Goal: Task Accomplishment & Management: Complete application form

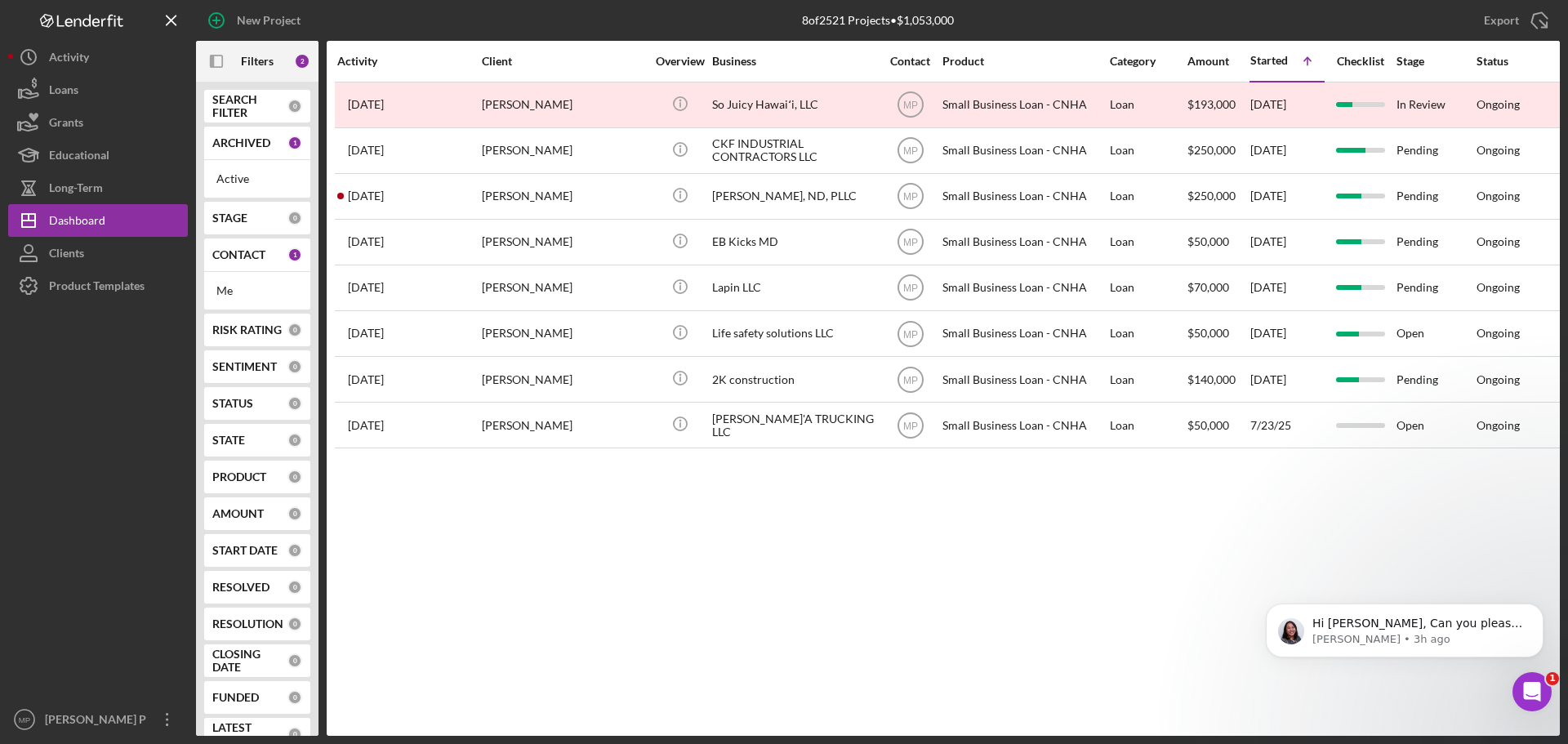
scroll to position [851, 0]
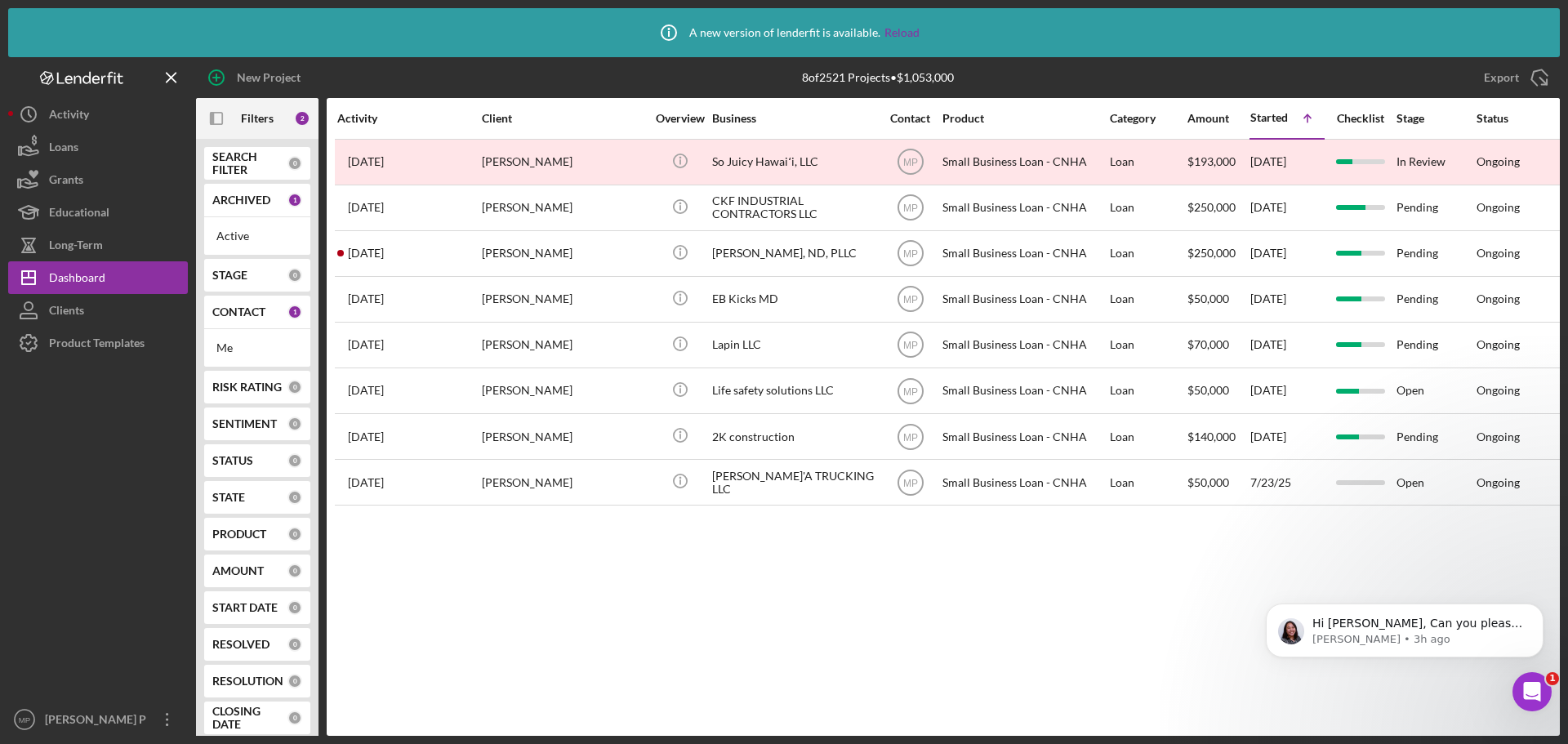
click at [61, 572] on div at bounding box center [97, 531] width 180 height 344
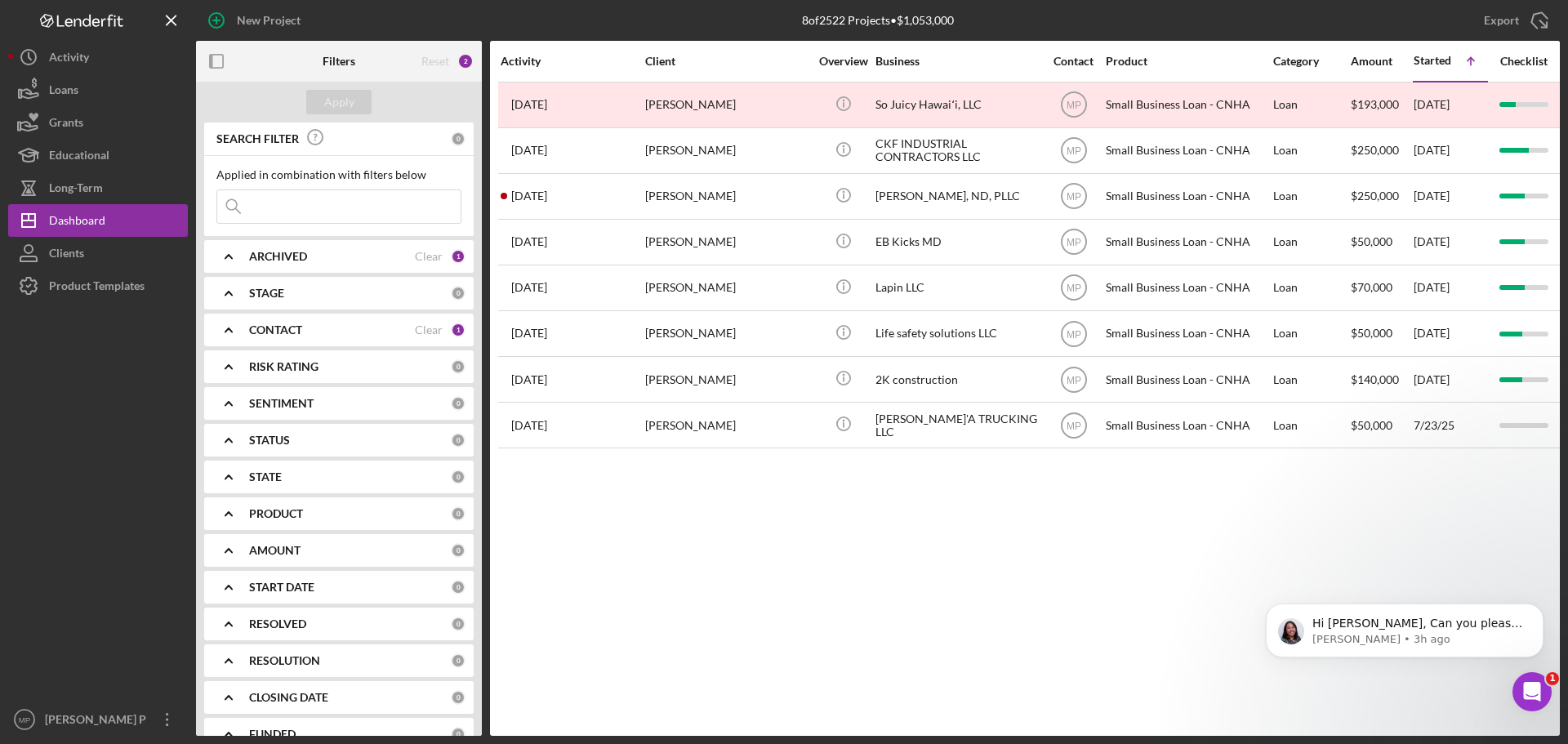
click at [1533, 695] on icon "Open Intercom Messenger" at bounding box center [1532, 692] width 27 height 27
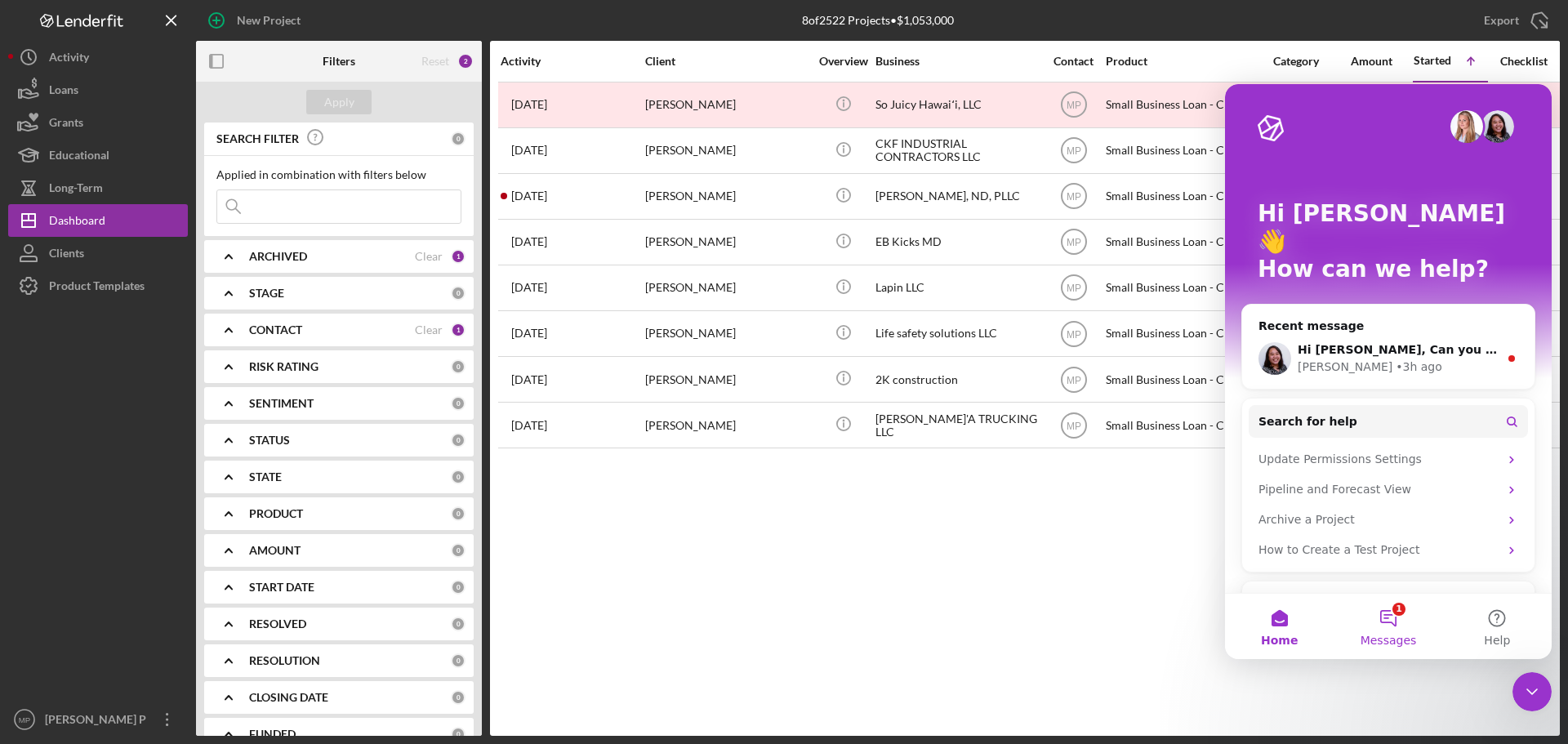
click at [1395, 616] on button "1 Messages" at bounding box center [1387, 627] width 108 height 66
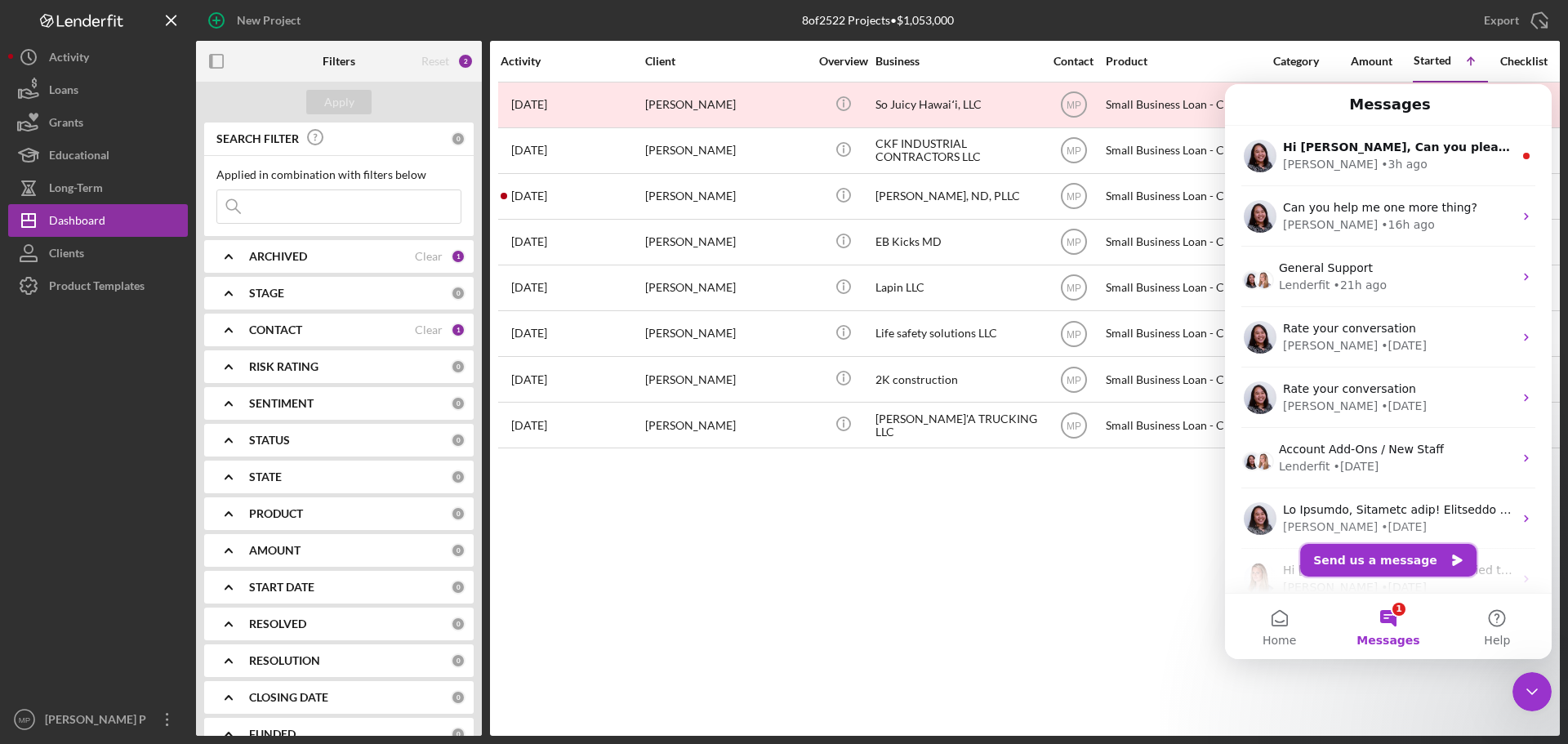
click at [1403, 557] on button "Send us a message" at bounding box center [1388, 560] width 176 height 33
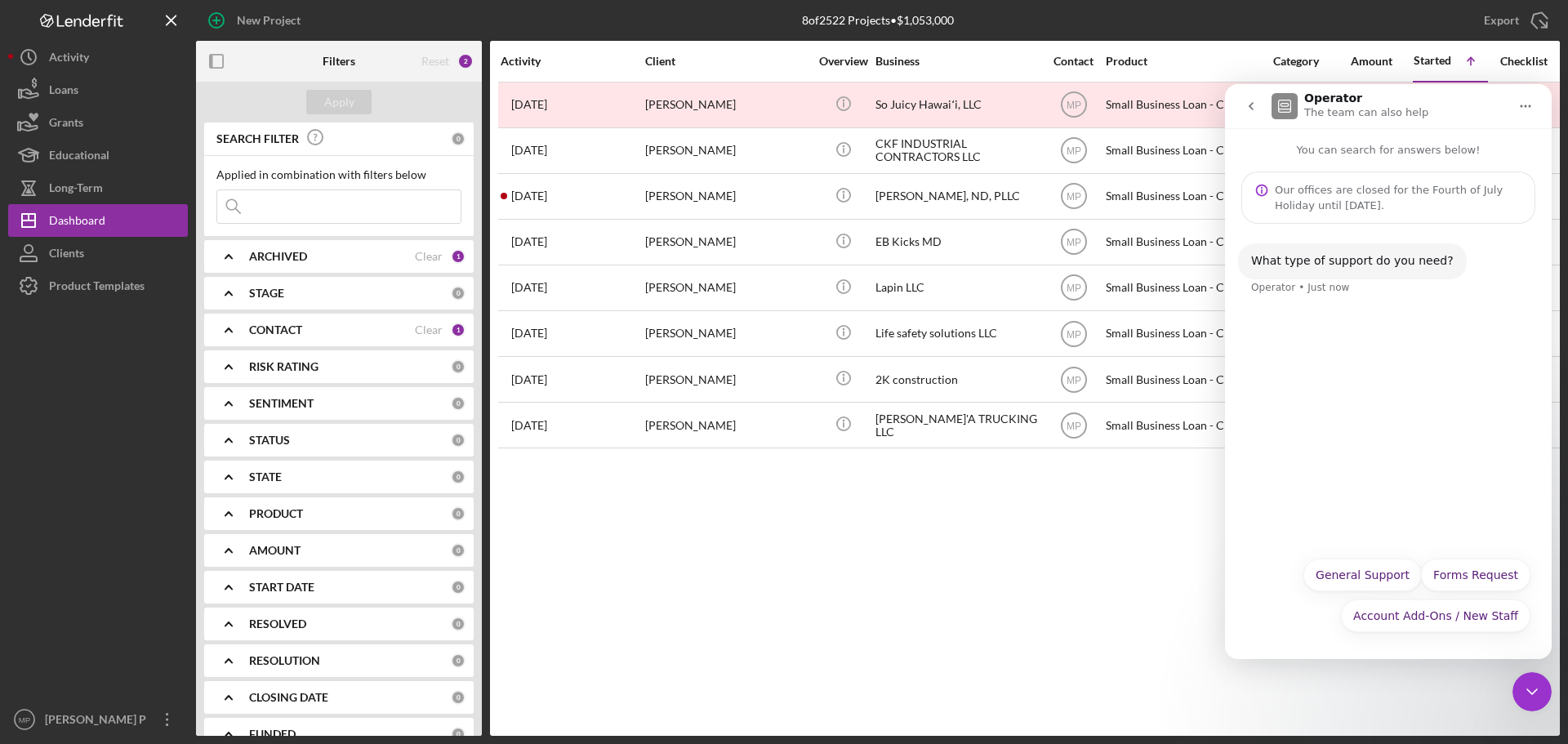
click at [1255, 107] on icon "go back" at bounding box center [1251, 105] width 13 height 13
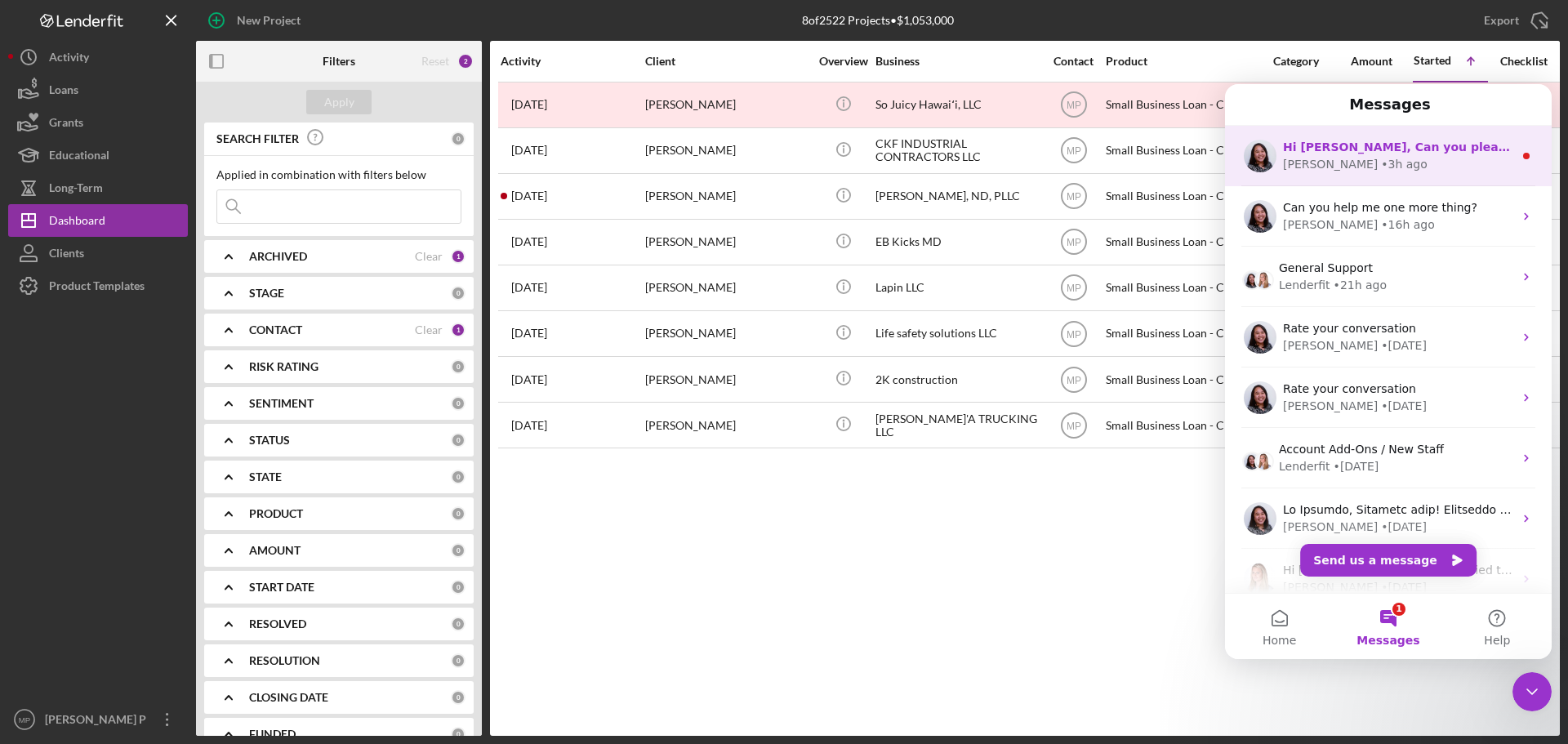
click at [1419, 162] on div "Christina • 3h ago" at bounding box center [1398, 164] width 231 height 17
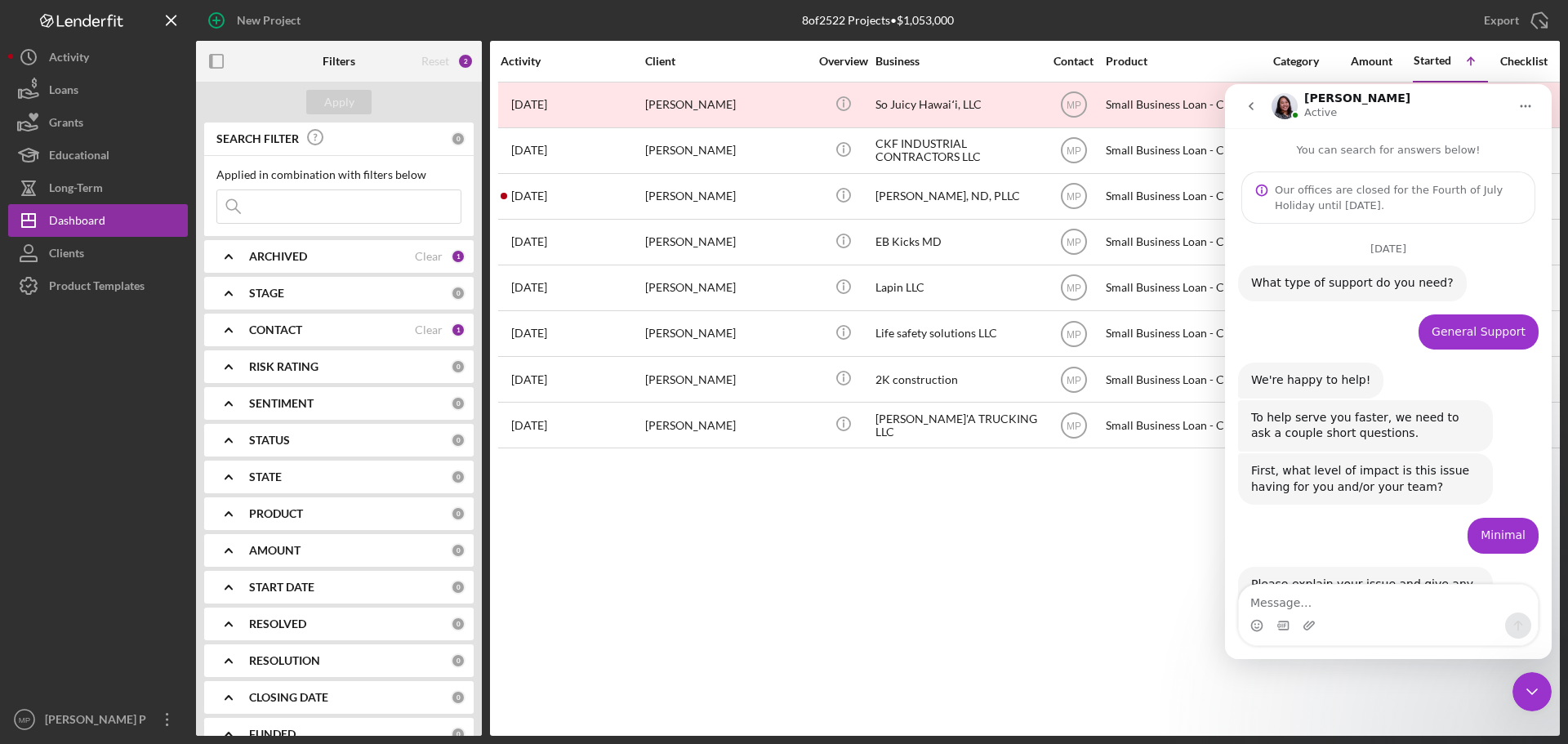
scroll to position [121, 0]
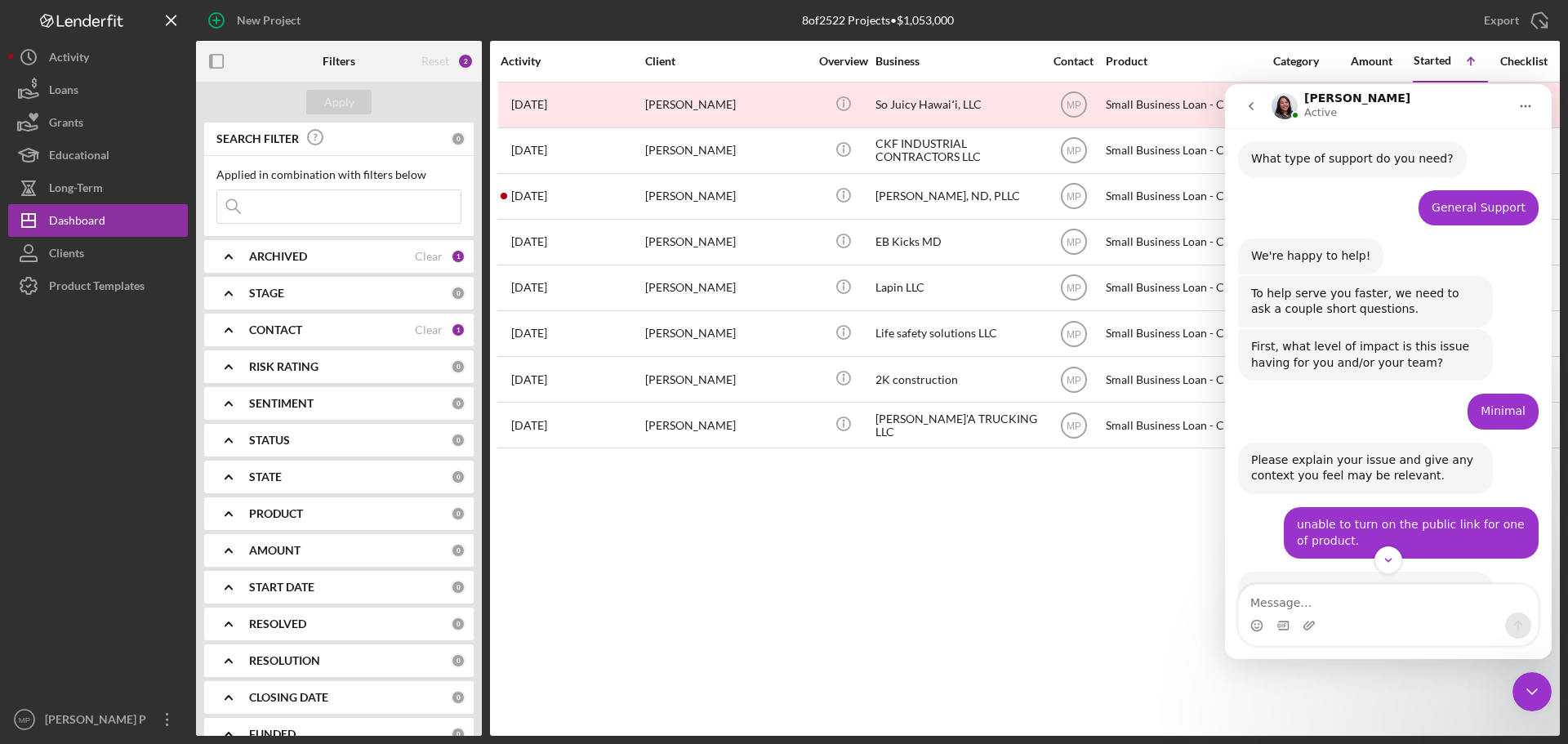
click at [1392, 604] on textarea "Message…" at bounding box center [1388, 599] width 299 height 28
type textarea "Good morning, Christina, thank you for reaching out"
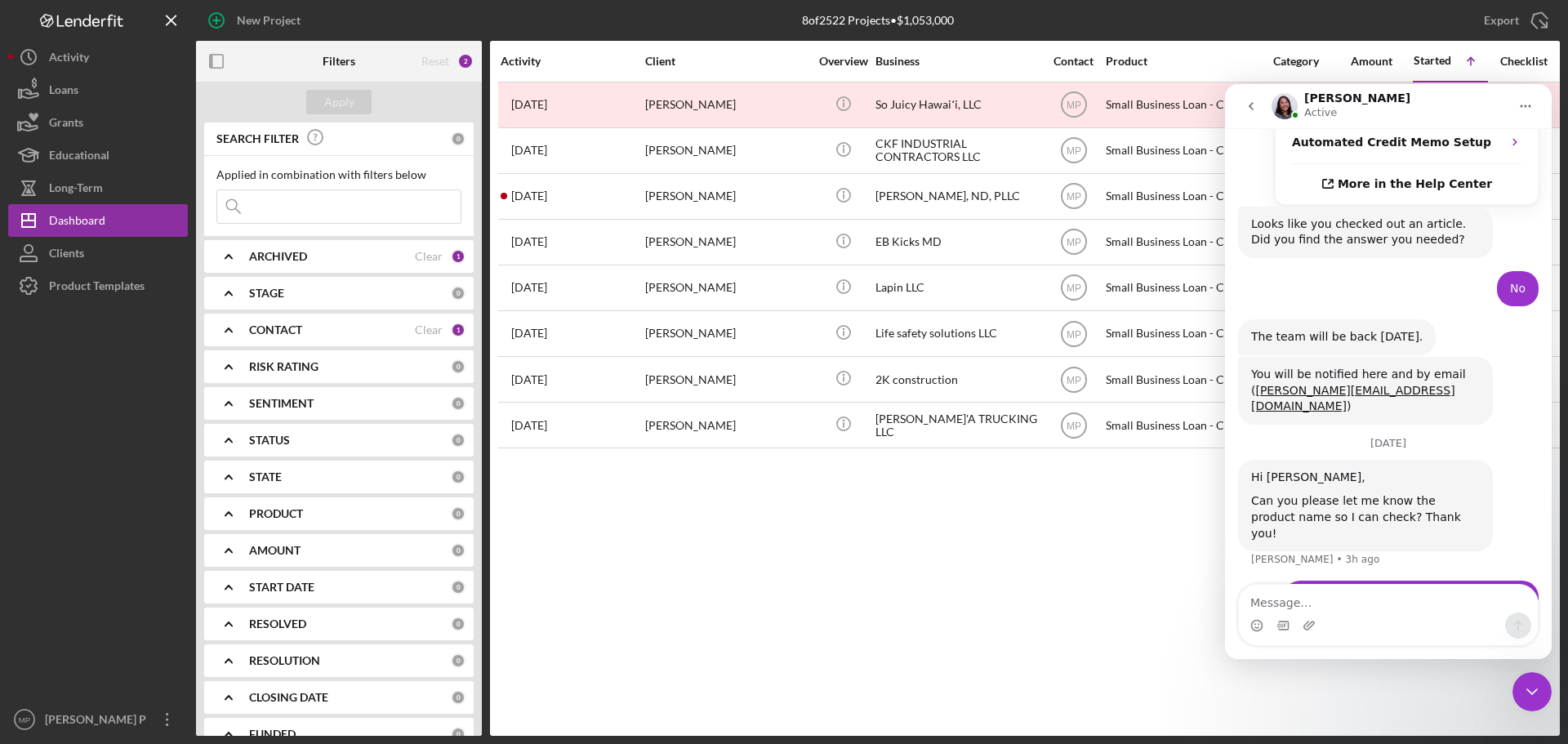
scroll to position [917, 0]
type textarea "I"
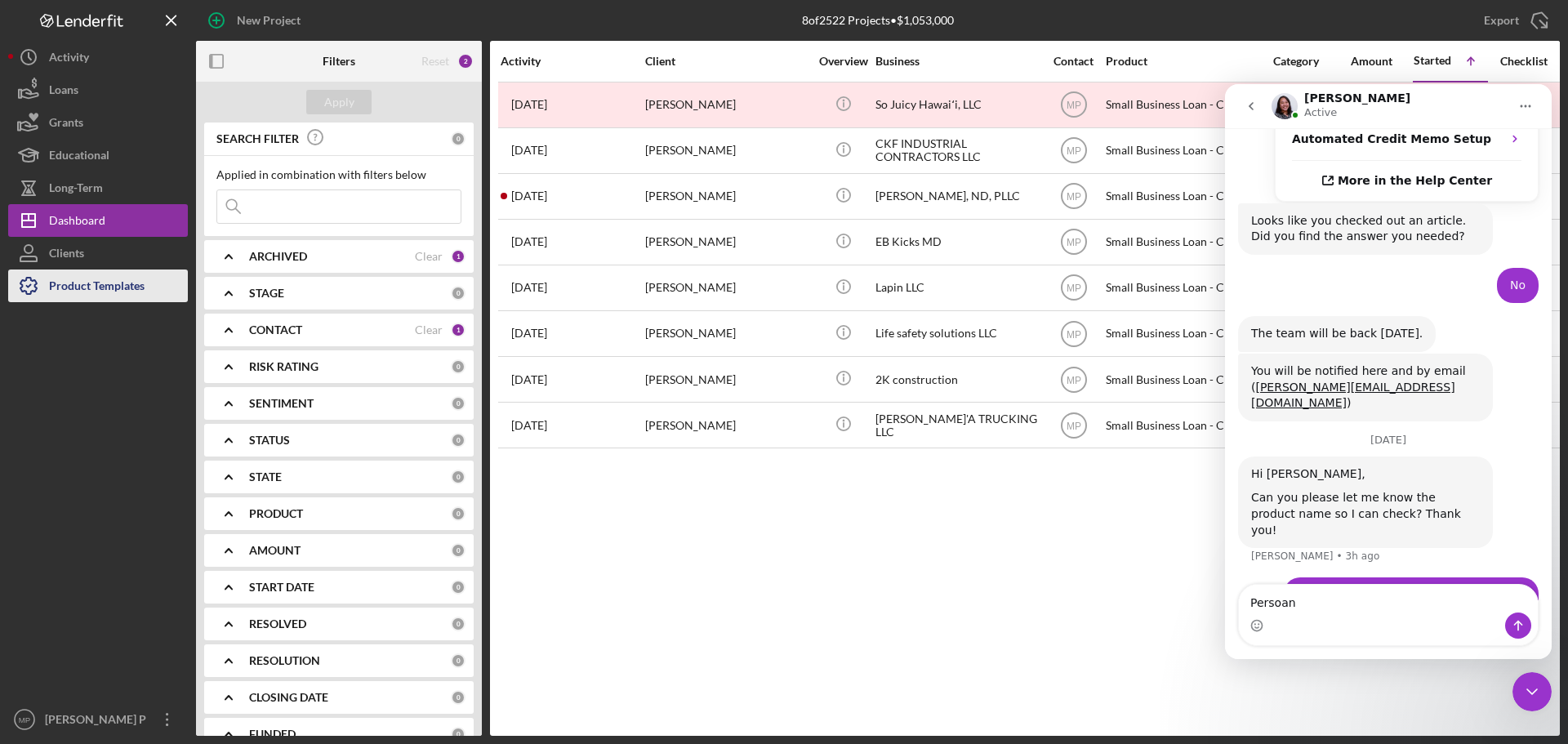
click at [97, 291] on div "Product Templates" at bounding box center [96, 287] width 95 height 37
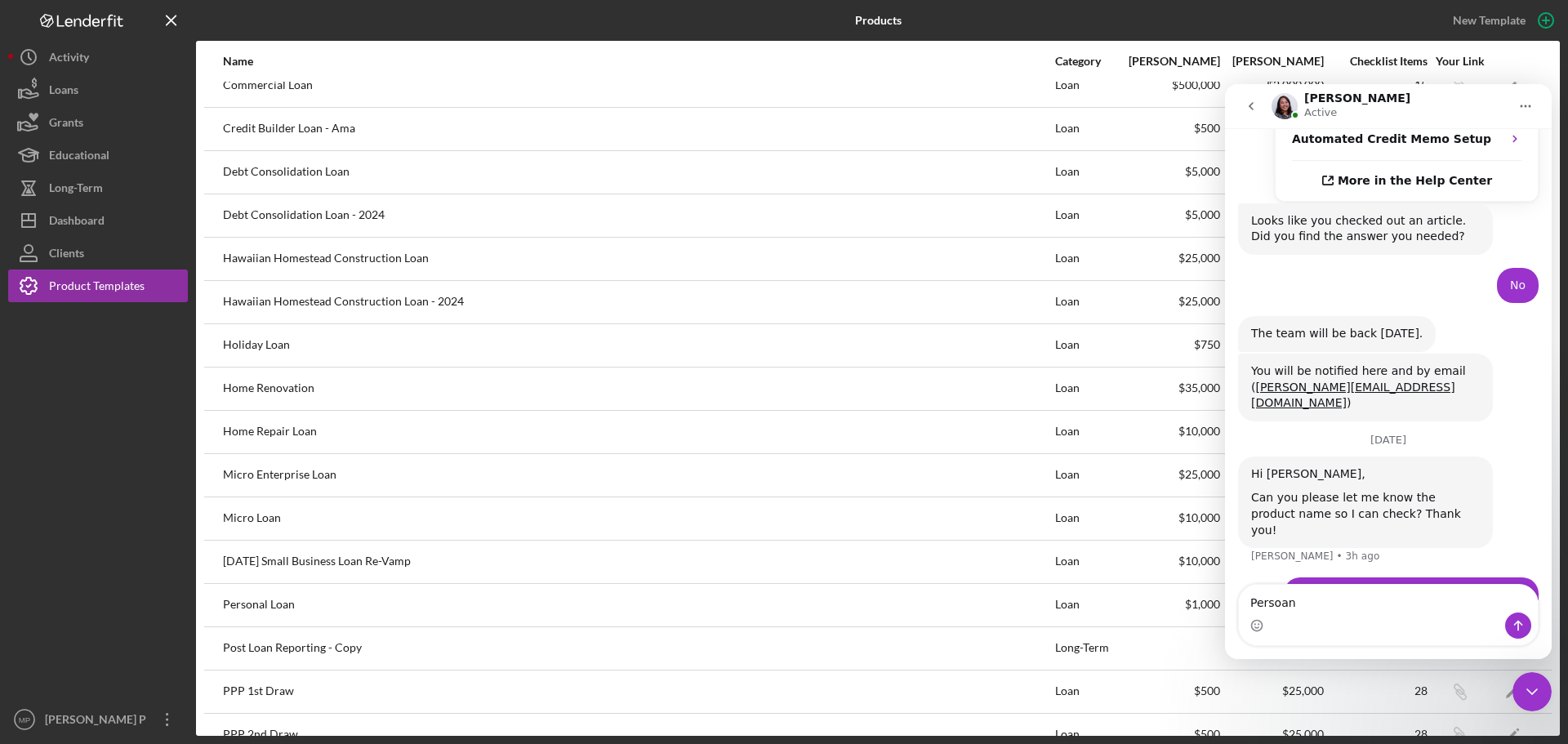
scroll to position [163, 0]
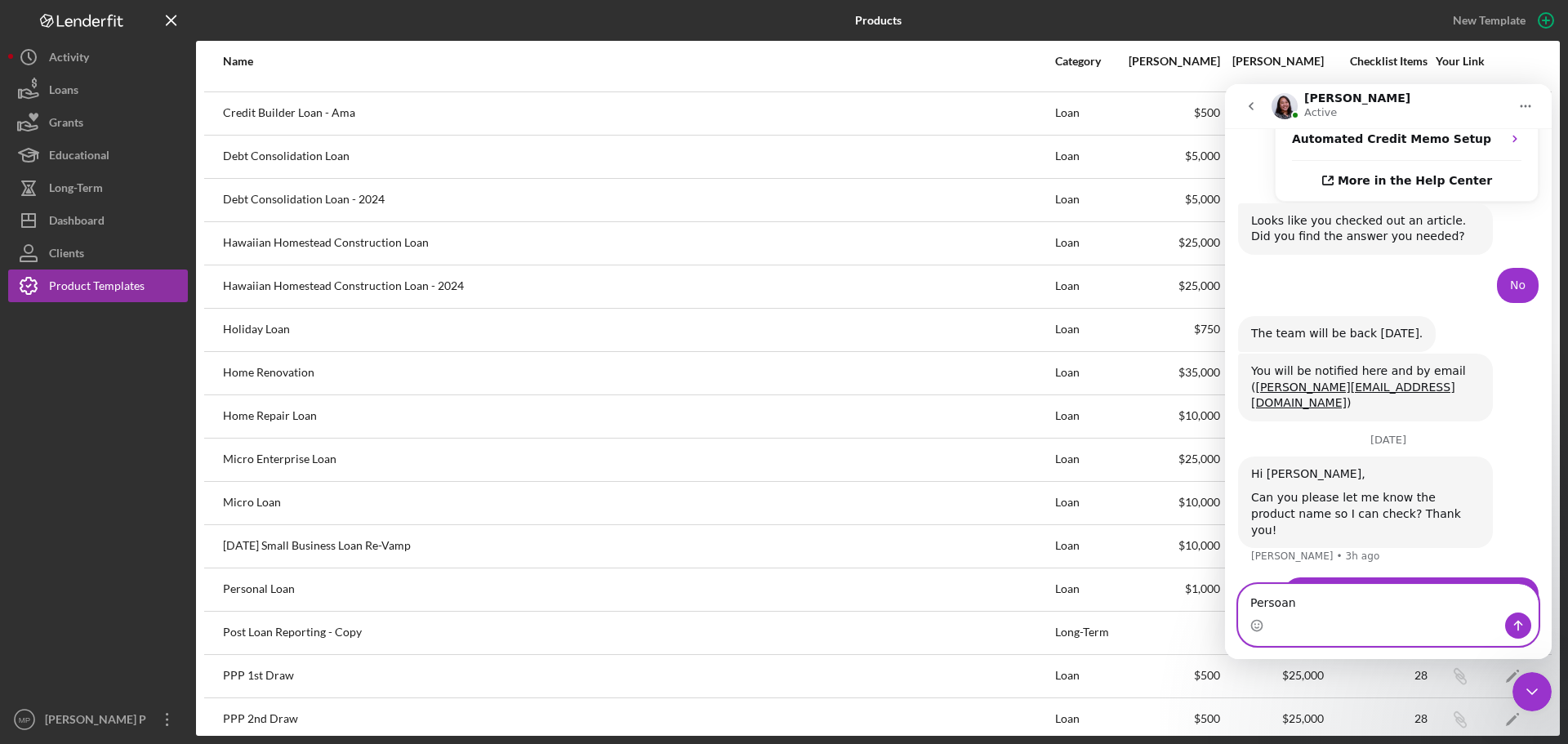
click at [1323, 606] on textarea "Persoan" at bounding box center [1388, 599] width 299 height 28
type textarea "Personal Loan"
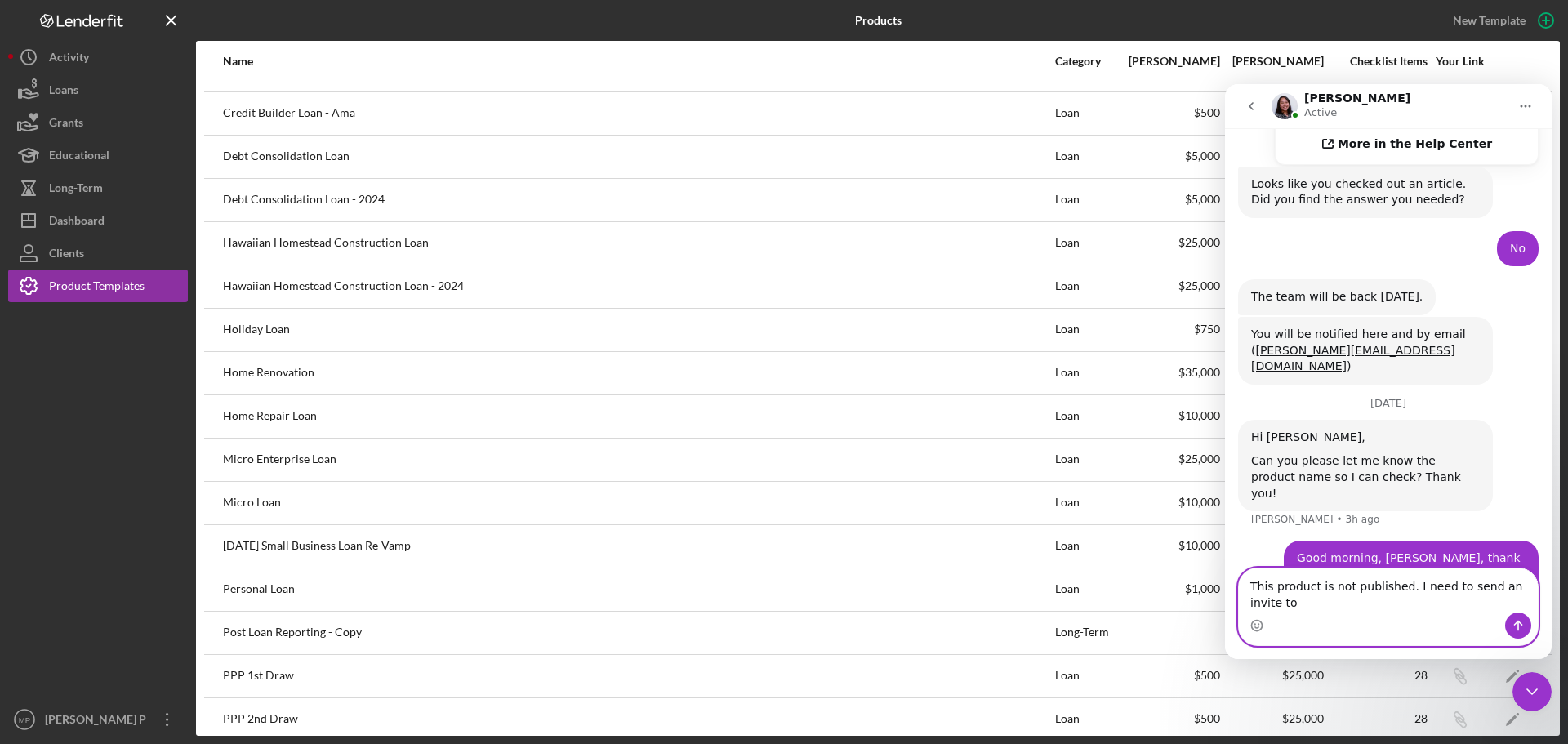
scroll to position [970, 0]
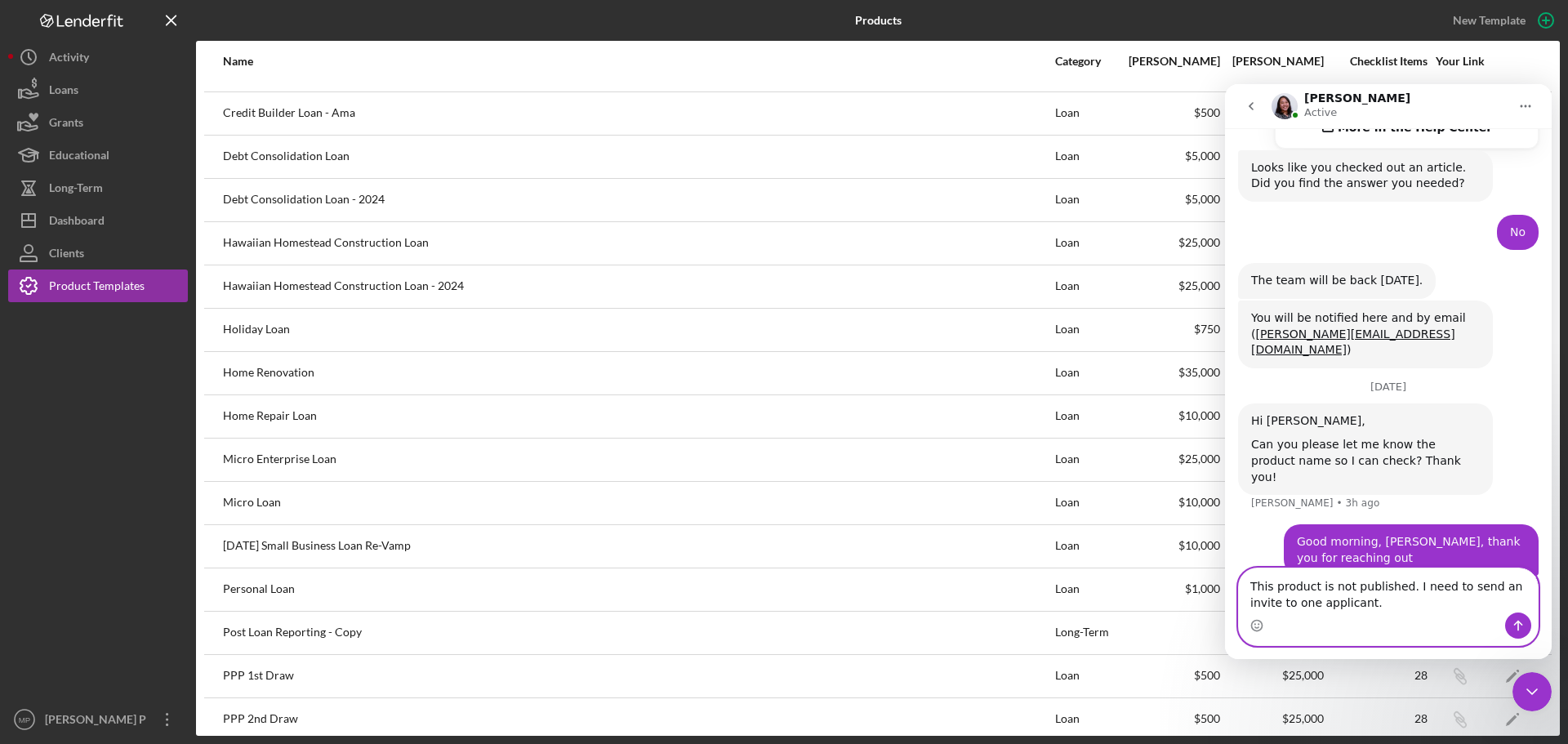
type textarea "This product is not published. I need to send an invite to one applicant."
click at [1521, 627] on icon "Send a message…" at bounding box center [1517, 626] width 13 height 13
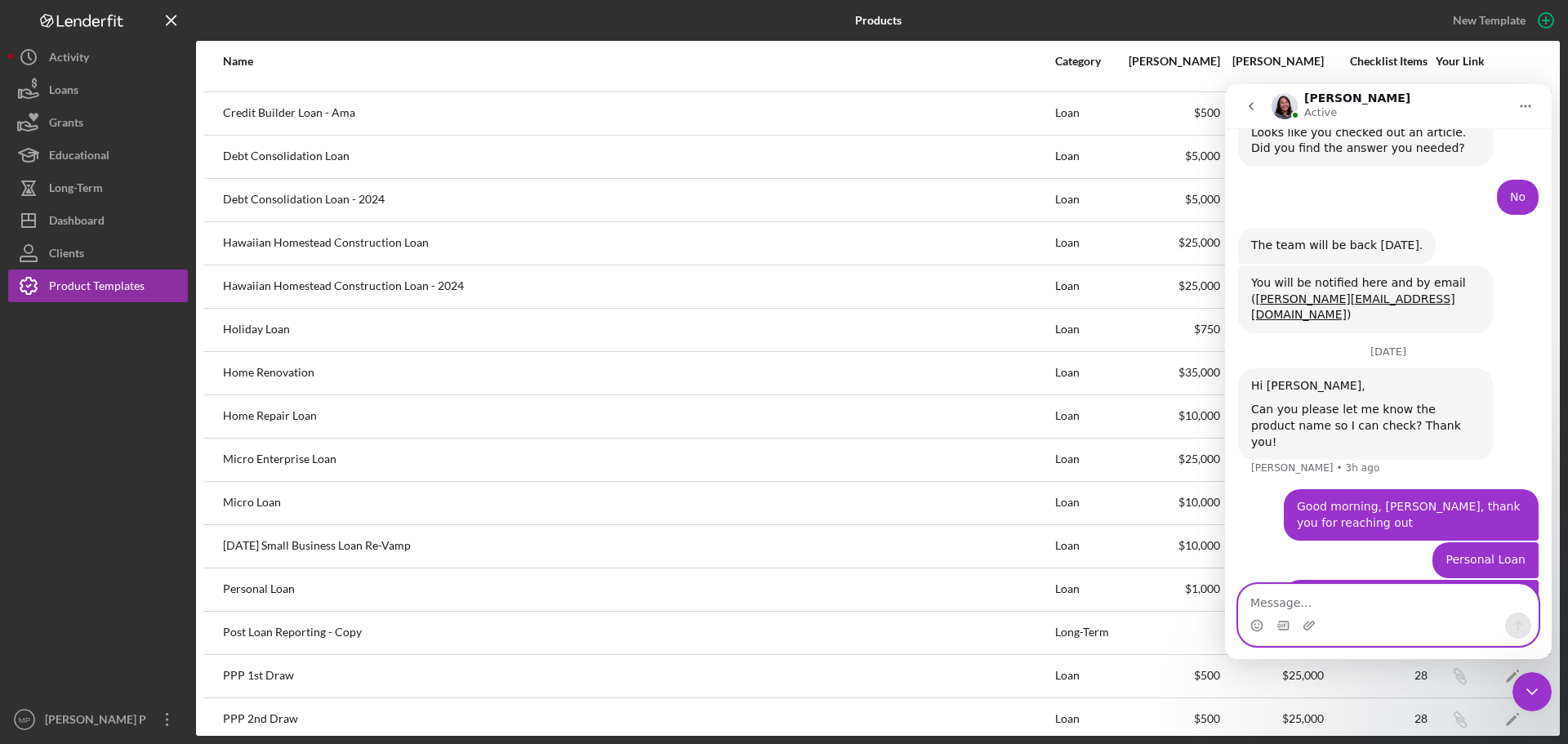
scroll to position [1007, 0]
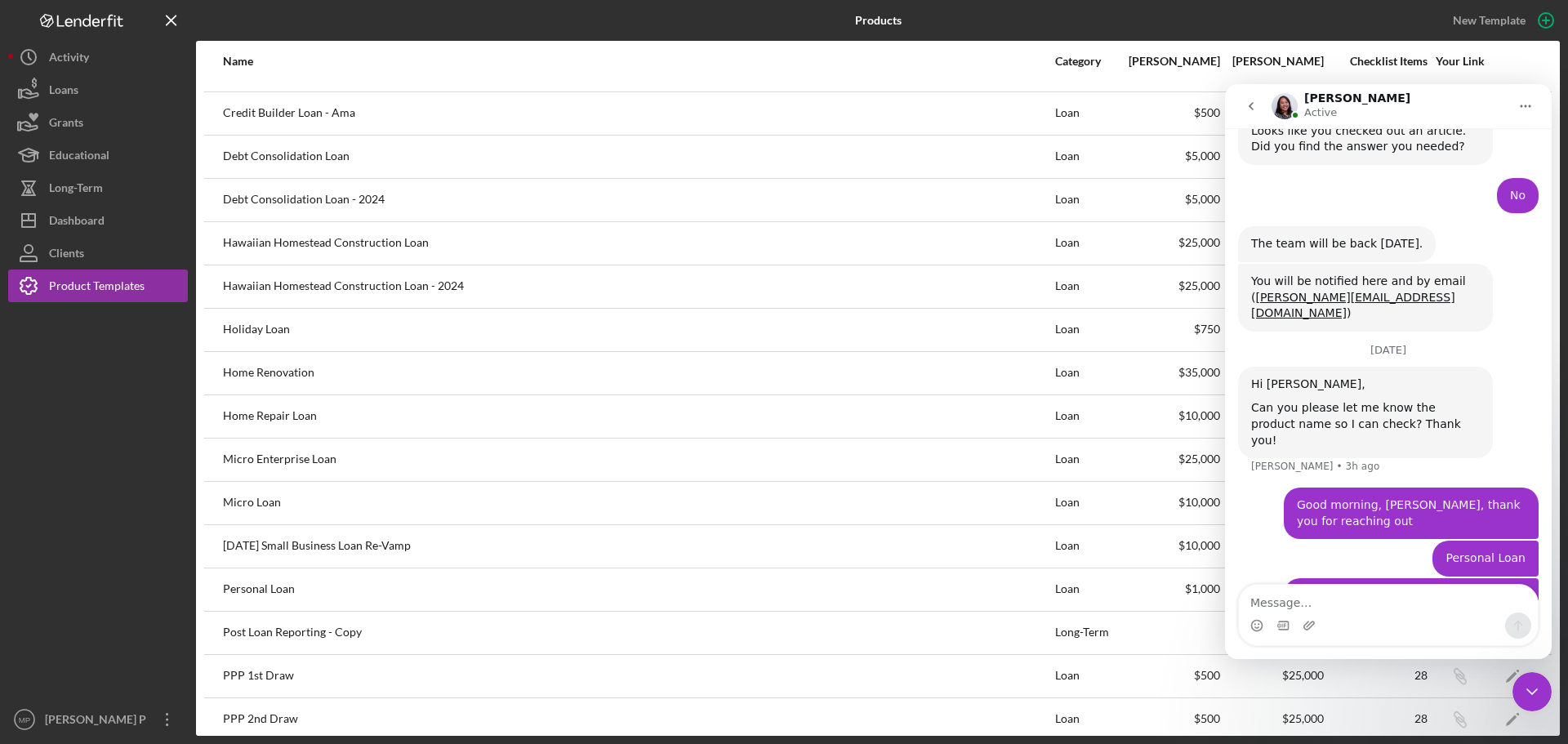
click at [253, 594] on div "Personal Loan" at bounding box center [637, 589] width 830 height 41
click at [1526, 688] on icon "Close Intercom Messenger" at bounding box center [1532, 692] width 20 height 20
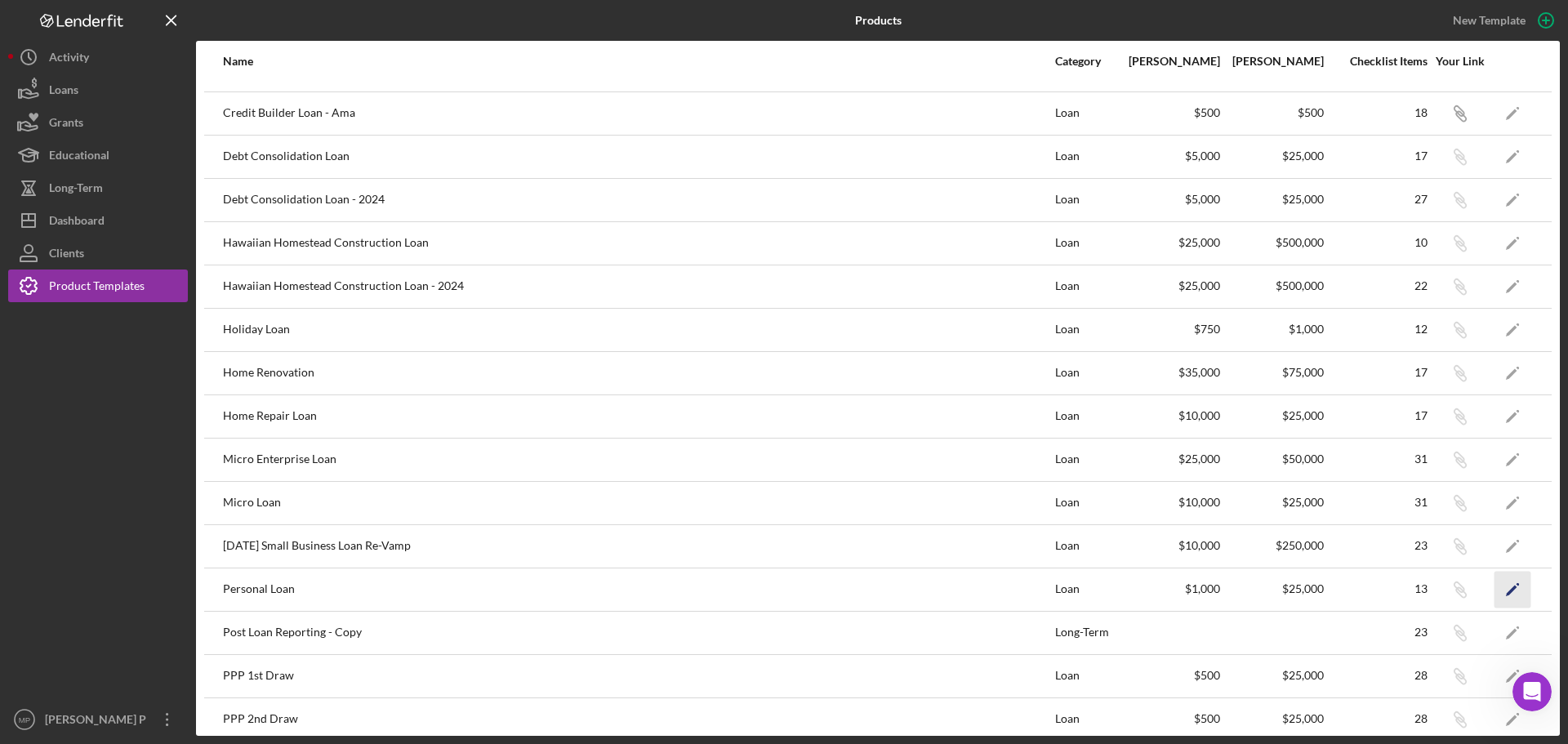
click at [1506, 592] on polygon "button" at bounding box center [1511, 590] width 11 height 11
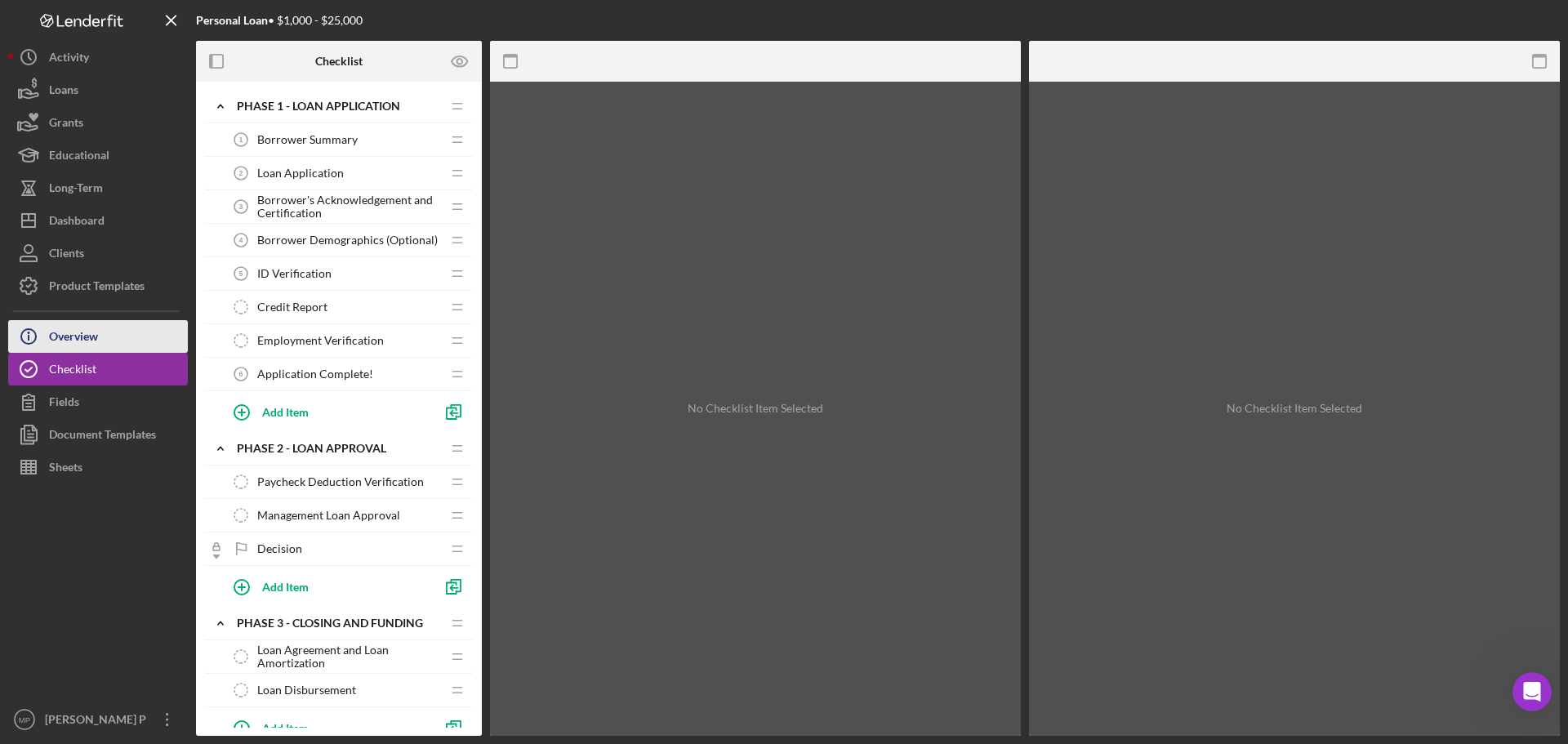
click at [112, 336] on button "Icon/Info Overview" at bounding box center [97, 336] width 180 height 33
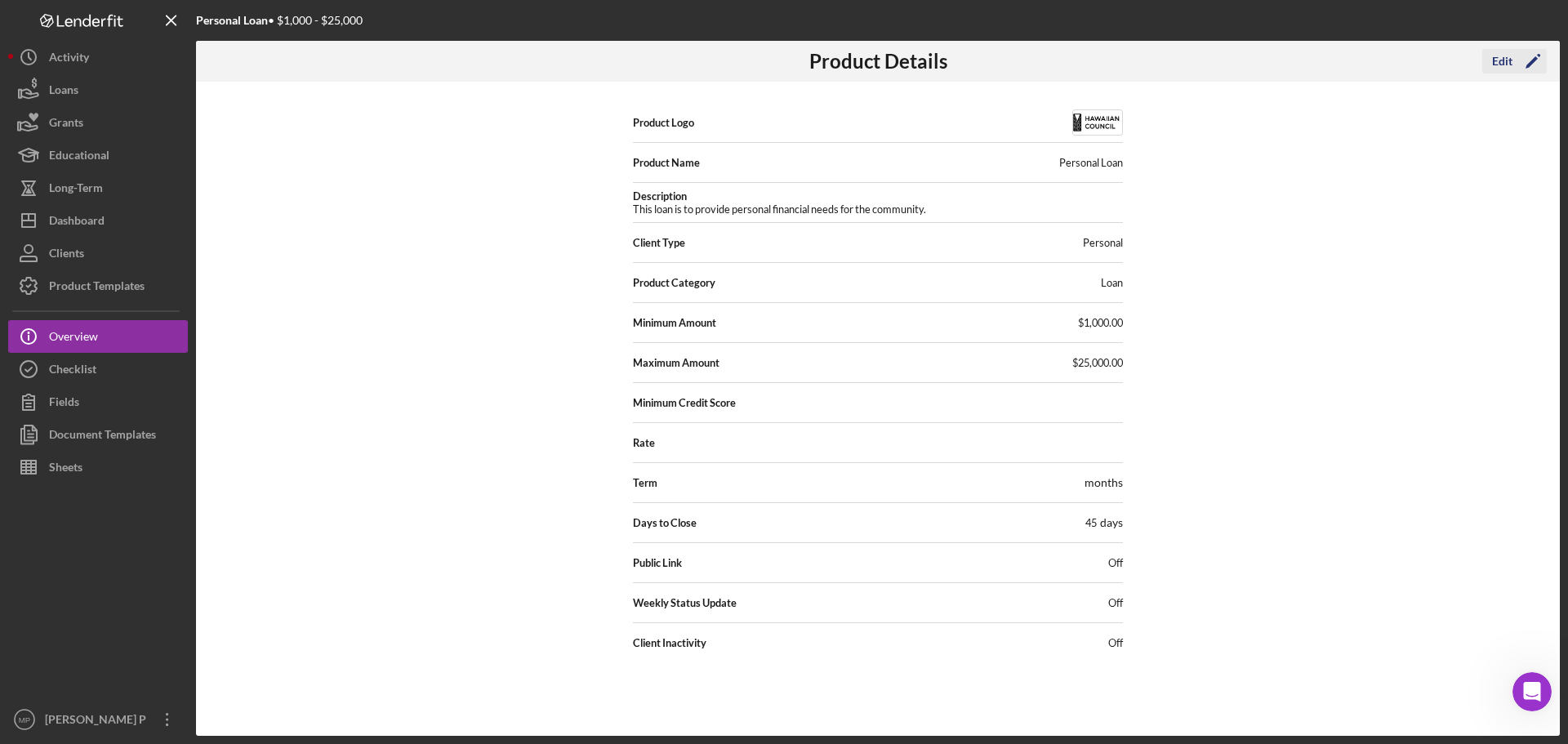
click at [1509, 66] on div "Edit" at bounding box center [1502, 61] width 21 height 25
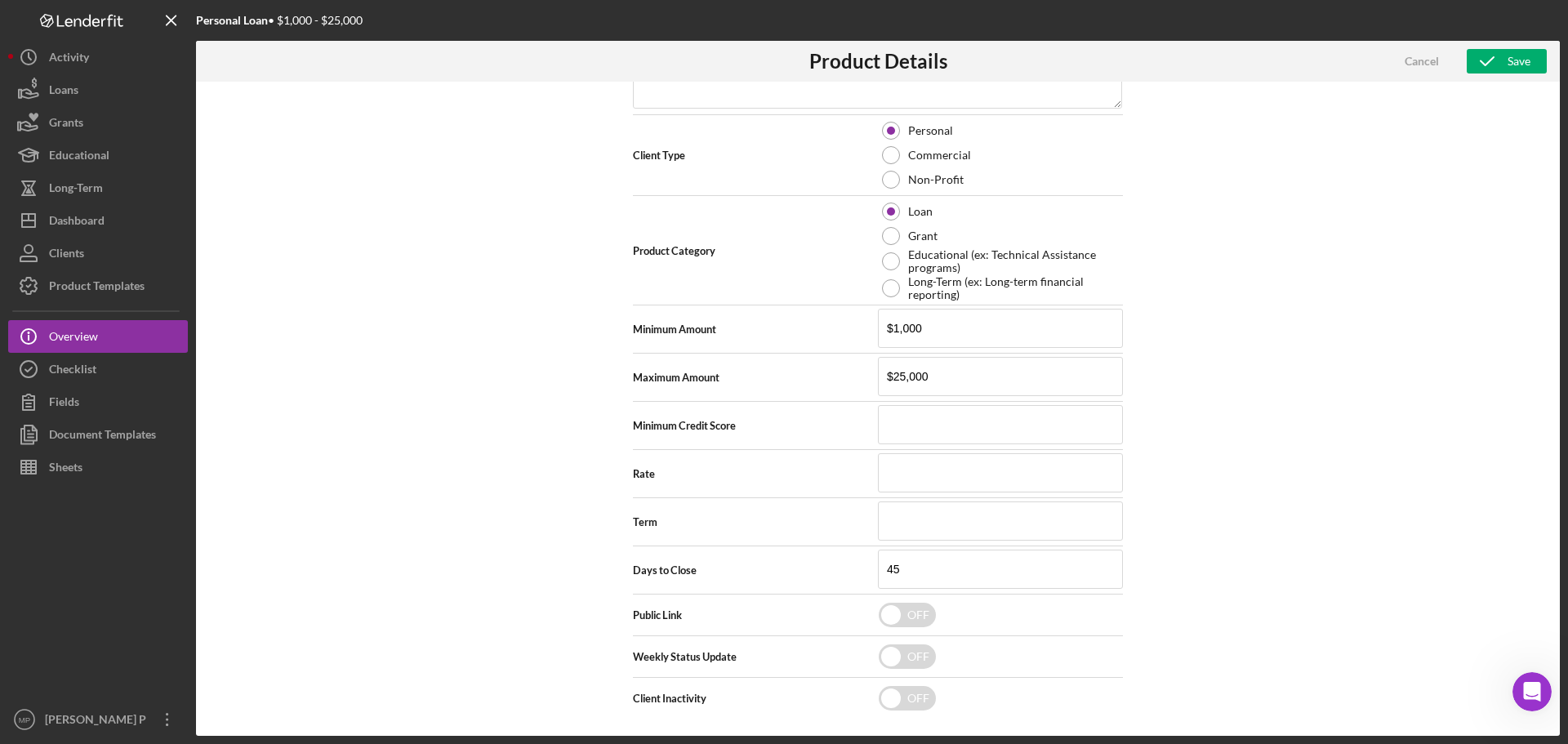
scroll to position [287, 0]
click at [913, 613] on input "checkbox" at bounding box center [907, 611] width 57 height 25
checkbox input "true"
click at [1492, 60] on icon "button" at bounding box center [1486, 61] width 41 height 41
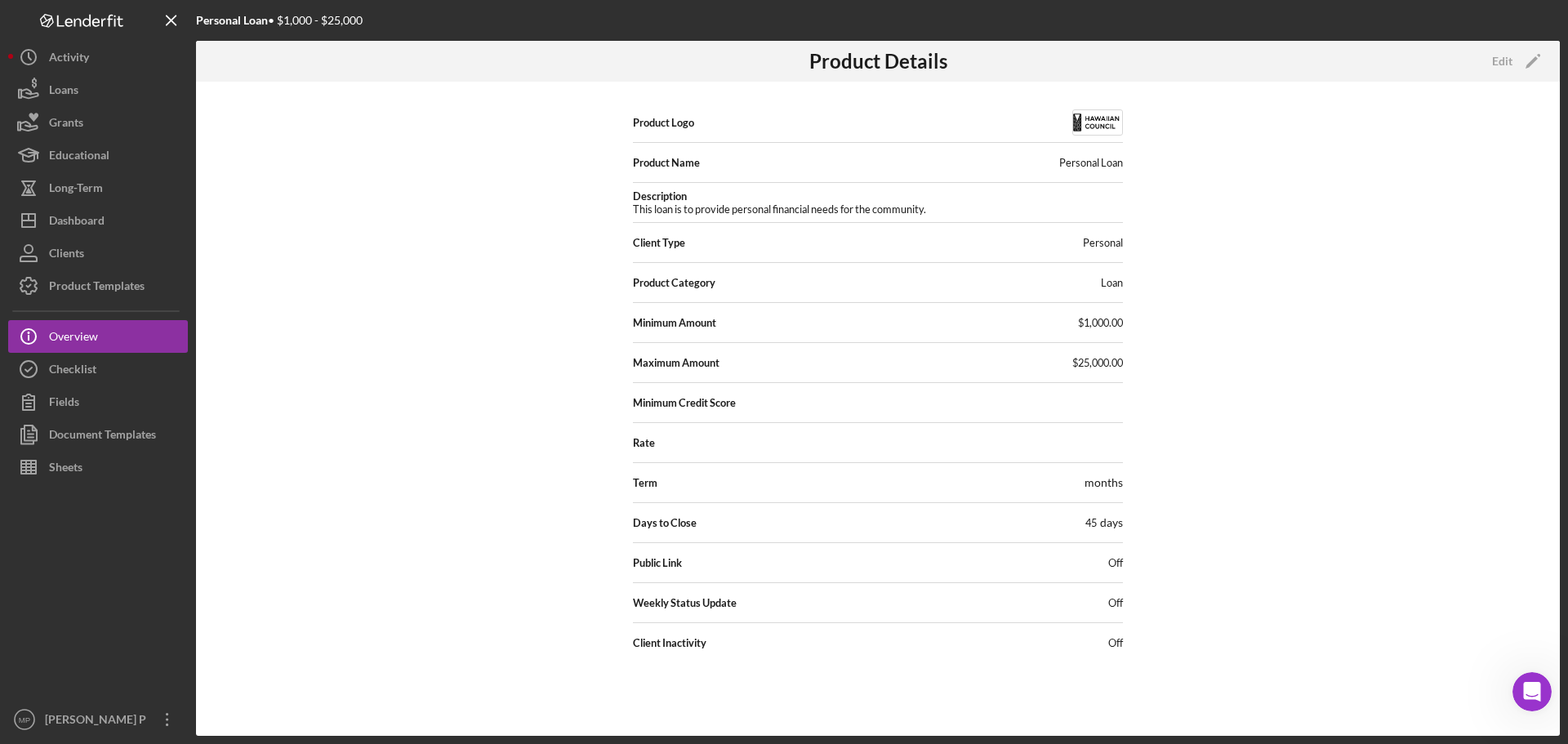
scroll to position [0, 0]
click at [1533, 692] on icon "Open Intercom Messenger" at bounding box center [1531, 691] width 11 height 13
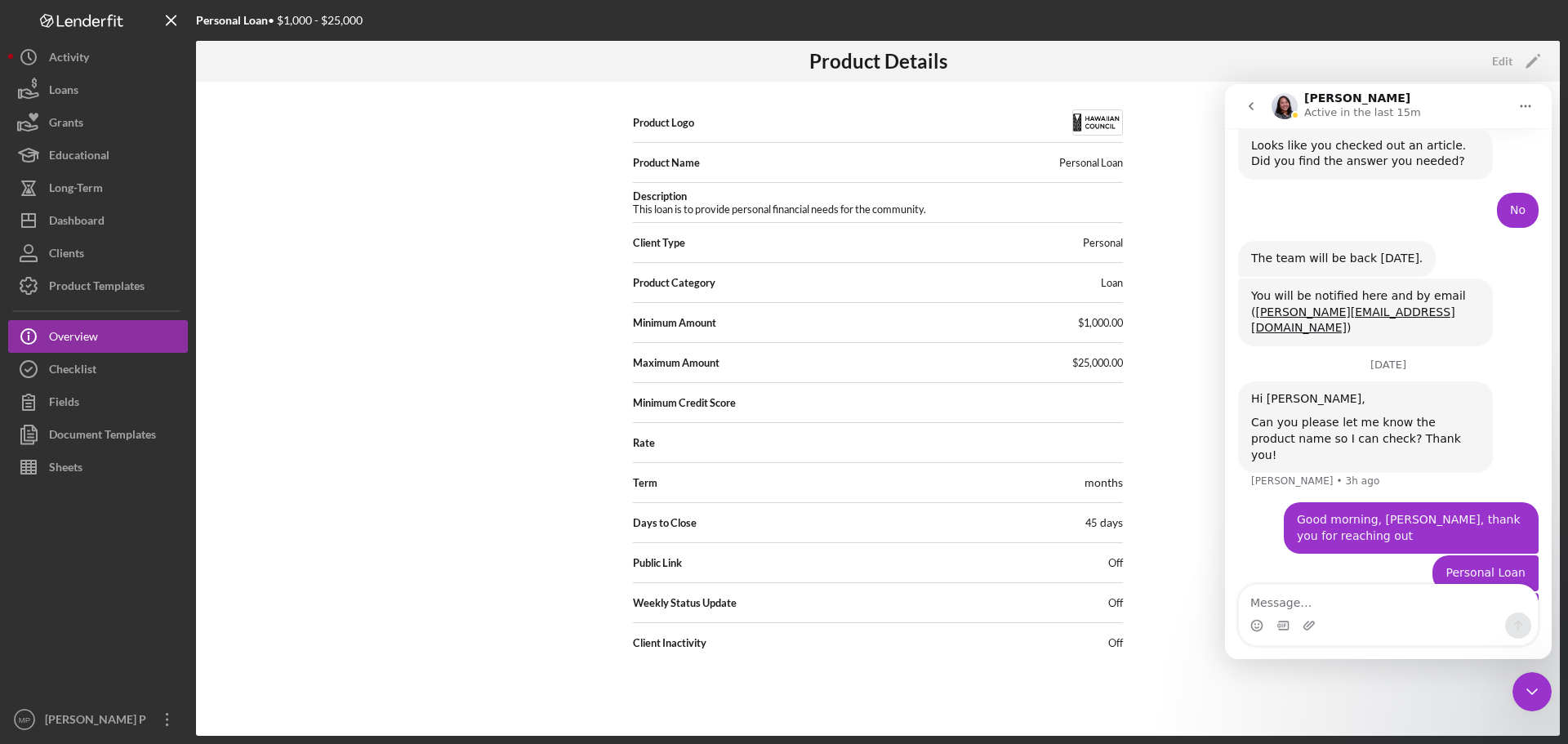
scroll to position [1007, 0]
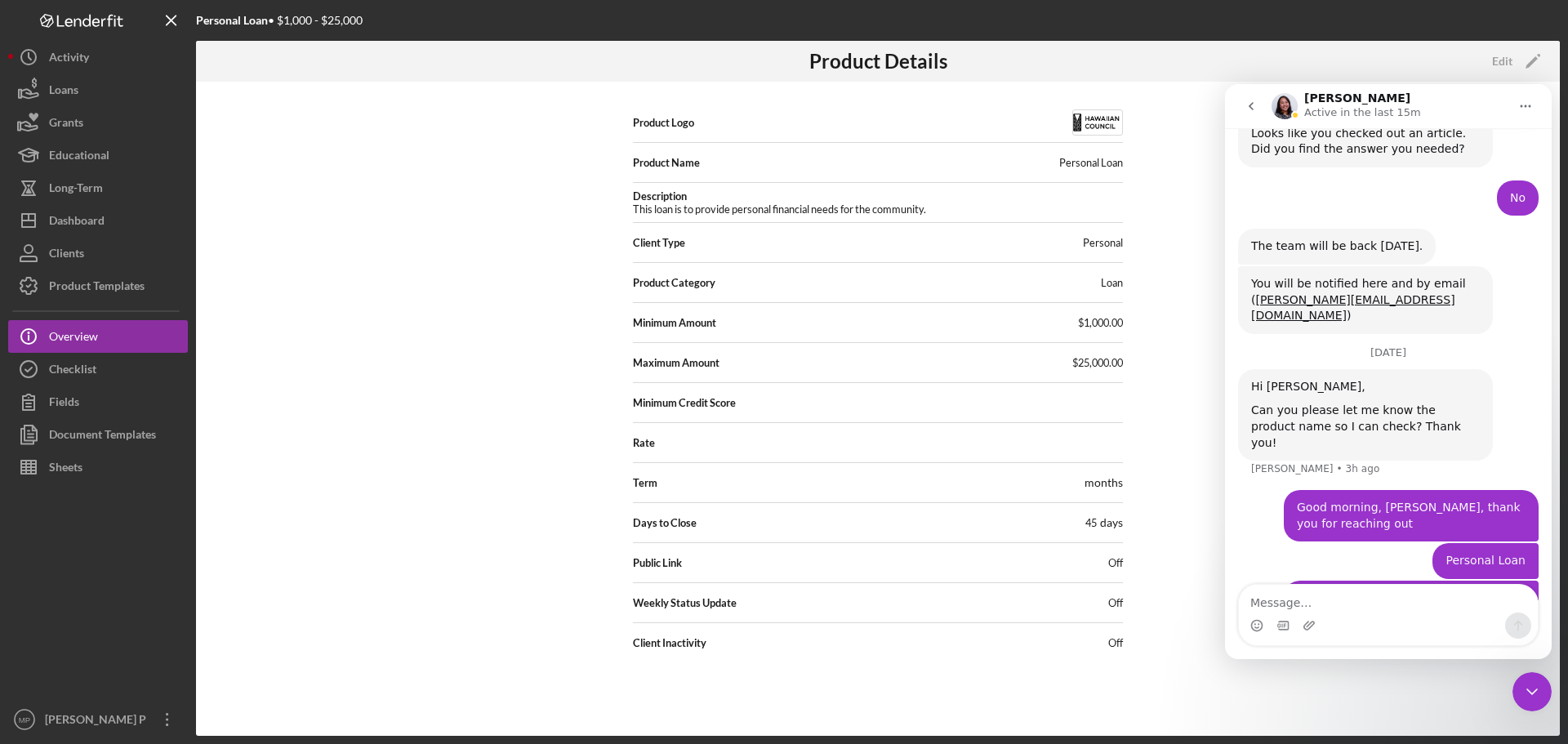
click at [1318, 608] on textarea "Message…" at bounding box center [1388, 599] width 299 height 28
click at [476, 378] on div "Product Logo Product Name Personal Loan Description This loan is to provide per…" at bounding box center [878, 409] width 1364 height 654
click at [94, 278] on div "Product Templates" at bounding box center [96, 287] width 95 height 37
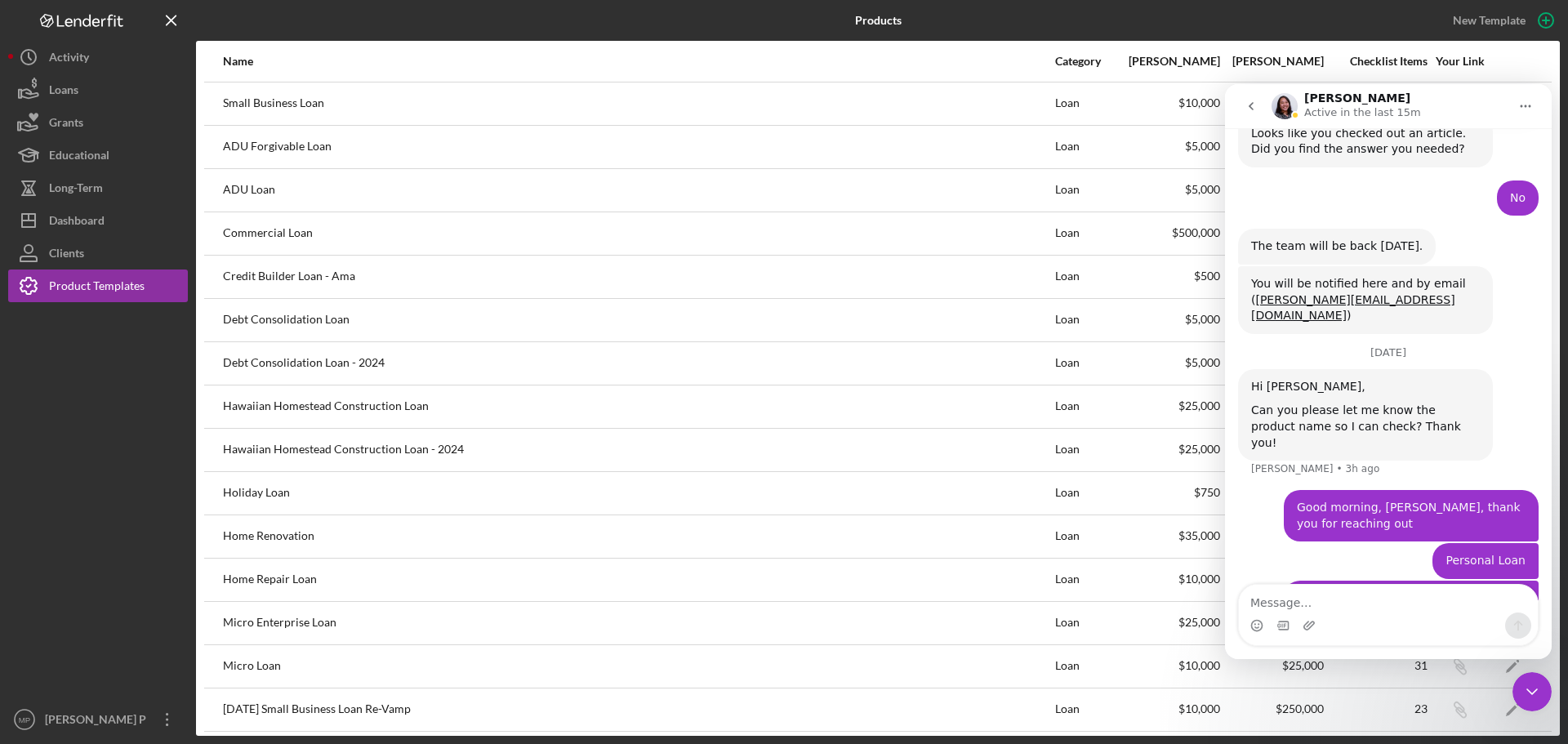
drag, startPoint x: 1534, startPoint y: 685, endPoint x: 2821, endPoint y: 1279, distance: 1417.5
click at [1534, 685] on icon "Close Intercom Messenger" at bounding box center [1532, 692] width 20 height 20
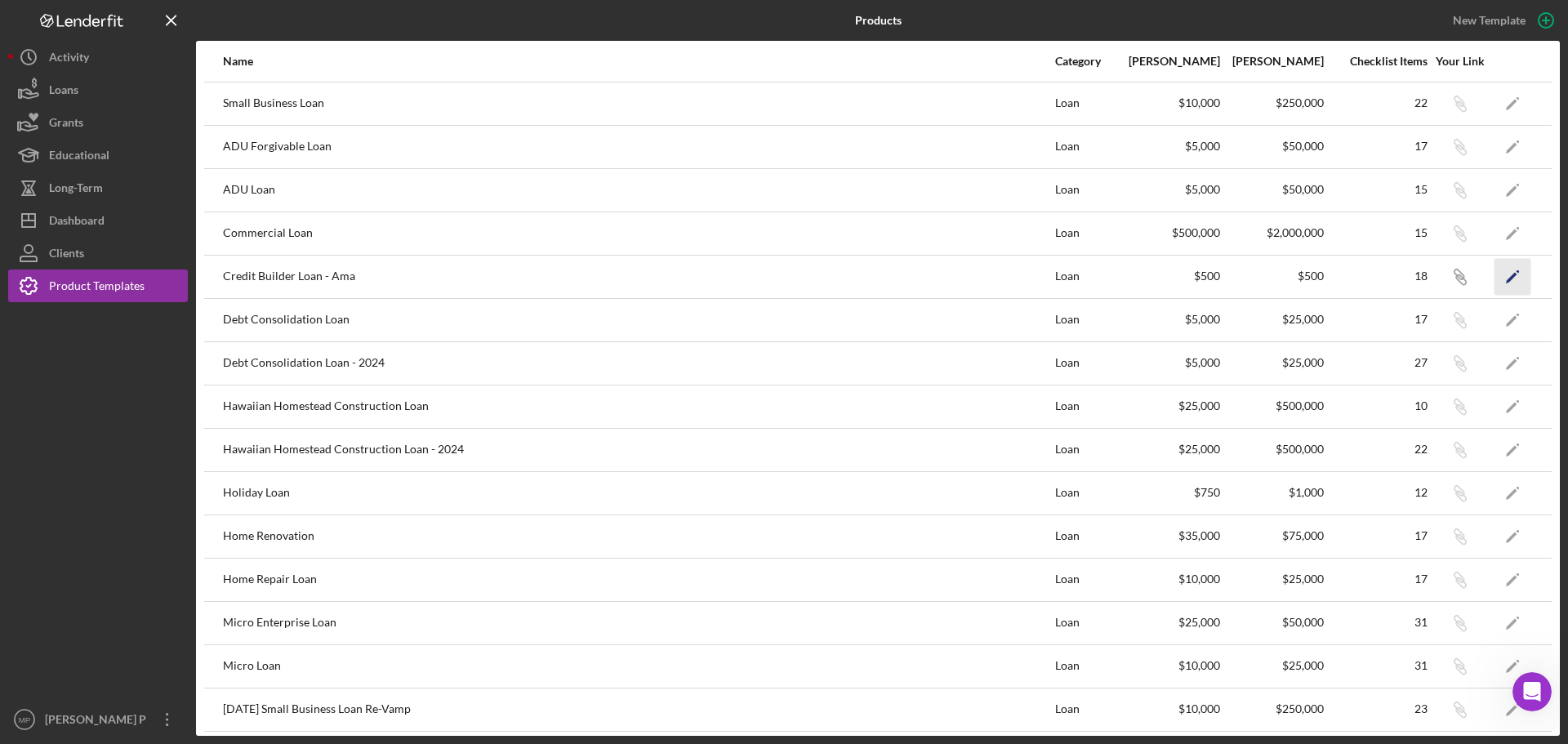
click at [1506, 277] on icon "Icon/Edit" at bounding box center [1512, 277] width 37 height 37
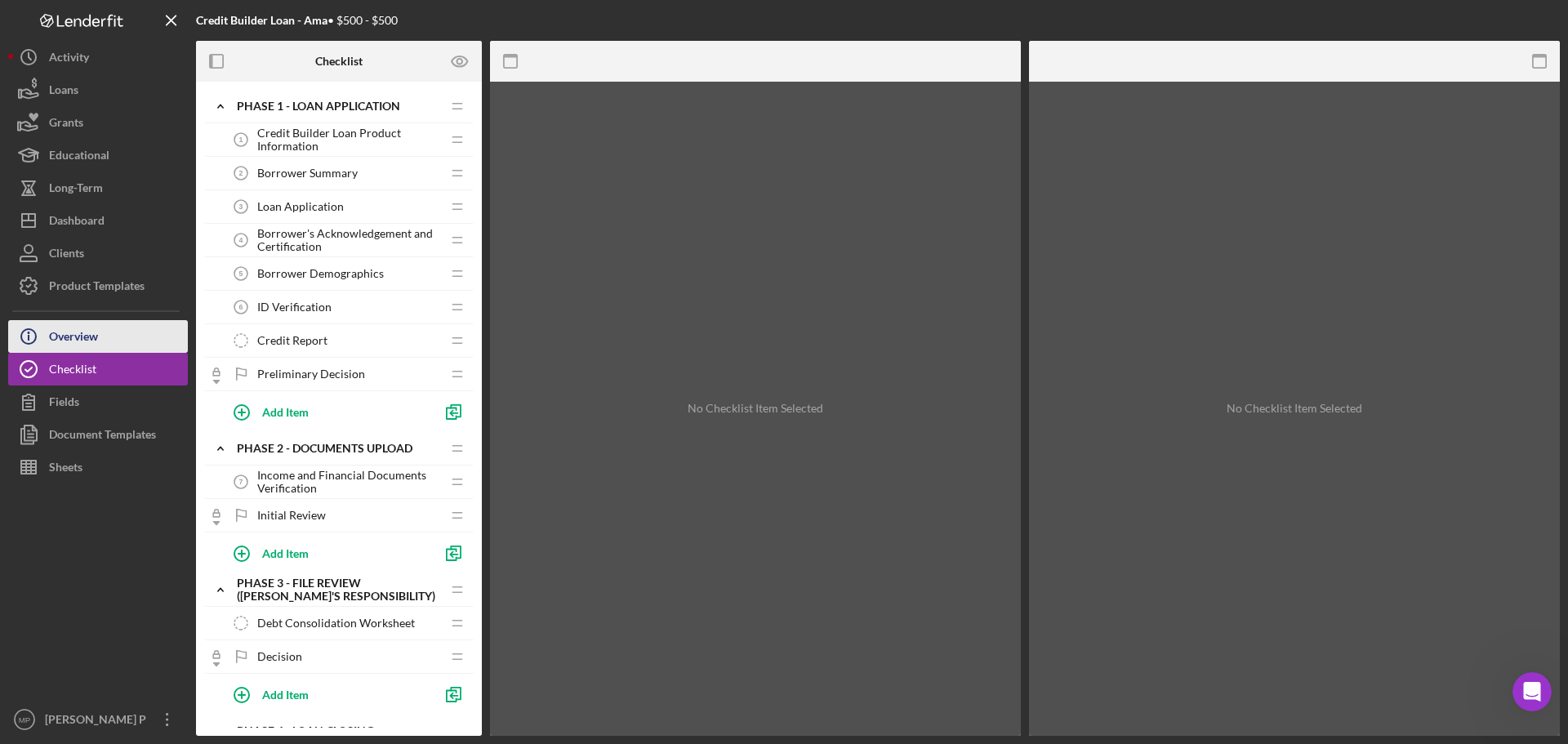
click at [103, 338] on button "Icon/Info Overview" at bounding box center [97, 336] width 180 height 33
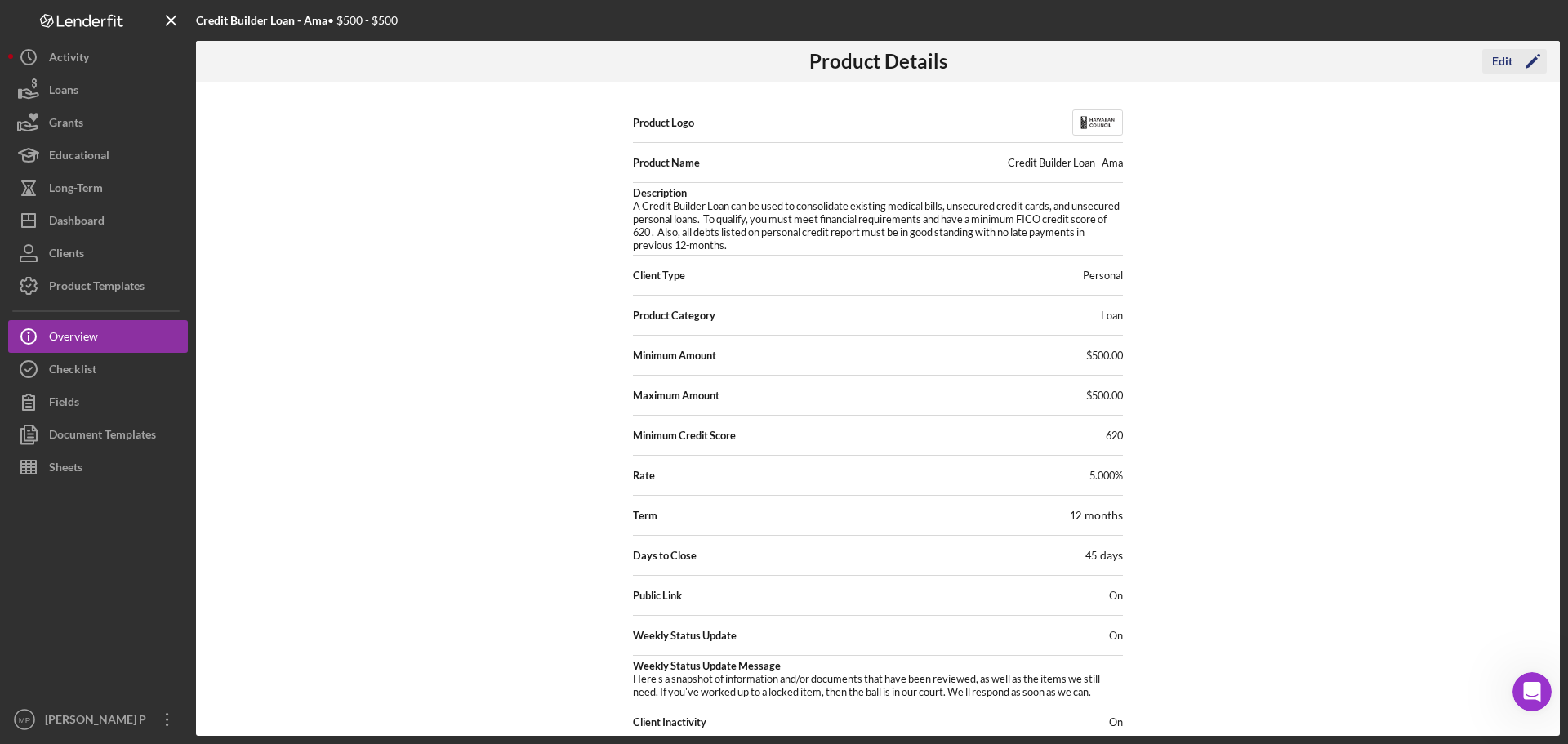
click at [1495, 67] on div "Edit" at bounding box center [1502, 61] width 21 height 25
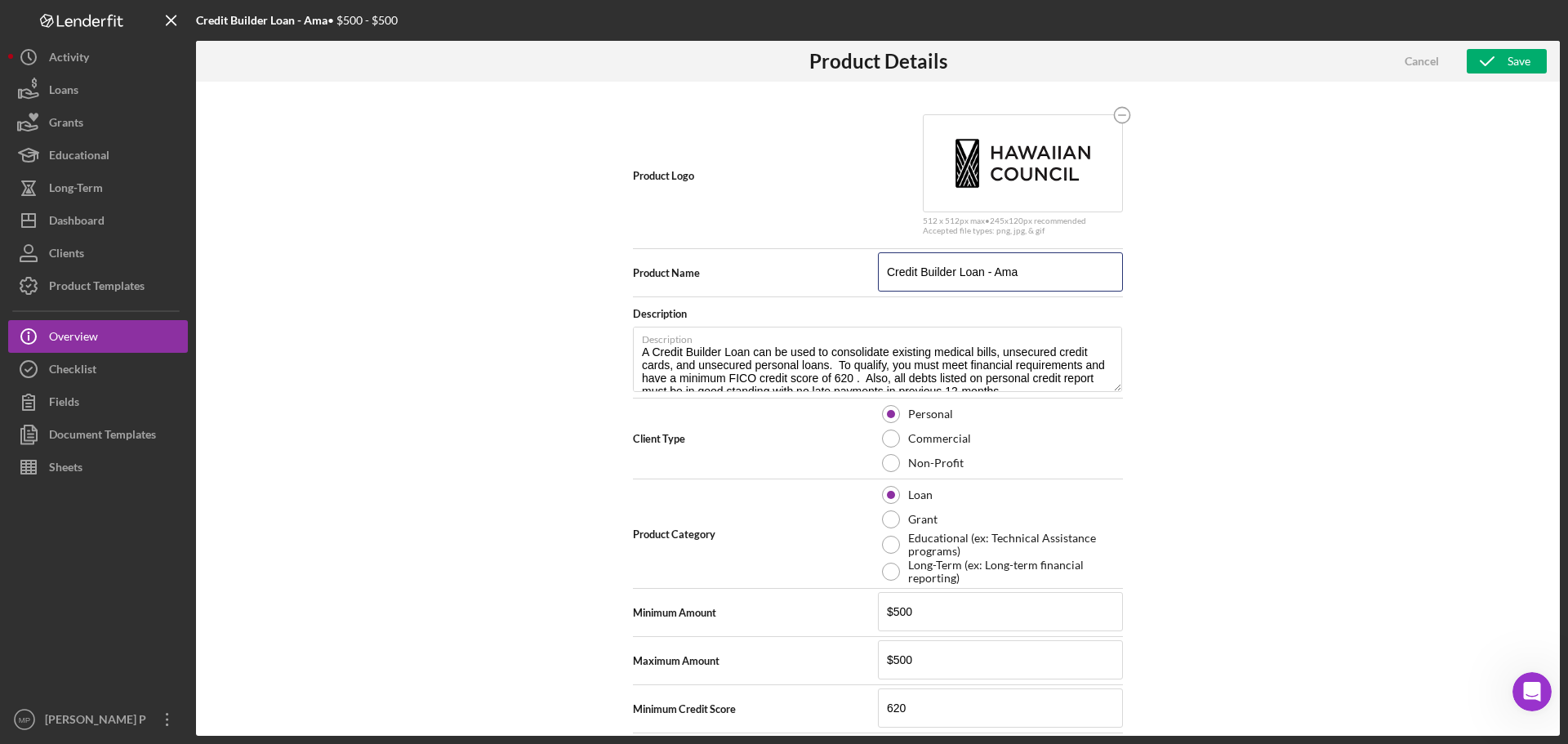
drag, startPoint x: 990, startPoint y: 272, endPoint x: 863, endPoint y: 281, distance: 127.3
click at [866, 281] on div "Product Name Credit Builder Loan - Ama" at bounding box center [878, 273] width 490 height 41
type input "Ama Loan"
click at [1274, 320] on div "Product Logo 512 x 512px max • 245 x 120 px recommended Accepted file types: pn…" at bounding box center [878, 409] width 1364 height 654
click at [1510, 67] on div "Save" at bounding box center [1518, 61] width 23 height 25
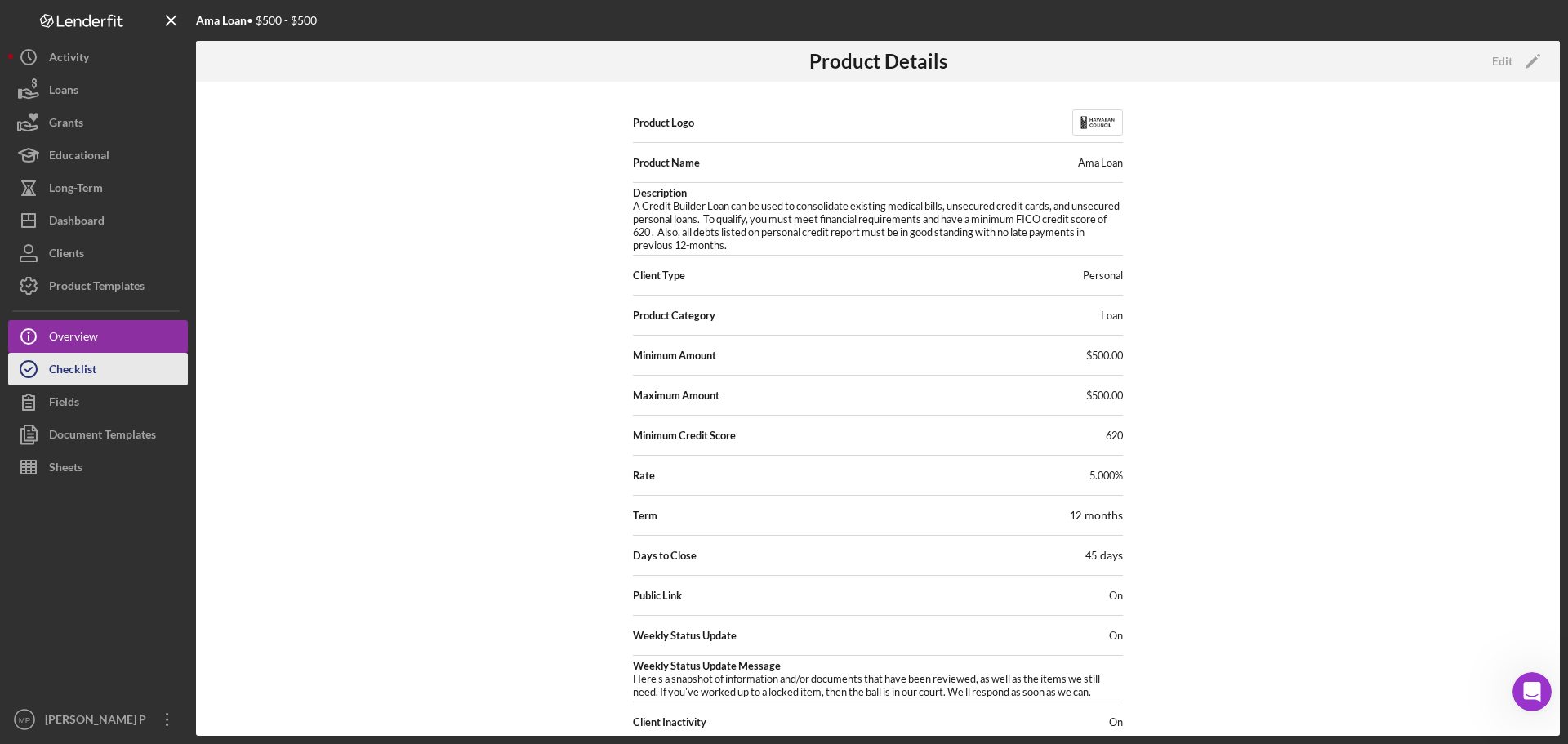
click at [101, 375] on button "Checklist" at bounding box center [97, 369] width 180 height 33
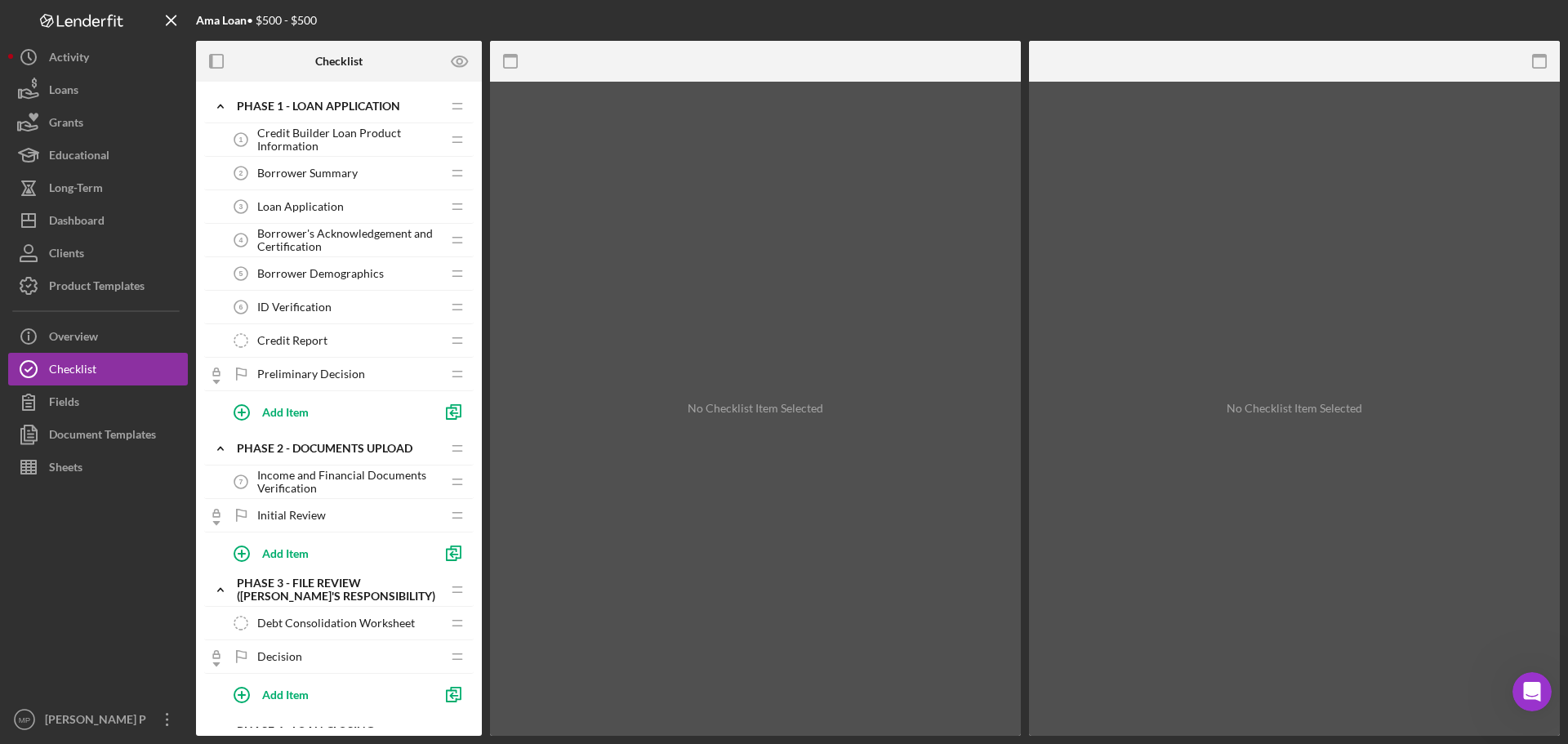
click at [295, 140] on span "Credit Builder Loan Product Information" at bounding box center [349, 139] width 184 height 26
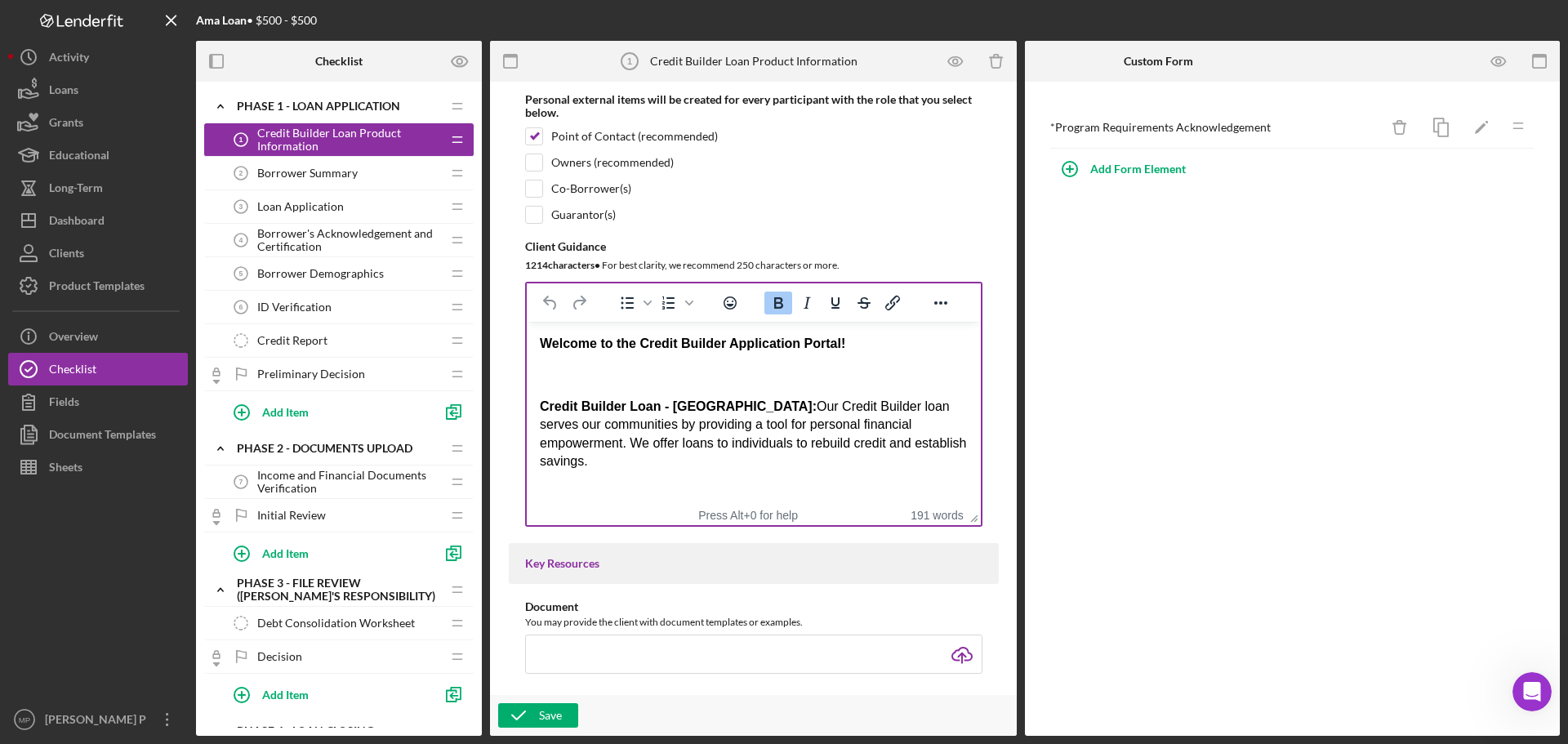
scroll to position [245, 0]
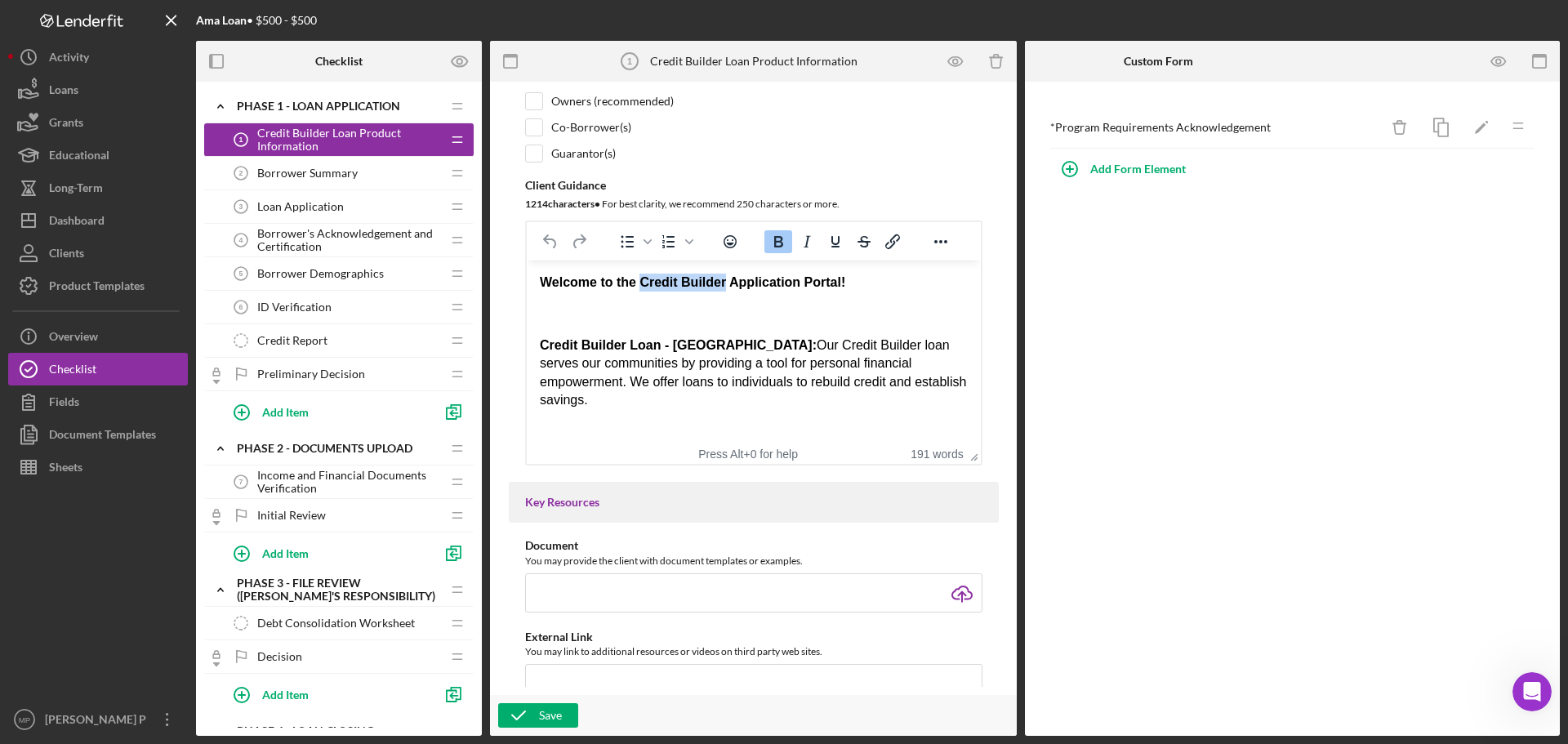
drag, startPoint x: 640, startPoint y: 280, endPoint x: 720, endPoint y: 281, distance: 80.0
click at [724, 280] on strong "Welcome to the Credit Builder Application Portal!" at bounding box center [691, 282] width 305 height 14
drag, startPoint x: 668, startPoint y: 343, endPoint x: 539, endPoint y: 344, distance: 129.0
click at [539, 344] on strong "Credit Builder Loan - Ama:" at bounding box center [677, 345] width 276 height 14
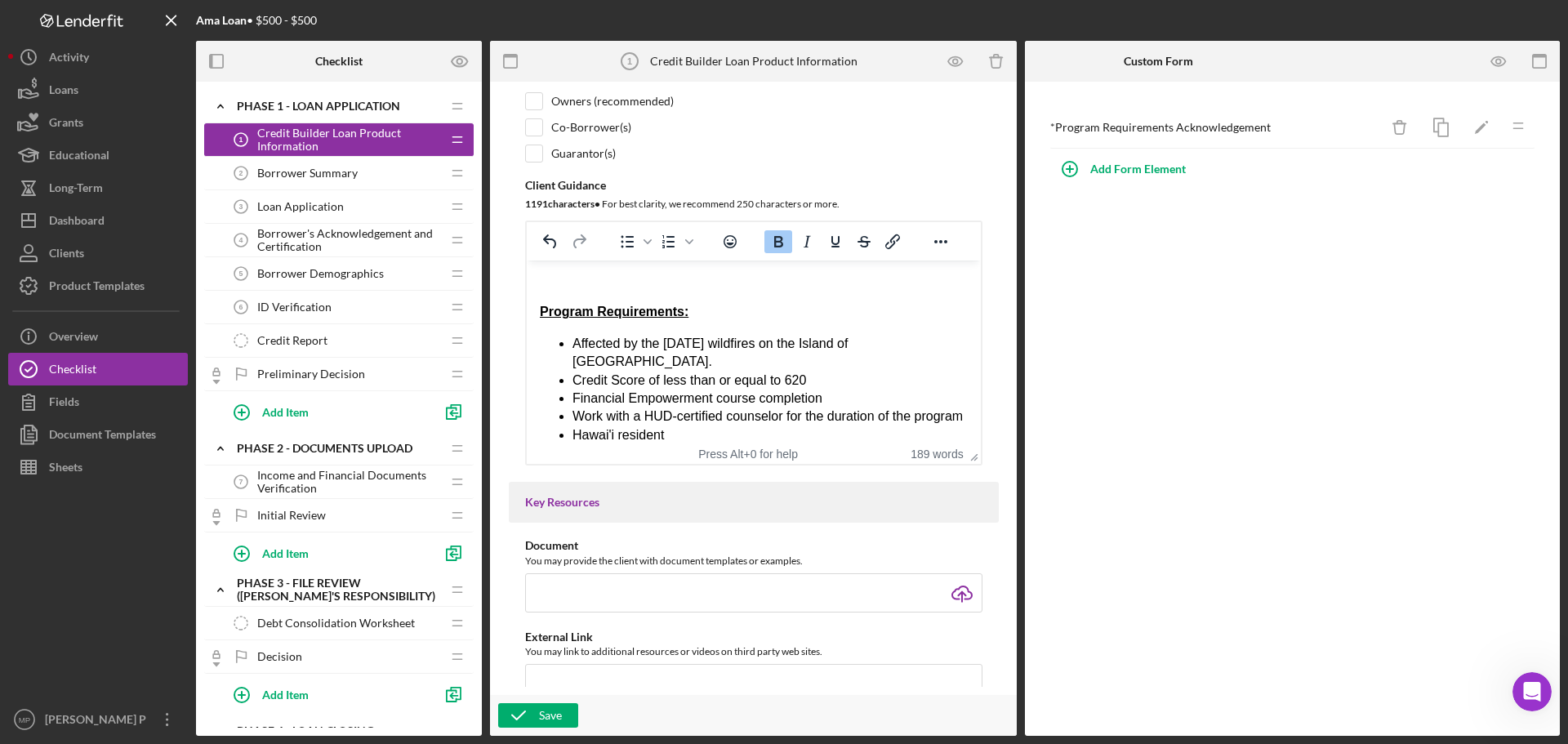
scroll to position [137, 0]
drag, startPoint x: 975, startPoint y: 290, endPoint x: 1505, endPoint y: 576, distance: 602.2
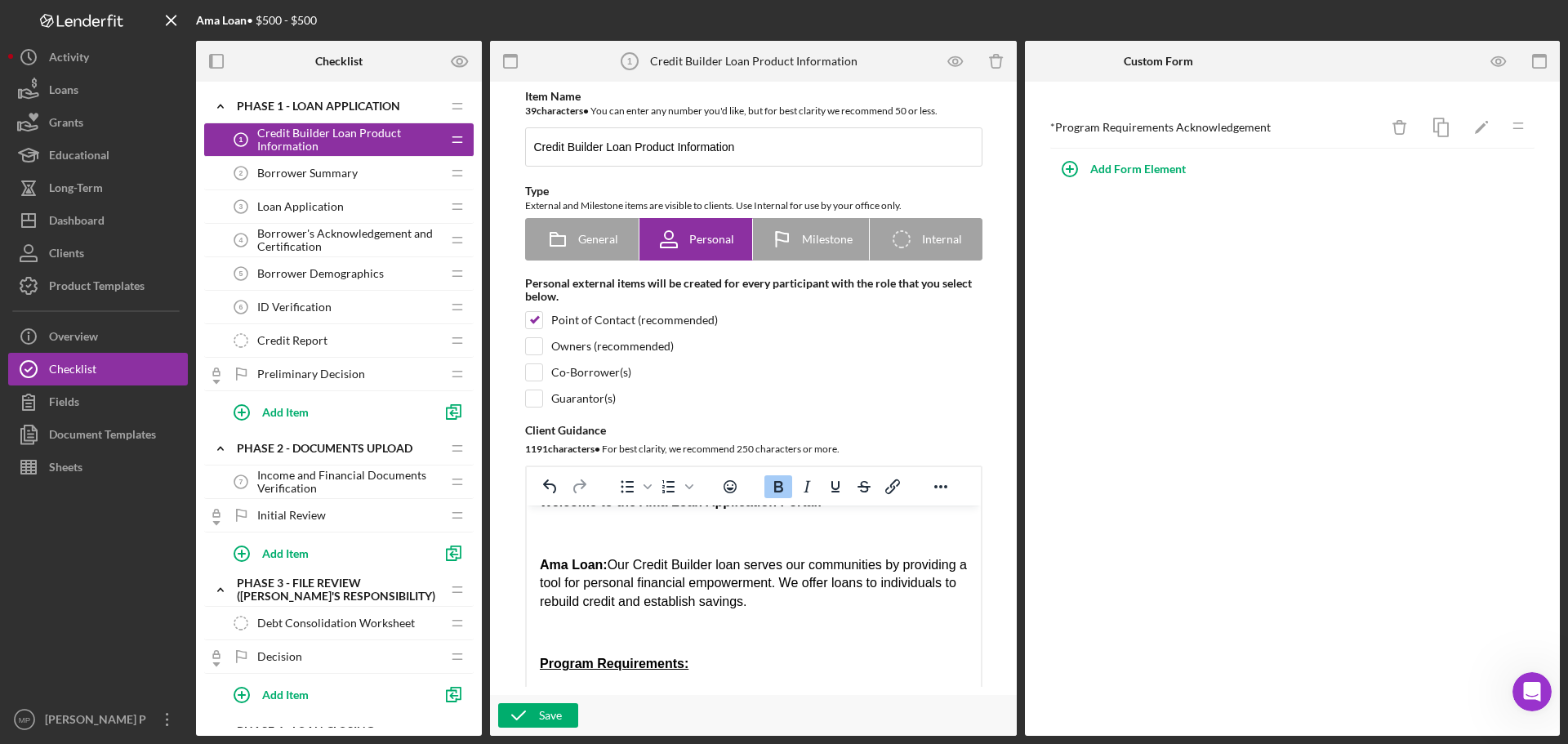
scroll to position [0, 0]
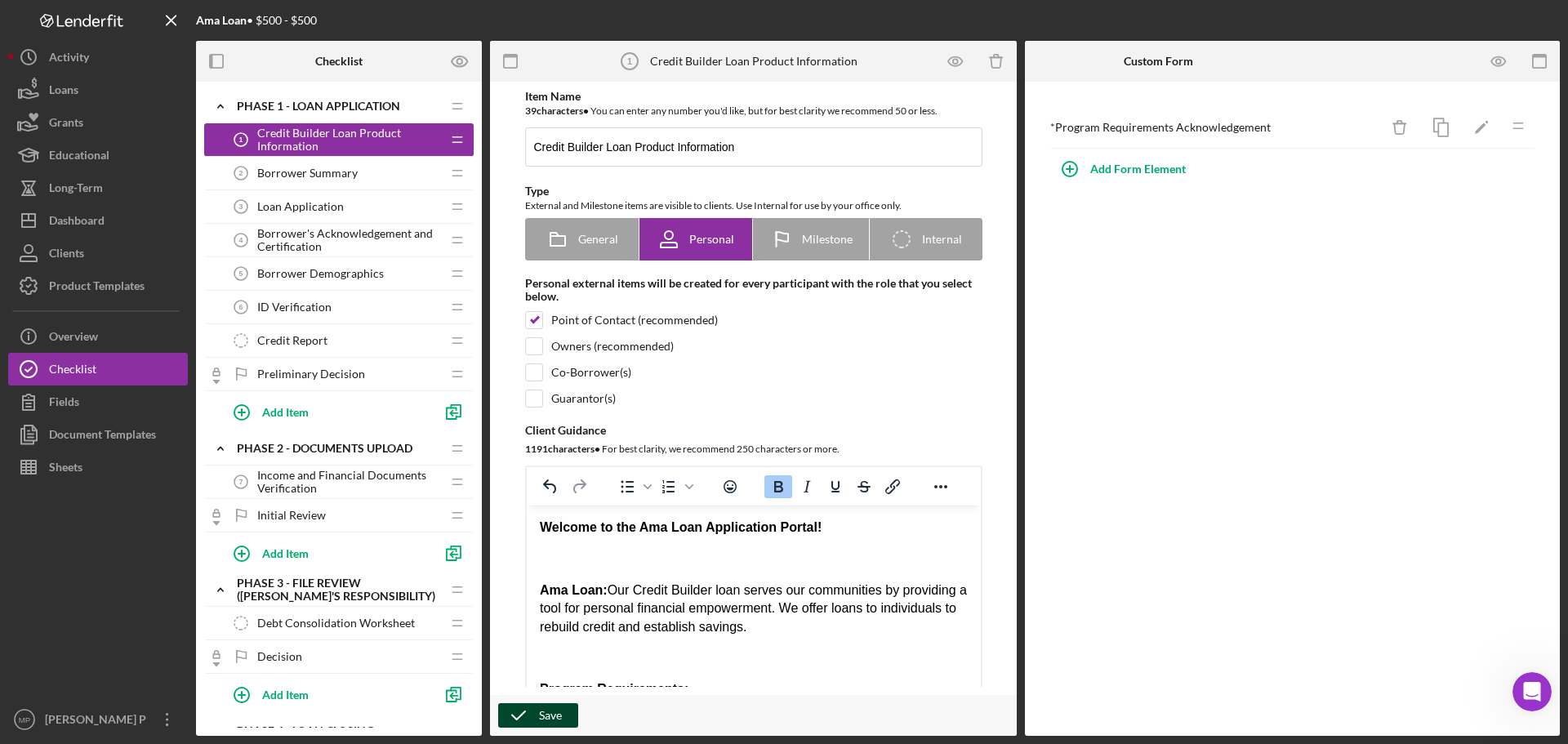
click at [547, 718] on div "Save" at bounding box center [550, 715] width 23 height 25
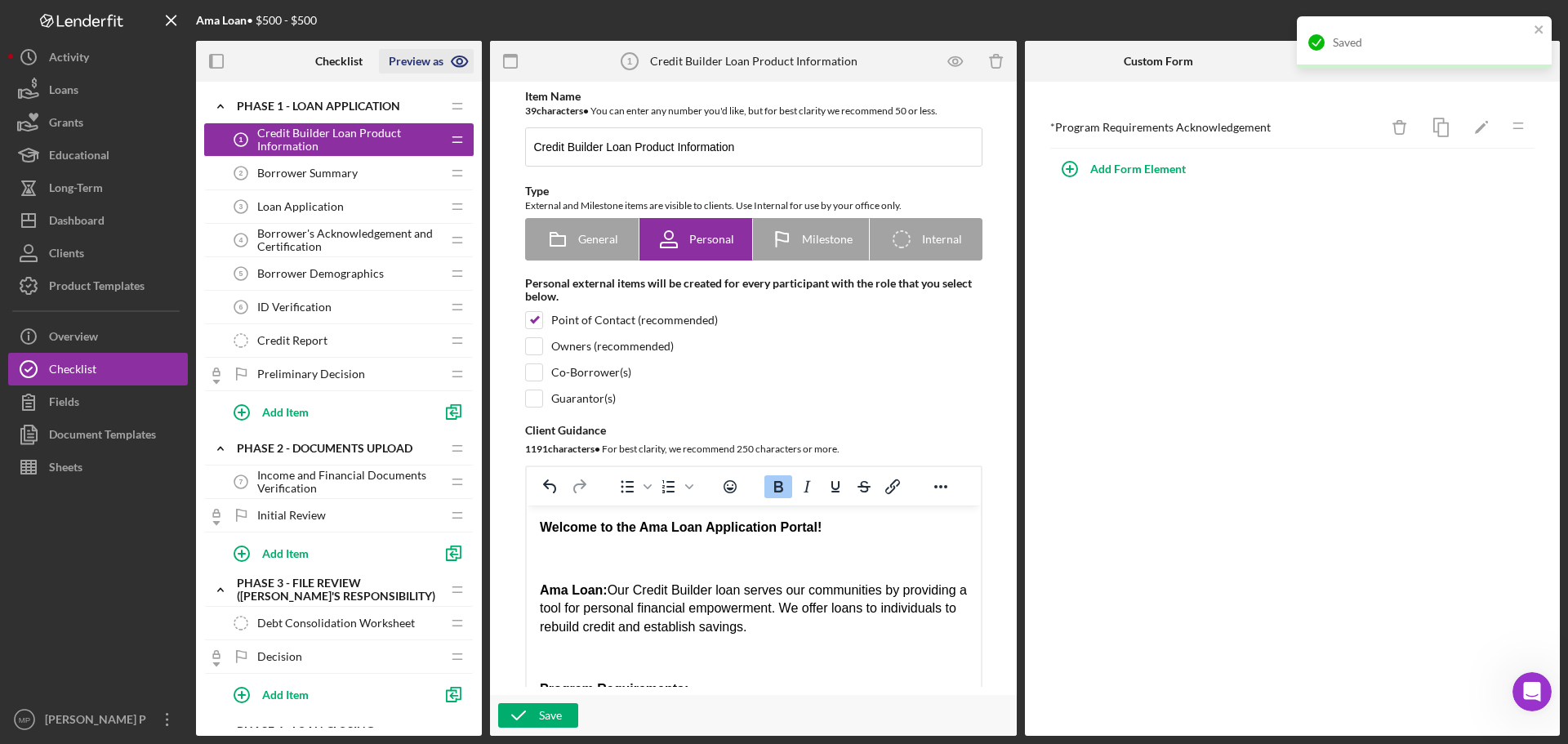
click at [464, 58] on icon "button" at bounding box center [459, 62] width 16 height 11
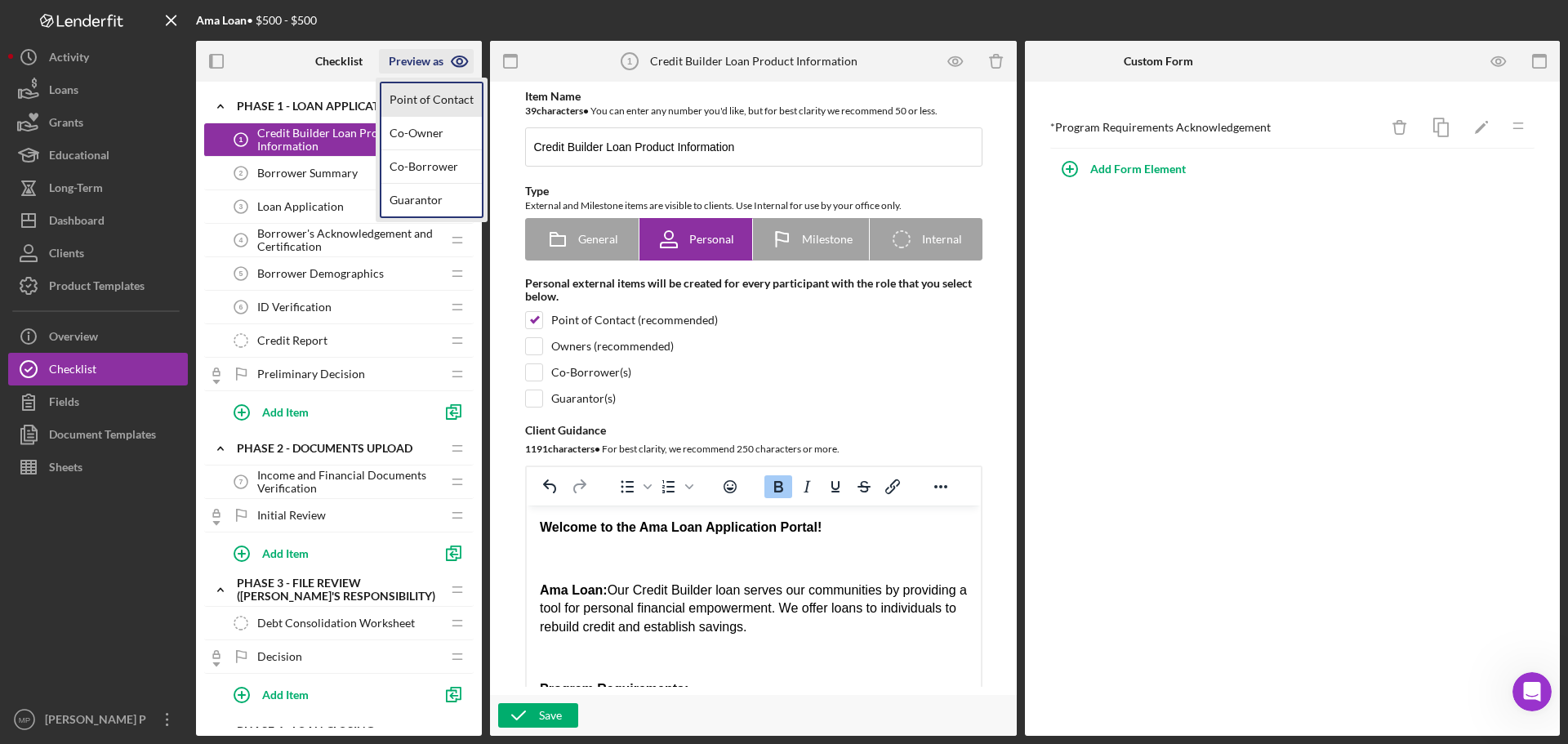
click at [450, 97] on link "Point of Contact" at bounding box center [432, 100] width 100 height 34
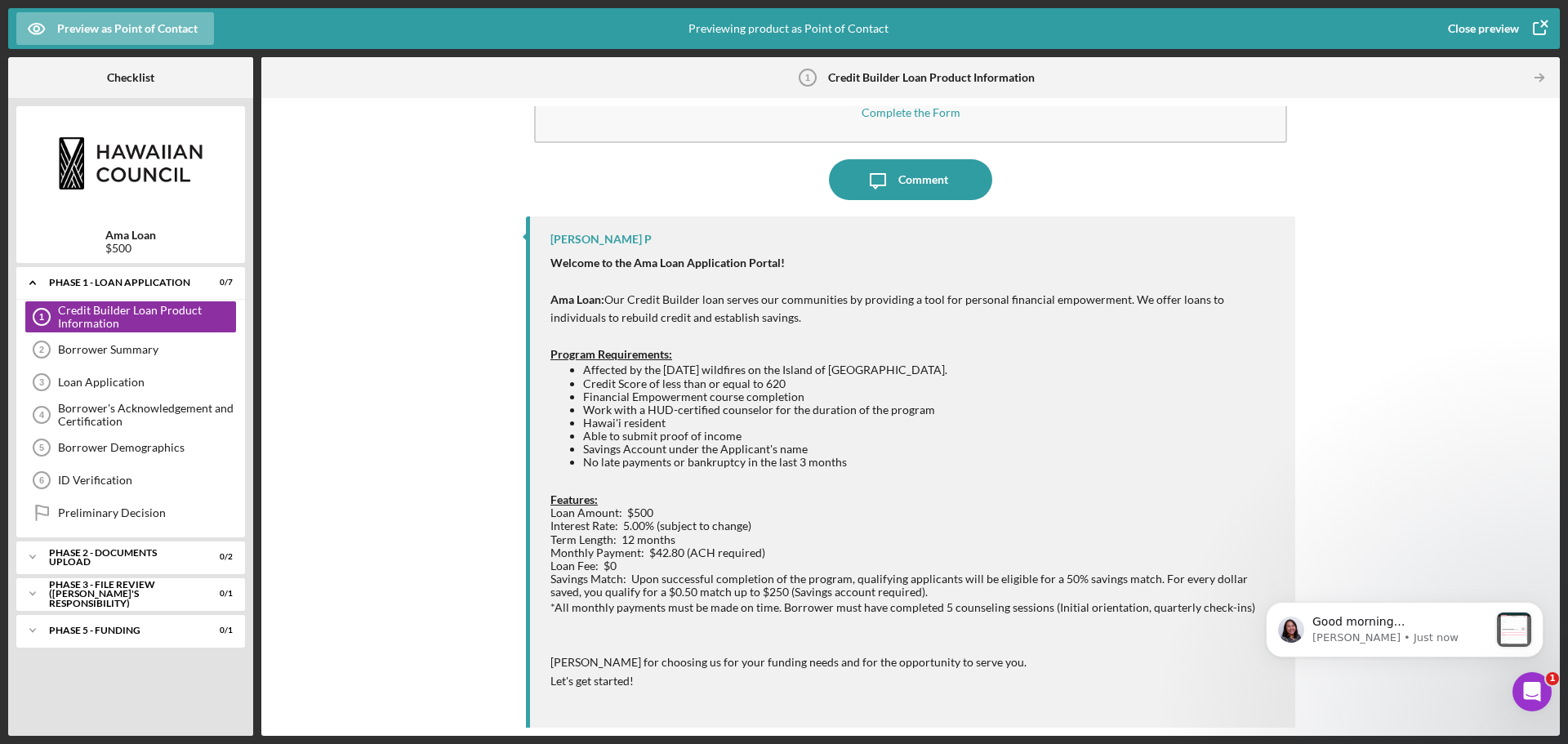
scroll to position [1588, 0]
click at [1535, 684] on icon "Open Intercom Messenger" at bounding box center [1532, 692] width 27 height 27
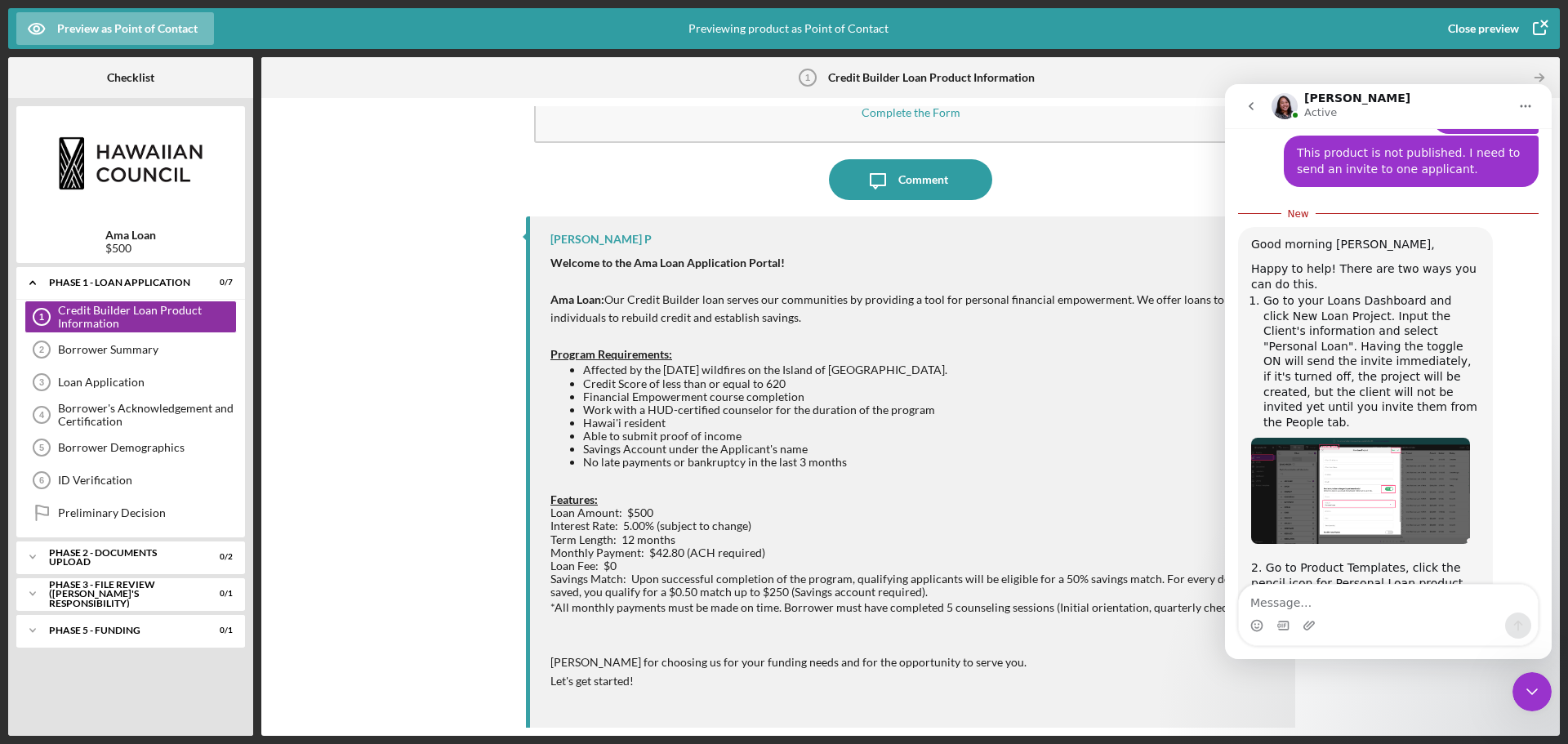
scroll to position [1448, 0]
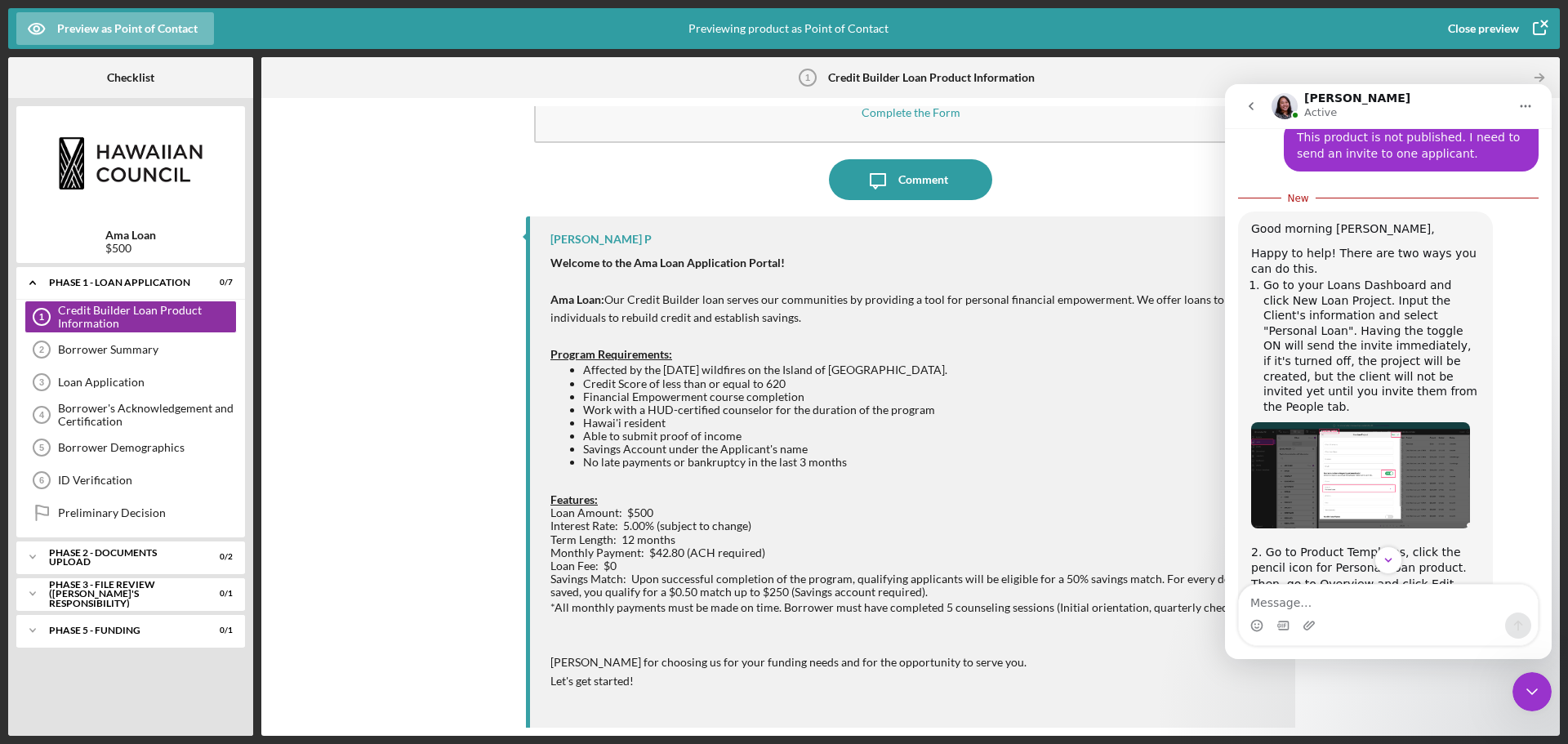
click at [1364, 423] on img "Christina says…" at bounding box center [1360, 475] width 219 height 105
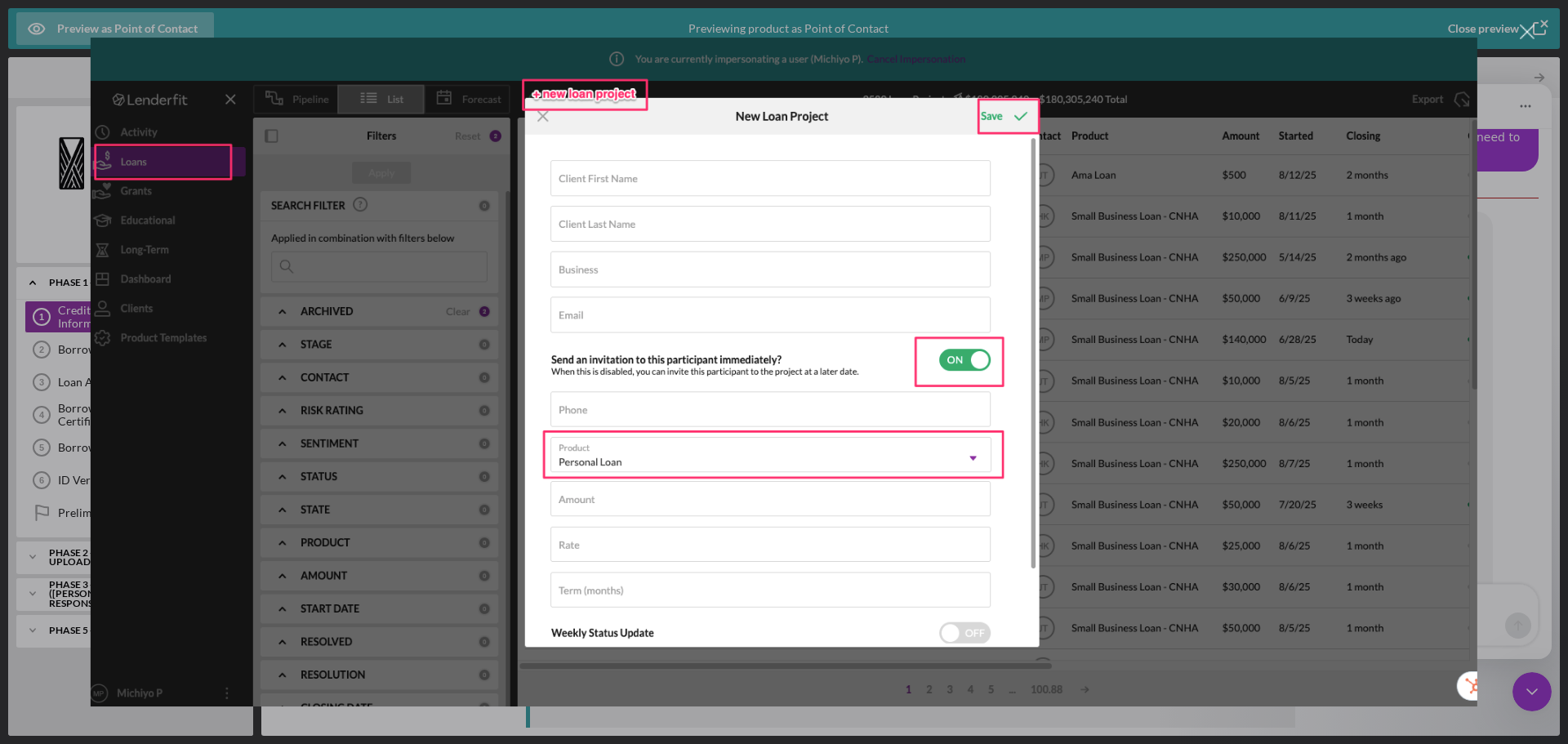
click at [1524, 31] on div "Close" at bounding box center [1527, 33] width 16 height 16
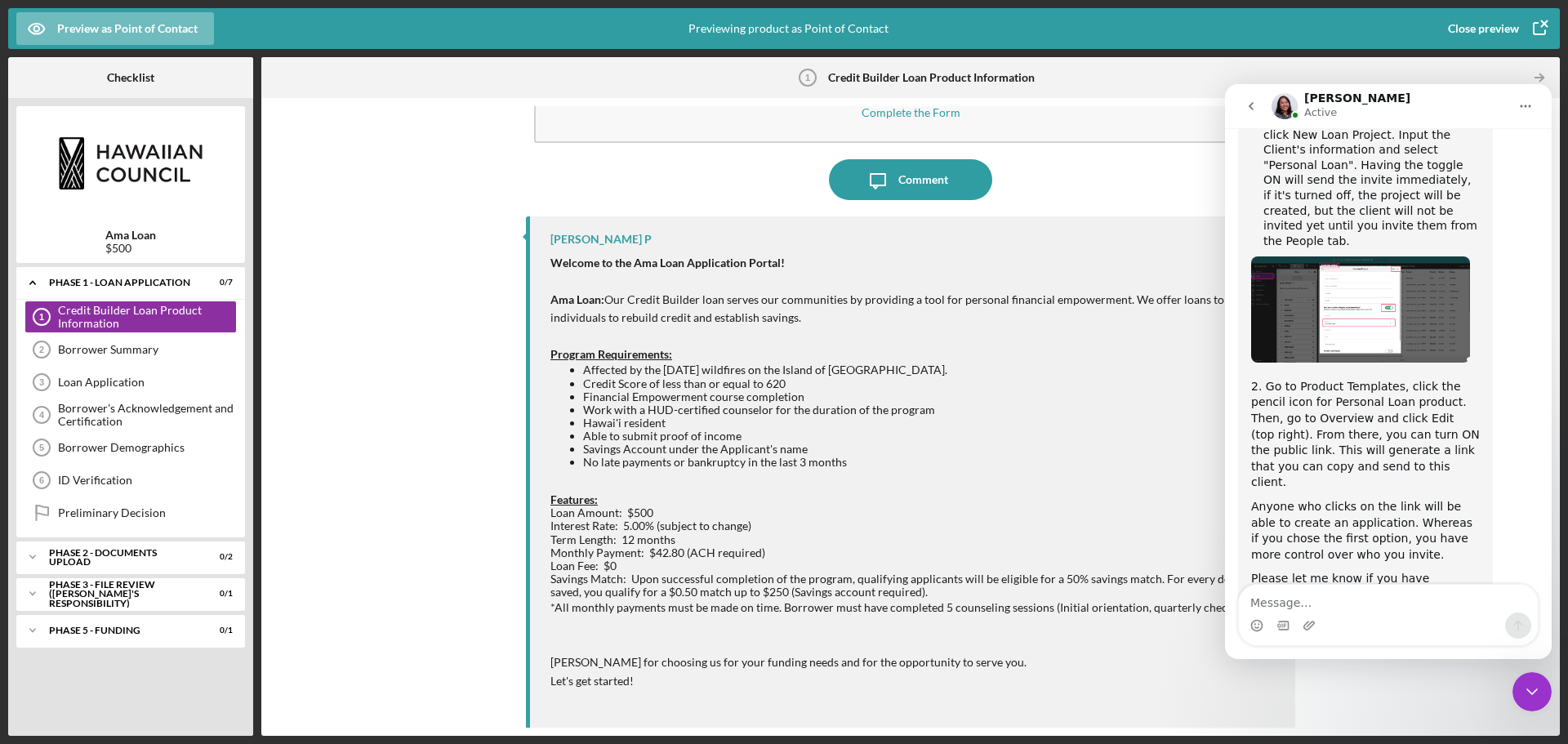
scroll to position [1615, 0]
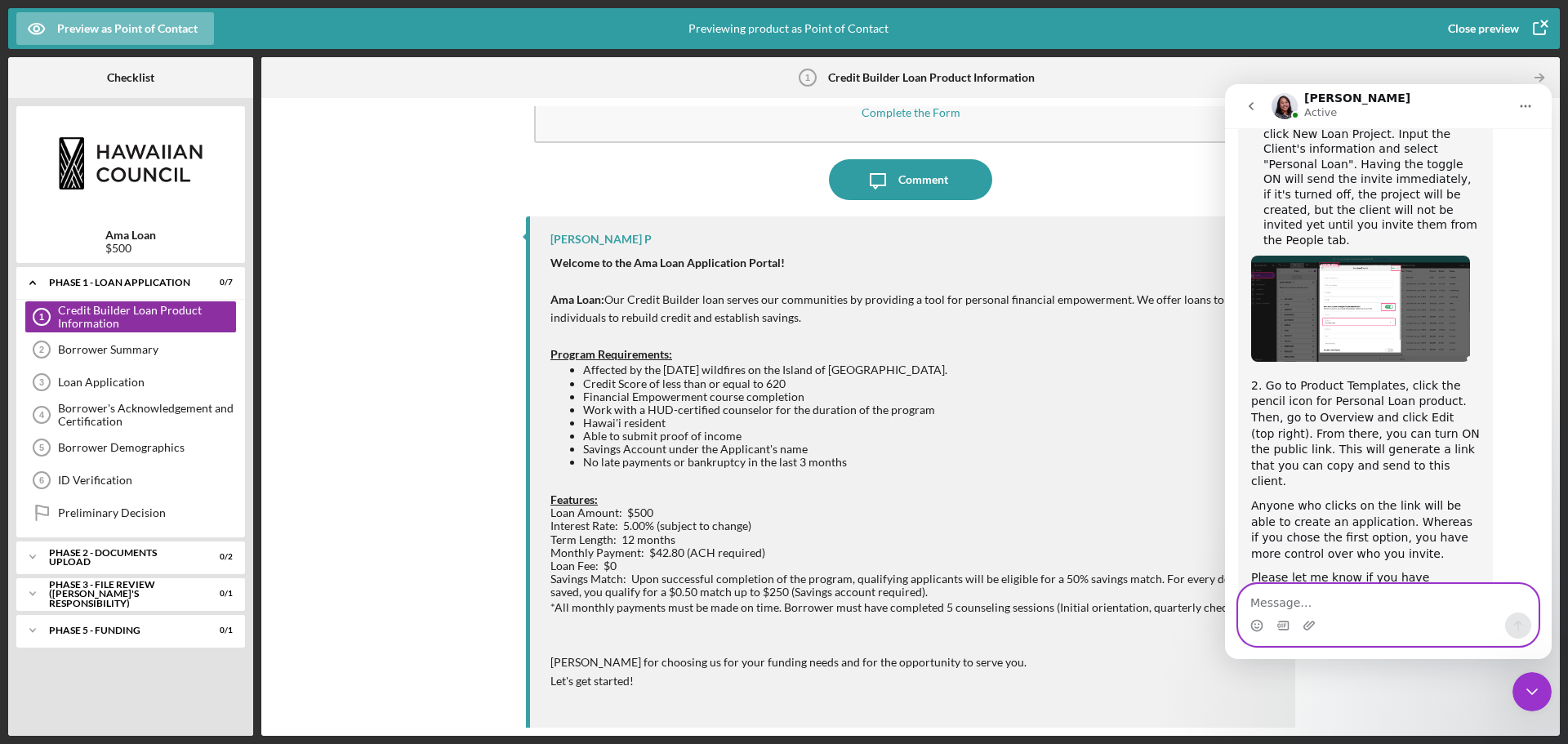
click at [1354, 610] on textarea "Message…" at bounding box center [1388, 599] width 299 height 28
type textarea "my issue is I can't turn on the public link"
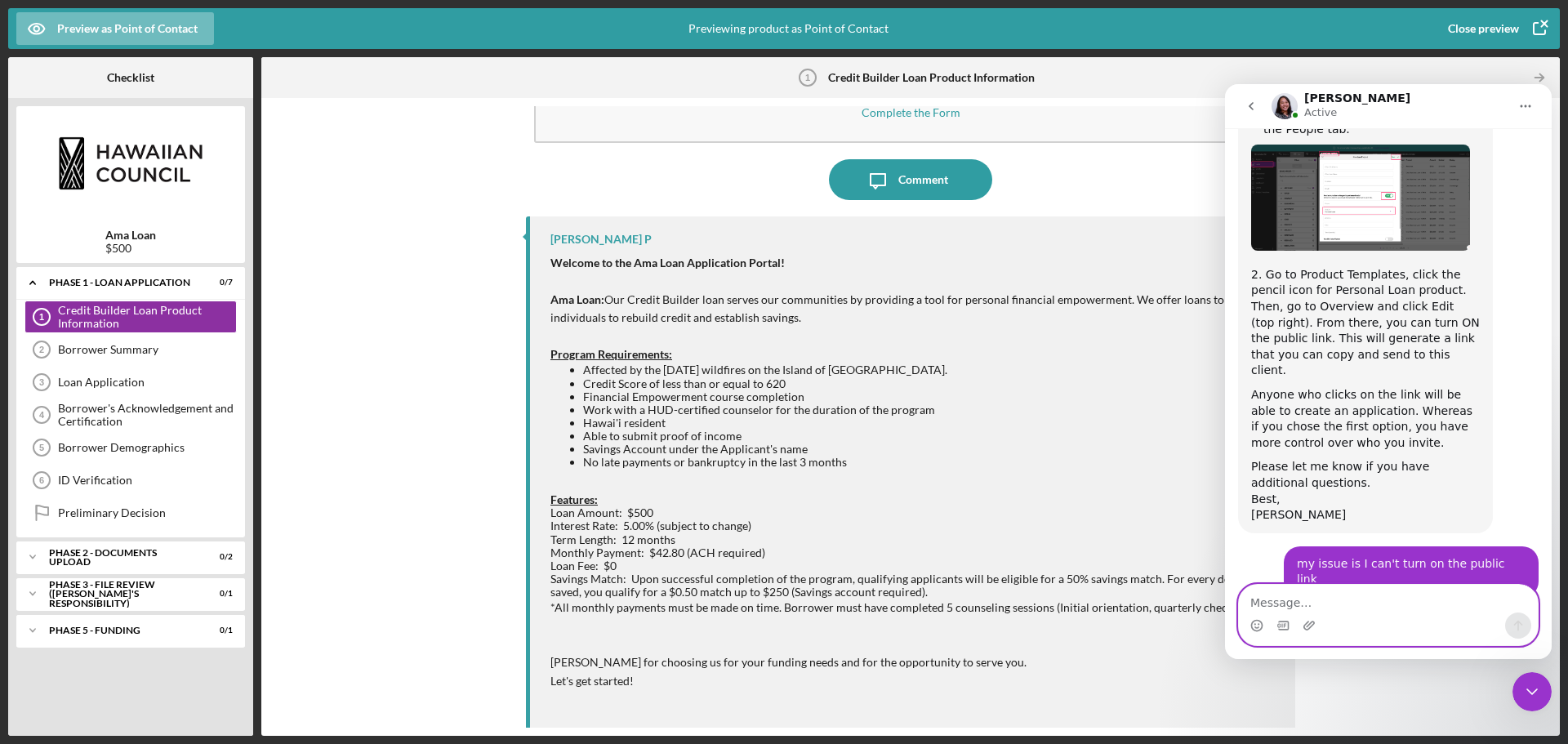
scroll to position [1702, 0]
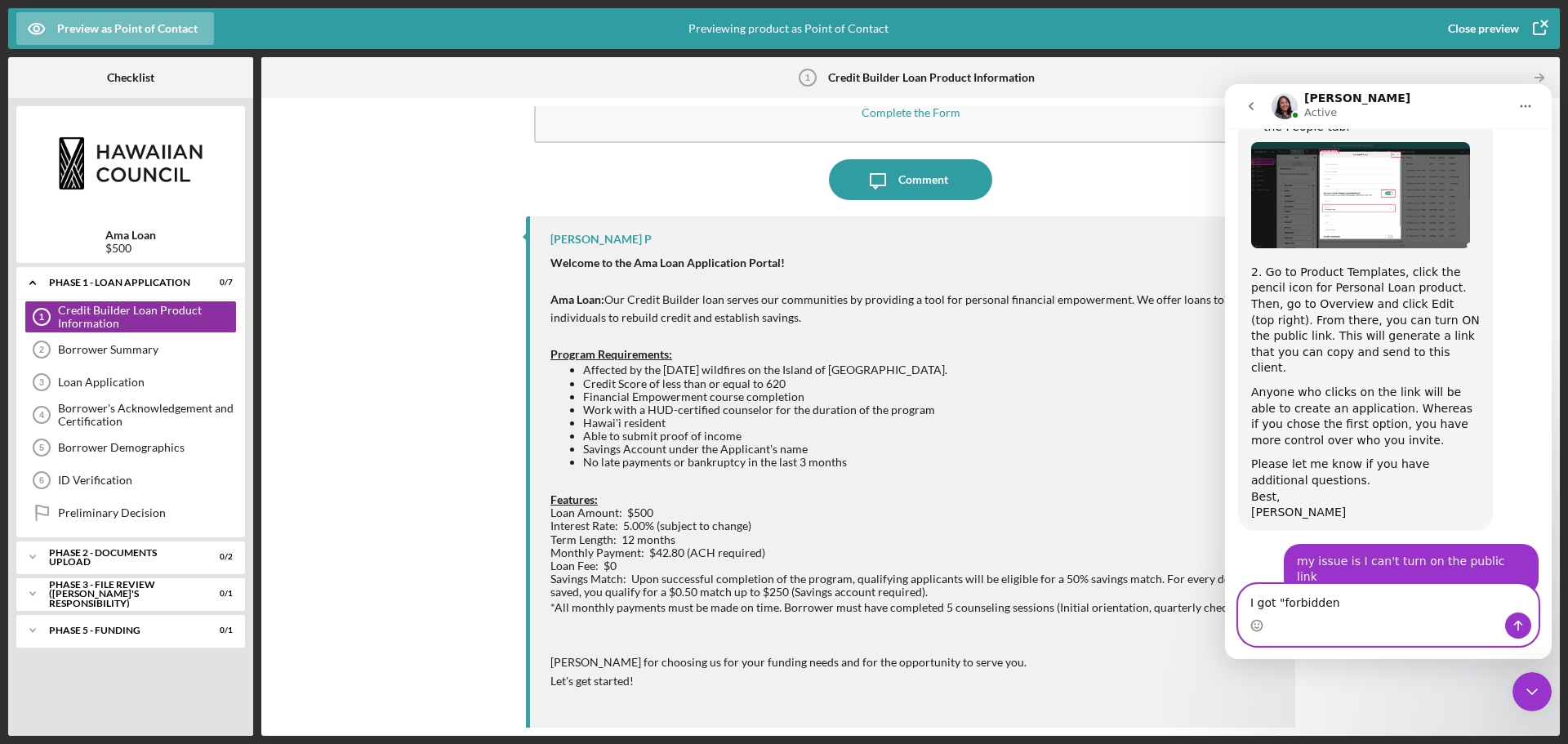
type textarea "I got "forbidden""
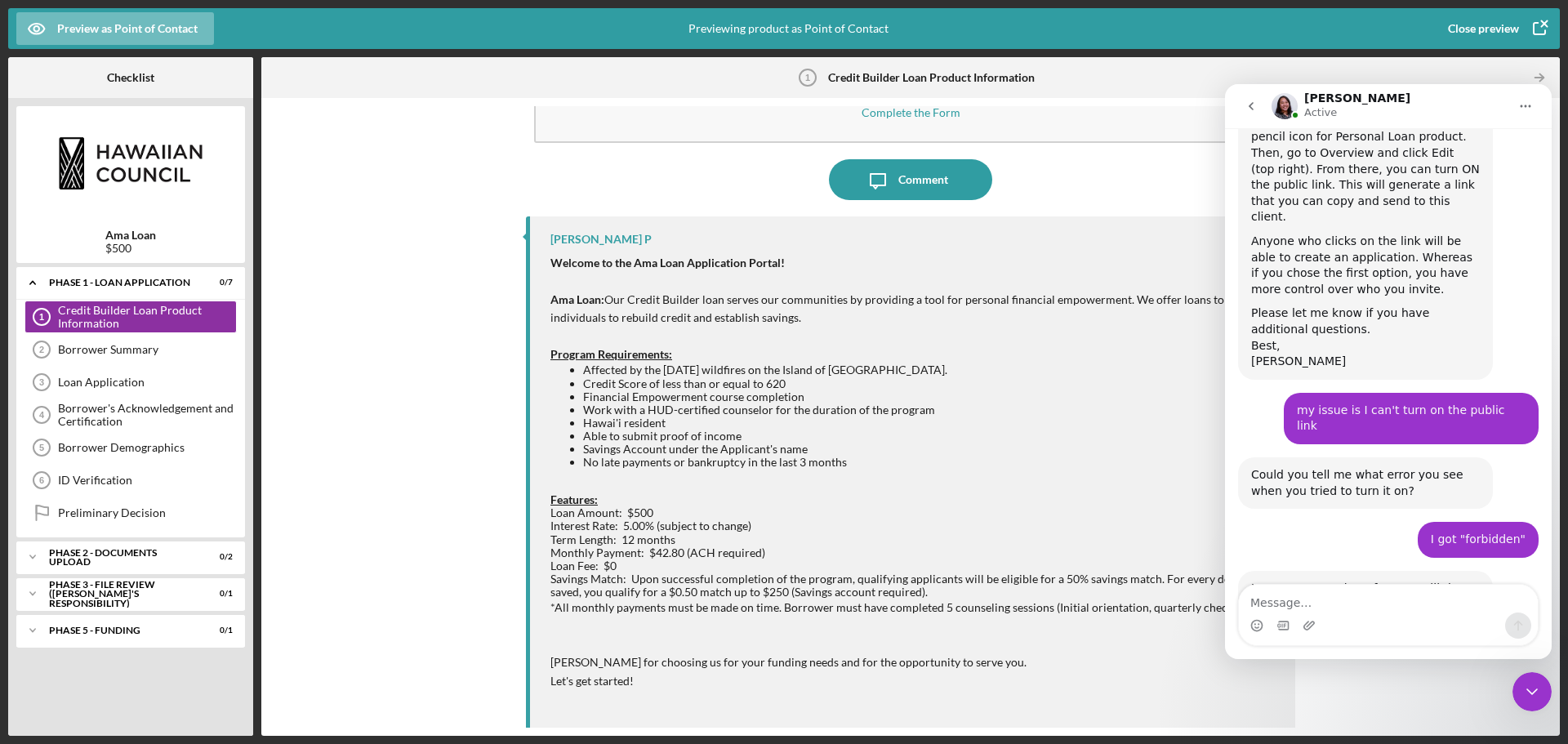
scroll to position [1852, 0]
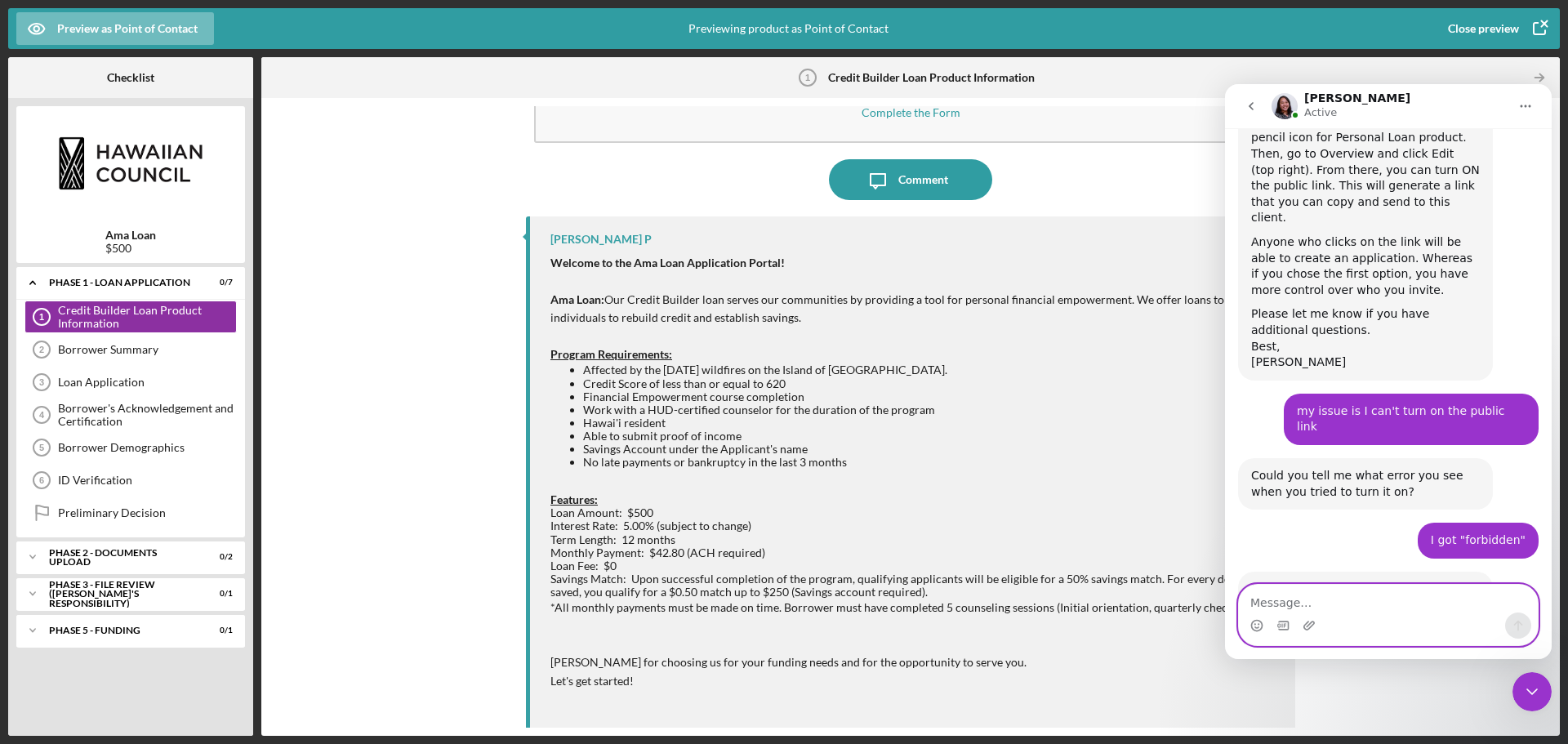
click at [1396, 604] on textarea "Message…" at bounding box center [1388, 599] width 299 height 28
type textarea "yes, please do so"
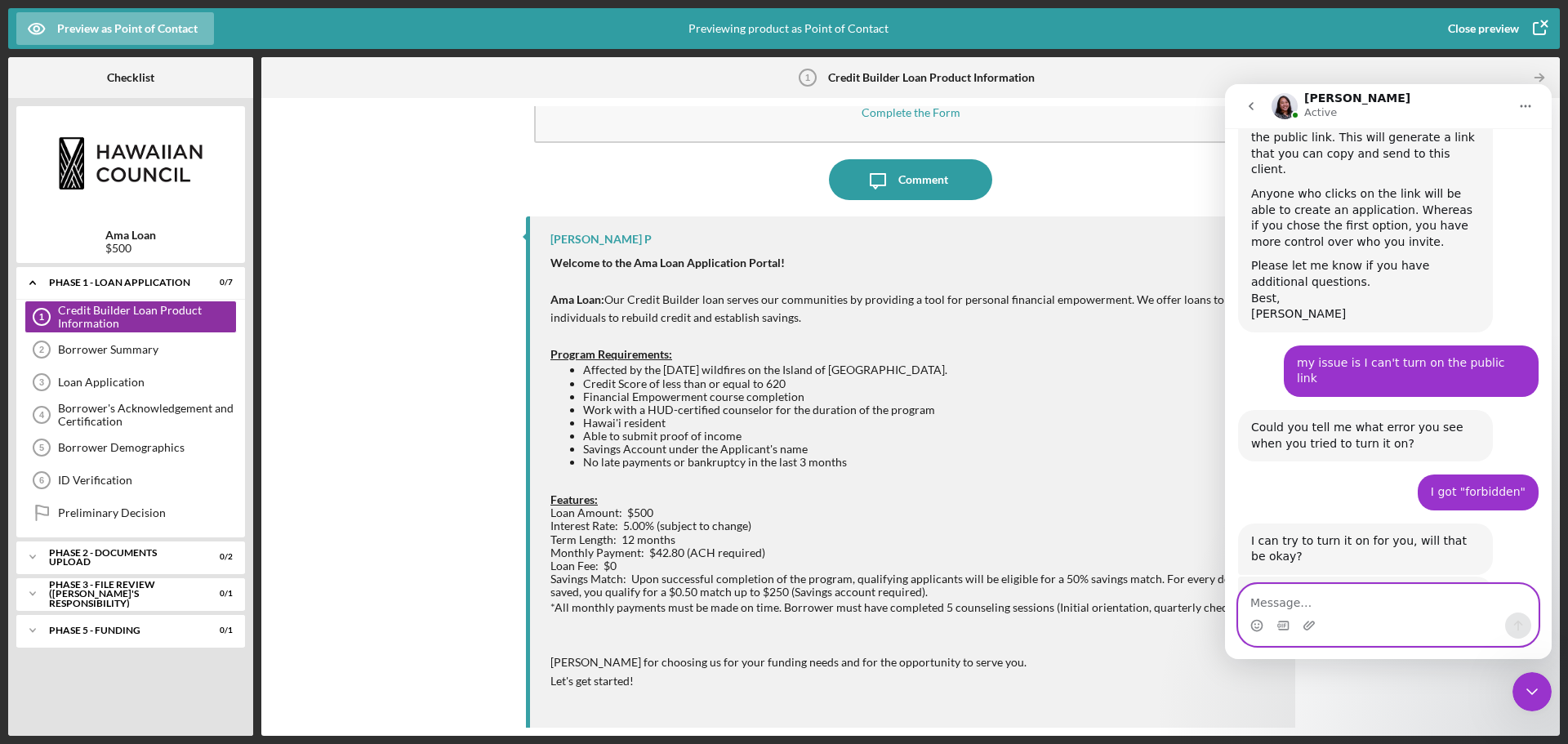
scroll to position [1963, 0]
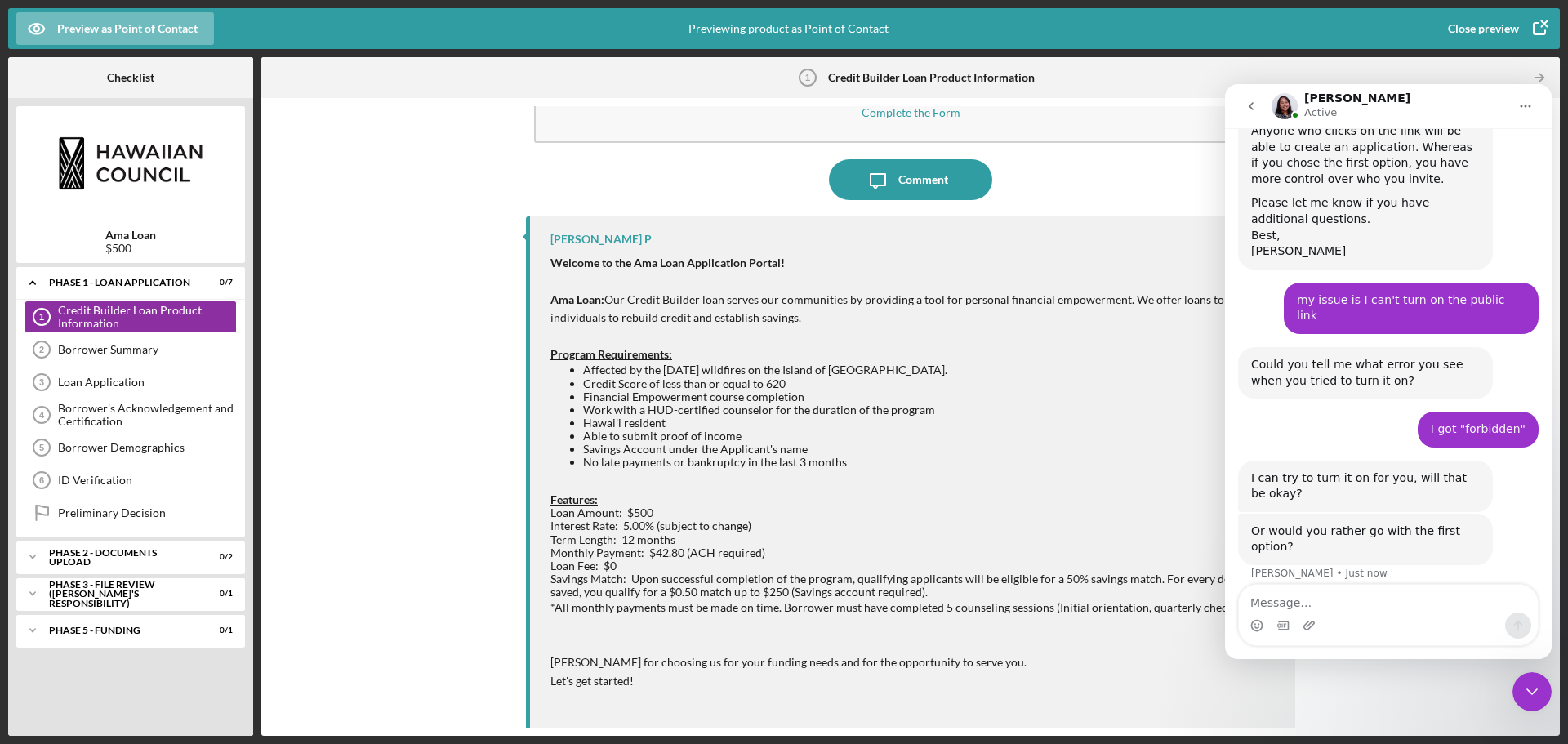
click at [1524, 22] on icon "button" at bounding box center [1539, 28] width 41 height 41
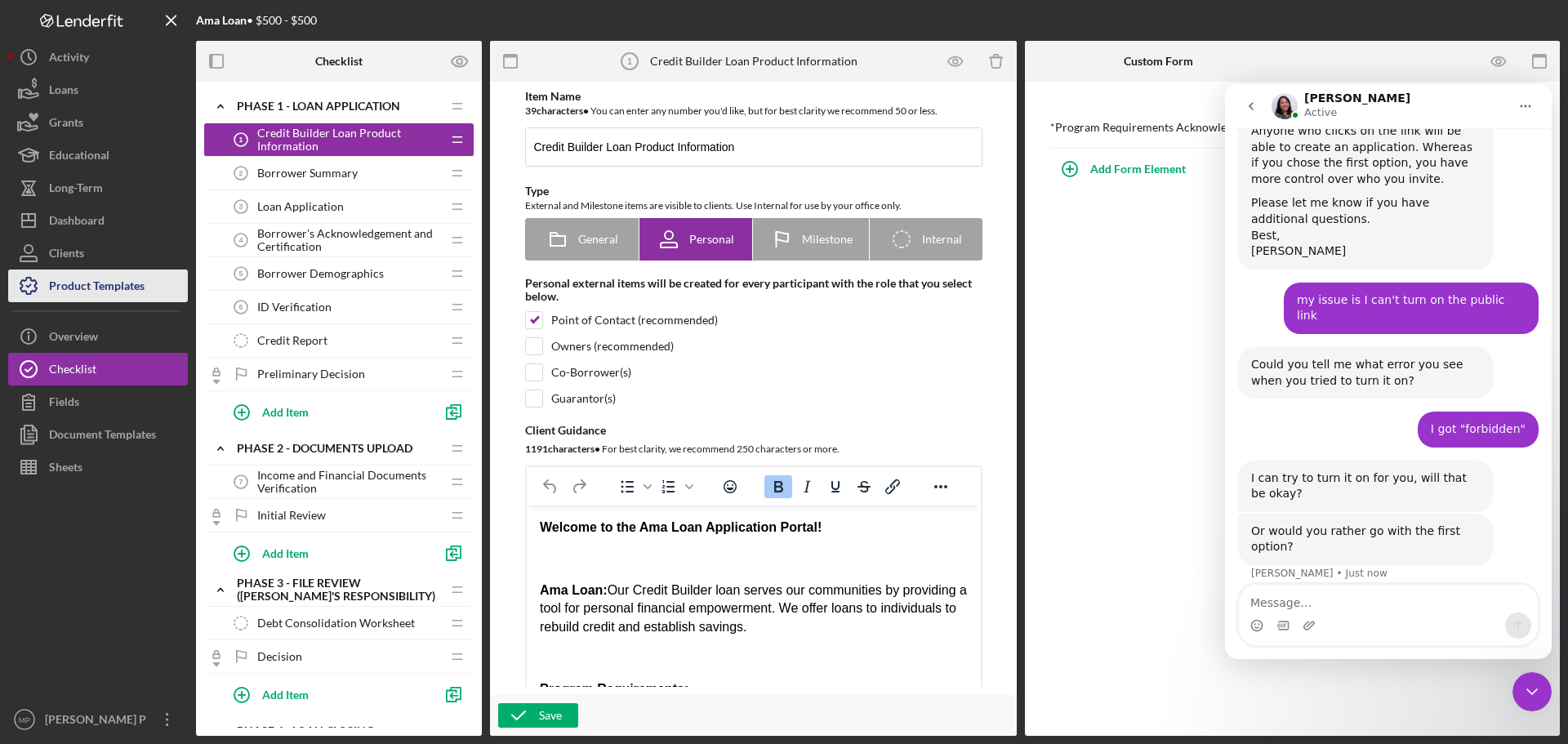
click at [128, 288] on div "Product Templates" at bounding box center [96, 287] width 95 height 37
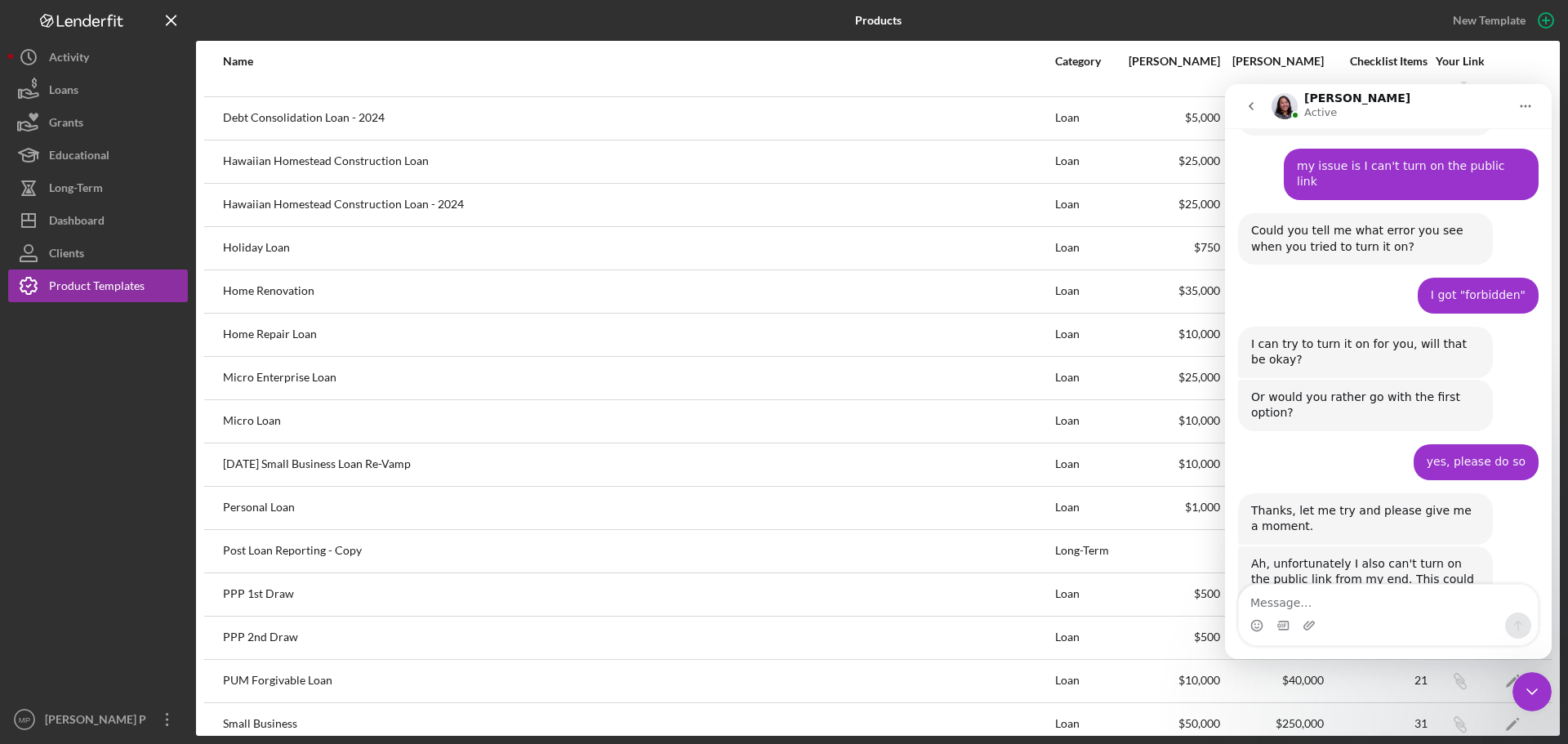
scroll to position [2099, 0]
click at [1331, 601] on textarea "Message…" at bounding box center [1388, 599] width 299 height 28
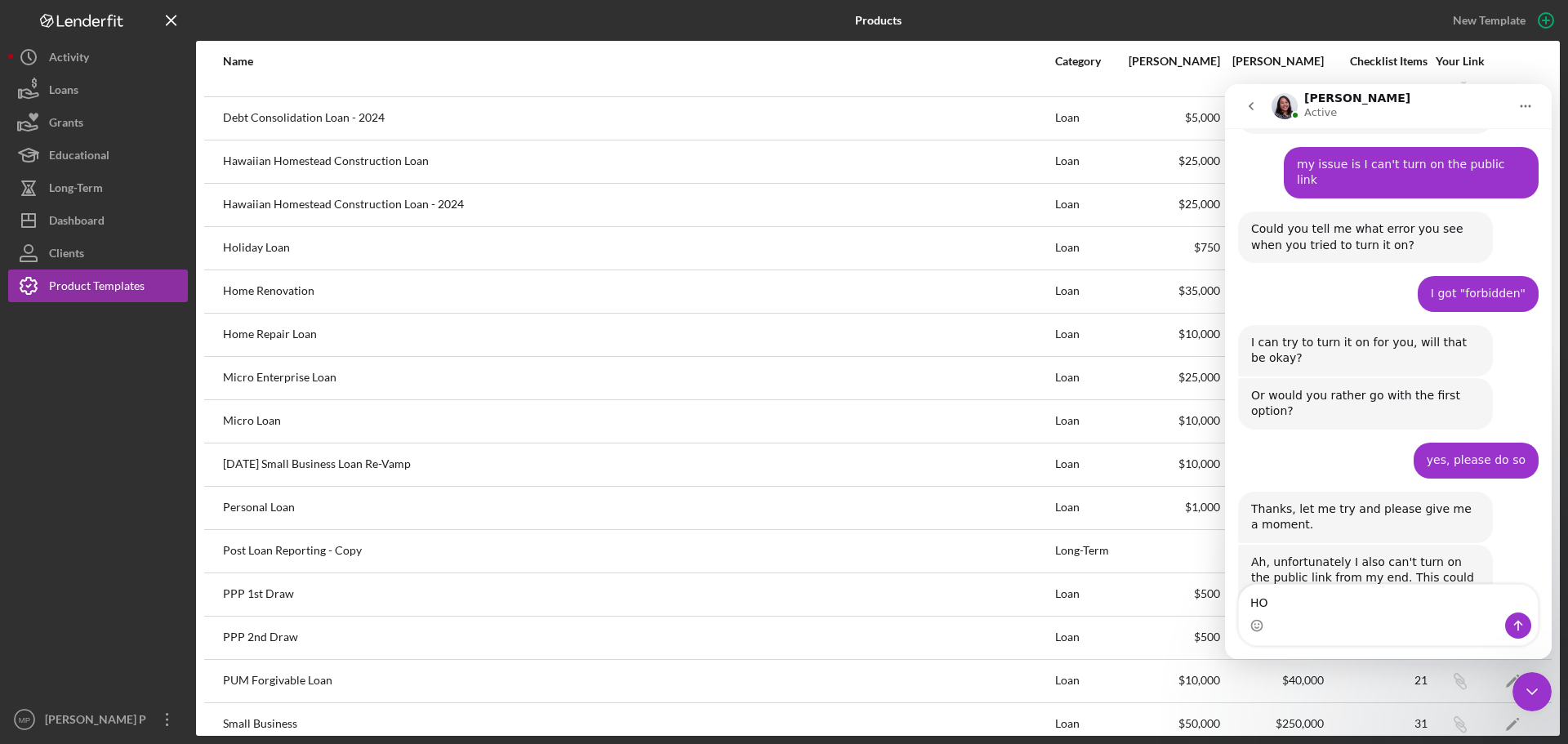
type textarea "H"
type textarea "How about can we crone the product and see if"
drag, startPoint x: 1540, startPoint y: 691, endPoint x: 1529, endPoint y: 692, distance: 11.0
click at [1540, 691] on icon "Close Intercom Messenger" at bounding box center [1532, 692] width 20 height 20
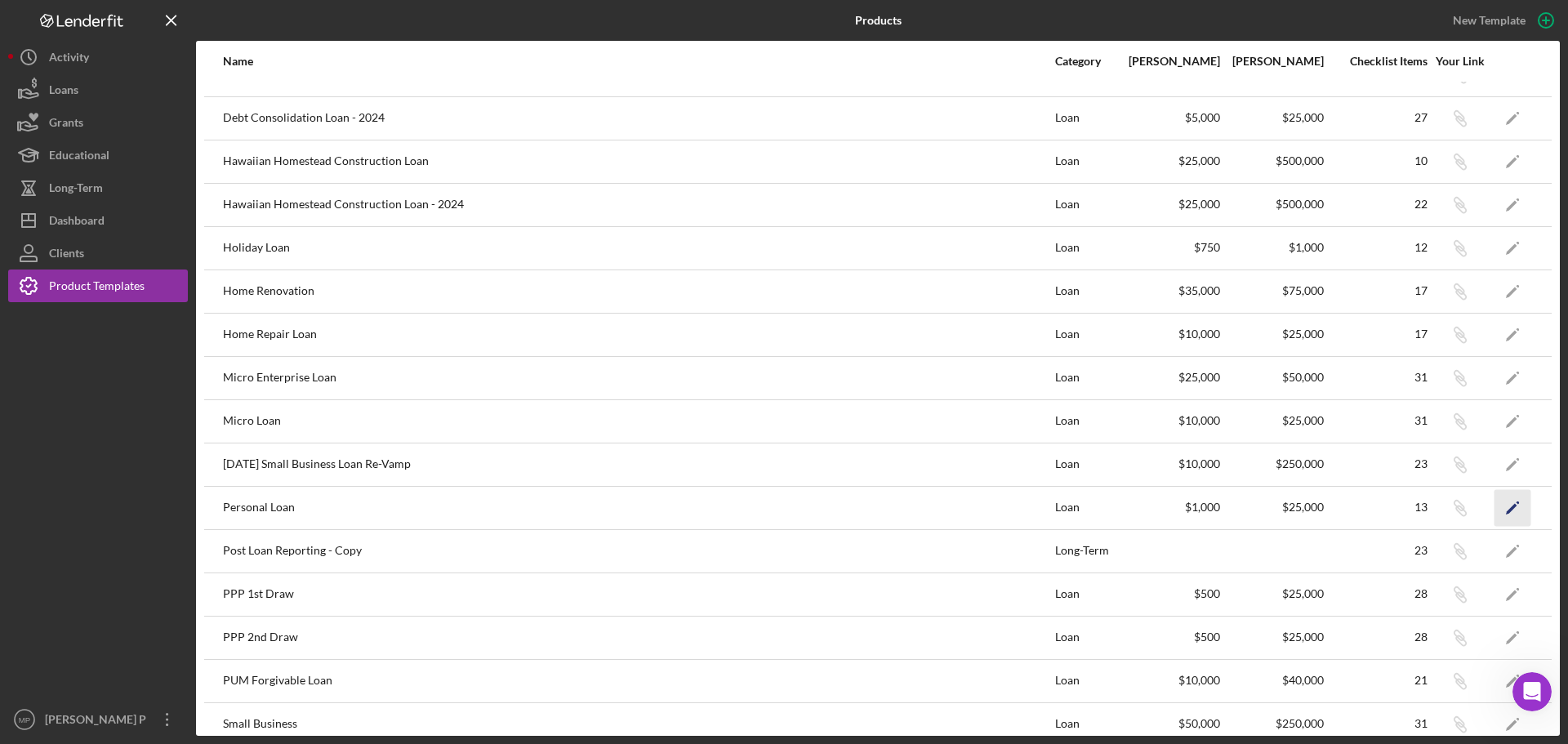
click at [1506, 506] on polygon "button" at bounding box center [1511, 508] width 11 height 11
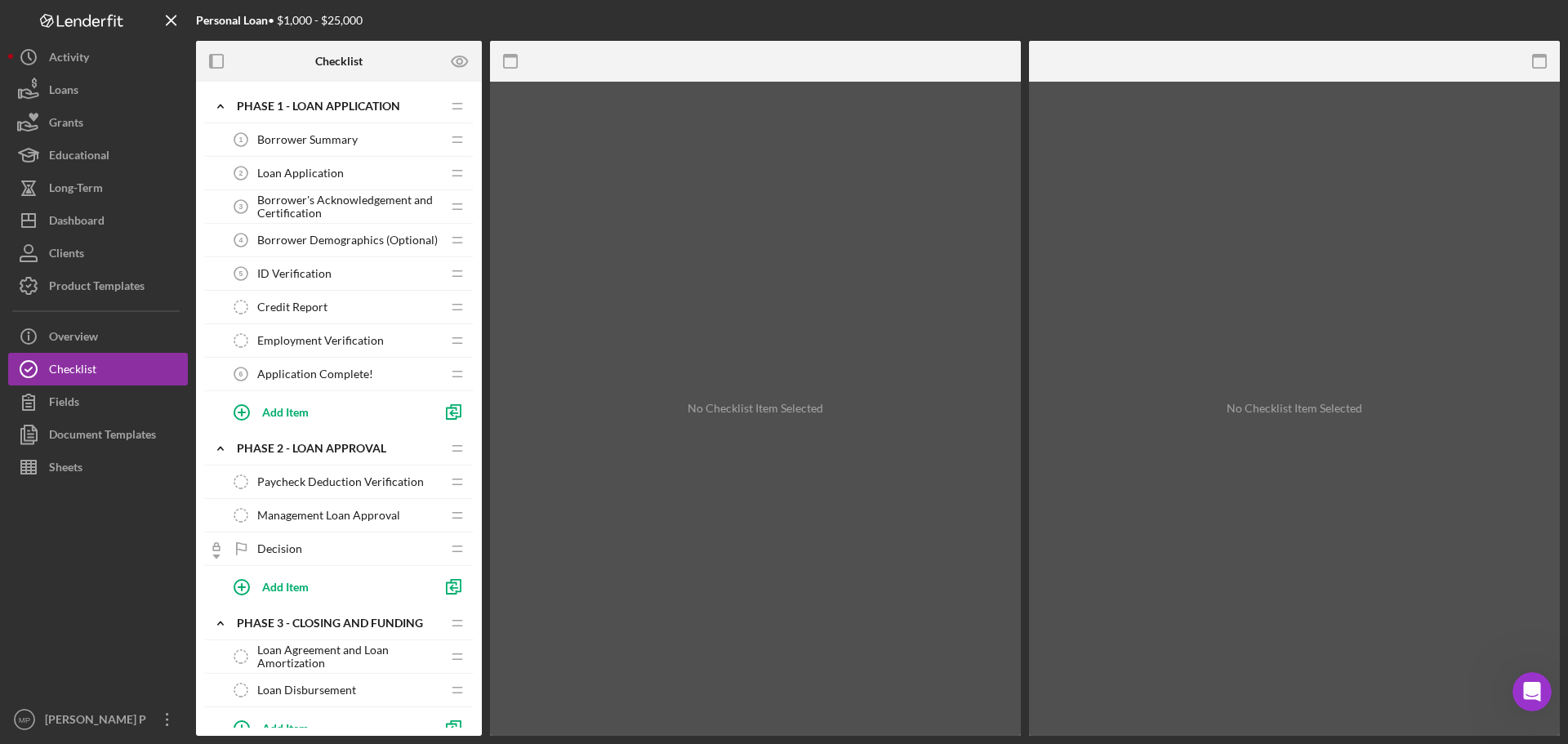
click at [322, 135] on span "Borrower Summary" at bounding box center [307, 139] width 100 height 13
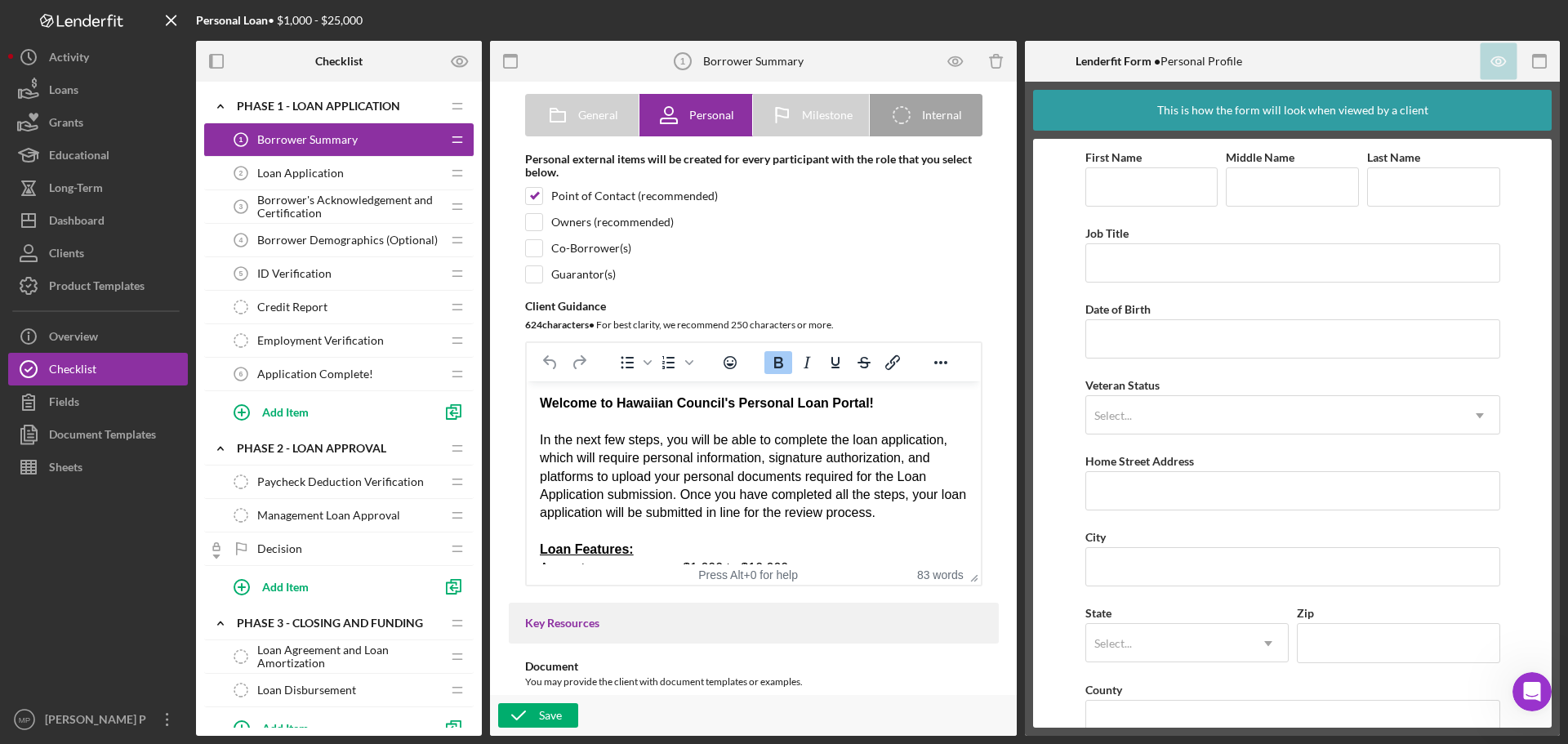
scroll to position [163, 0]
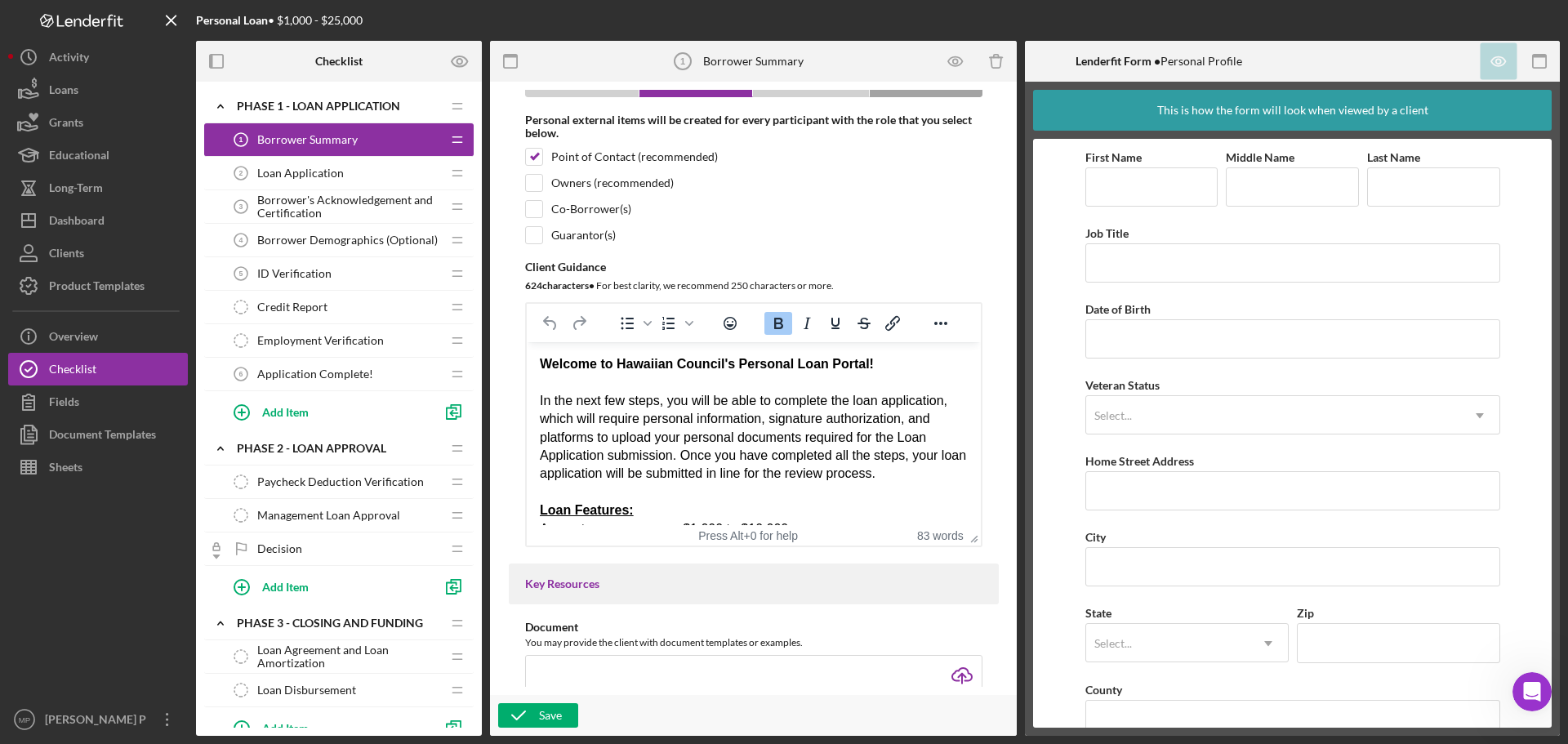
click at [339, 174] on span "Loan Application" at bounding box center [300, 173] width 87 height 13
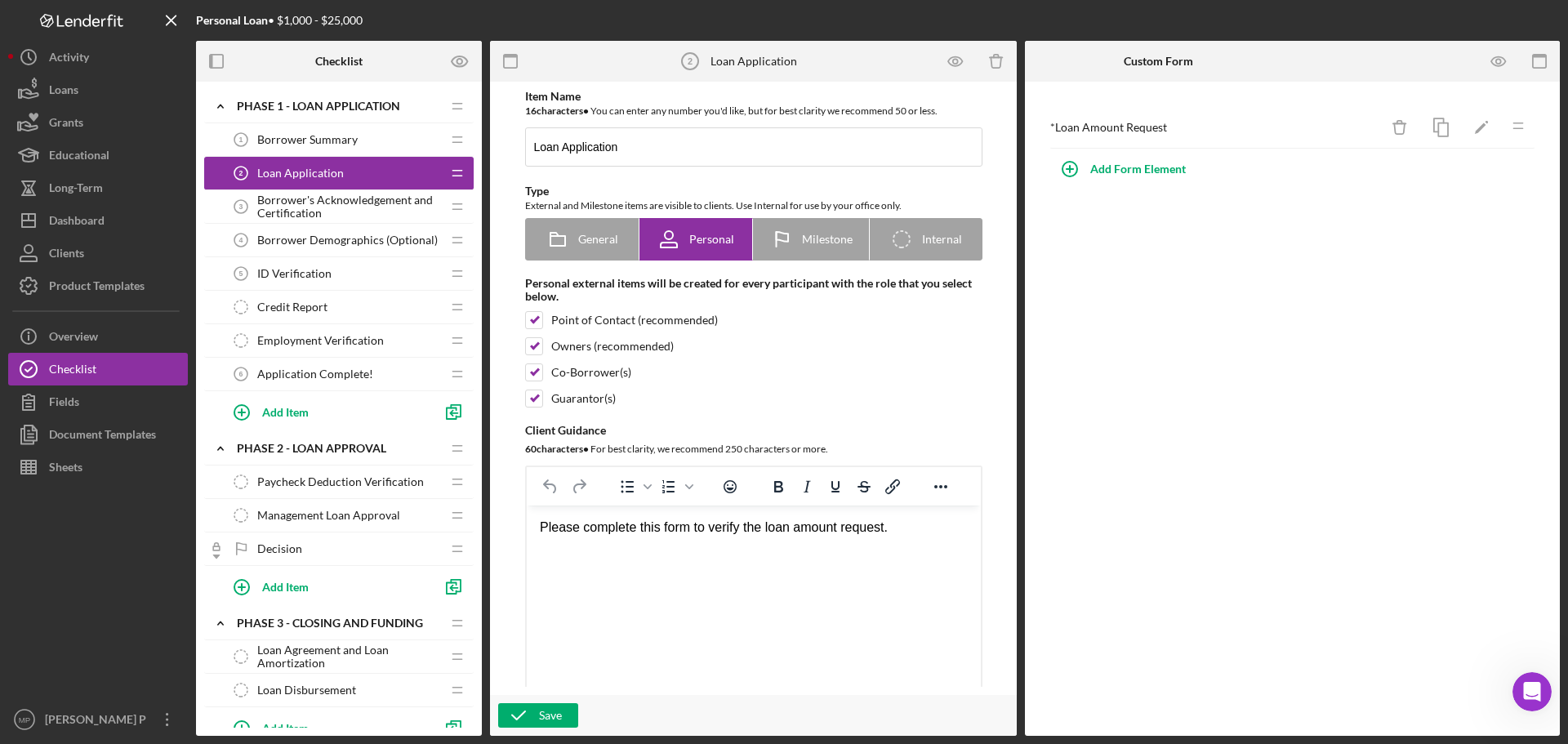
click at [299, 207] on span "Borrower's Acknowledgement and Certification" at bounding box center [349, 207] width 184 height 26
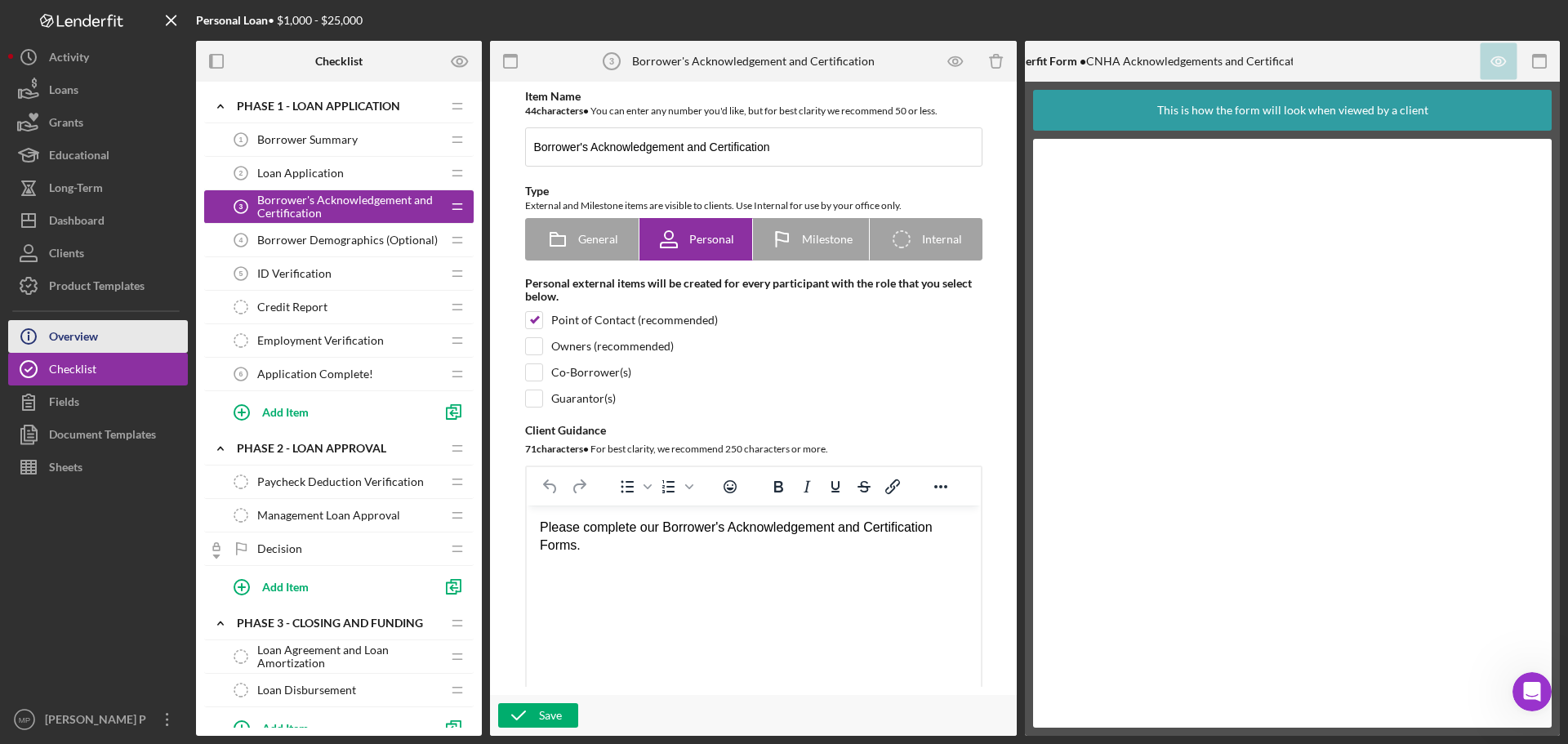
click at [92, 341] on div "Overview" at bounding box center [73, 338] width 49 height 37
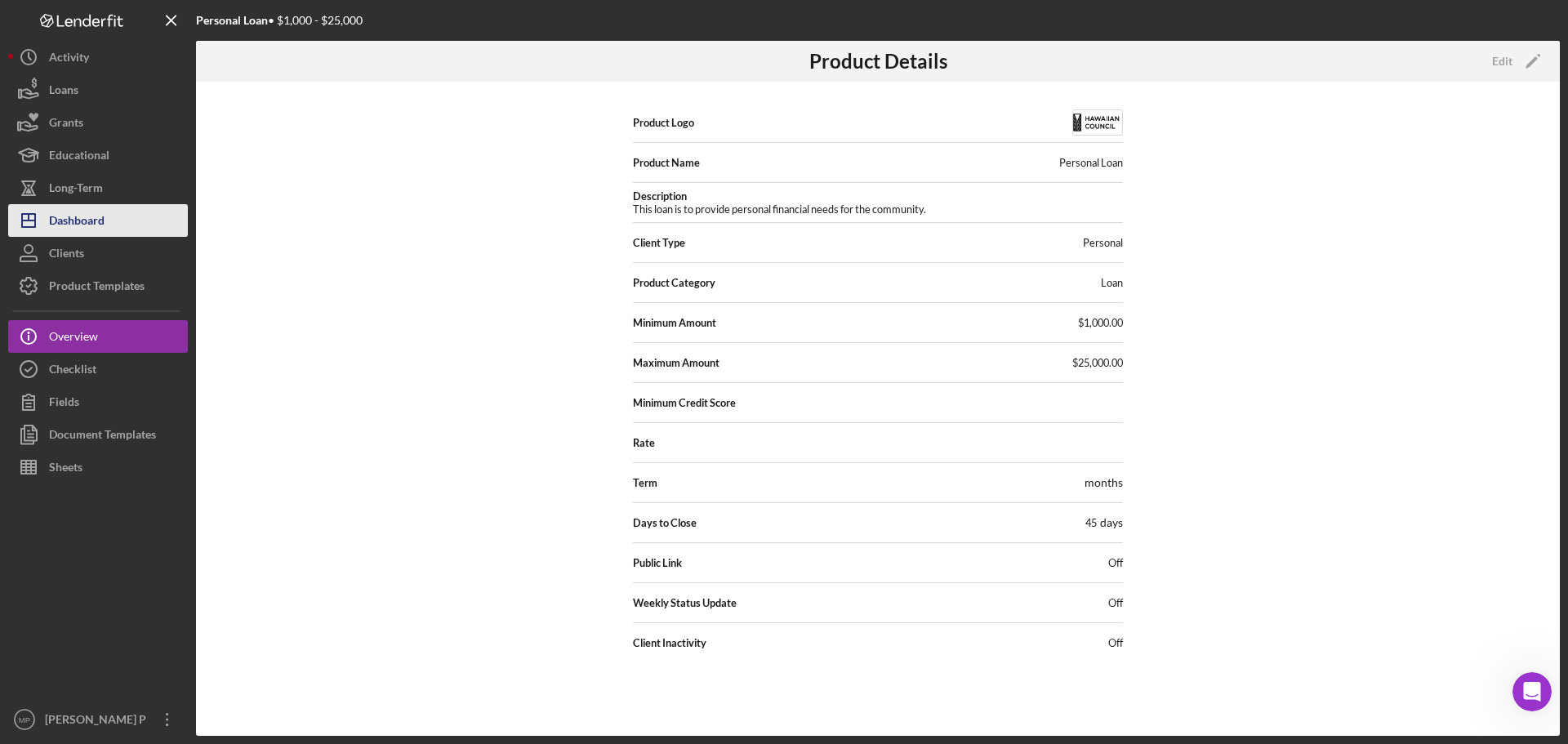
click at [76, 220] on div "Dashboard" at bounding box center [77, 222] width 56 height 37
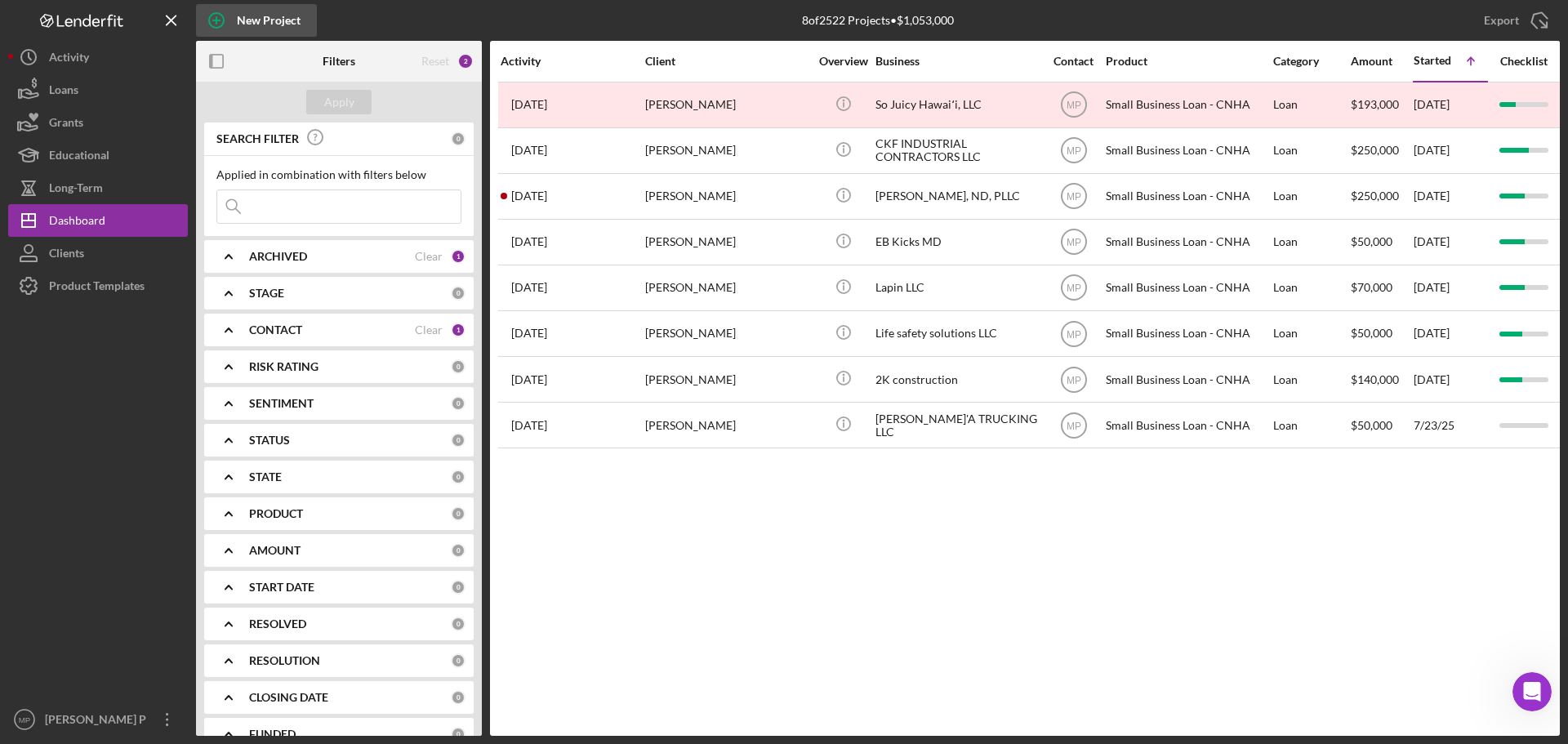
click at [240, 15] on div "New Project" at bounding box center [268, 20] width 64 height 33
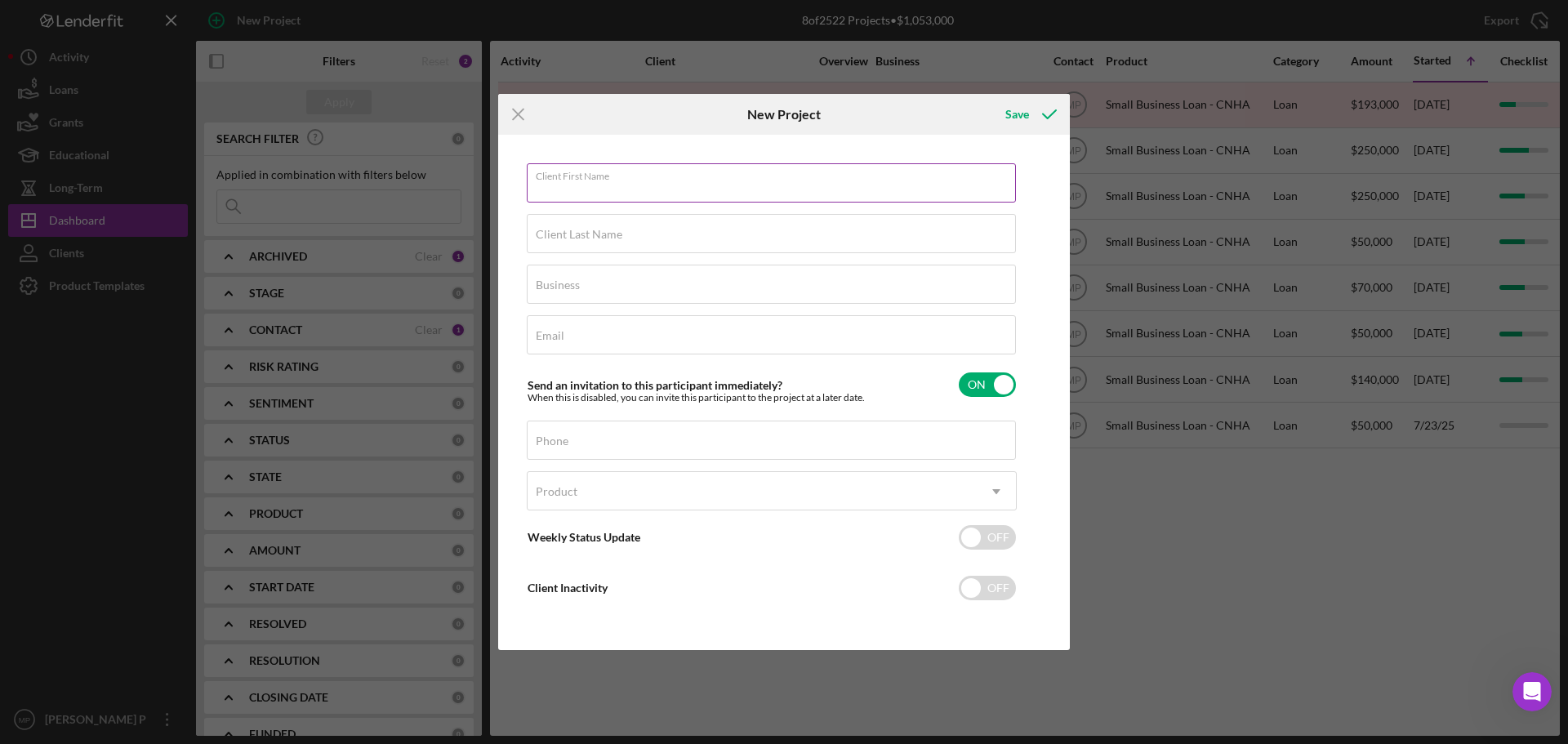
click at [706, 178] on div "Client First Name Required" at bounding box center [772, 183] width 490 height 41
type input "Dickson"
click at [605, 238] on label "Client Last Name" at bounding box center [579, 234] width 87 height 13
click at [605, 238] on input "Client Last Name" at bounding box center [772, 233] width 489 height 39
type input "Lewis"
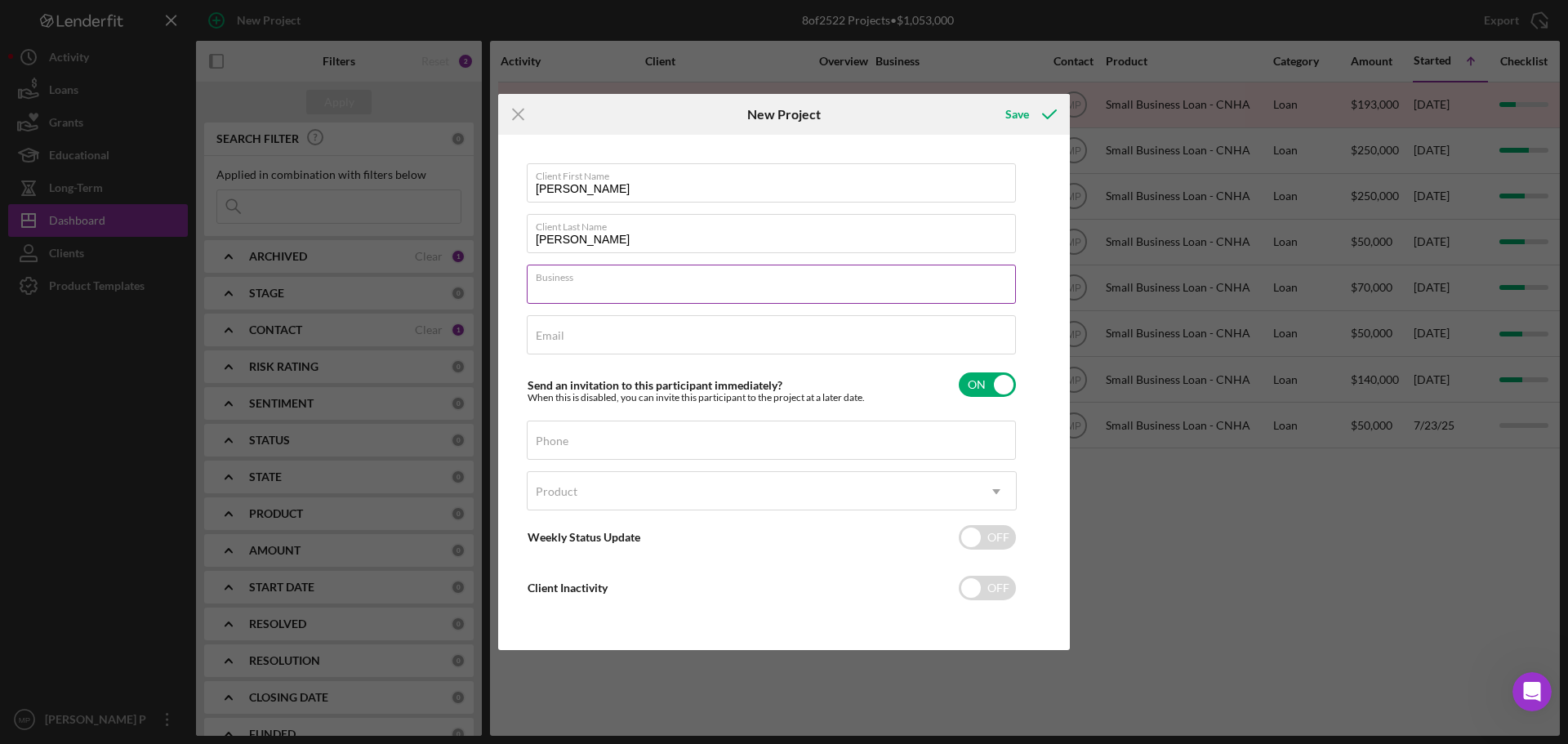
click at [635, 290] on input "Business" at bounding box center [772, 283] width 489 height 39
type input "N/A"
click at [578, 328] on div "Email Required" at bounding box center [772, 335] width 490 height 41
type input "dickie@hawaii-stage.com"
click at [673, 439] on div "Phone" at bounding box center [772, 441] width 490 height 41
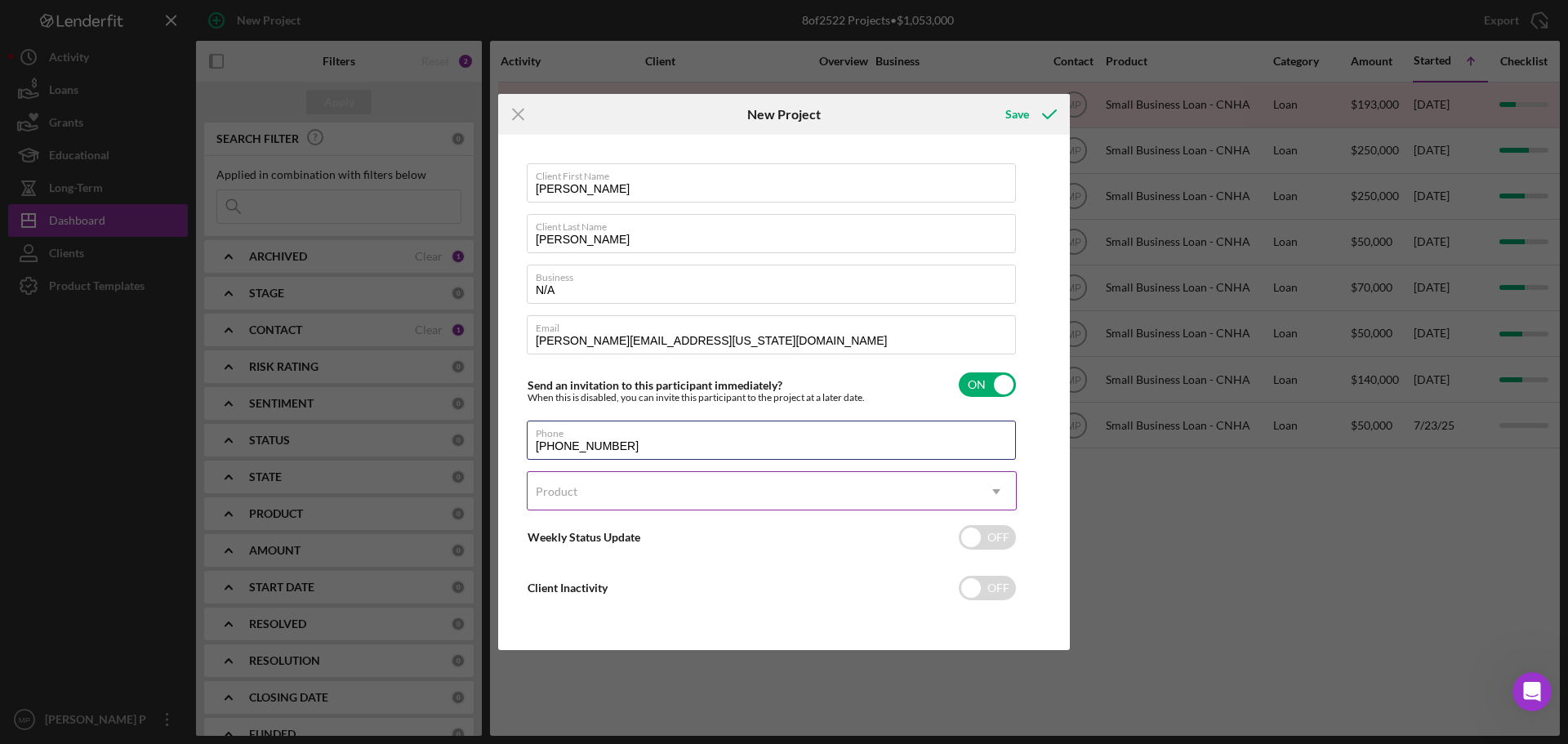
type input "(808) 265-2732"
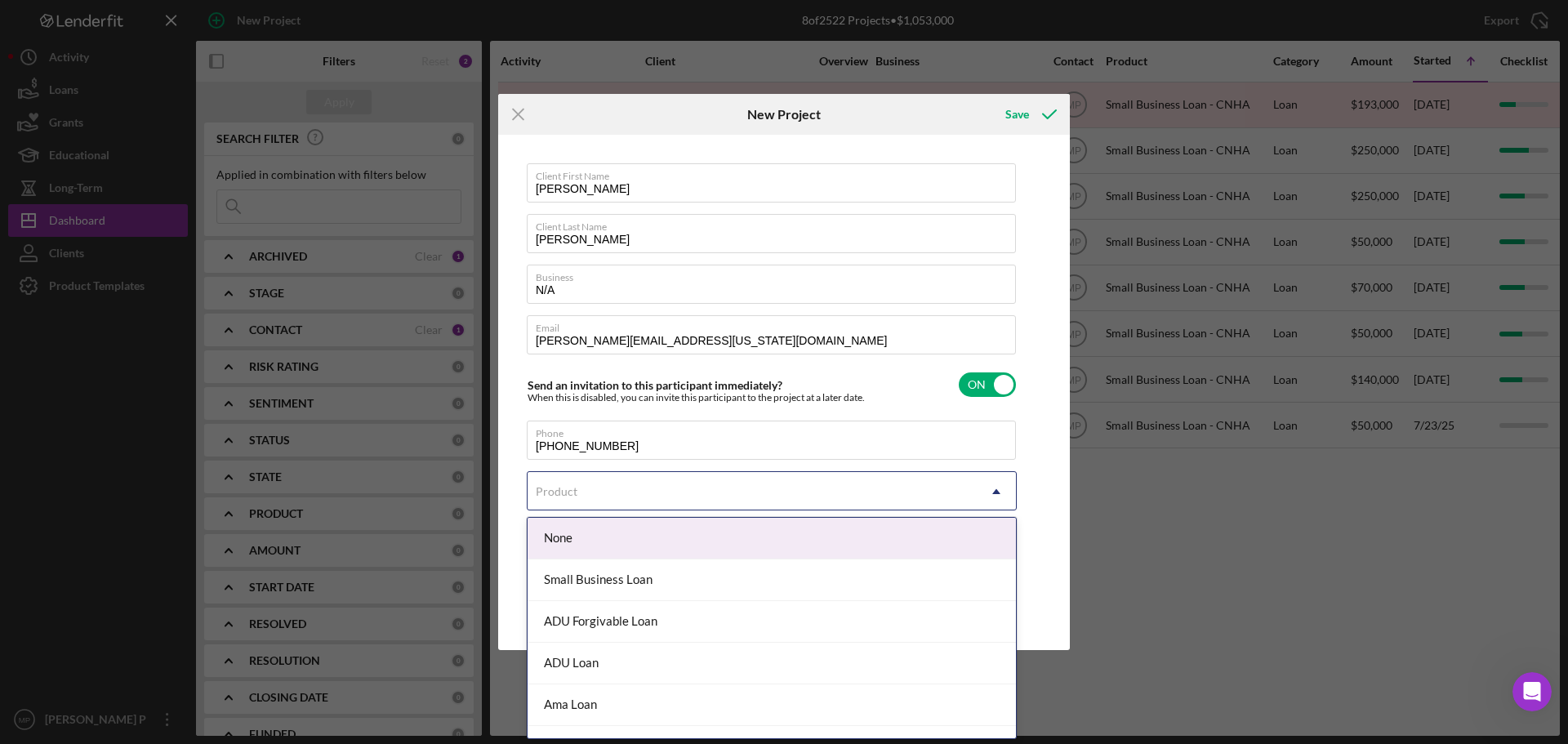
click at [669, 483] on div "Product" at bounding box center [753, 492] width 449 height 38
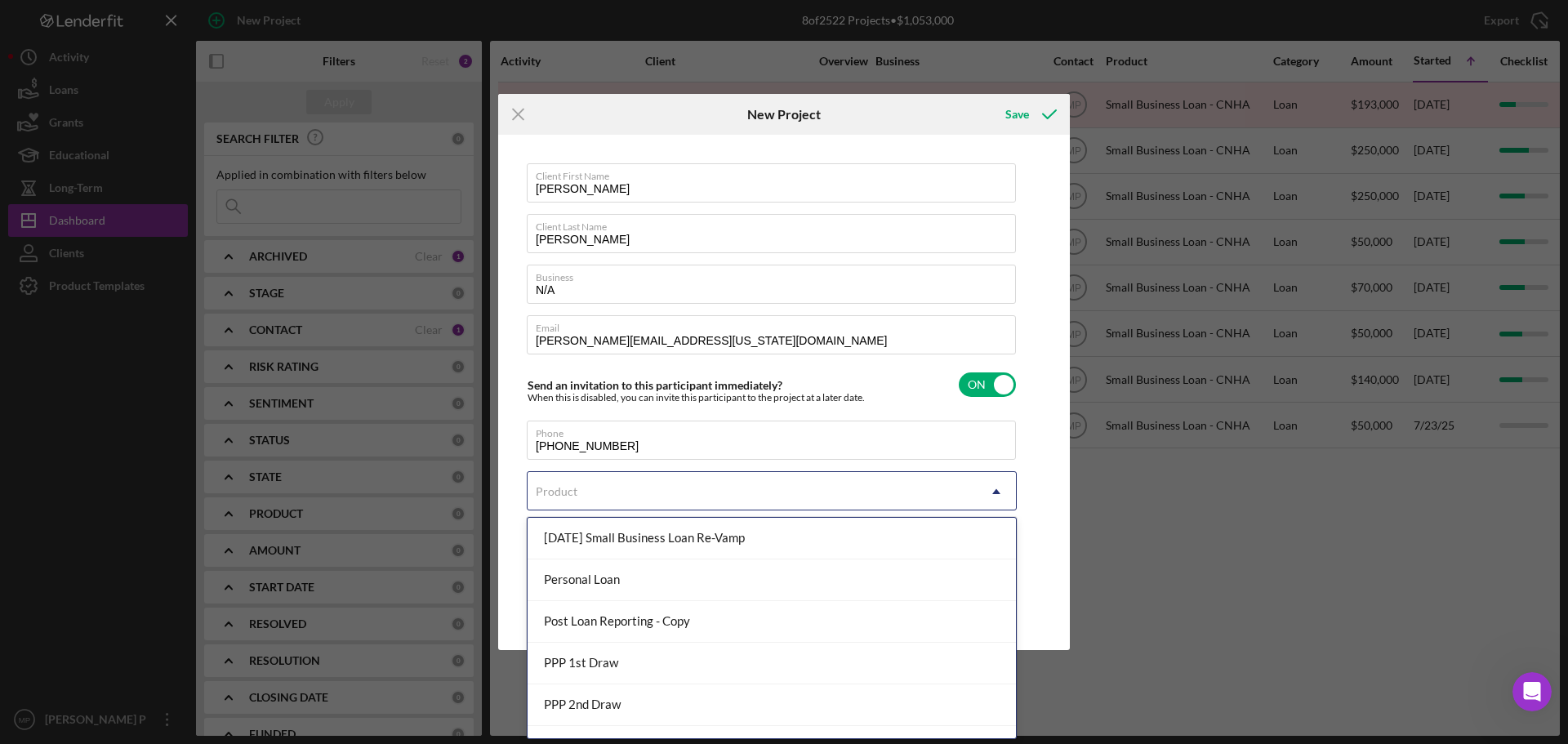
scroll to position [653, 0]
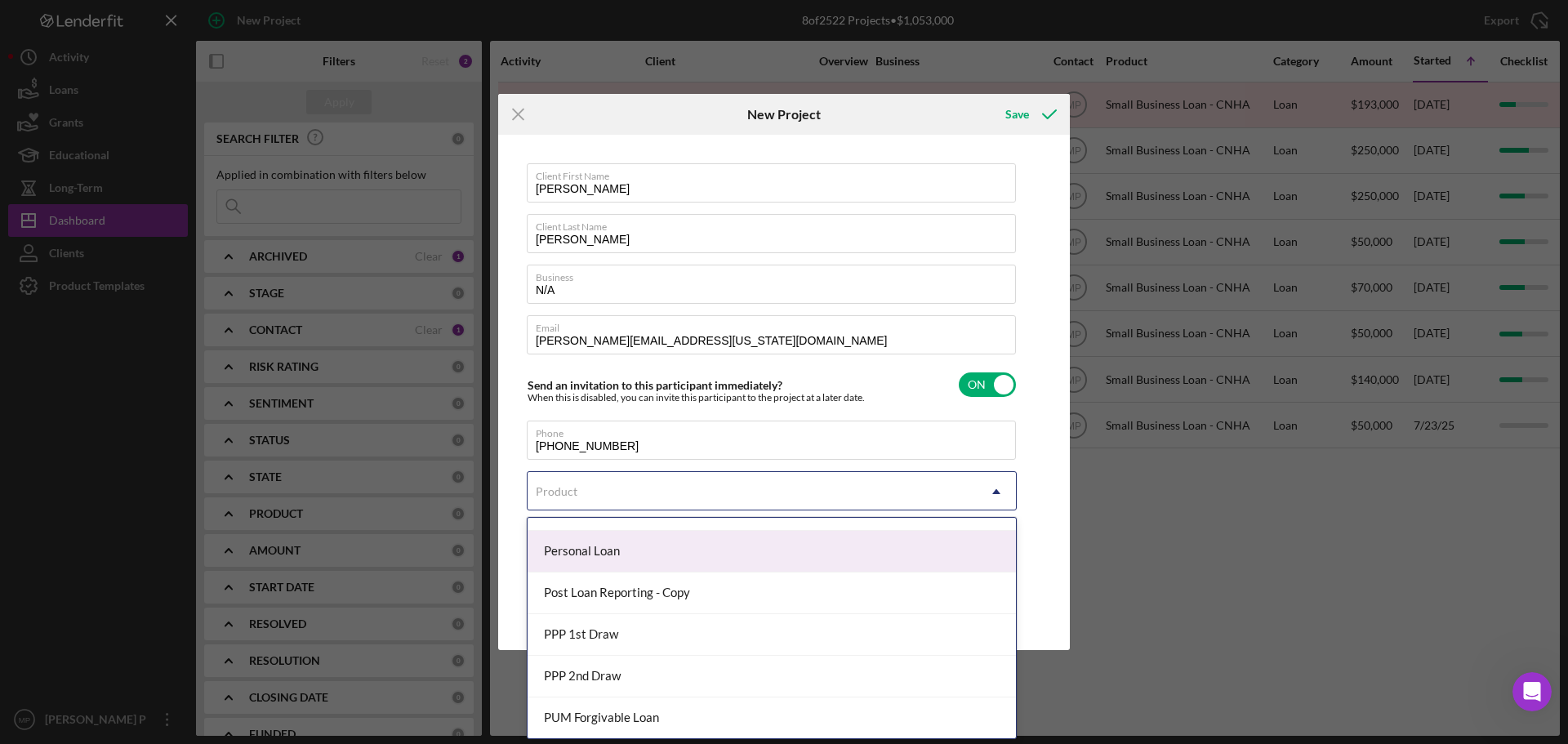
click at [603, 546] on div "Personal Loan" at bounding box center [772, 552] width 488 height 42
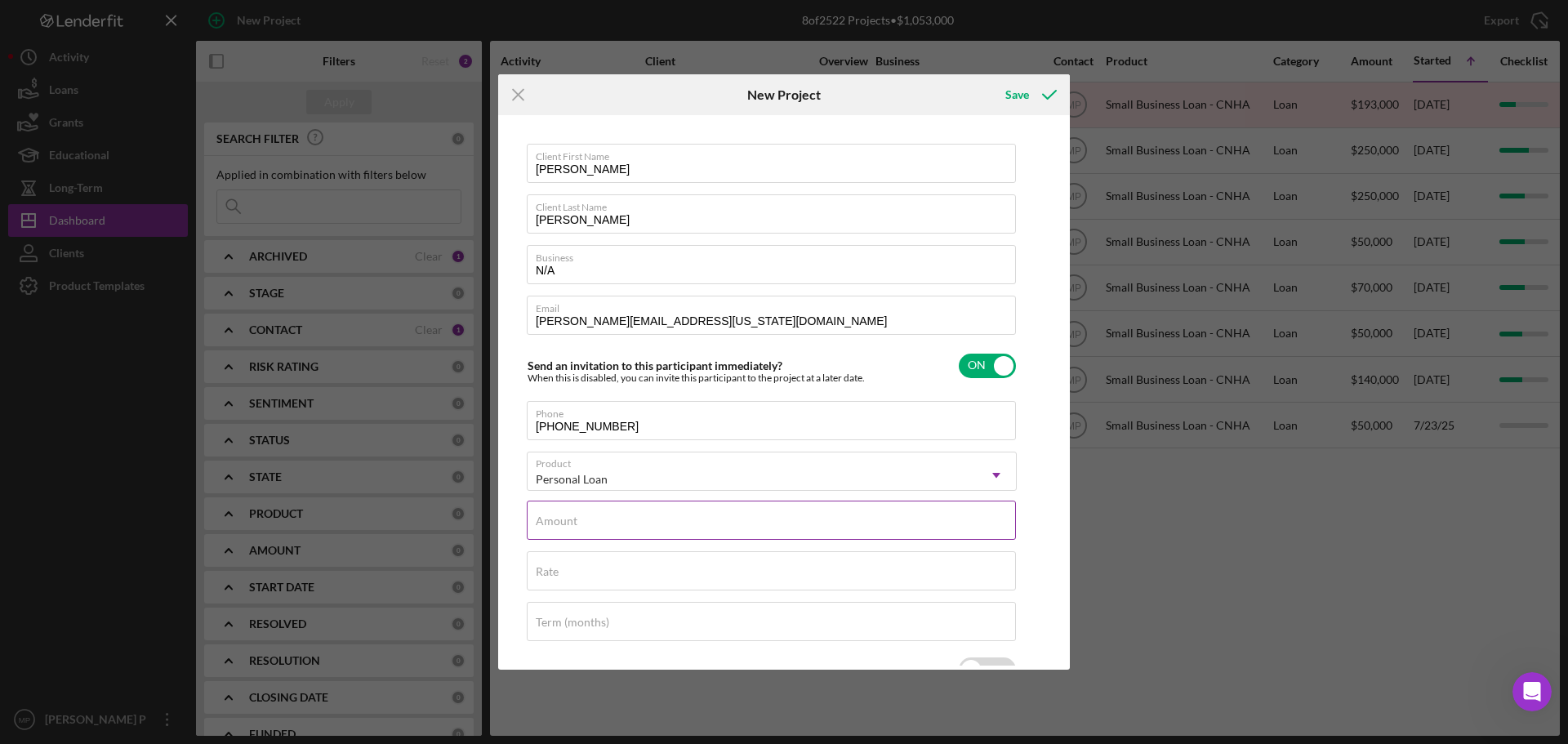
click at [722, 523] on input "Amount" at bounding box center [772, 519] width 489 height 39
type input "$20,000"
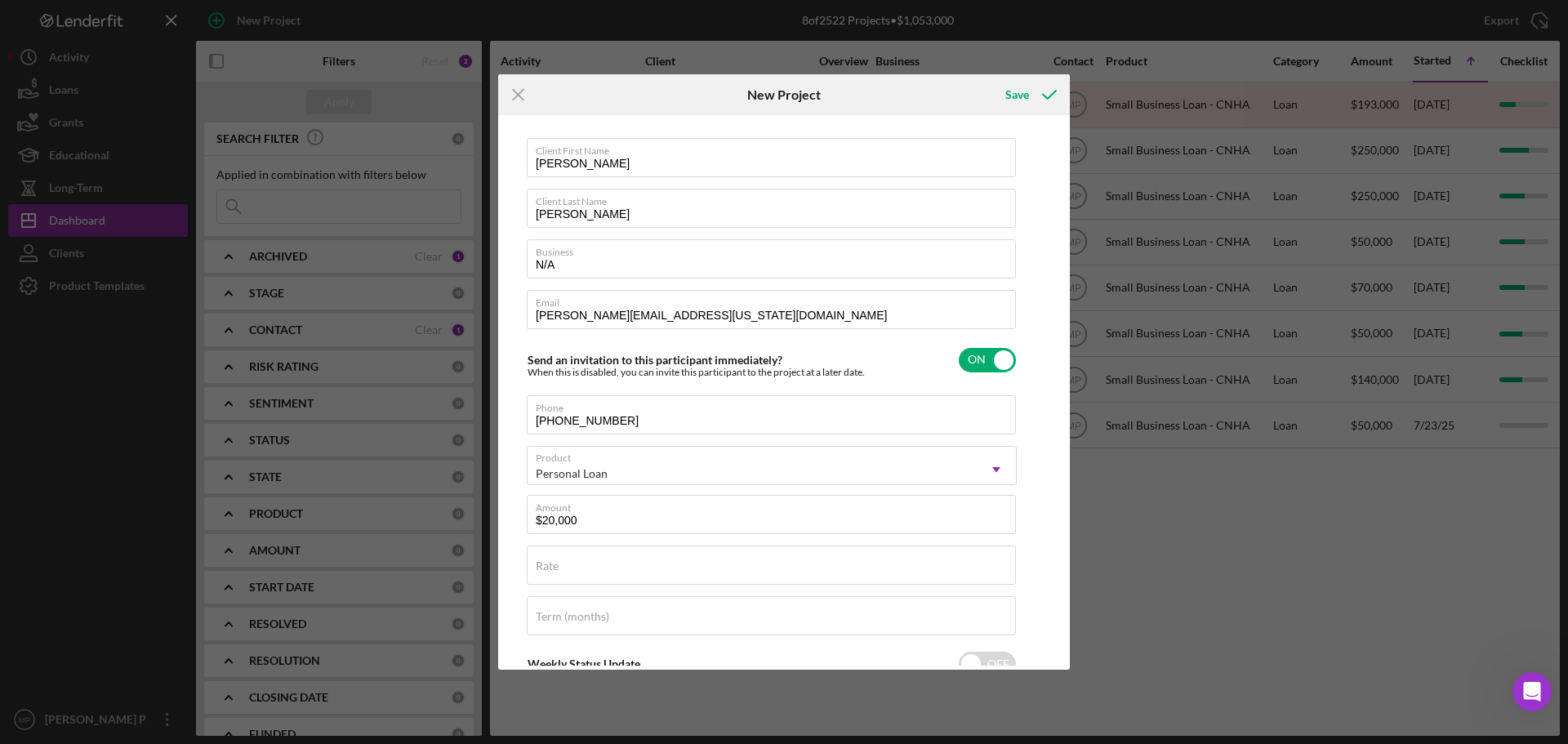
scroll to position [0, 0]
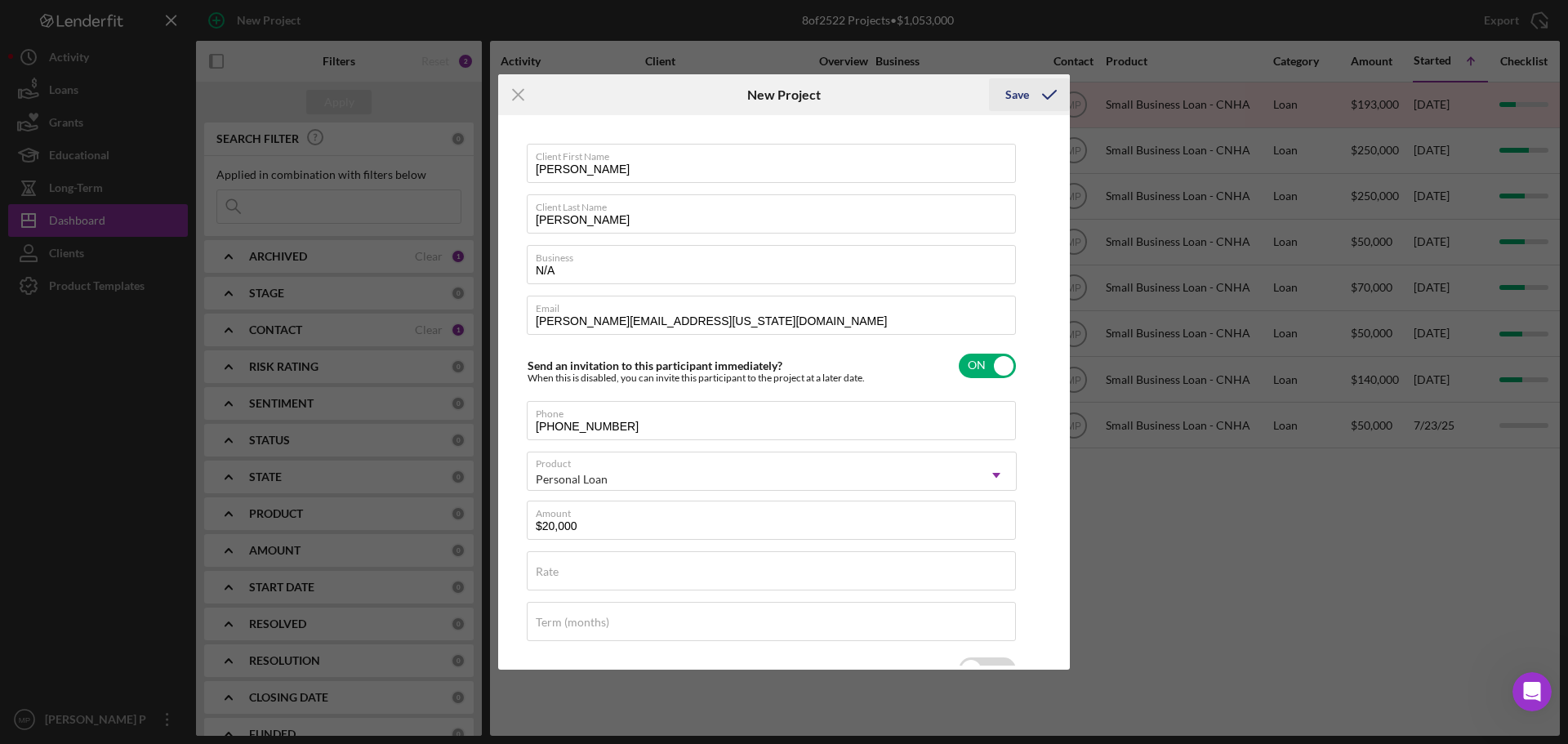
click at [1022, 95] on div "Save" at bounding box center [1017, 94] width 24 height 33
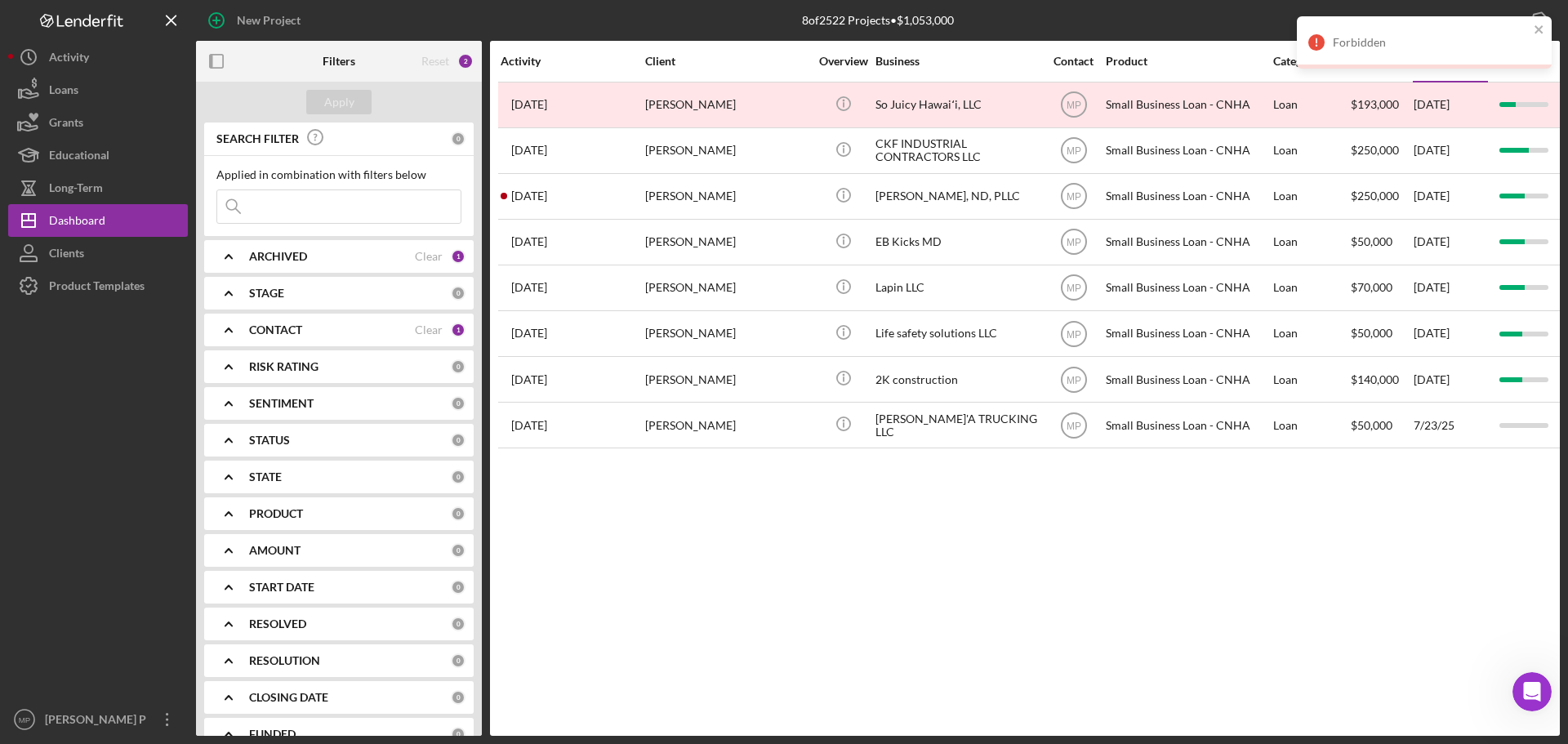
click at [1529, 697] on icon "Open Intercom Messenger" at bounding box center [1532, 692] width 27 height 27
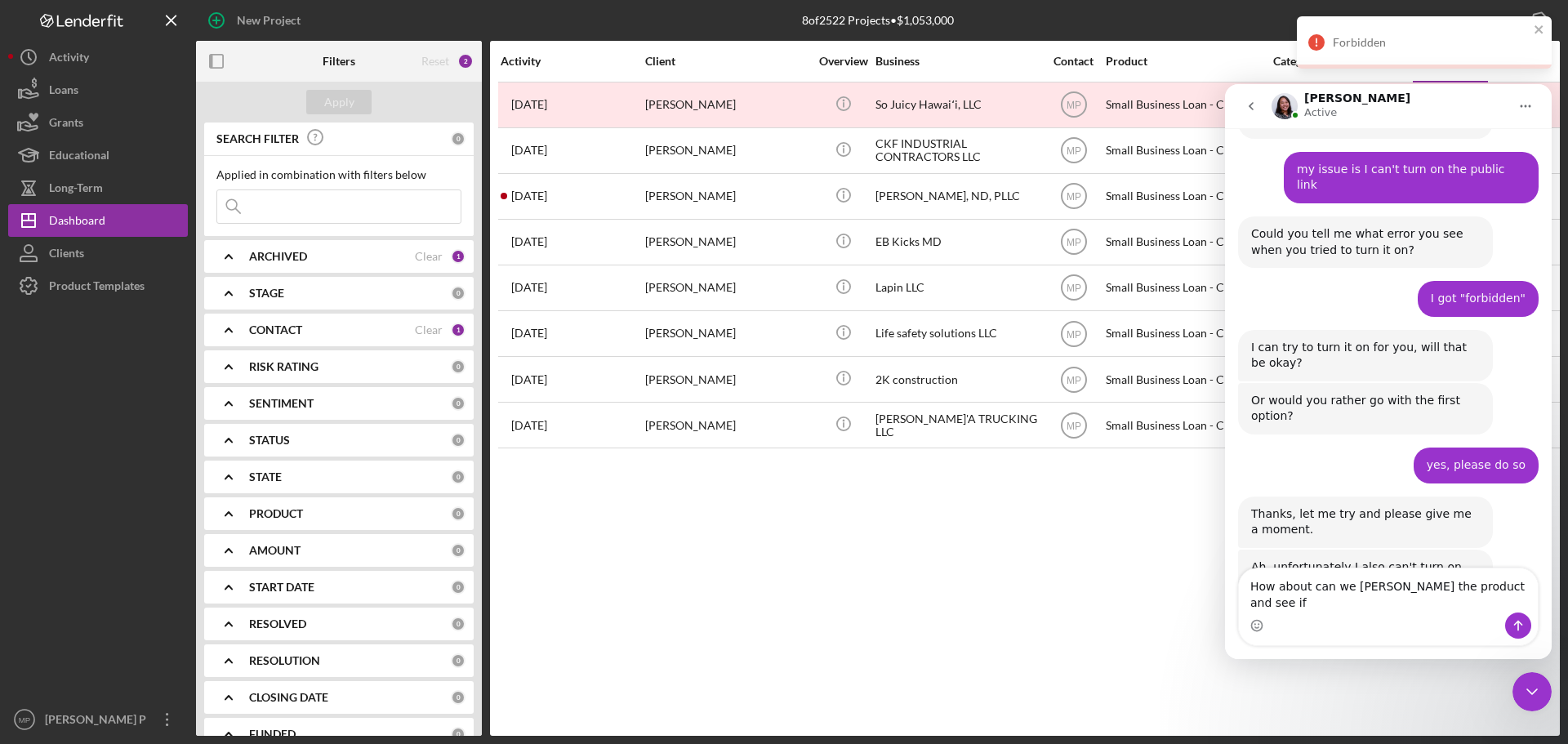
scroll to position [2099, 0]
drag, startPoint x: 1492, startPoint y: 603, endPoint x: 1210, endPoint y: 608, distance: 282.0
click html "Christina Active You can search for answers below! Our offices are closed for t…"
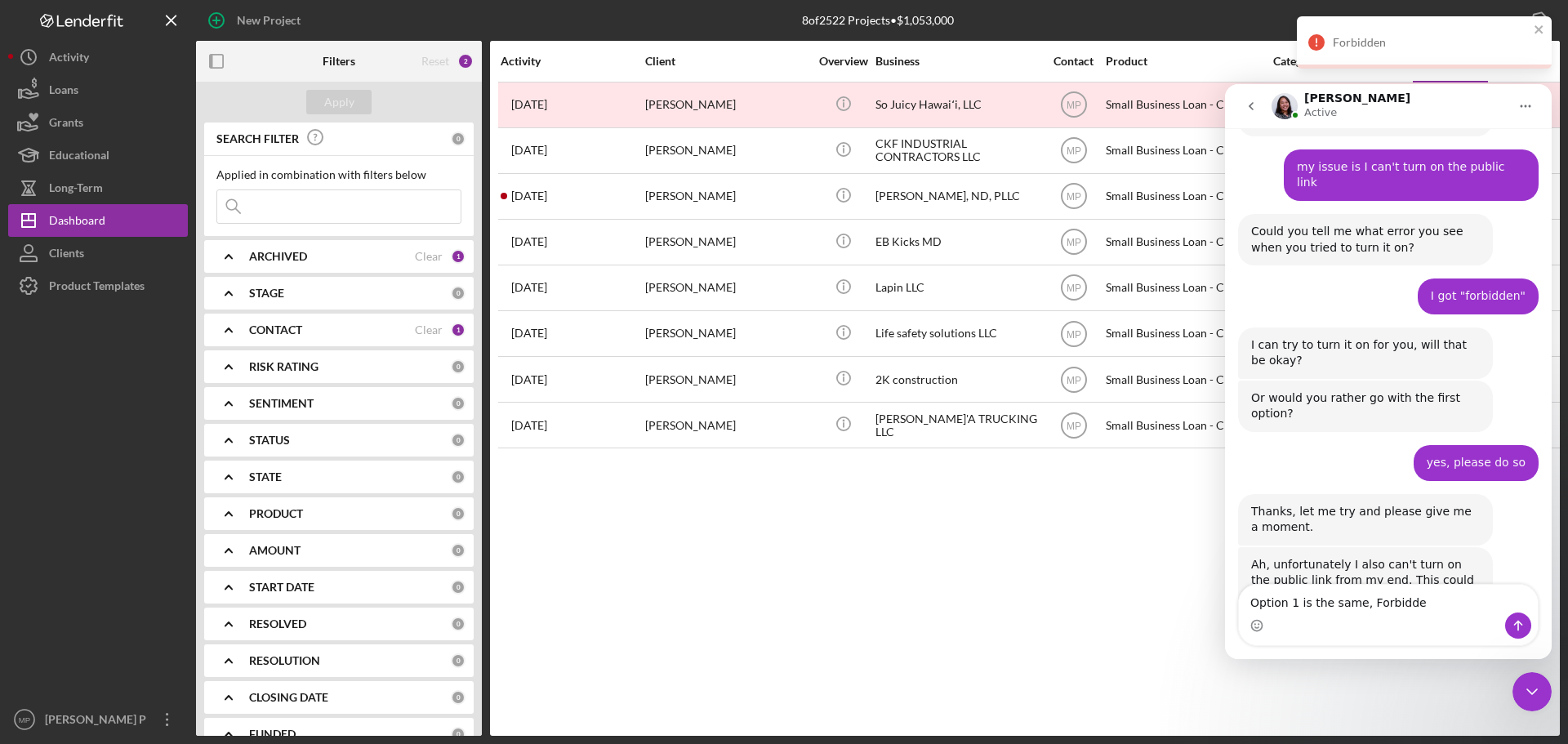
type textarea "Option 1 is the same, Forbidden"
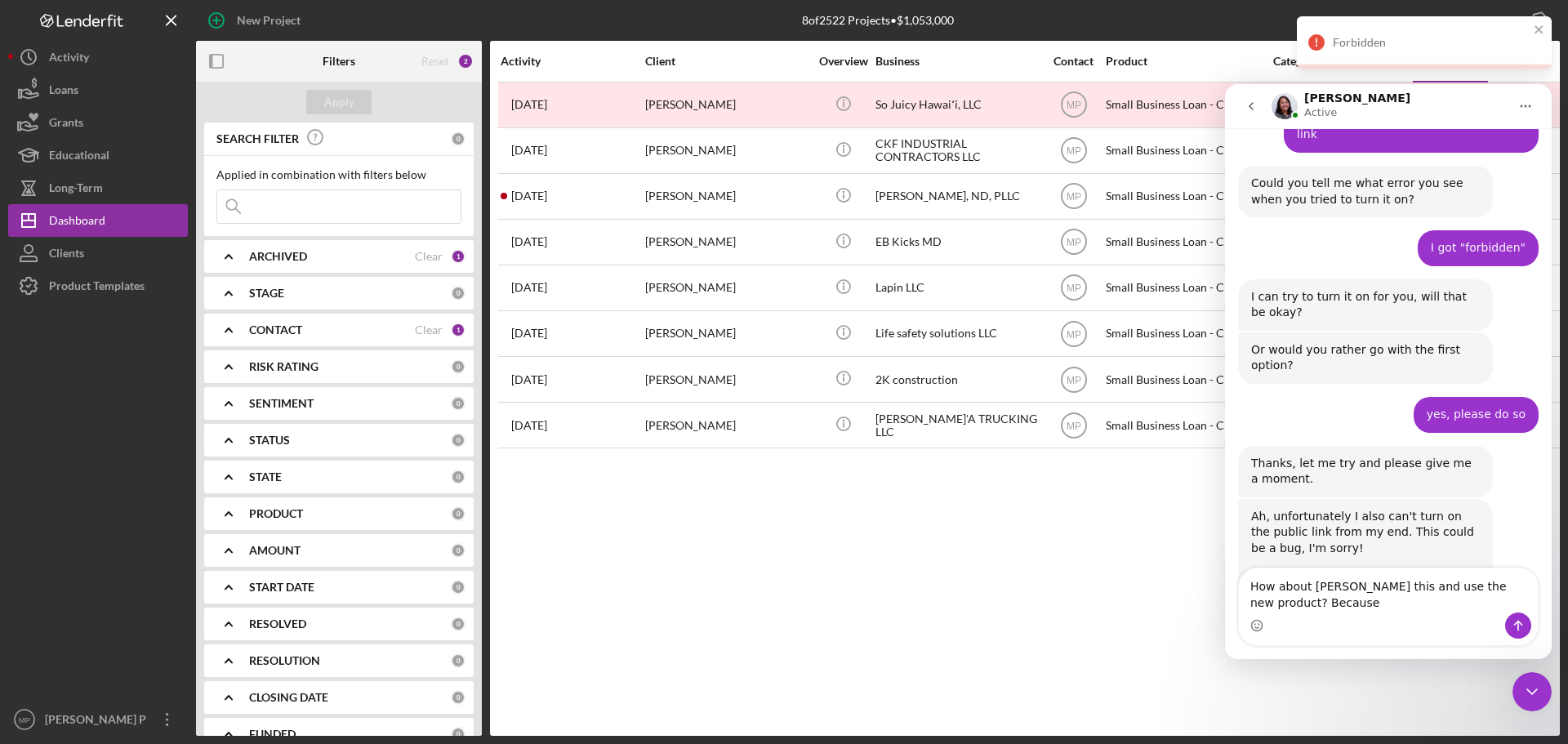
scroll to position [2163, 0]
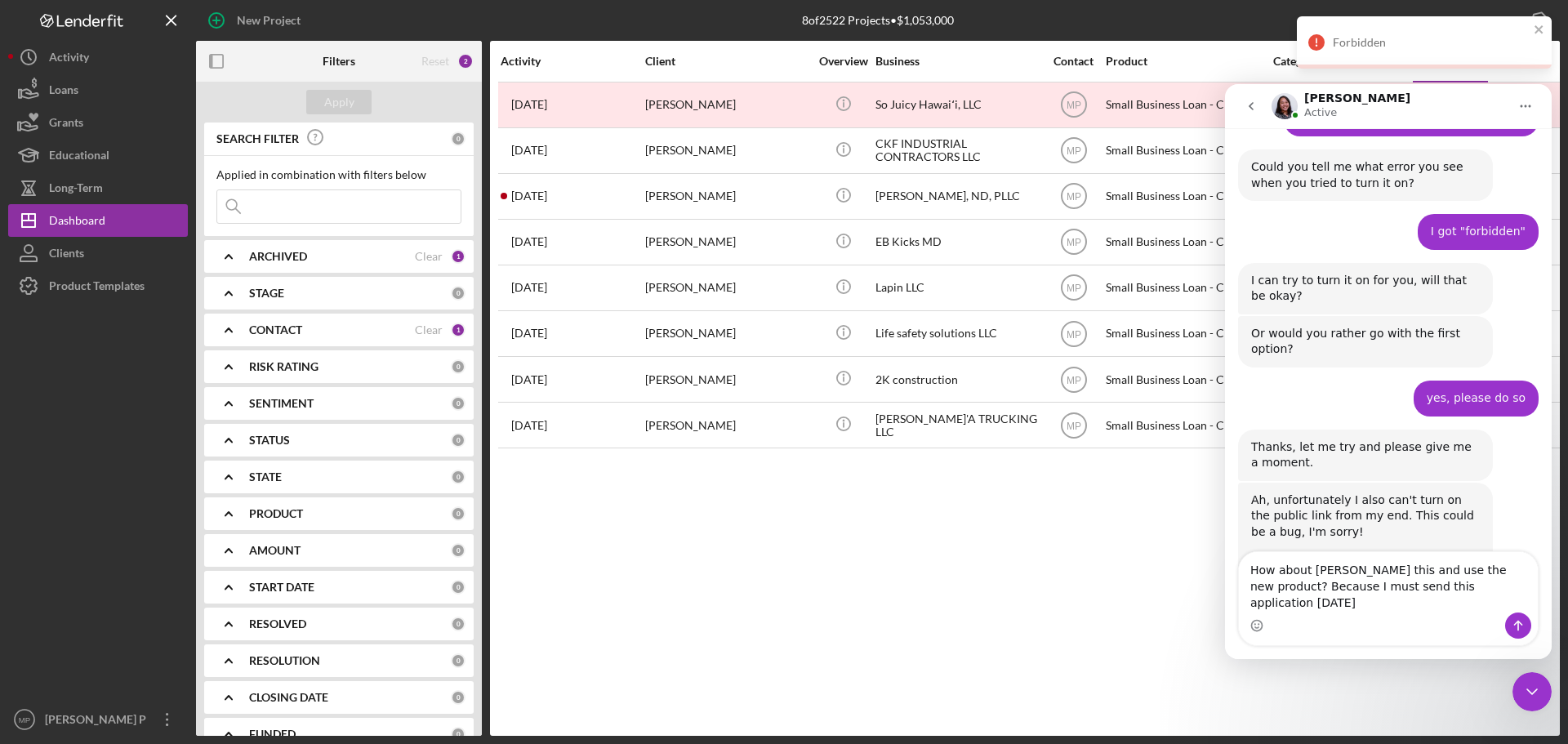
type textarea "How about crone this and use the new product? Because I must send this applicat…"
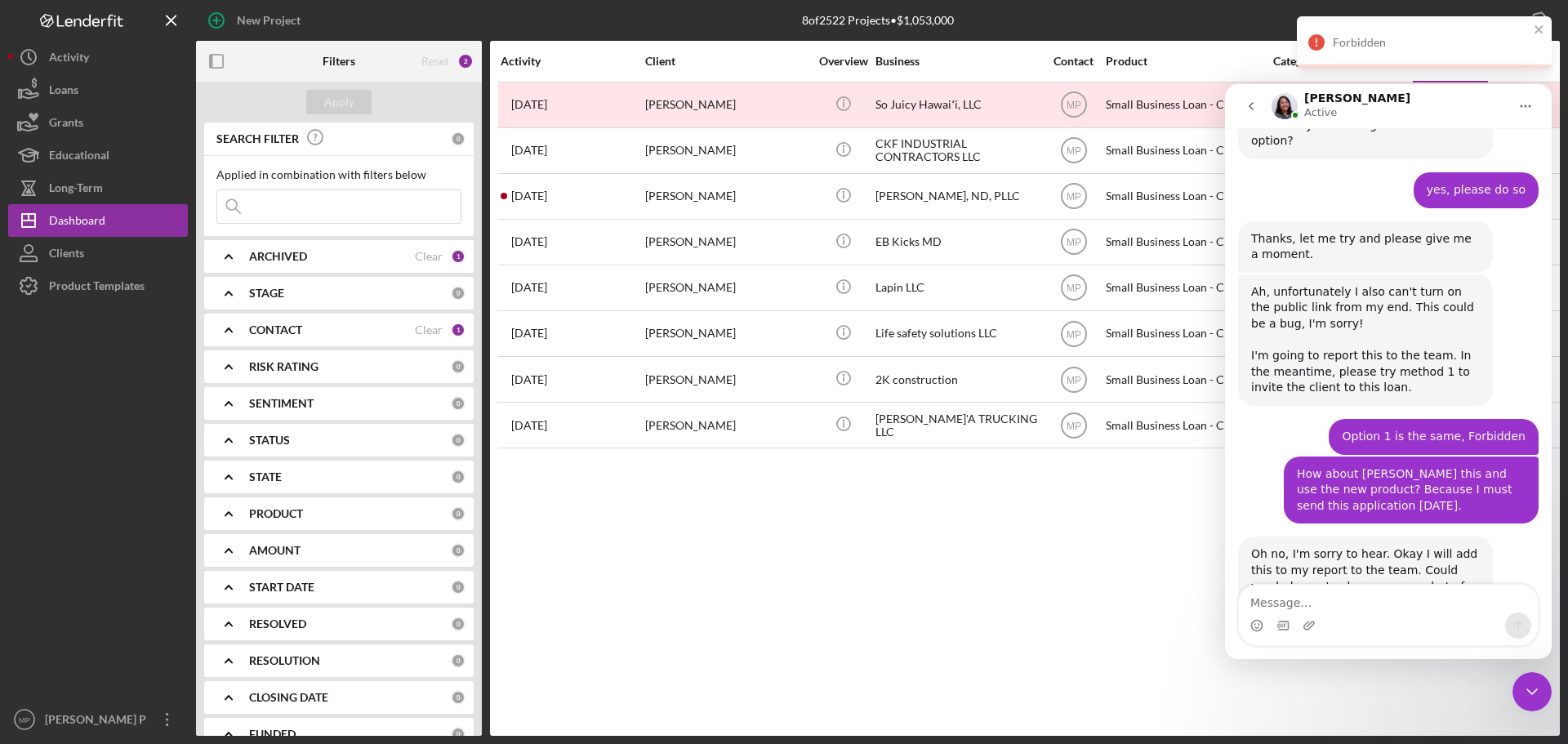
scroll to position [2377, 0]
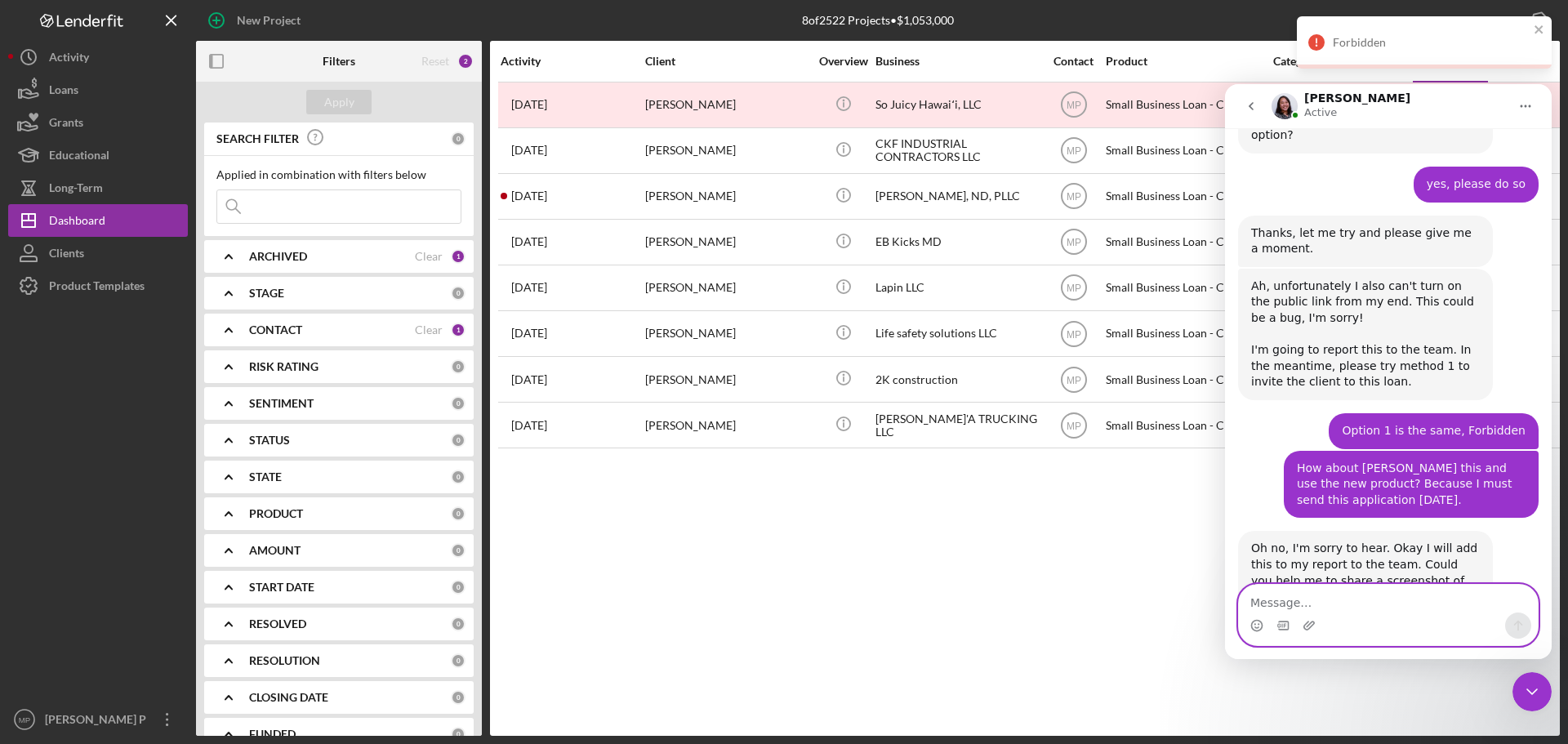
click at [1323, 602] on textarea "Message…" at bounding box center [1388, 599] width 299 height 28
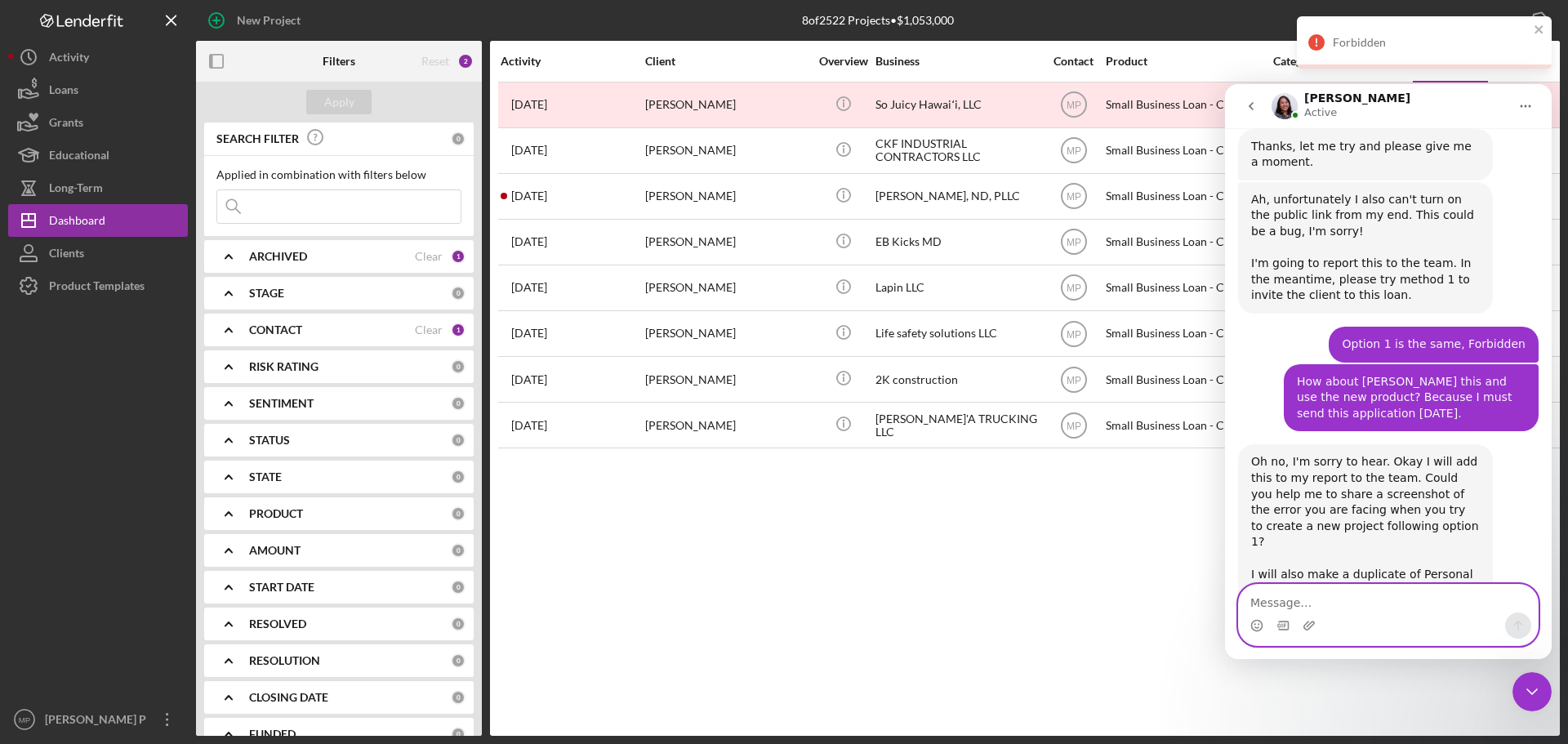
scroll to position [2469, 0]
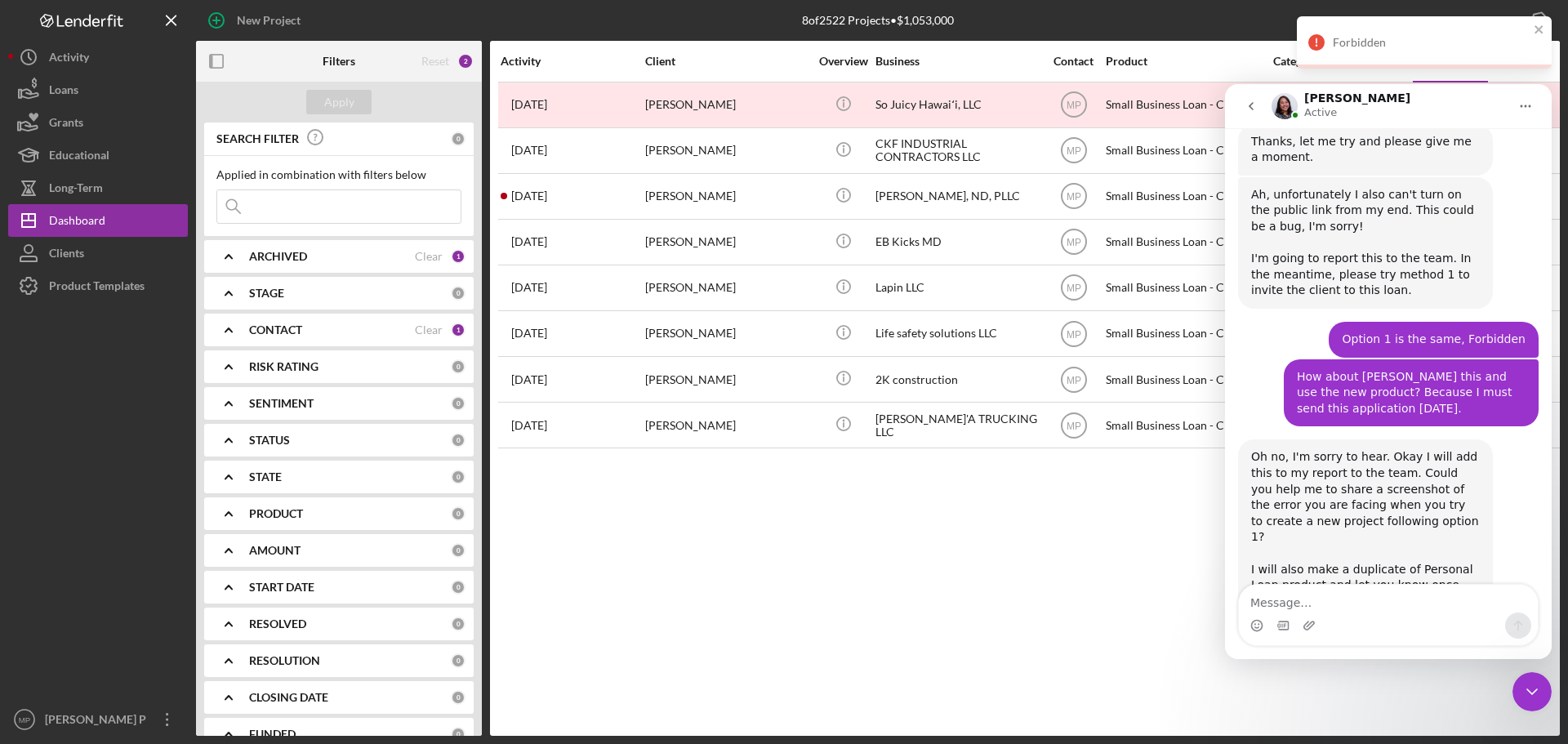
click at [1529, 682] on icon "Close Intercom Messenger" at bounding box center [1532, 692] width 20 height 20
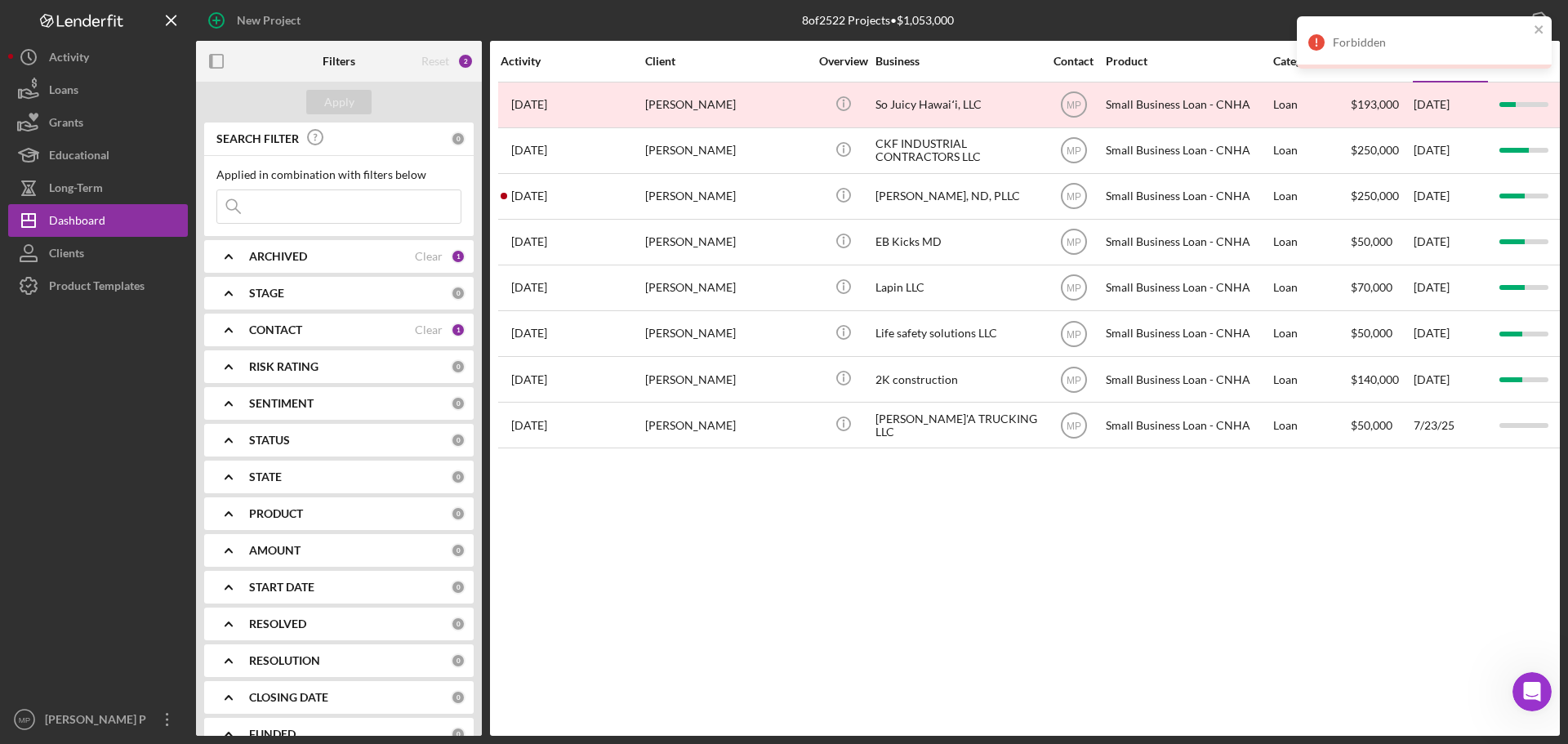
click at [1530, 687] on icon "Open Intercom Messenger" at bounding box center [1532, 692] width 27 height 27
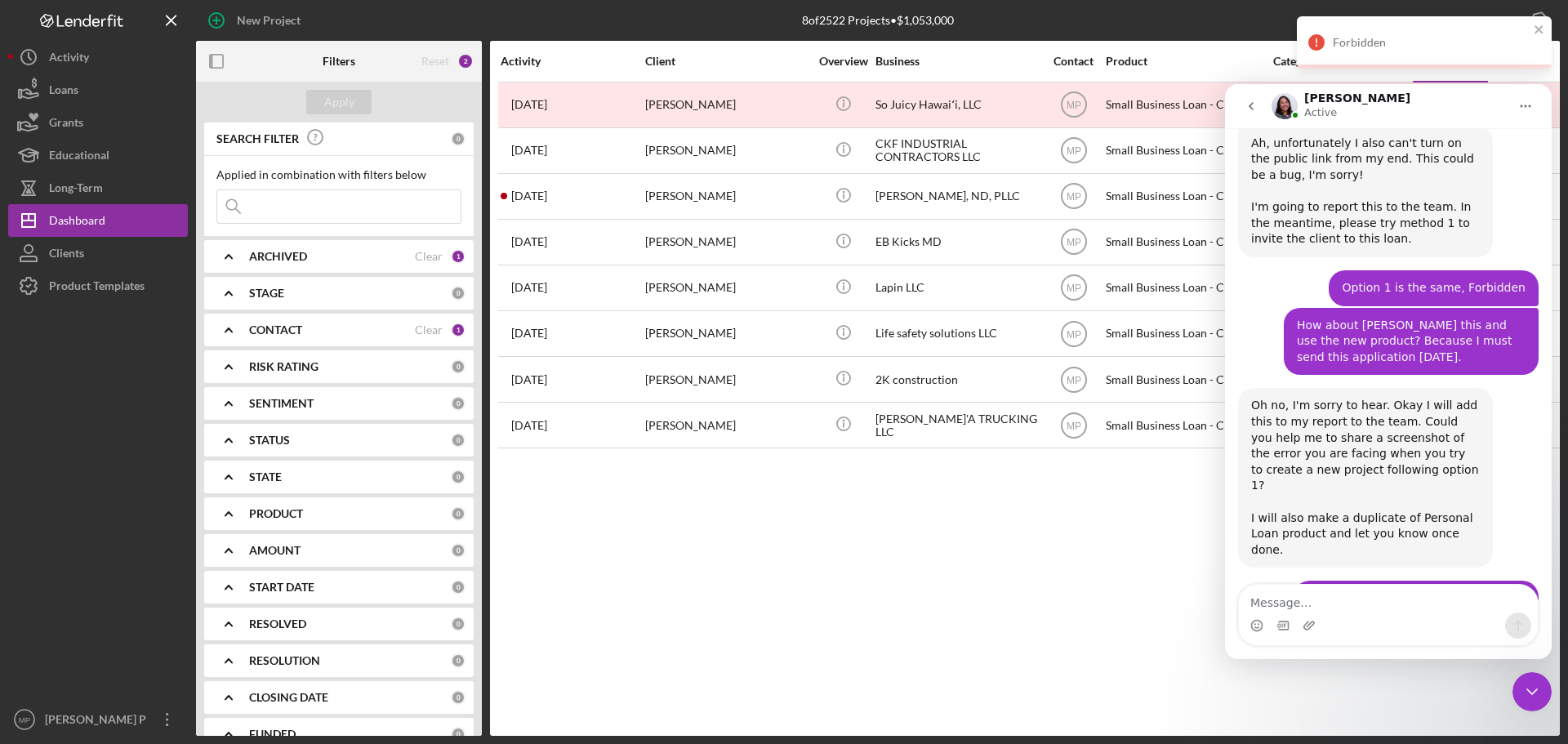
scroll to position [2517, 0]
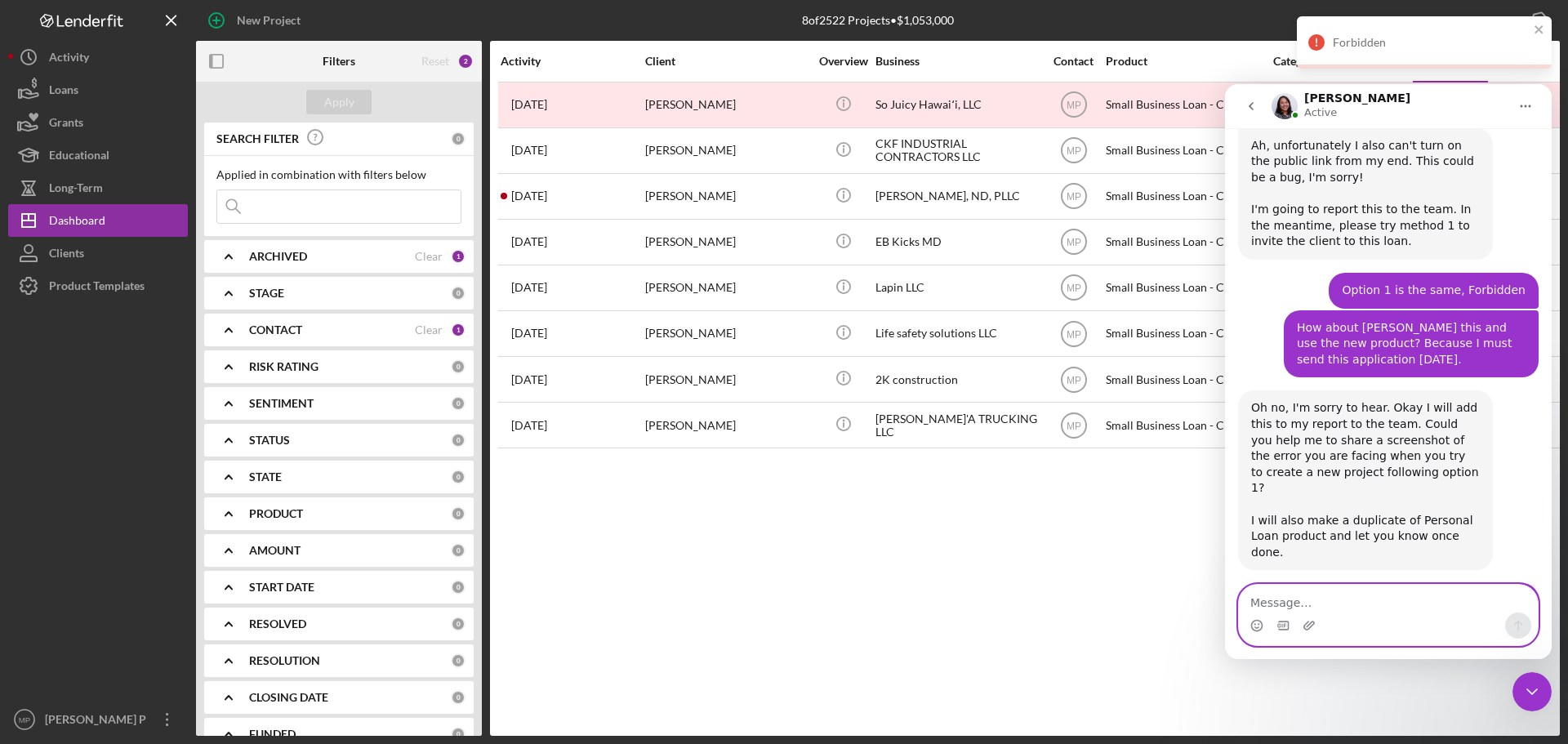
click at [1350, 599] on textarea "Message…" at bounding box center [1388, 599] width 299 height 28
type textarea "you want to see the screen to invite the applicant?"
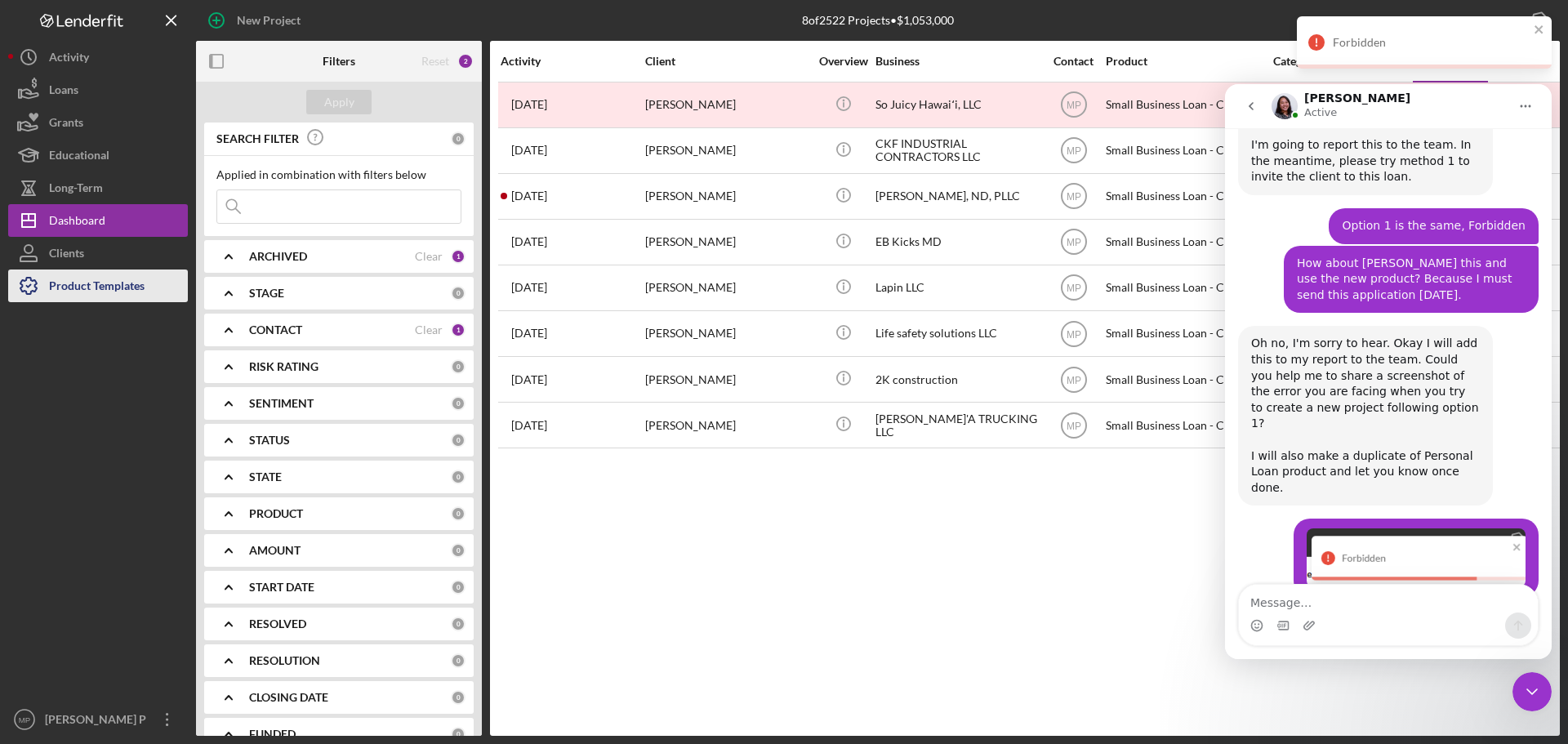
click at [107, 293] on div "Product Templates" at bounding box center [96, 287] width 95 height 37
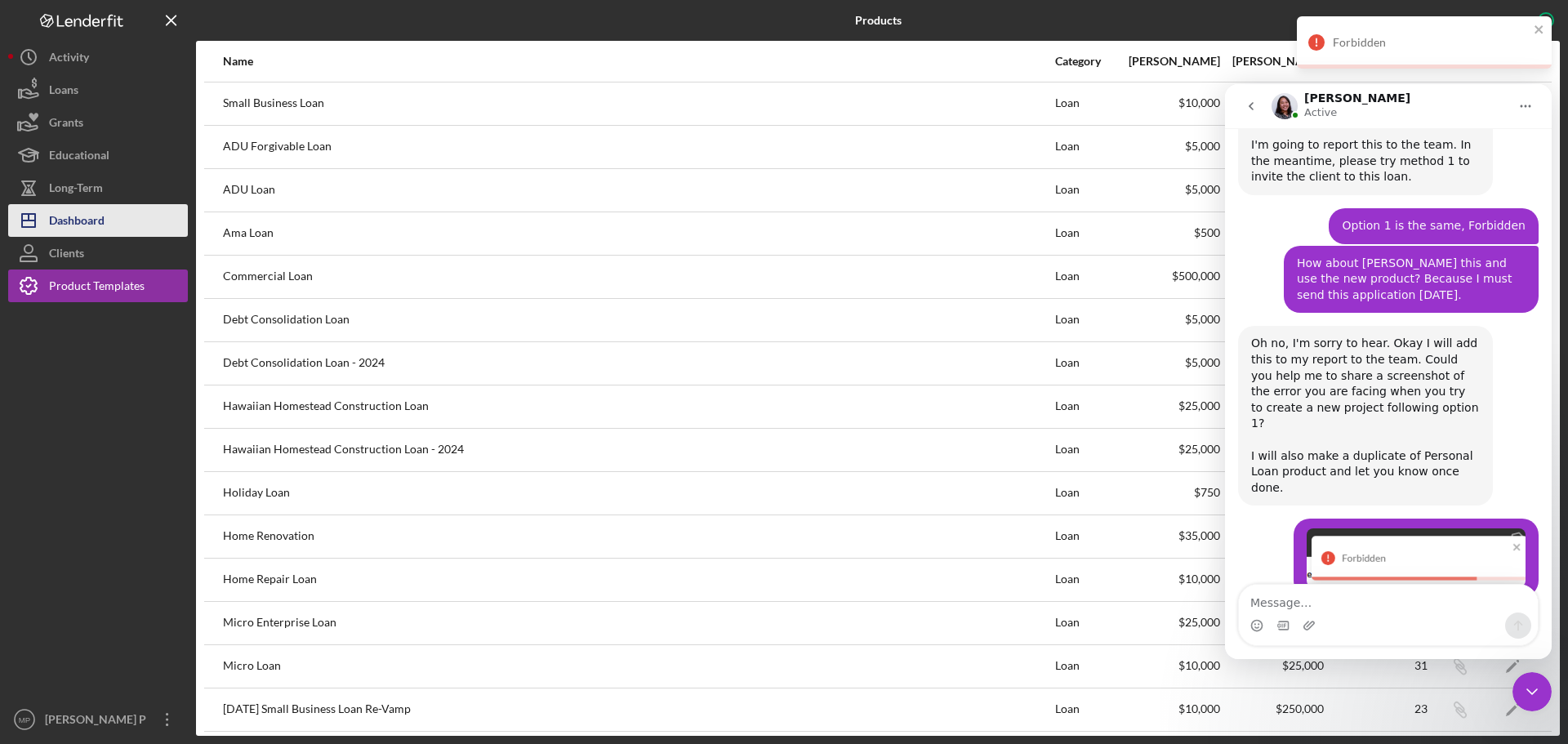
click at [93, 221] on div "Dashboard" at bounding box center [77, 222] width 56 height 37
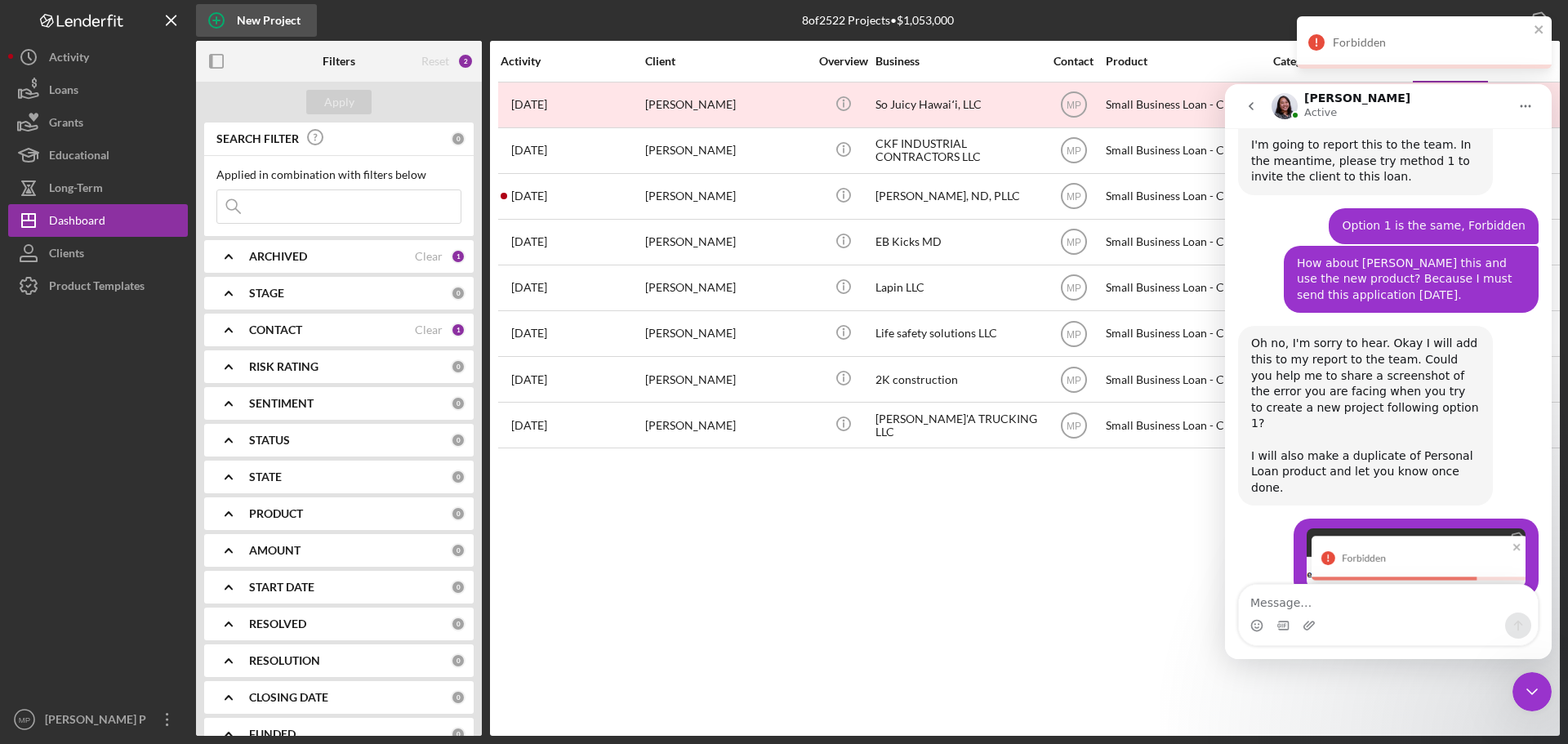
click at [267, 25] on div "New Project" at bounding box center [268, 20] width 64 height 33
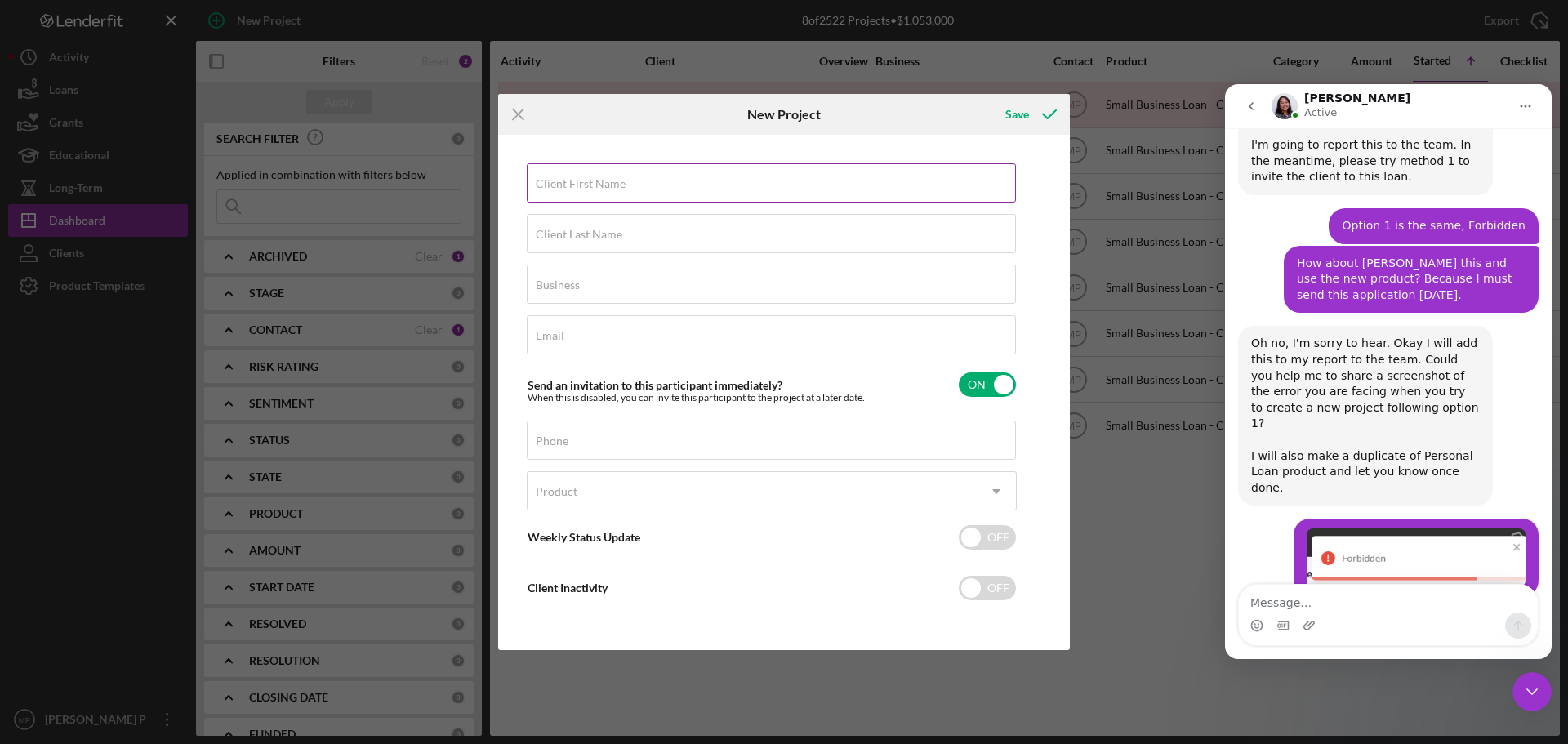
click at [669, 181] on div "Client First Name Required" at bounding box center [772, 183] width 490 height 41
type input "c"
type input "Dickson"
click at [635, 232] on div "Client Last Name Required" at bounding box center [772, 234] width 490 height 41
type input "Lewis"
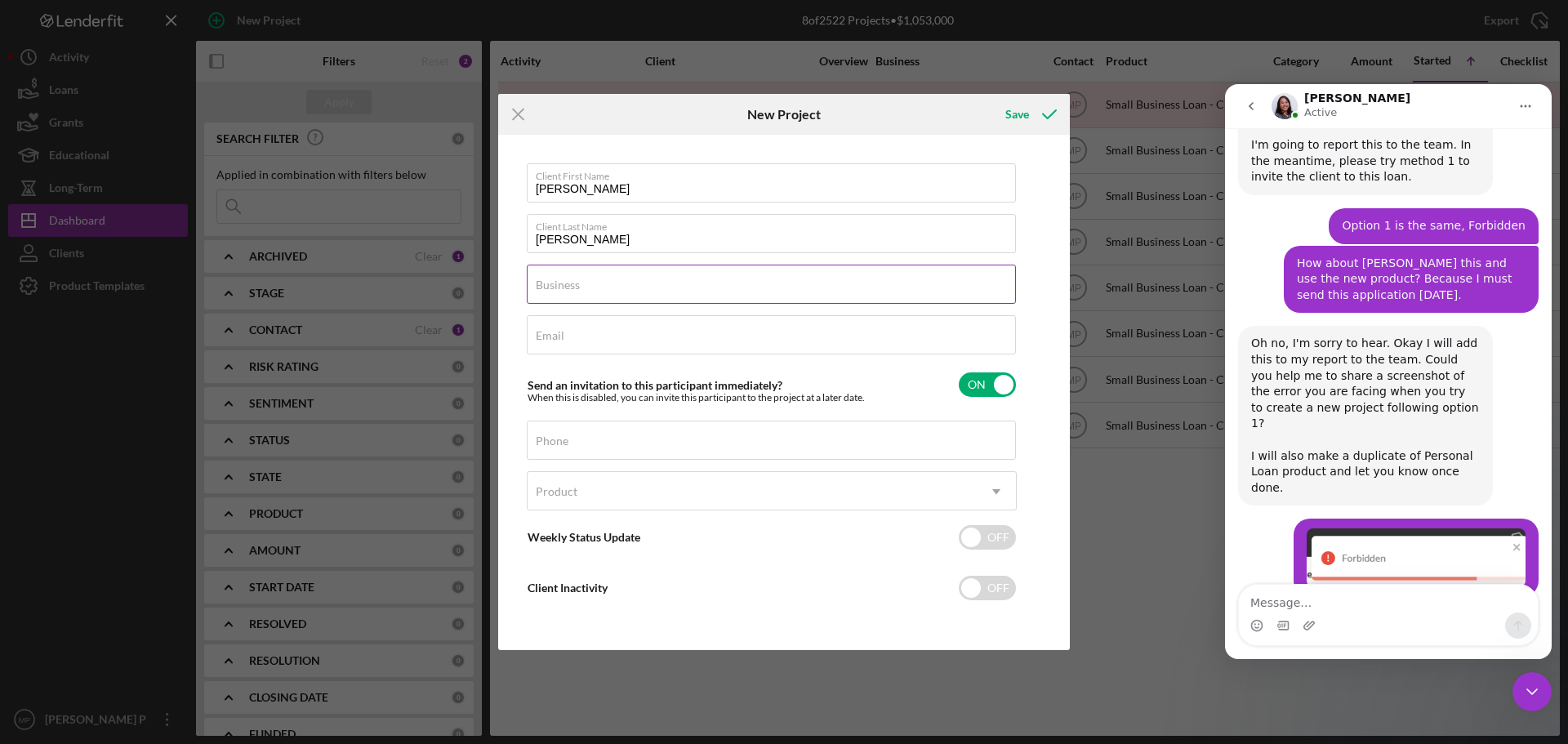
click at [619, 286] on input "Business" at bounding box center [772, 283] width 489 height 39
type input "N/A"
click at [630, 331] on div "Email Required" at bounding box center [772, 335] width 490 height 41
type input "dickie@hawaii-stage.com"
click at [802, 444] on input "Phone" at bounding box center [772, 440] width 489 height 39
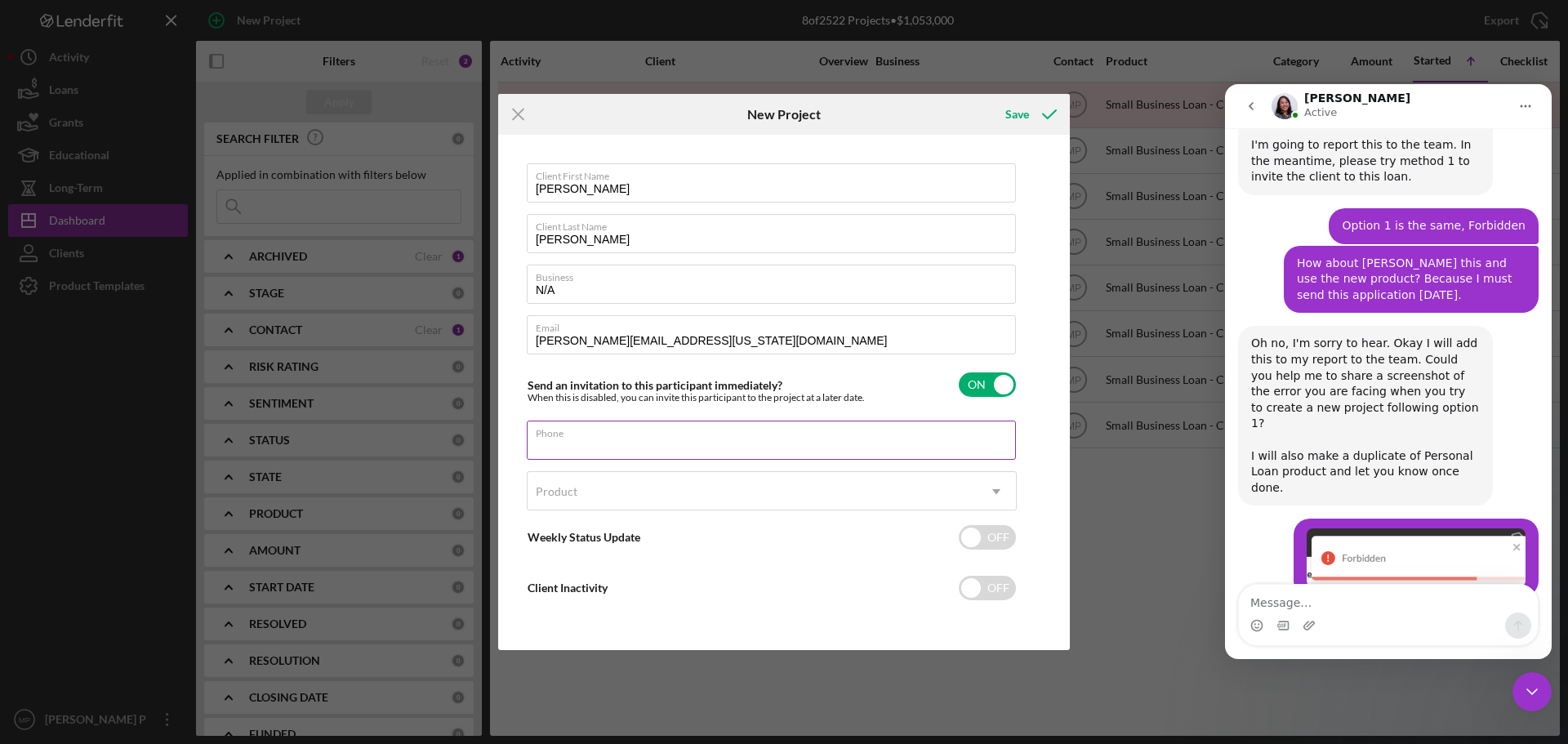
type input "(808) 265-2732"
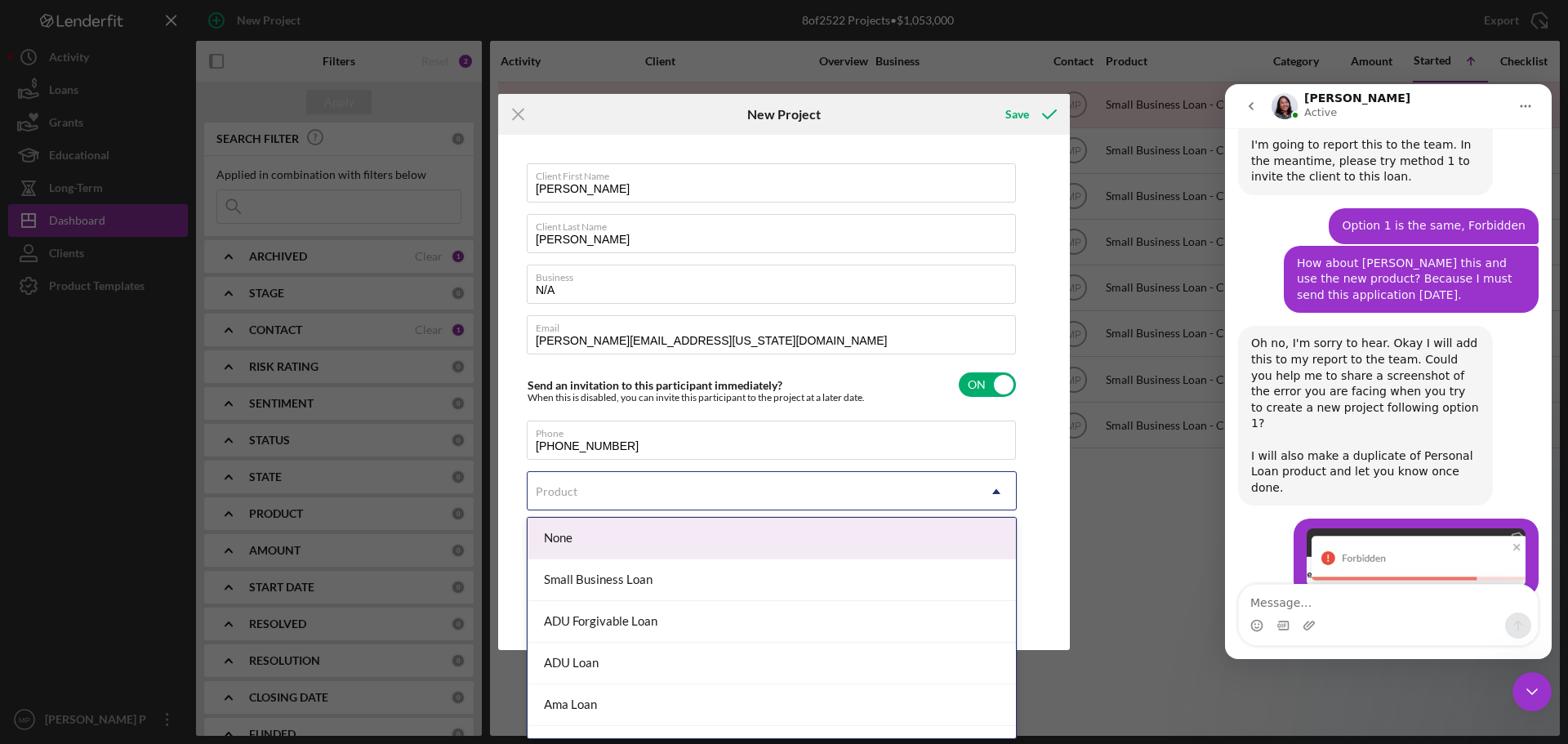
click at [635, 498] on div "Product" at bounding box center [753, 492] width 449 height 38
type input "p"
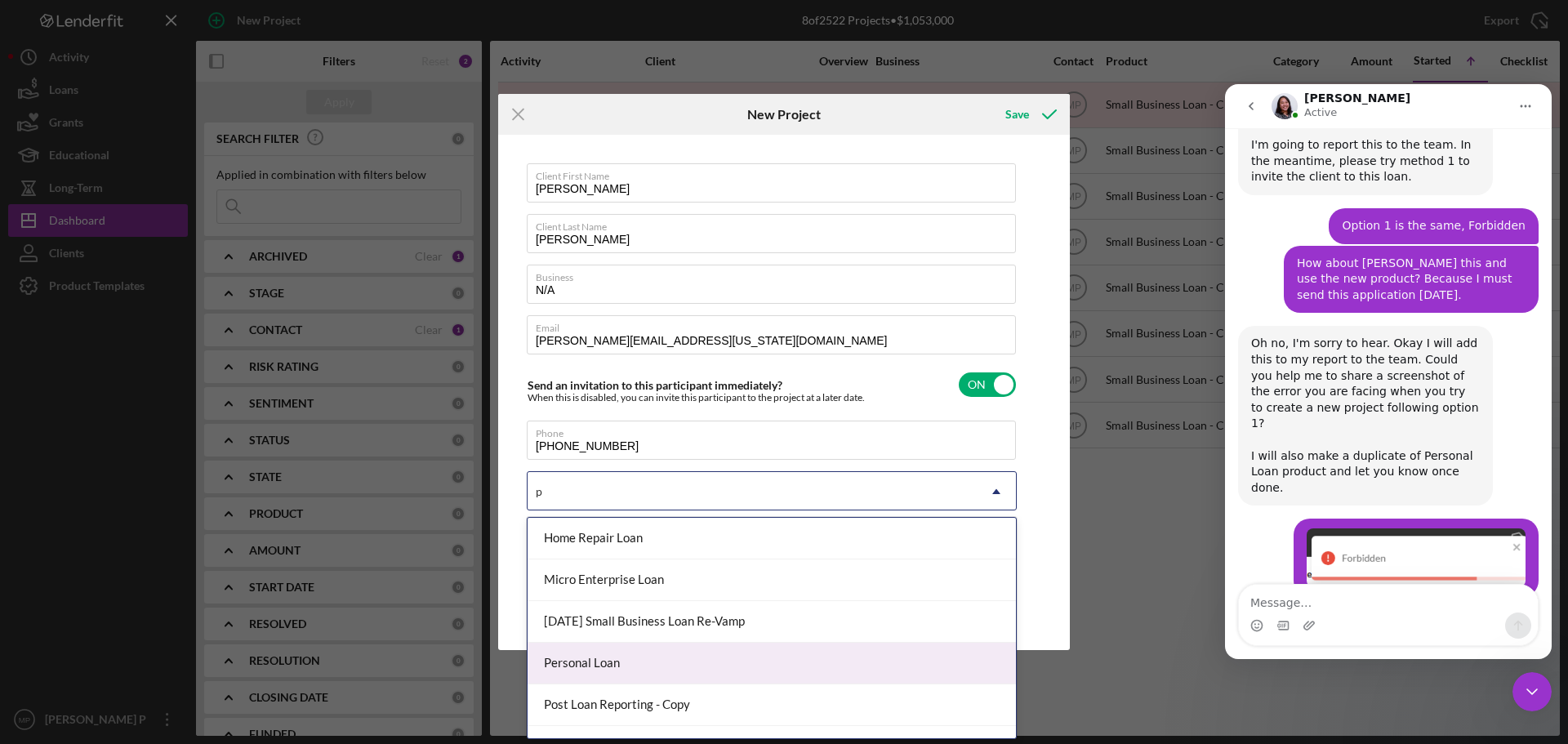
click at [616, 664] on div "Personal Loan" at bounding box center [772, 663] width 488 height 42
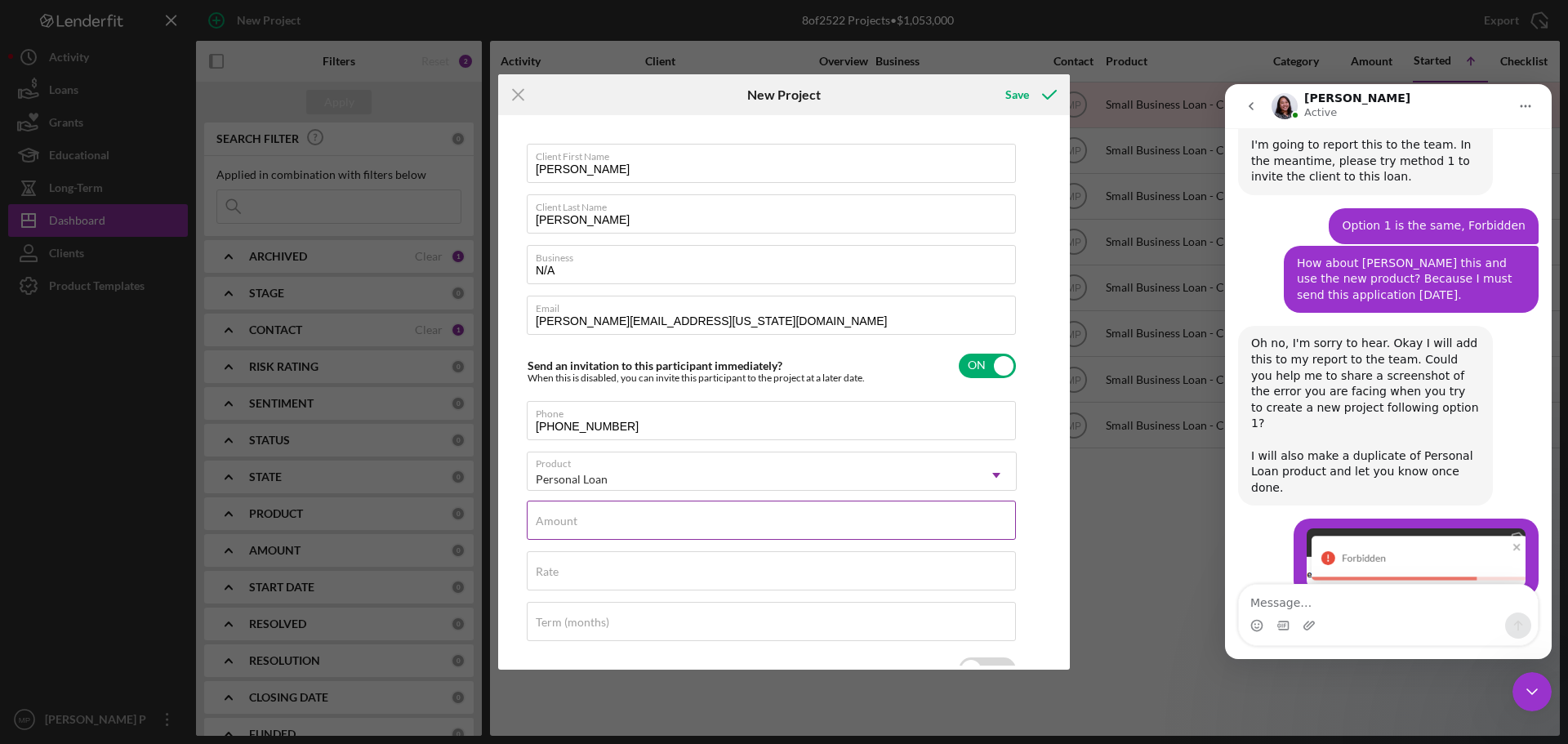
click at [788, 528] on input "Amount" at bounding box center [772, 519] width 489 height 39
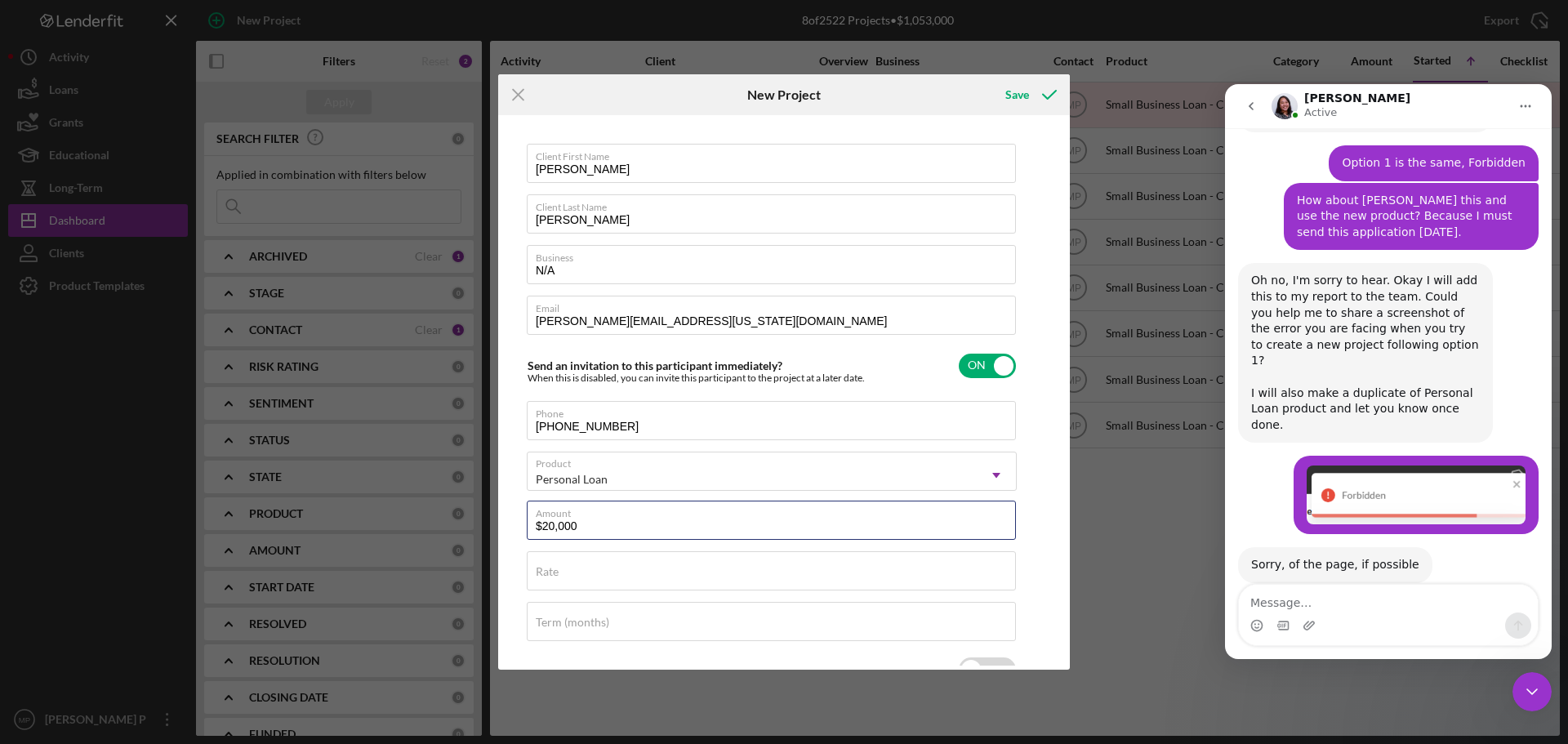
type input "$20,000"
click at [1044, 528] on div "Client First Name Dickson Client Last Name Lewis Business N/A Email dickie@hawa…" at bounding box center [784, 392] width 564 height 546
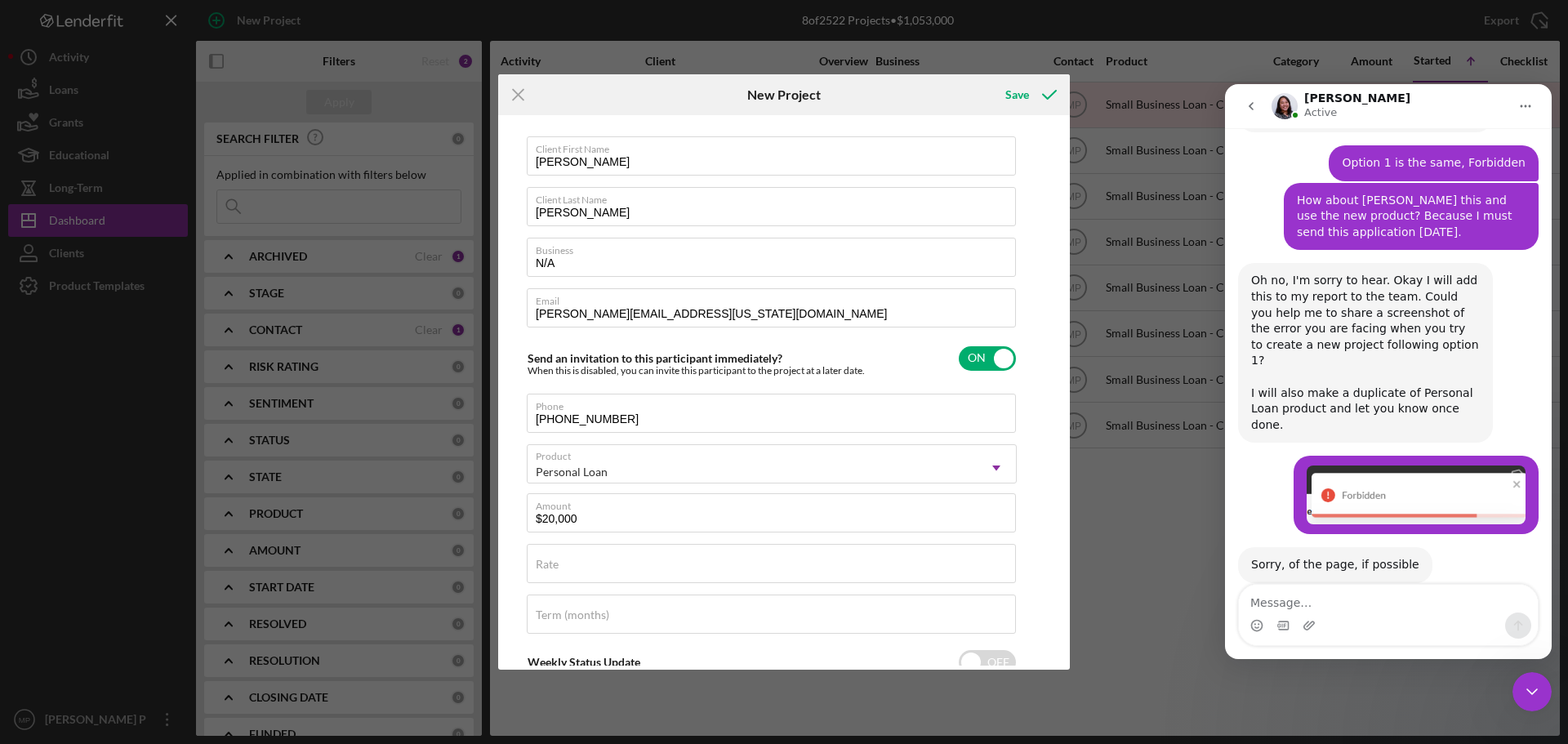
scroll to position [0, 0]
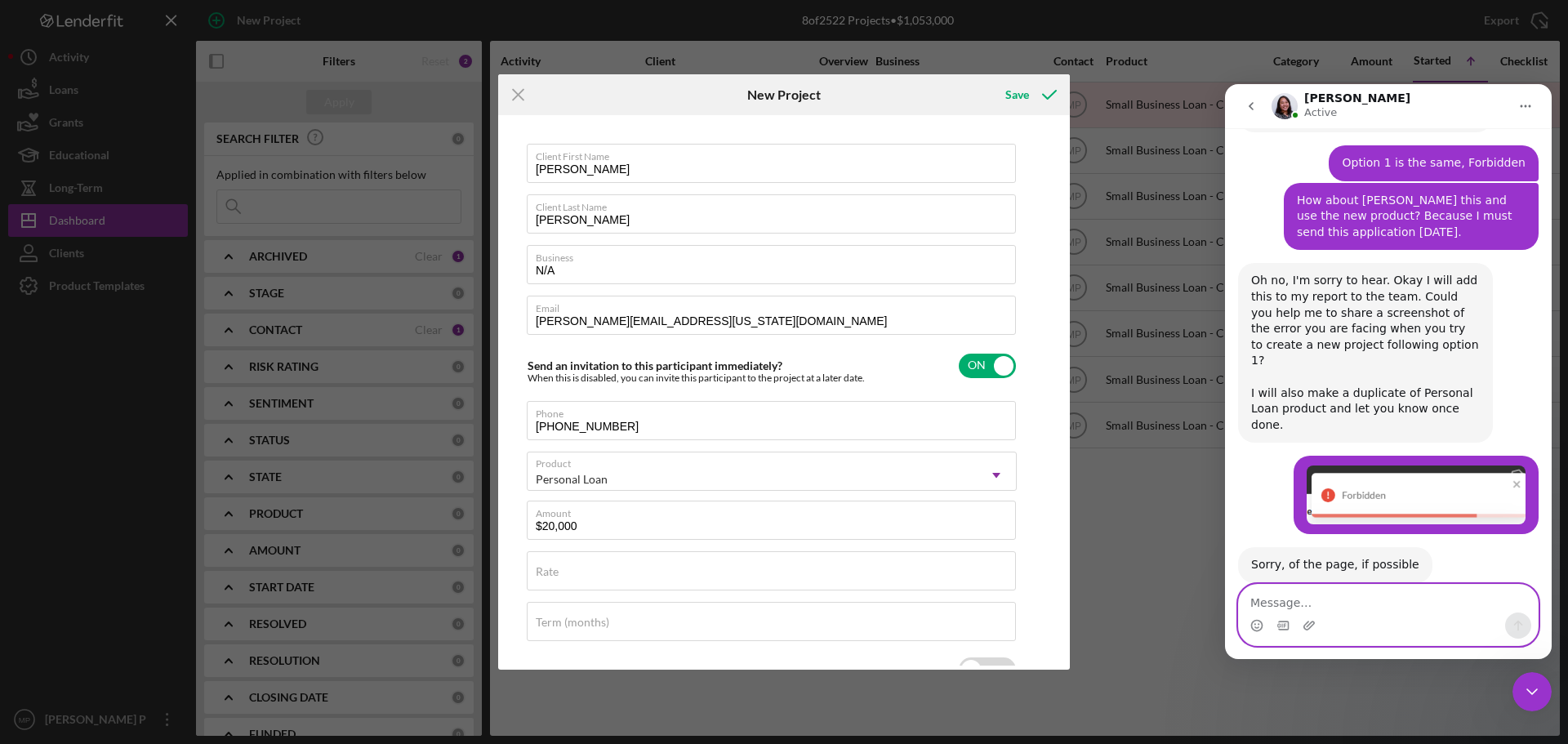
click at [1382, 601] on textarea "Message…" at bounding box center [1388, 599] width 299 height 28
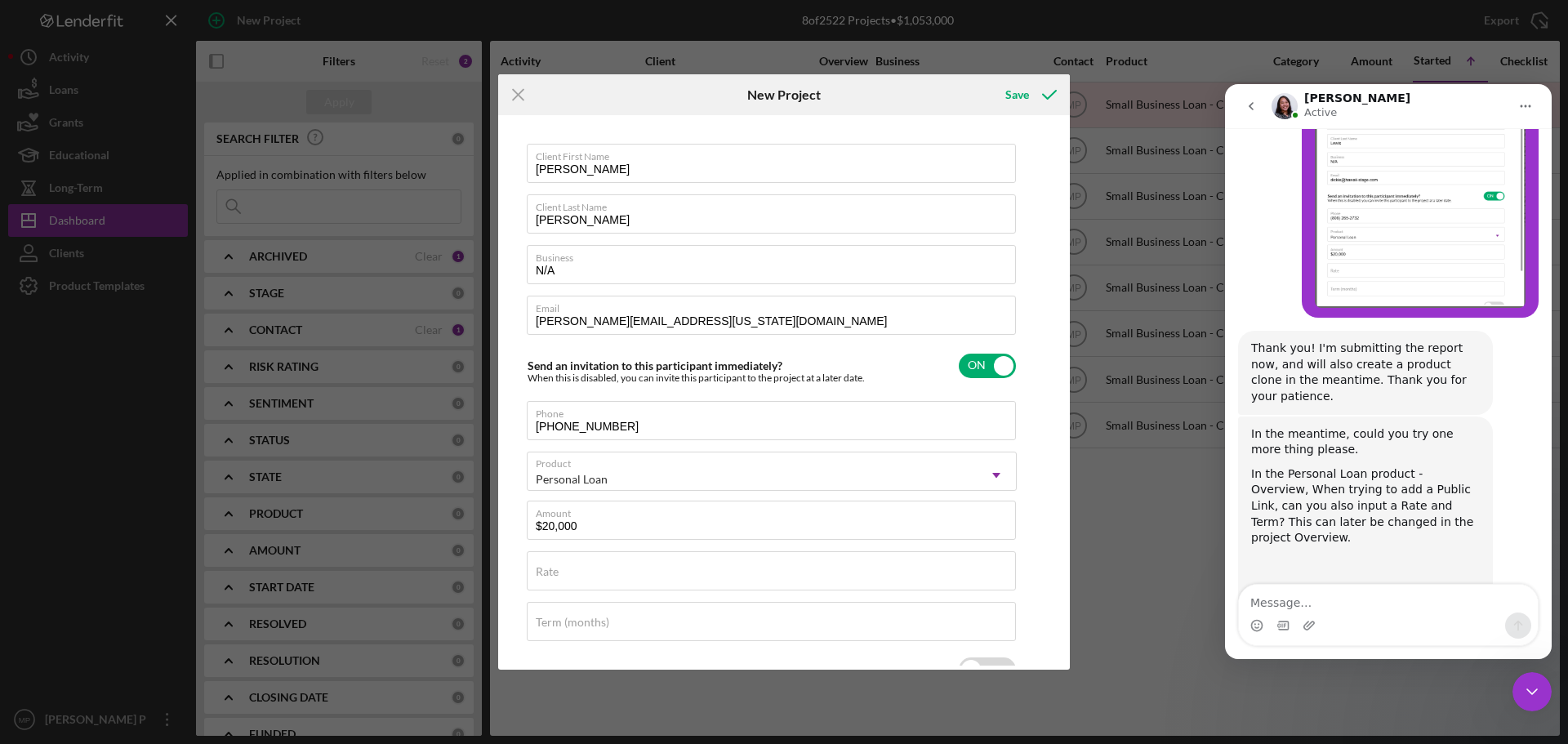
scroll to position [3220, 0]
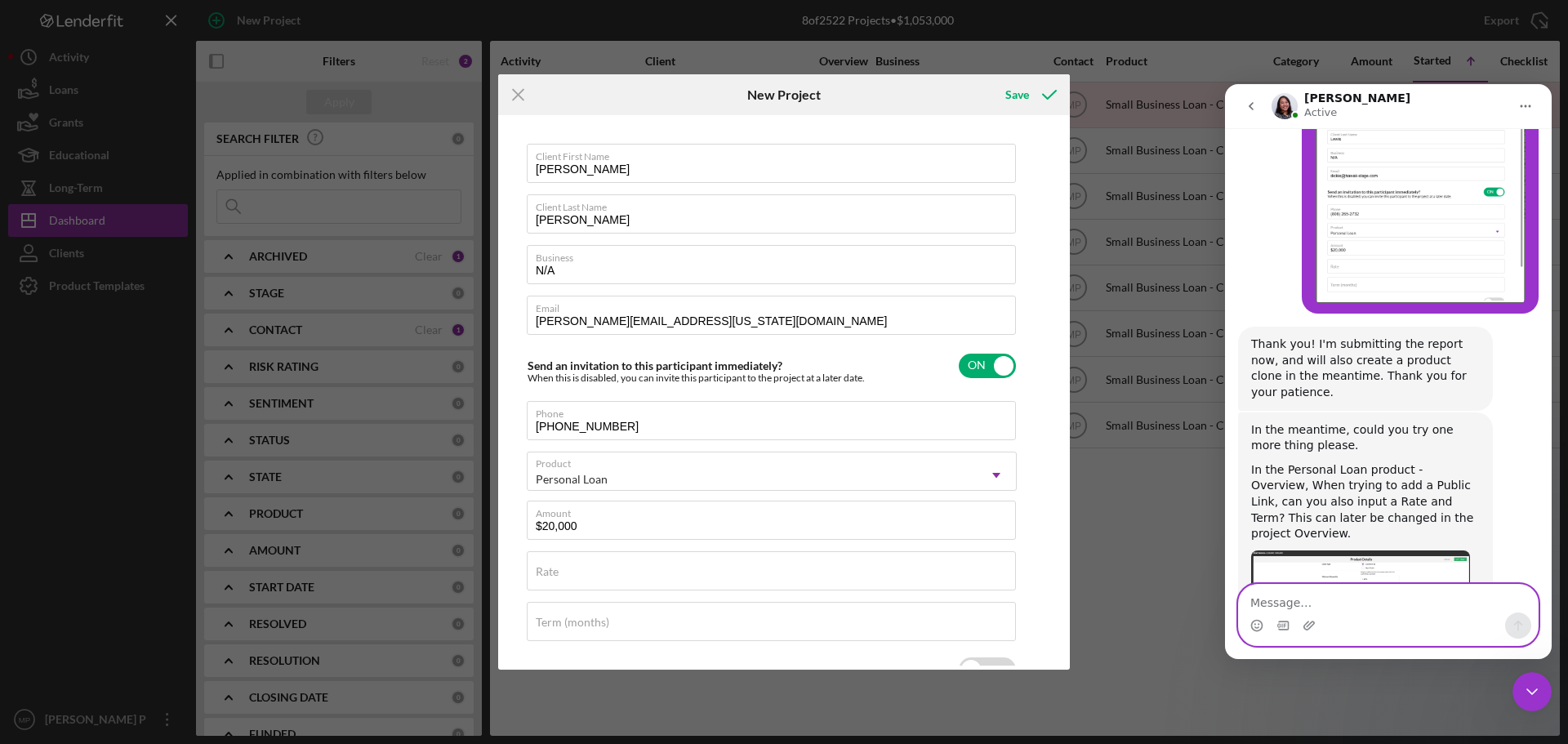
click at [1373, 604] on textarea "Message…" at bounding box center [1388, 599] width 299 height 28
type textarea "I tried that yesterday and did not work"
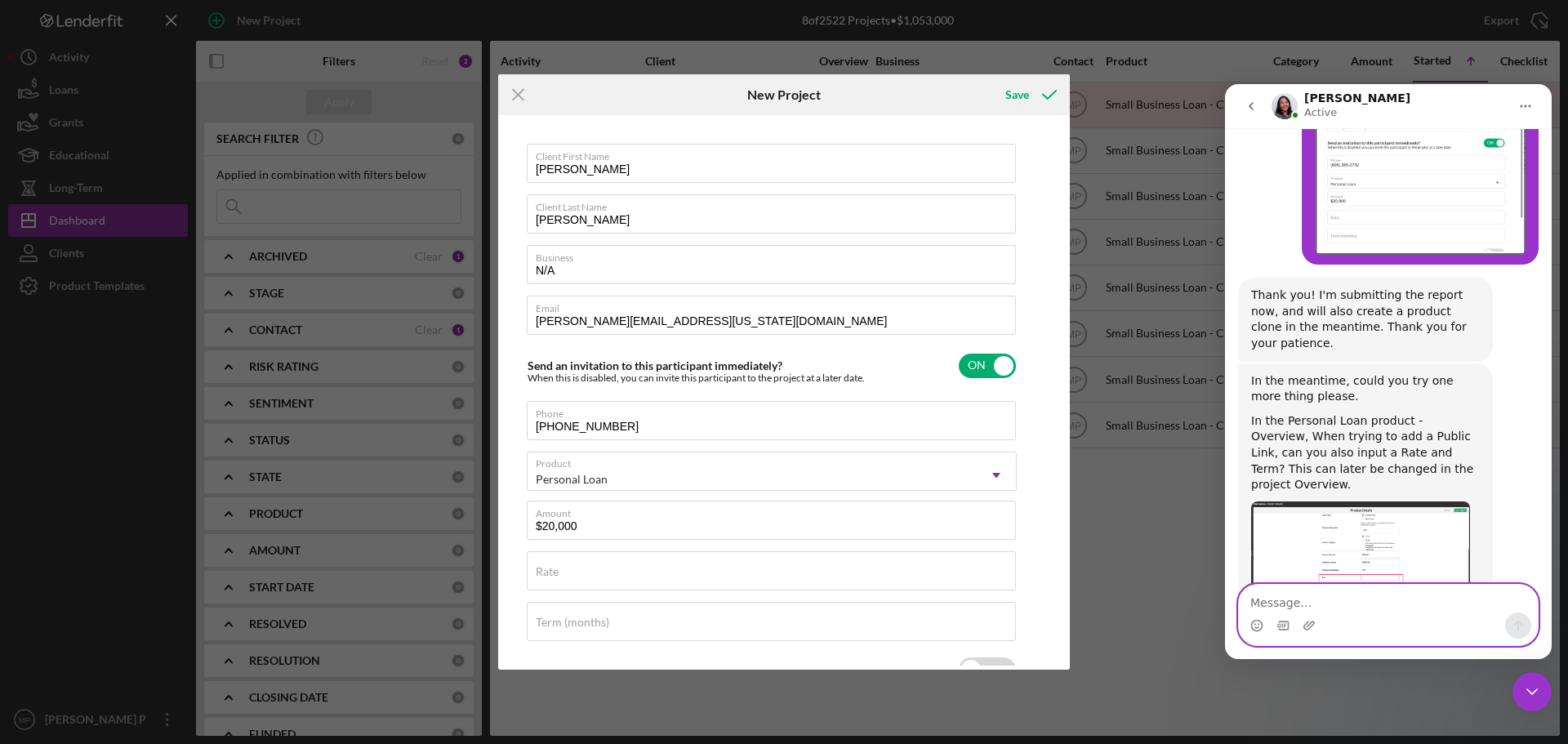
click at [1388, 606] on textarea "Message…" at bounding box center [1388, 599] width 299 height 28
type textarea "I will try again"
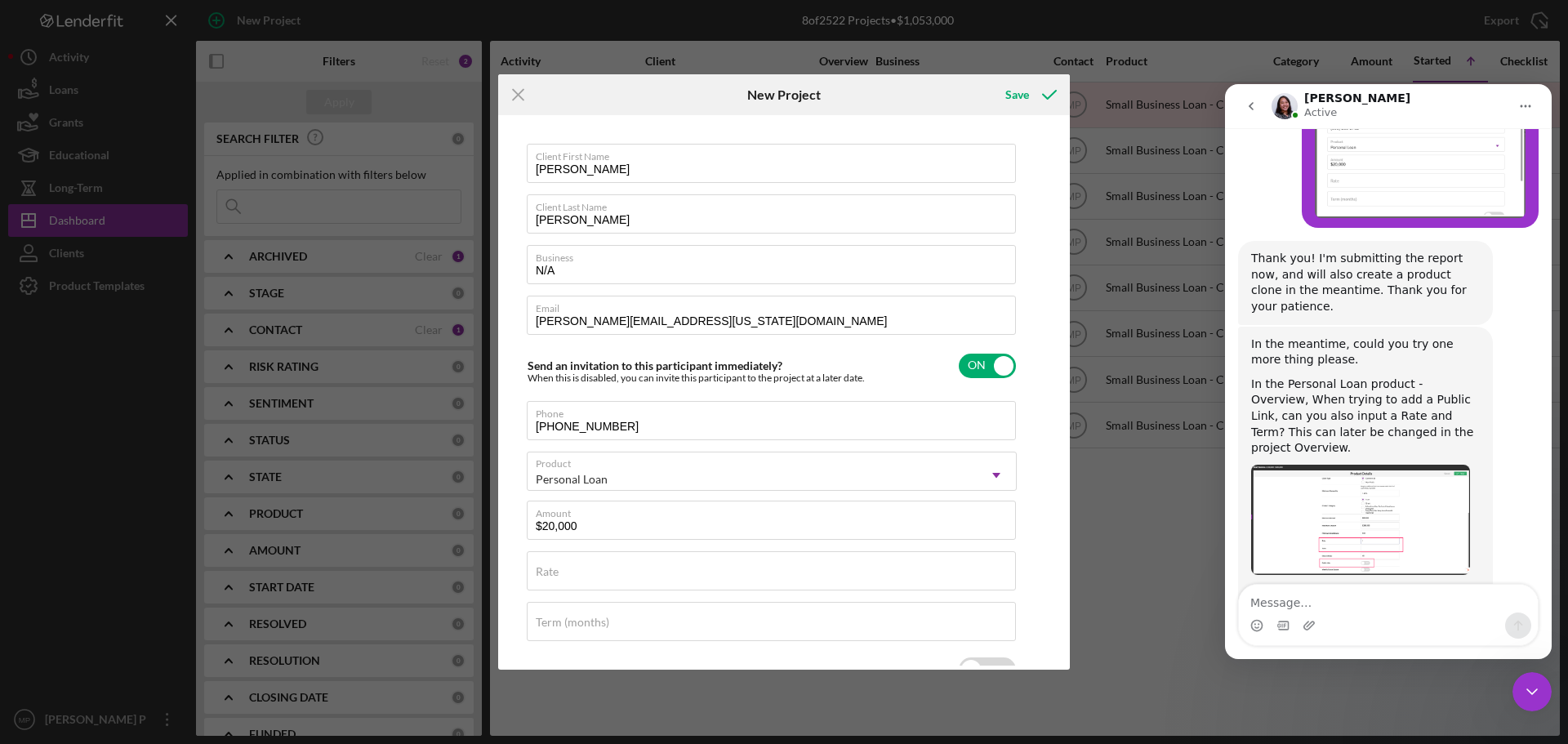
click at [1377, 465] on img "Christina says…" at bounding box center [1360, 520] width 219 height 111
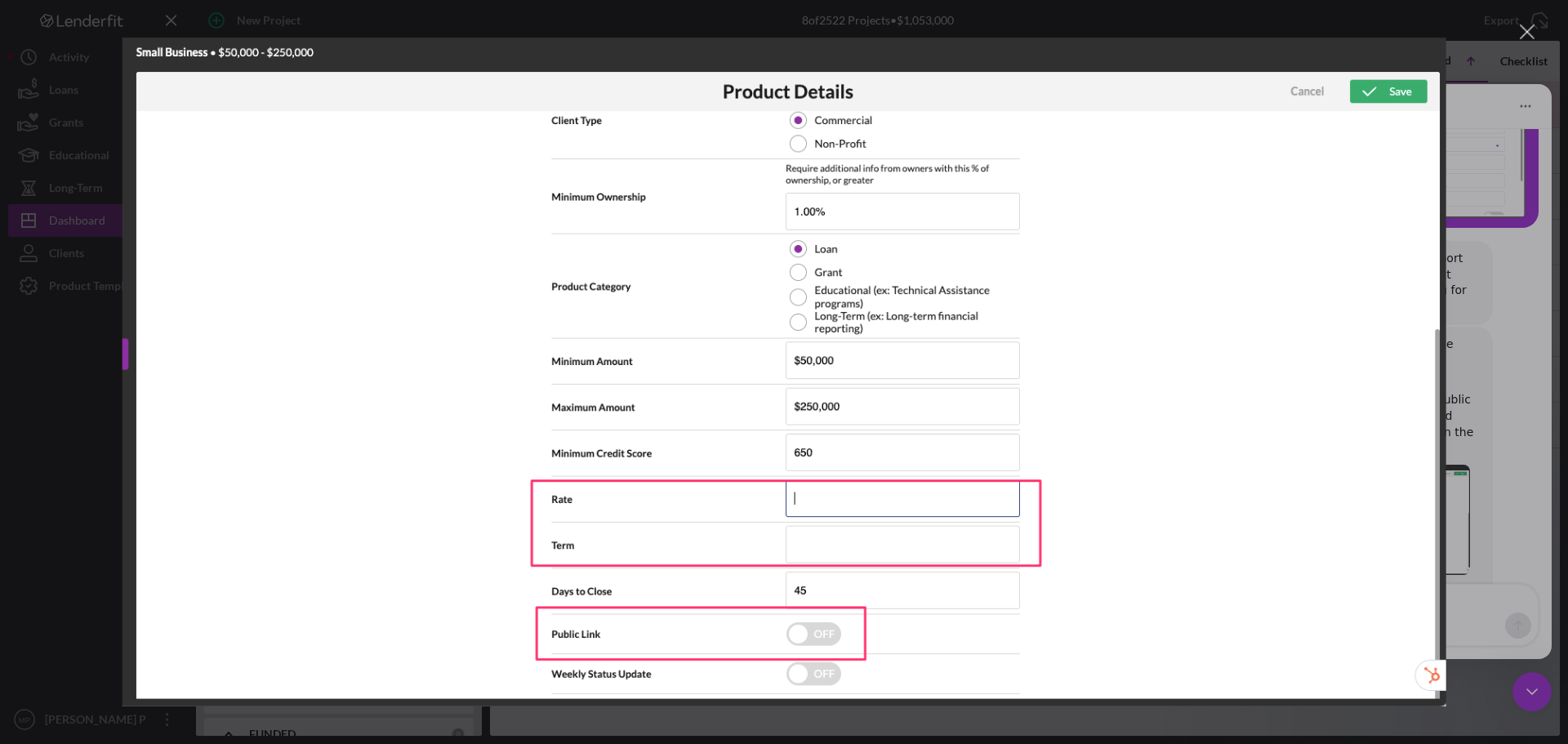
scroll to position [3368, 0]
click at [1529, 30] on div "Close" at bounding box center [1527, 33] width 16 height 16
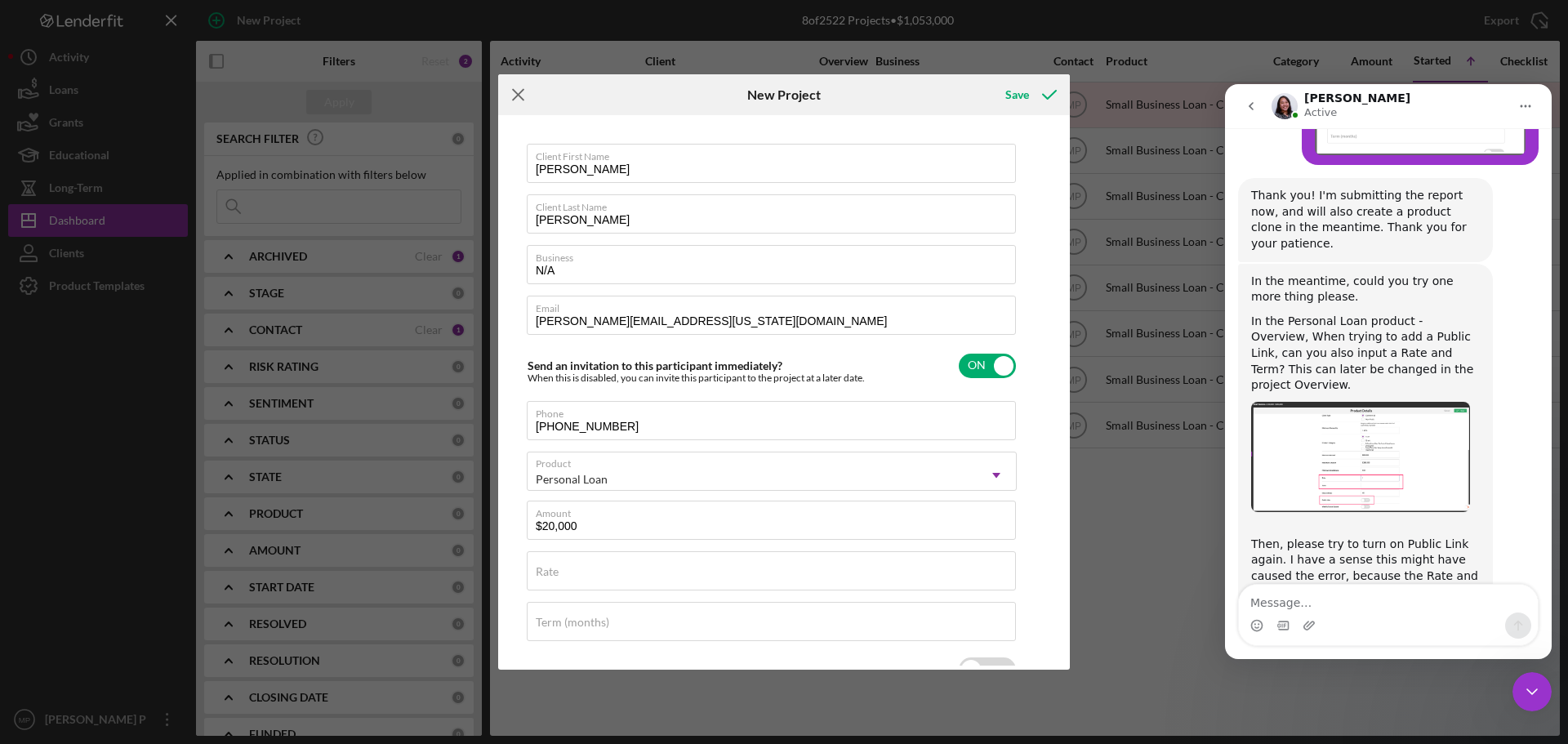
click at [522, 93] on icon "Icon/Menu Close" at bounding box center [518, 94] width 41 height 41
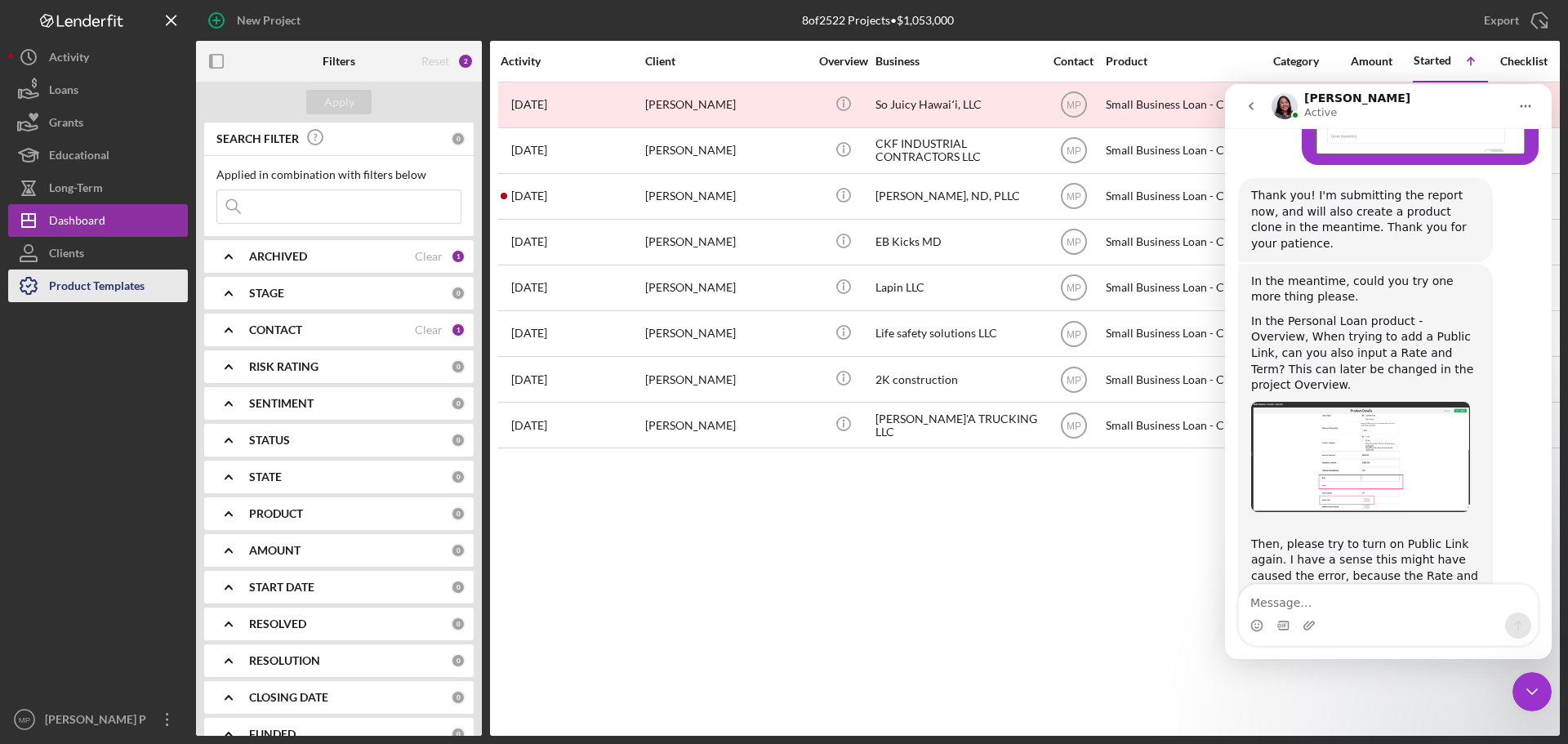
click at [107, 288] on div "Product Templates" at bounding box center [96, 287] width 95 height 37
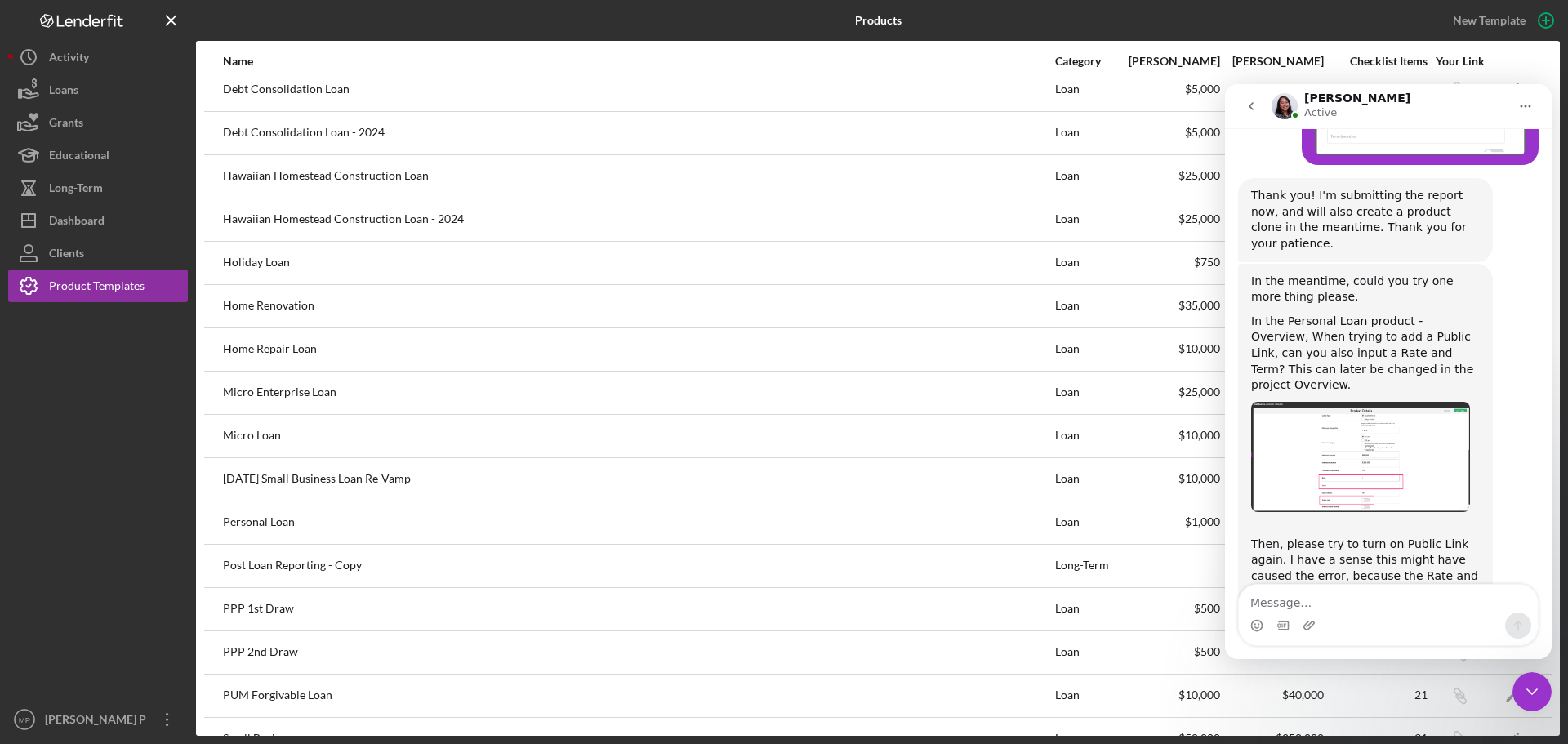
scroll to position [327, 0]
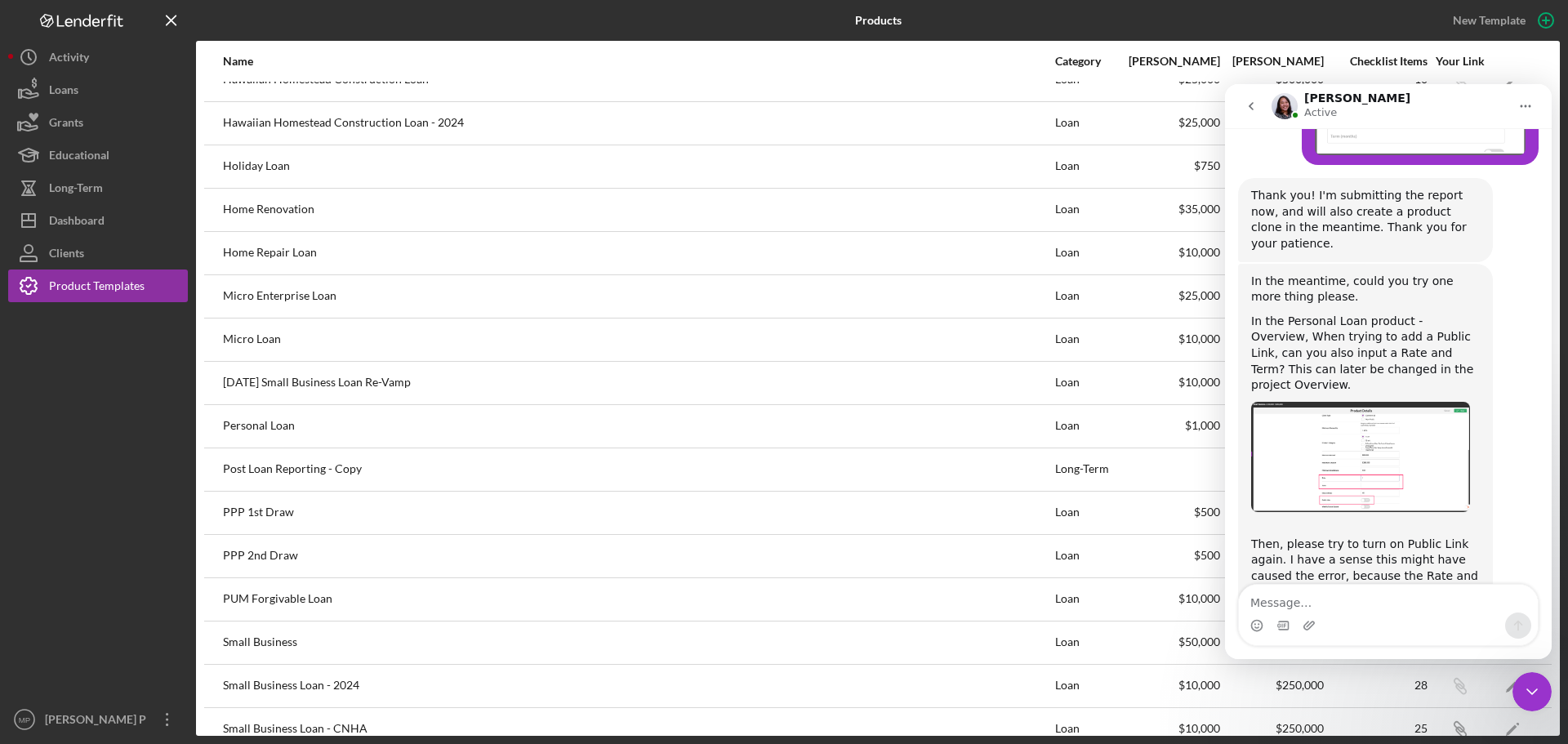
drag, startPoint x: 1524, startPoint y: 692, endPoint x: 2859, endPoint y: 1298, distance: 1466.1
click at [1524, 692] on icon "Close Intercom Messenger" at bounding box center [1532, 692] width 20 height 20
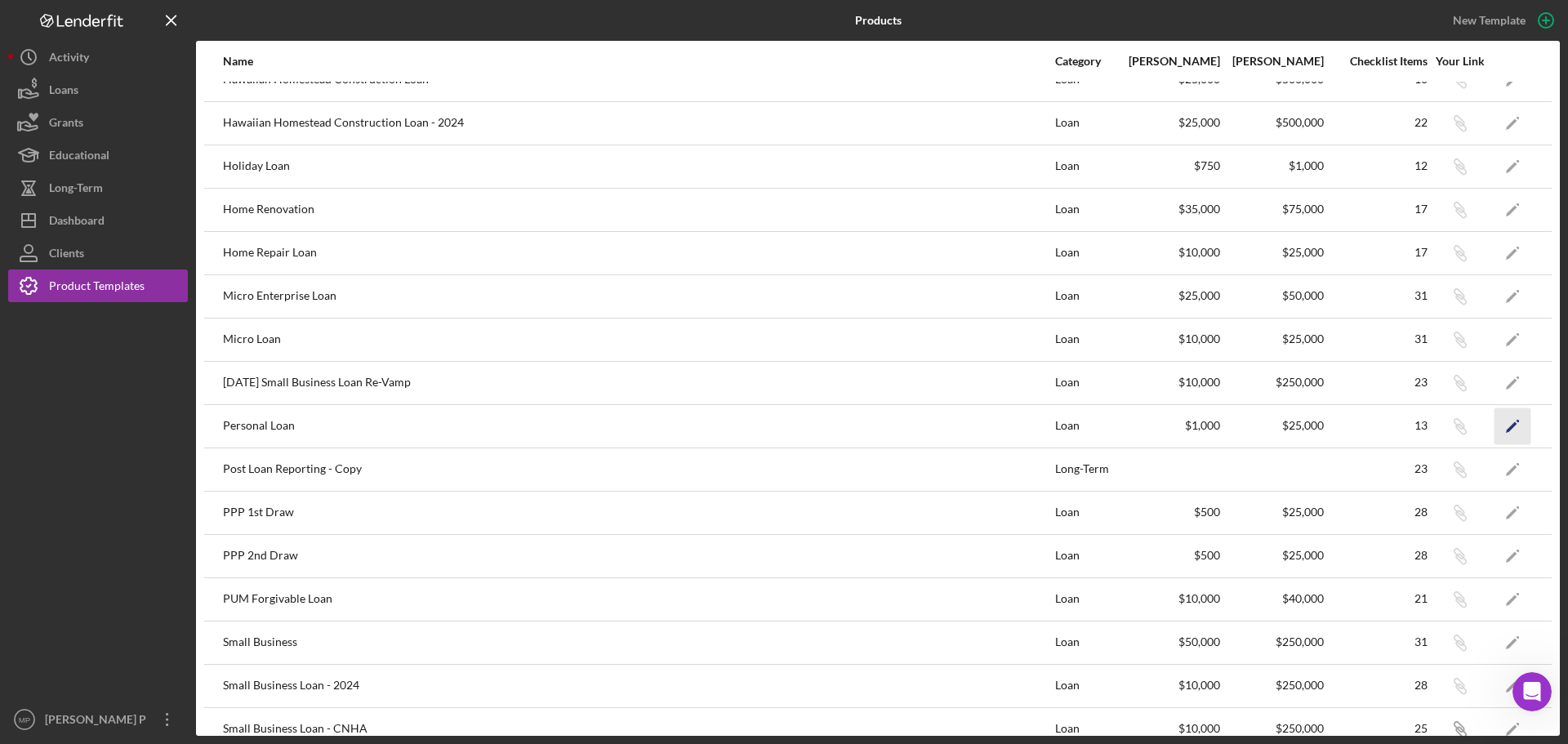
click at [1497, 432] on icon "Icon/Edit" at bounding box center [1512, 426] width 37 height 37
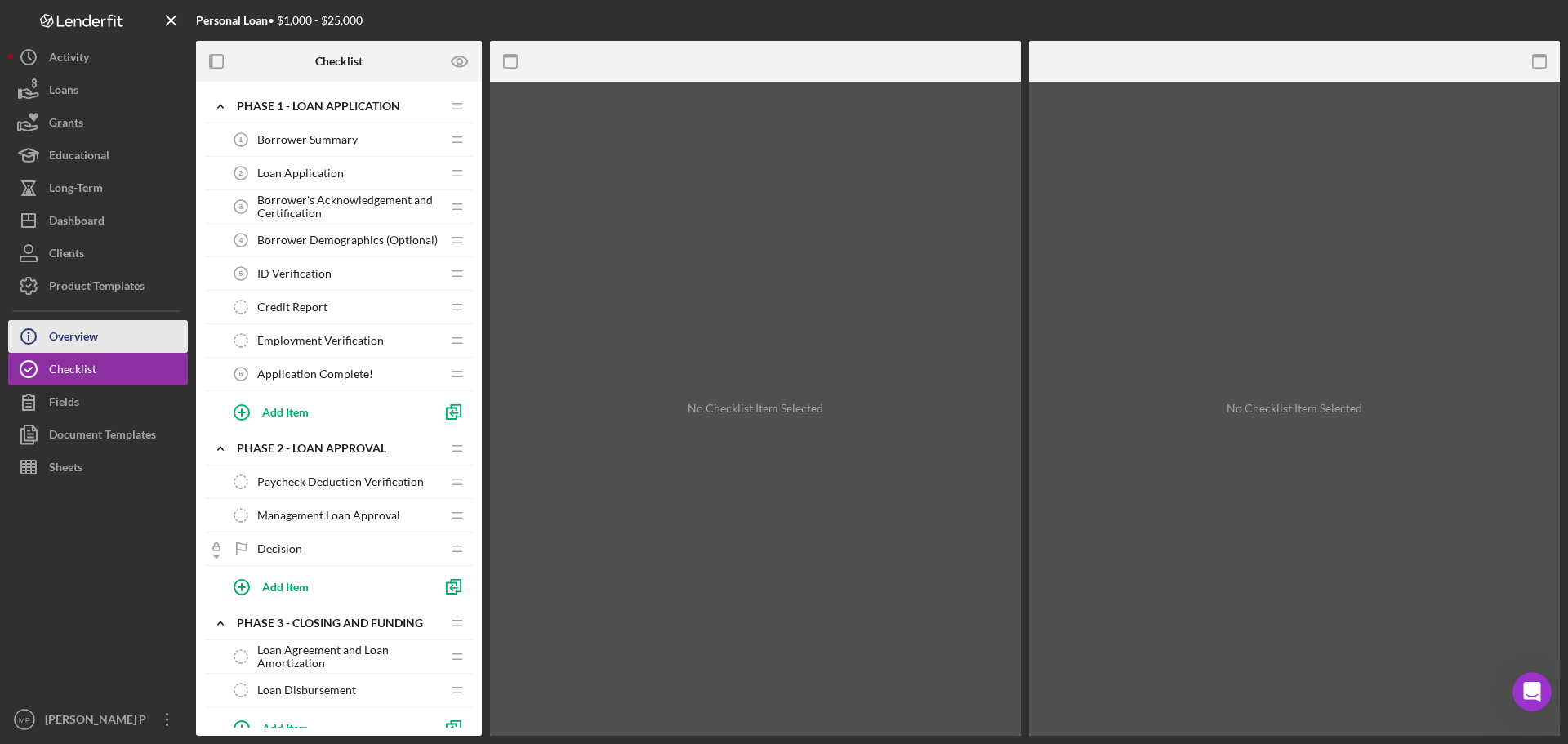
click at [116, 336] on button "Icon/Info Overview" at bounding box center [97, 336] width 180 height 33
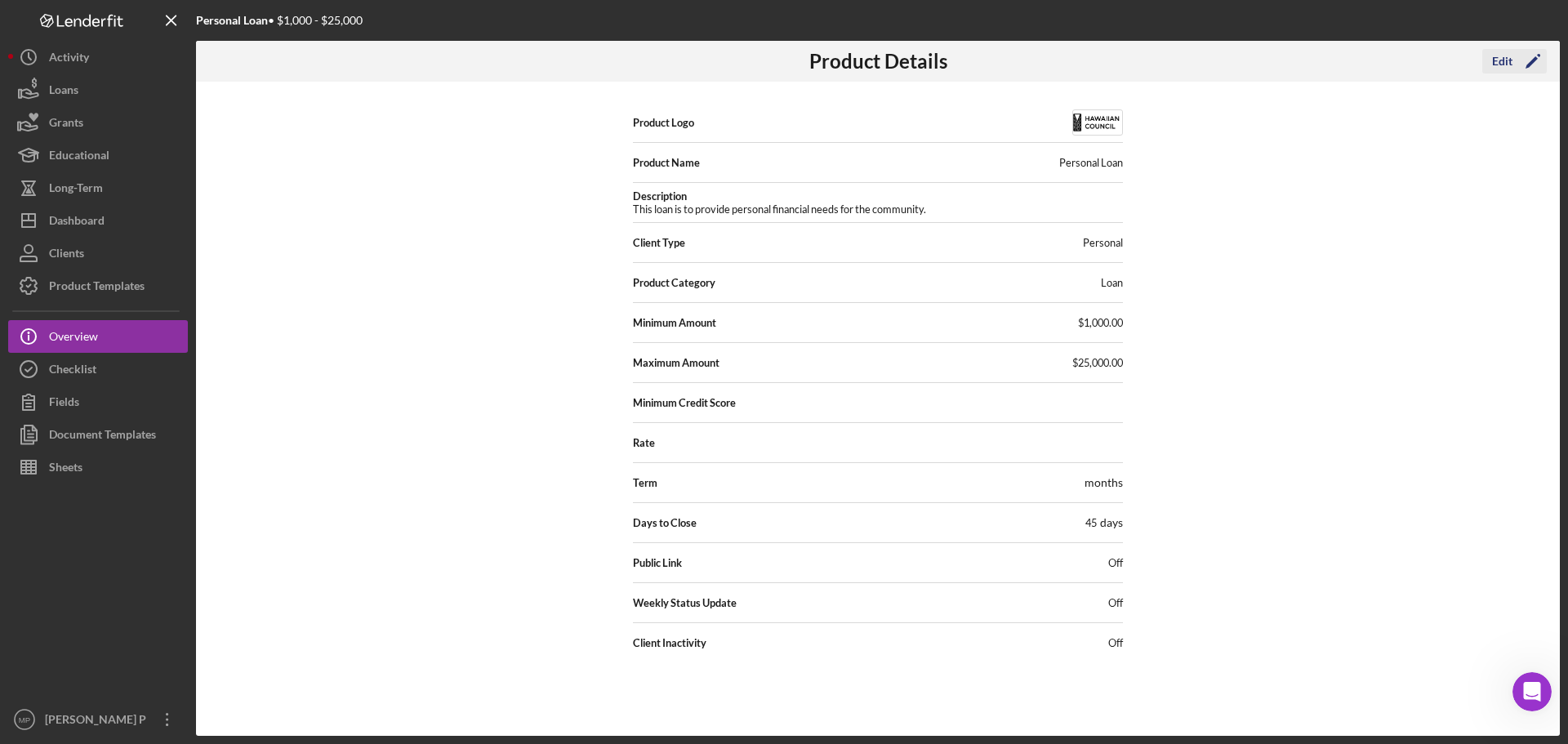
click at [1496, 62] on div "Edit" at bounding box center [1502, 61] width 21 height 25
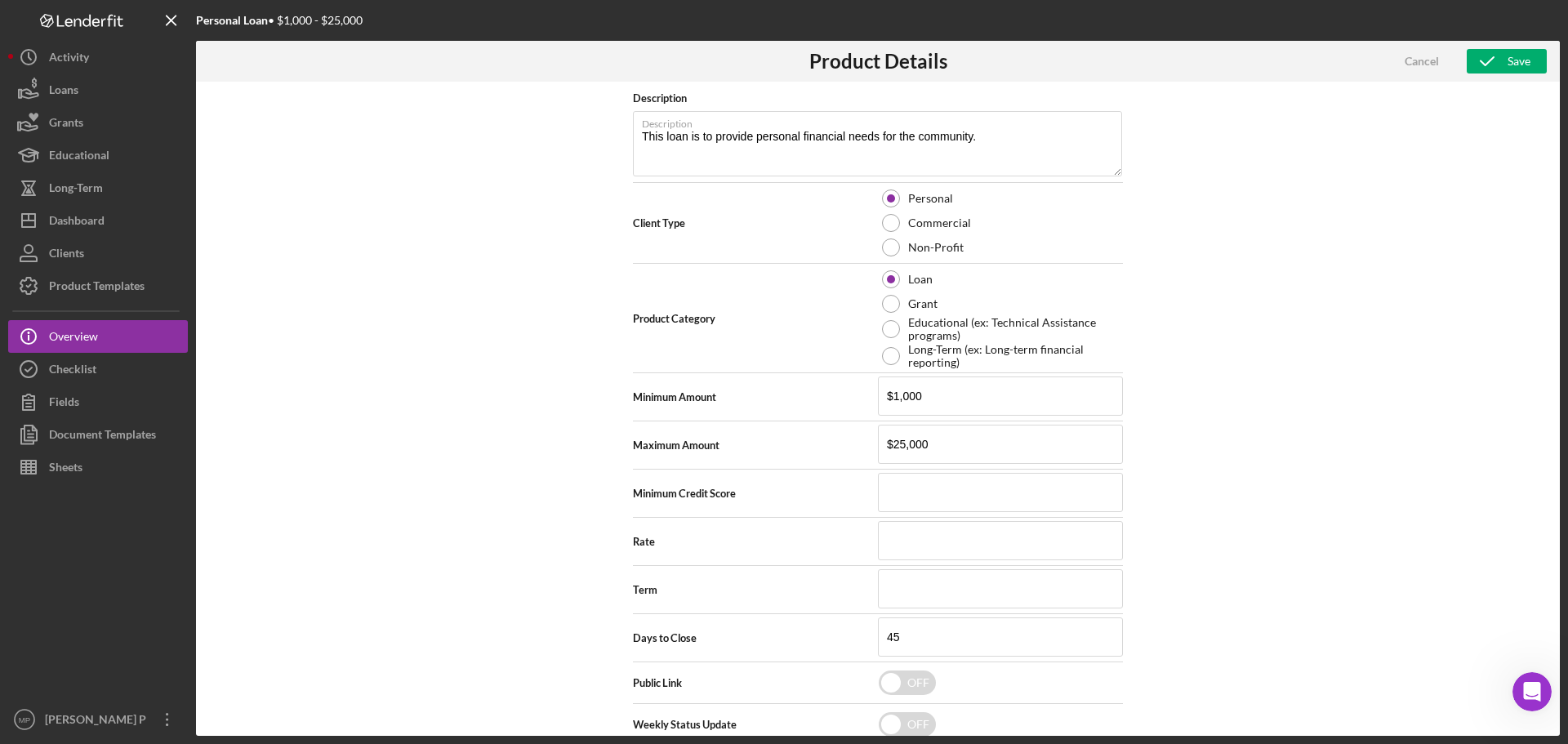
scroll to position [245, 0]
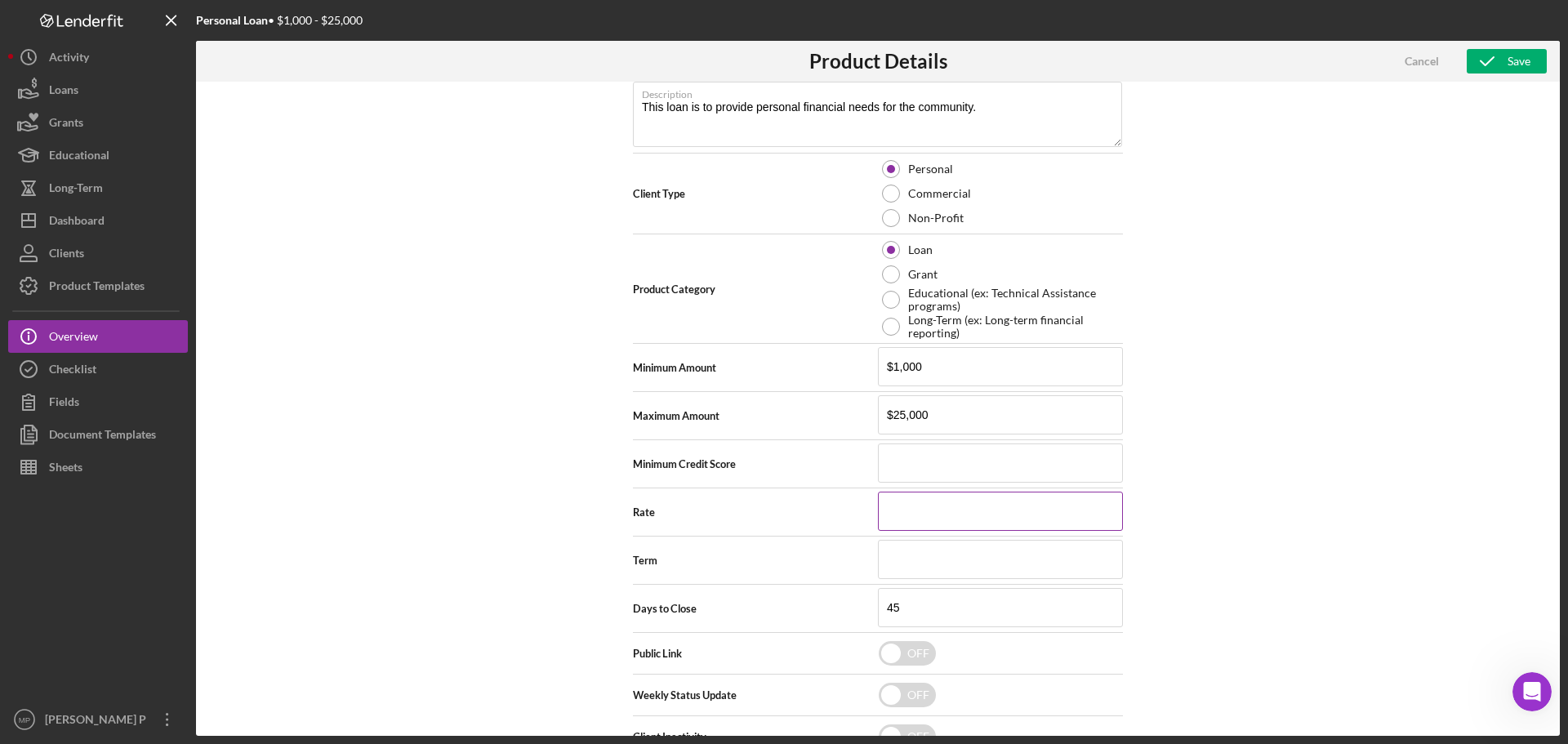
click at [894, 524] on input at bounding box center [1000, 510] width 245 height 39
type input "6.000%"
click at [905, 557] on input at bounding box center [1000, 559] width 245 height 39
type input "1"
type input "60"
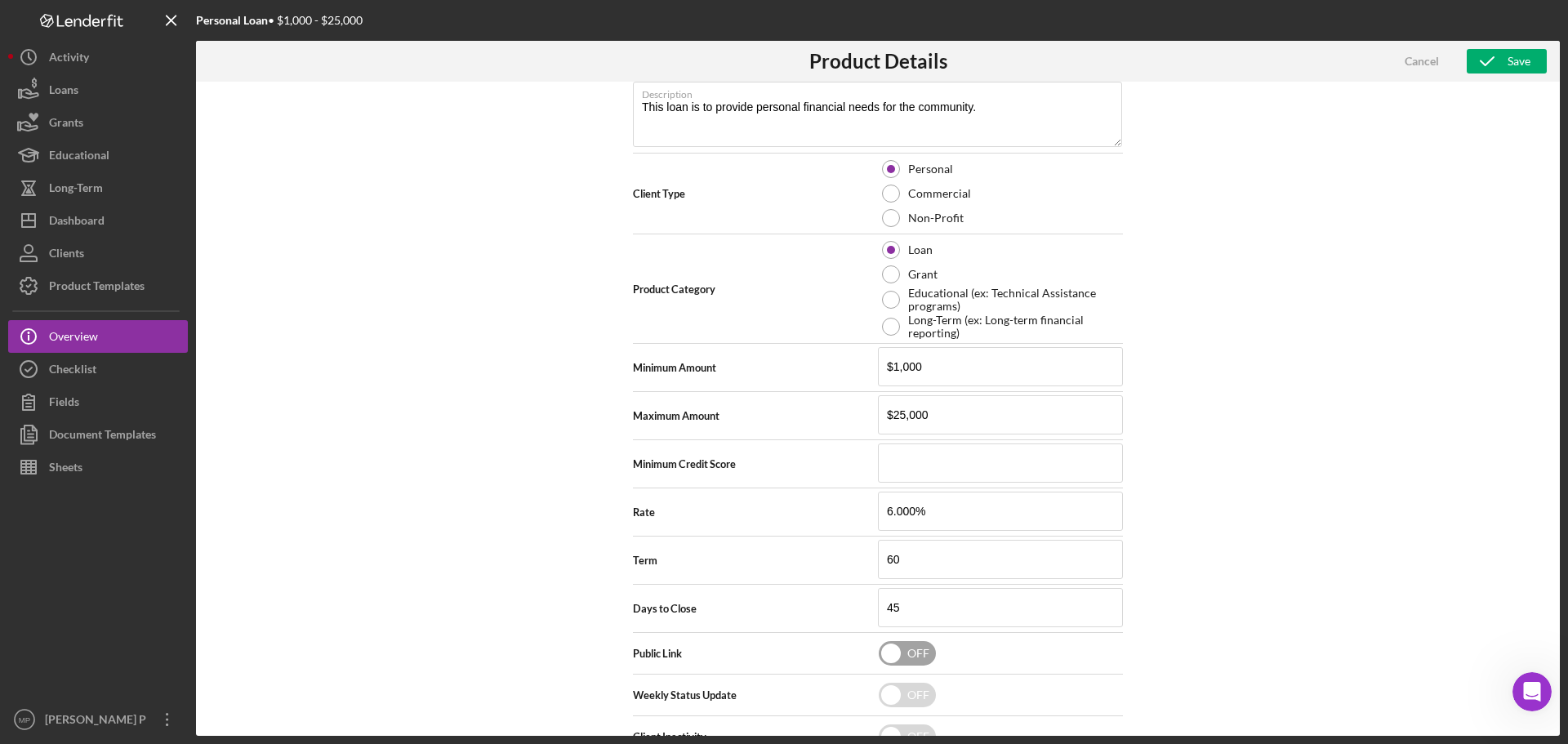
click at [903, 651] on input "checkbox" at bounding box center [907, 653] width 57 height 25
click at [1520, 60] on div "Save" at bounding box center [1518, 61] width 23 height 25
checkbox input "false"
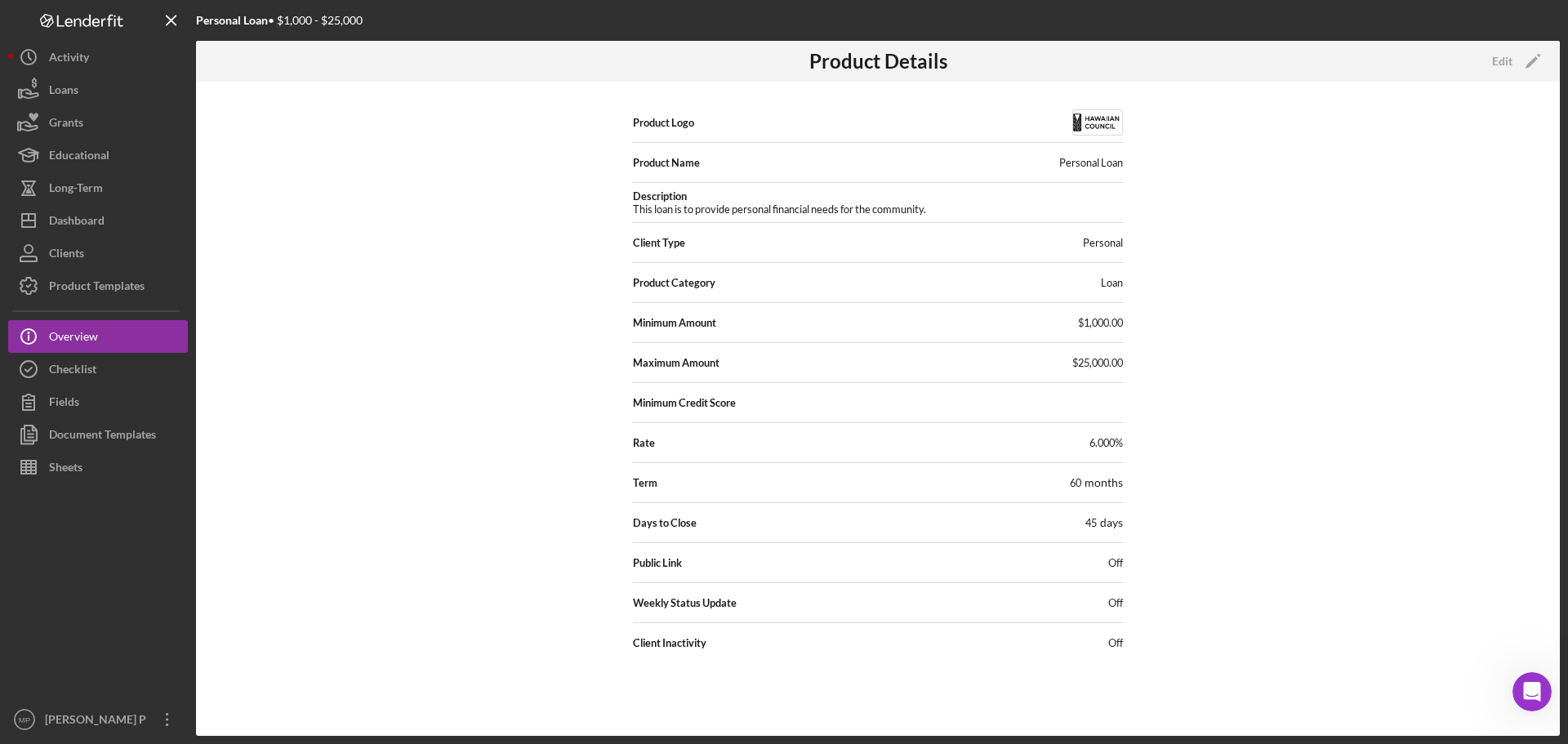
click at [1530, 687] on icon "Open Intercom Messenger" at bounding box center [1532, 692] width 27 height 27
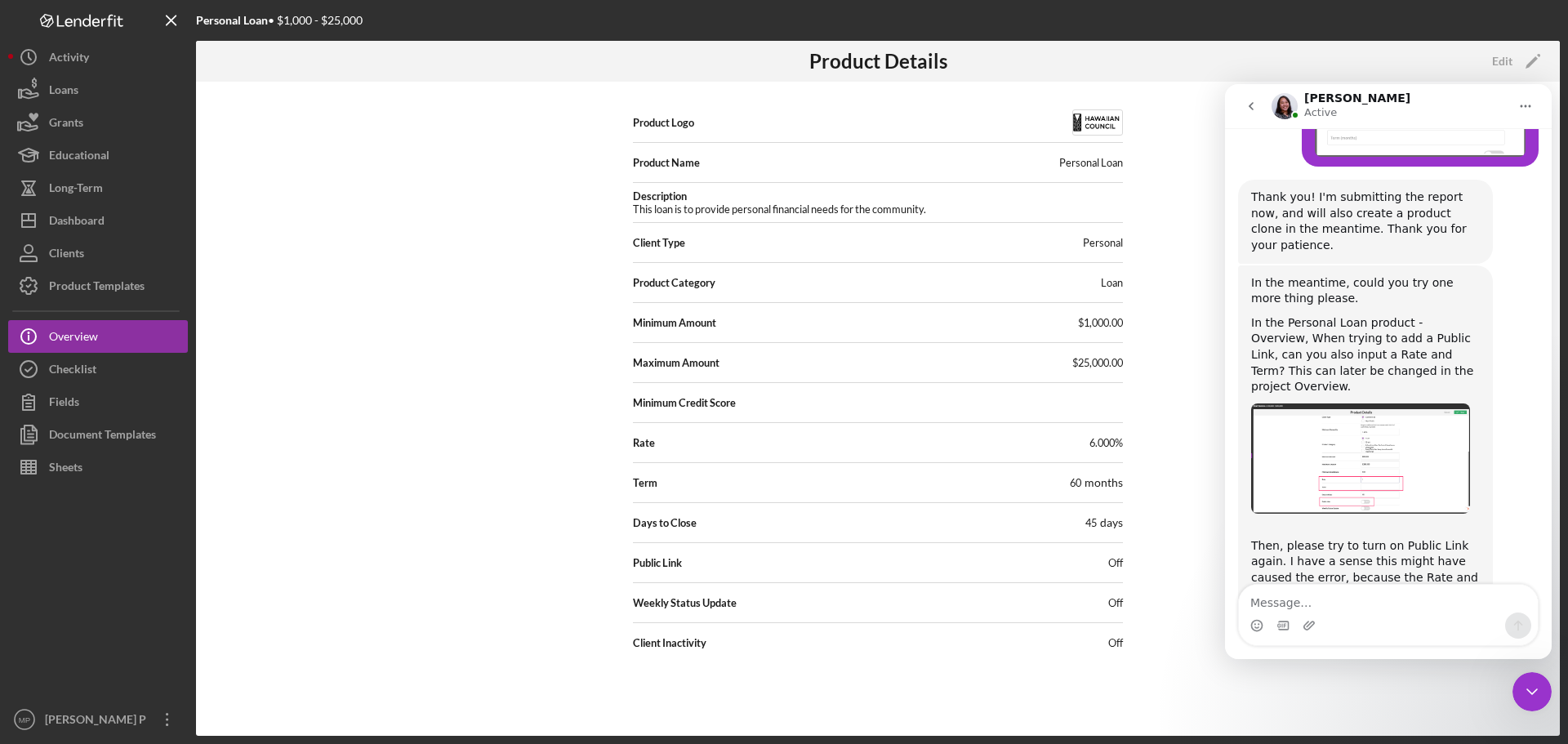
scroll to position [3368, 0]
click at [1338, 606] on textarea "Message…" at bounding box center [1388, 599] width 299 height 28
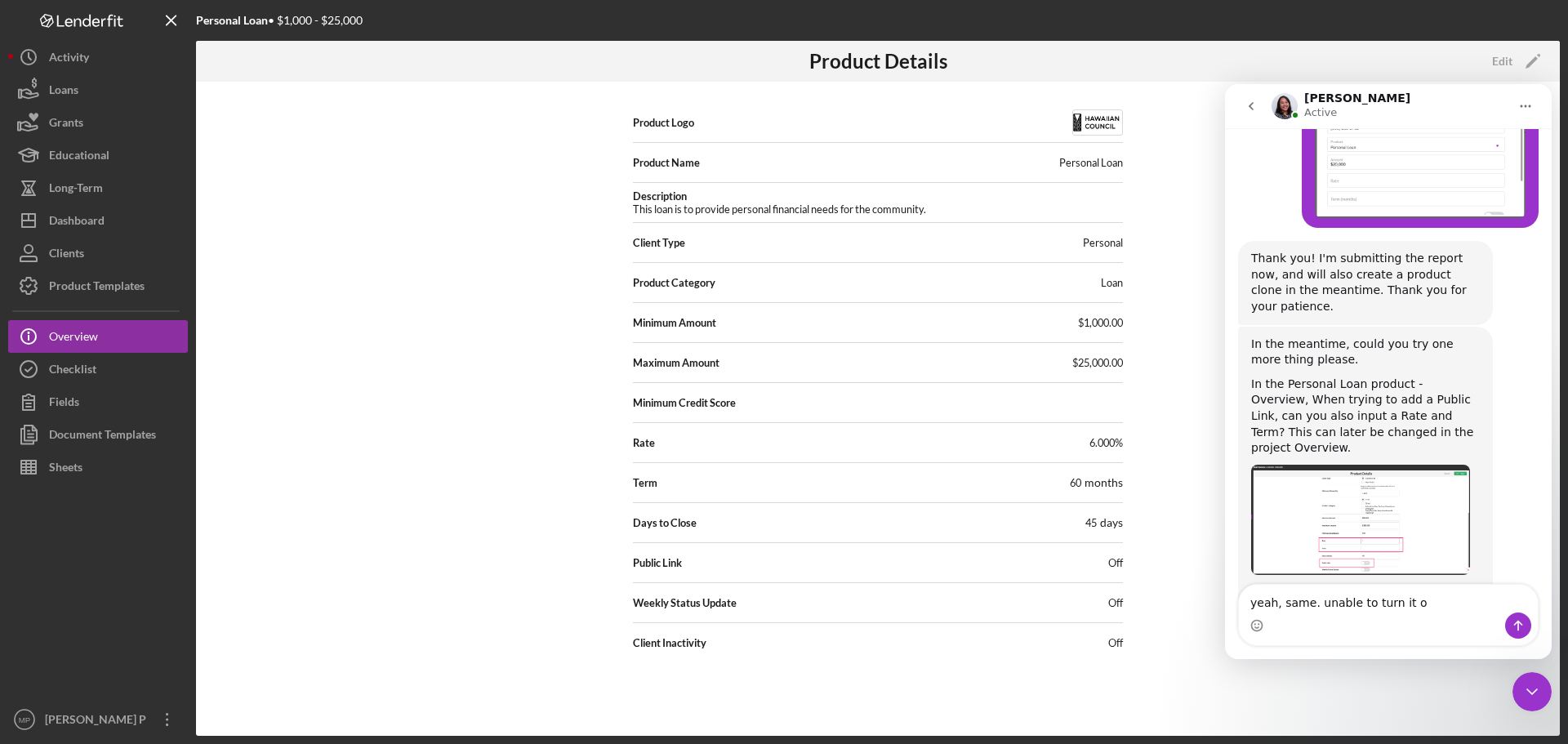
type textarea "yeah, same. unable to turn it on"
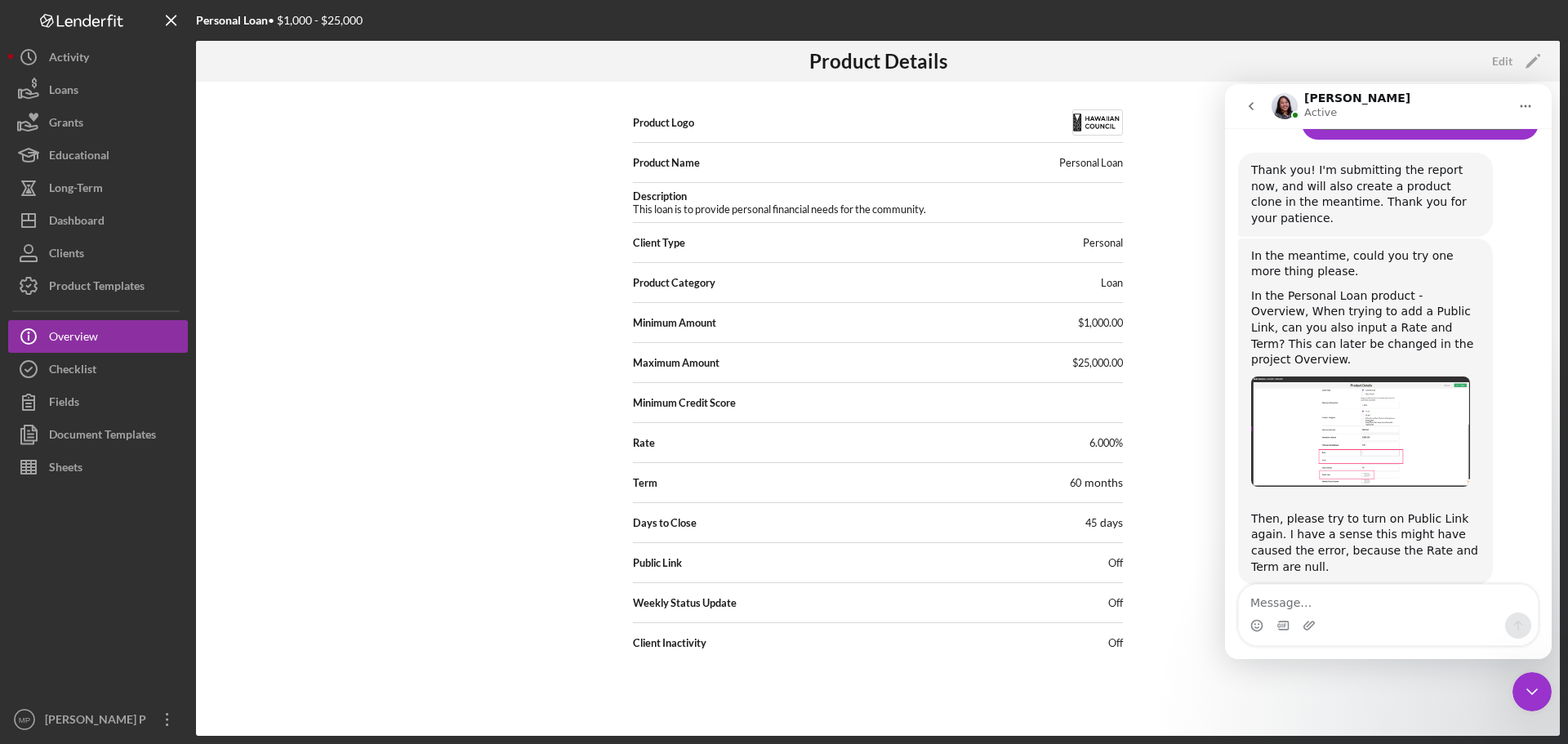
scroll to position [3391, 0]
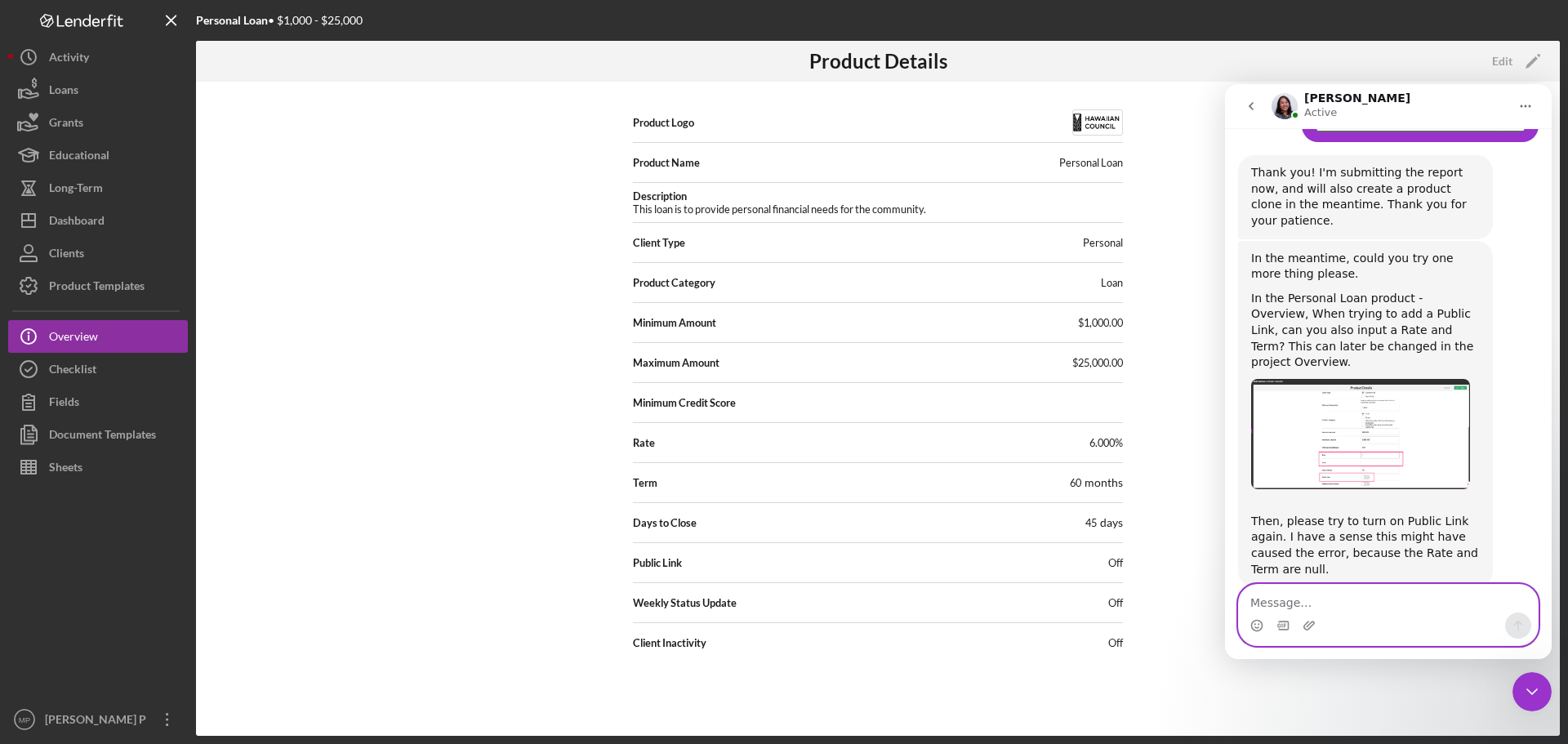
click at [1359, 597] on textarea "Message…" at bounding box center [1388, 599] width 299 height 28
type textarea "no problems"
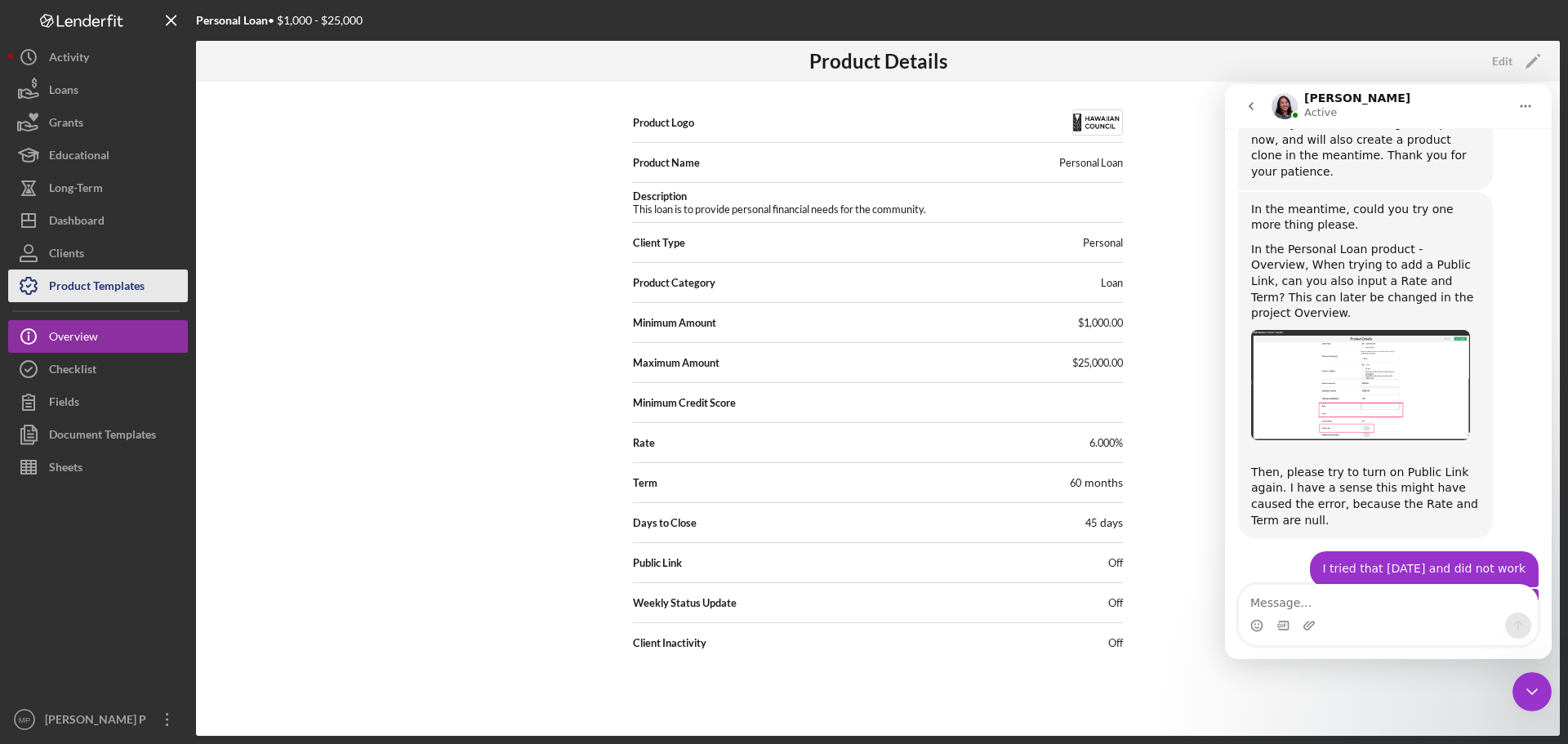
click at [107, 280] on div "Product Templates" at bounding box center [96, 287] width 95 height 37
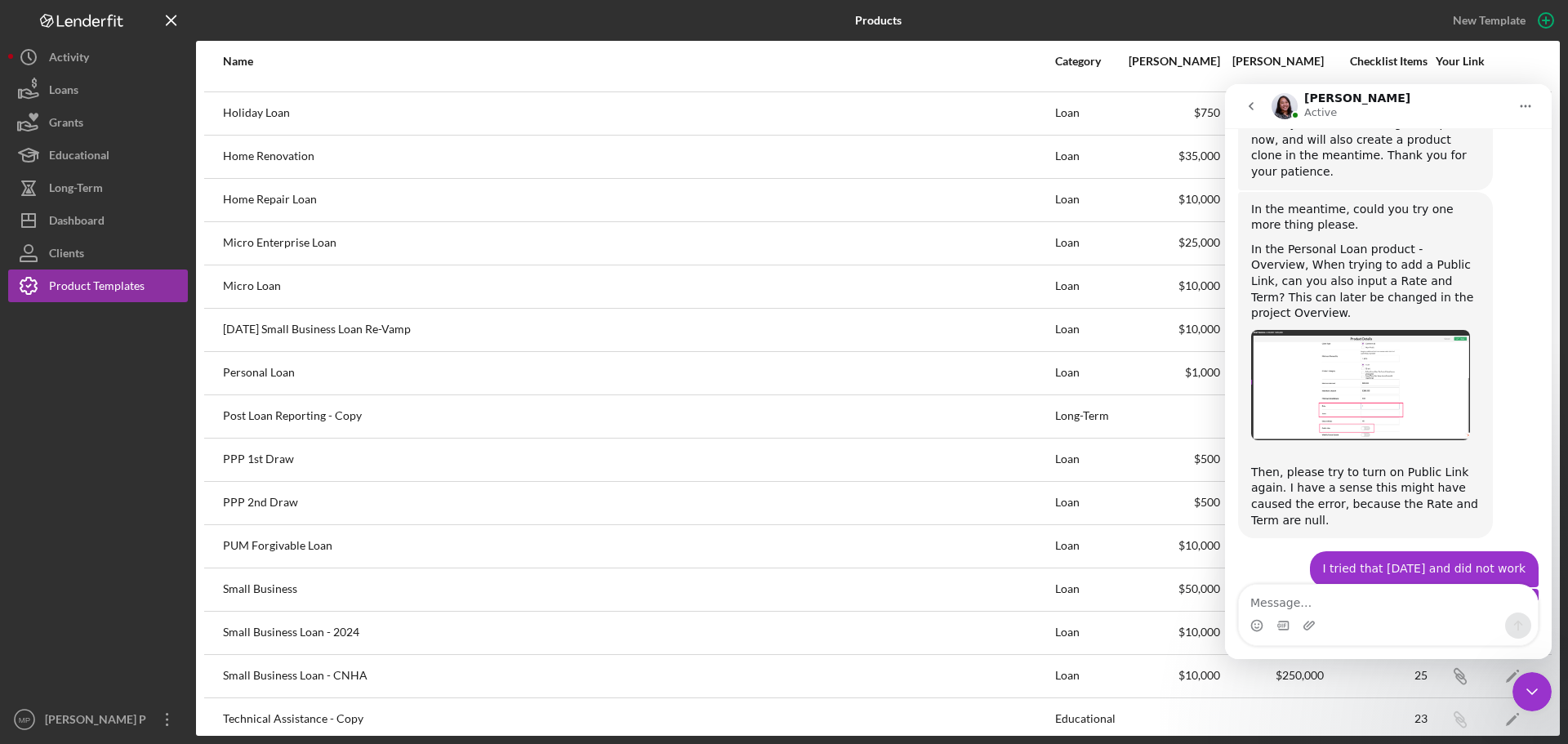
scroll to position [409, 0]
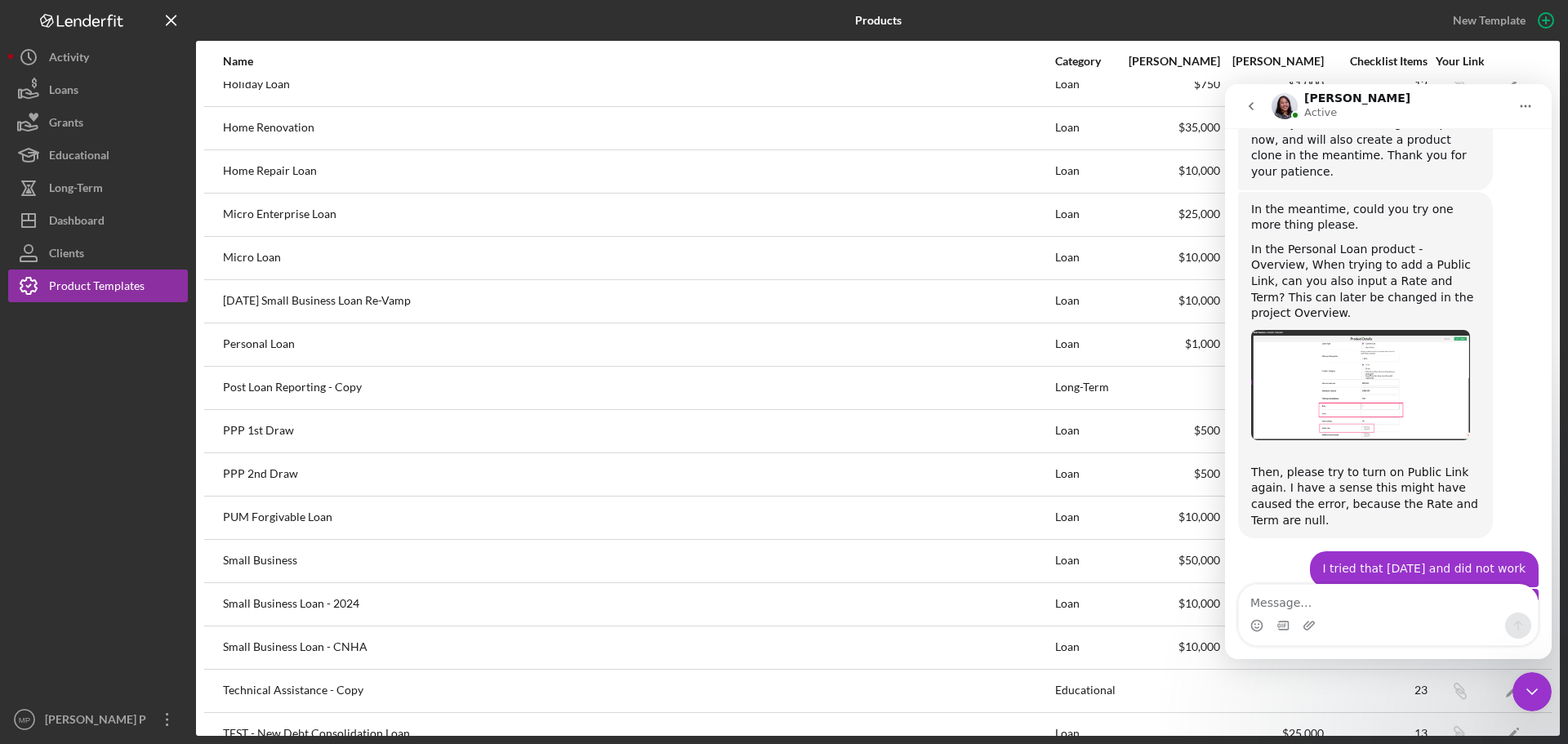
click at [1524, 692] on icon "Close Intercom Messenger" at bounding box center [1532, 692] width 20 height 20
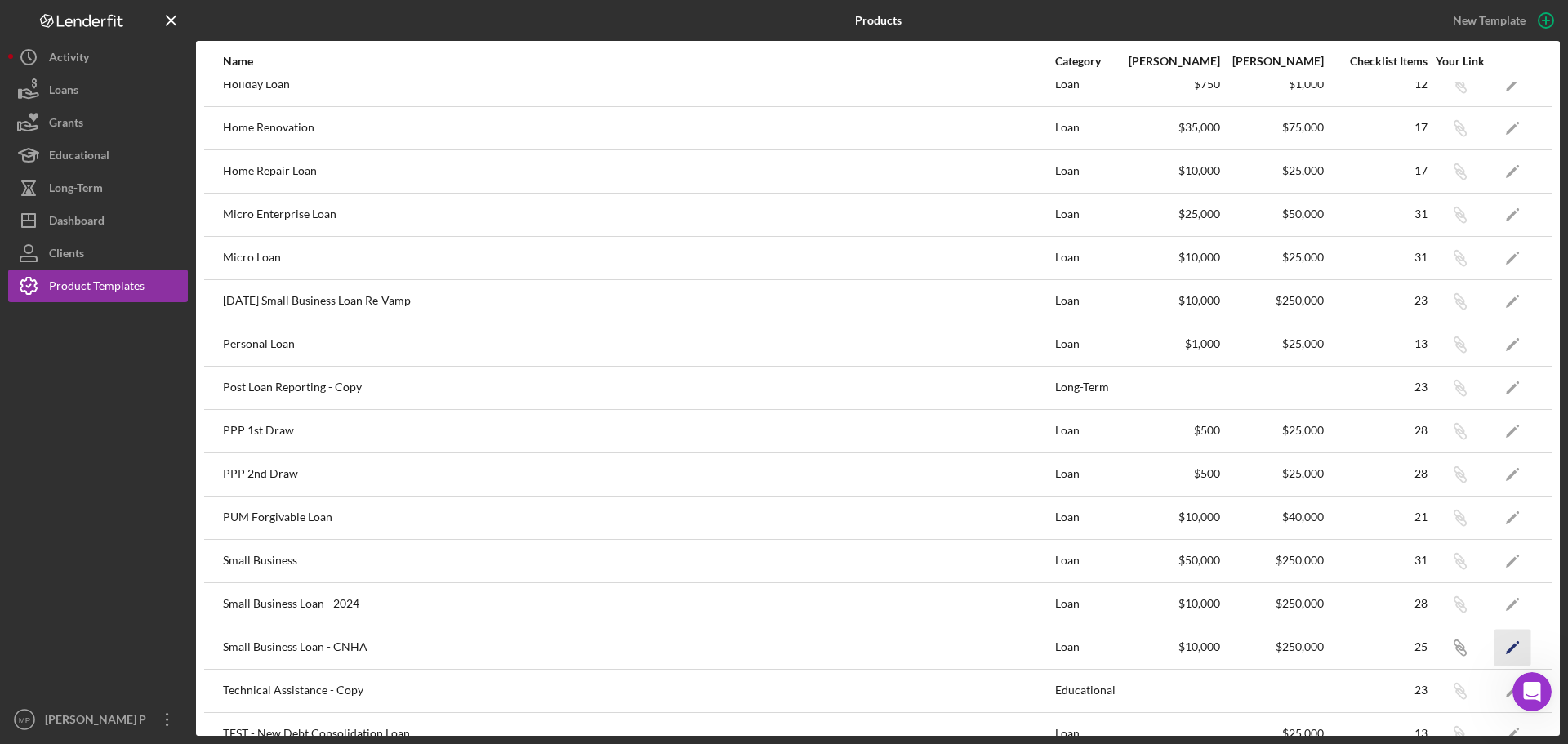
click at [1500, 643] on icon "Icon/Edit" at bounding box center [1512, 647] width 37 height 37
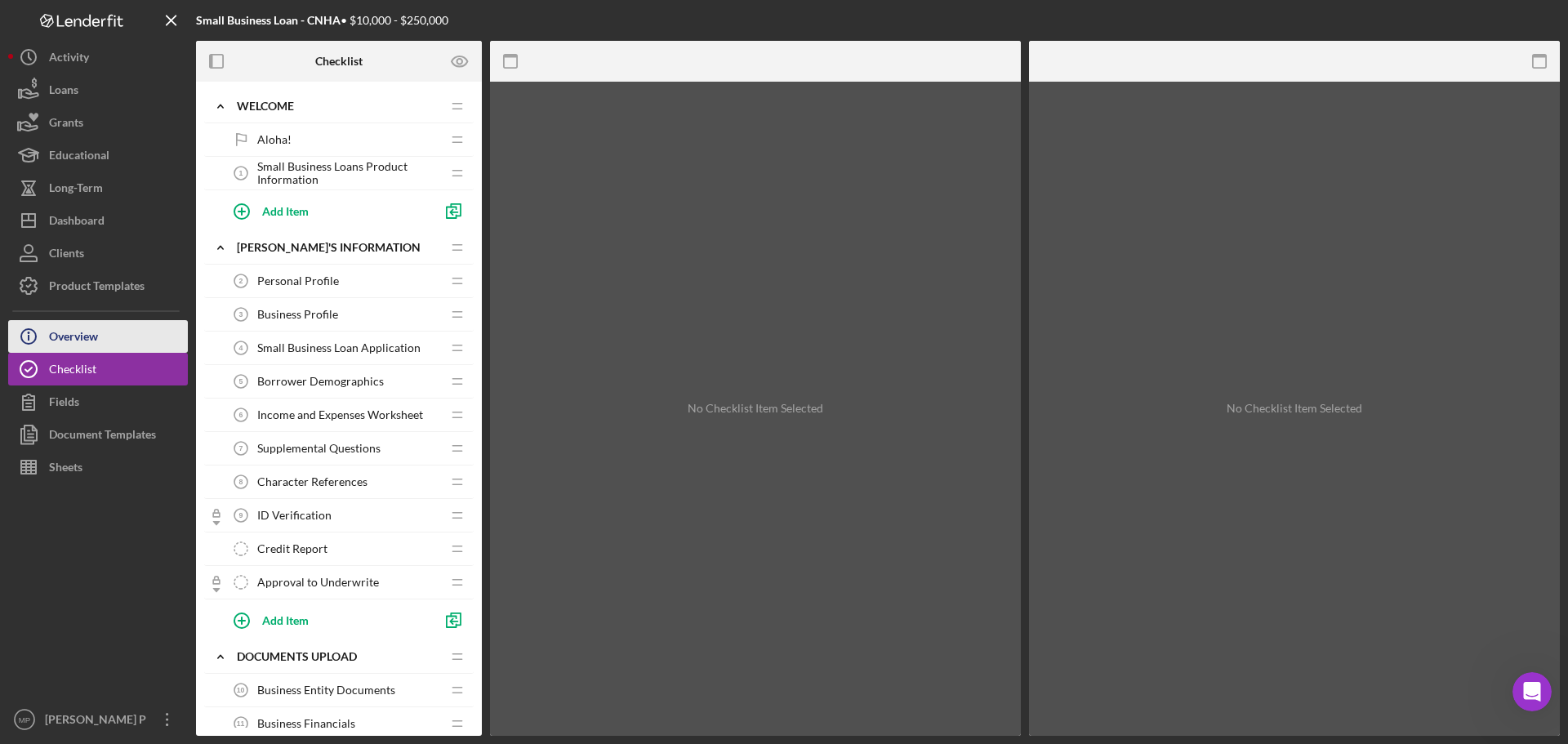
click at [98, 337] on div "Overview" at bounding box center [73, 338] width 49 height 37
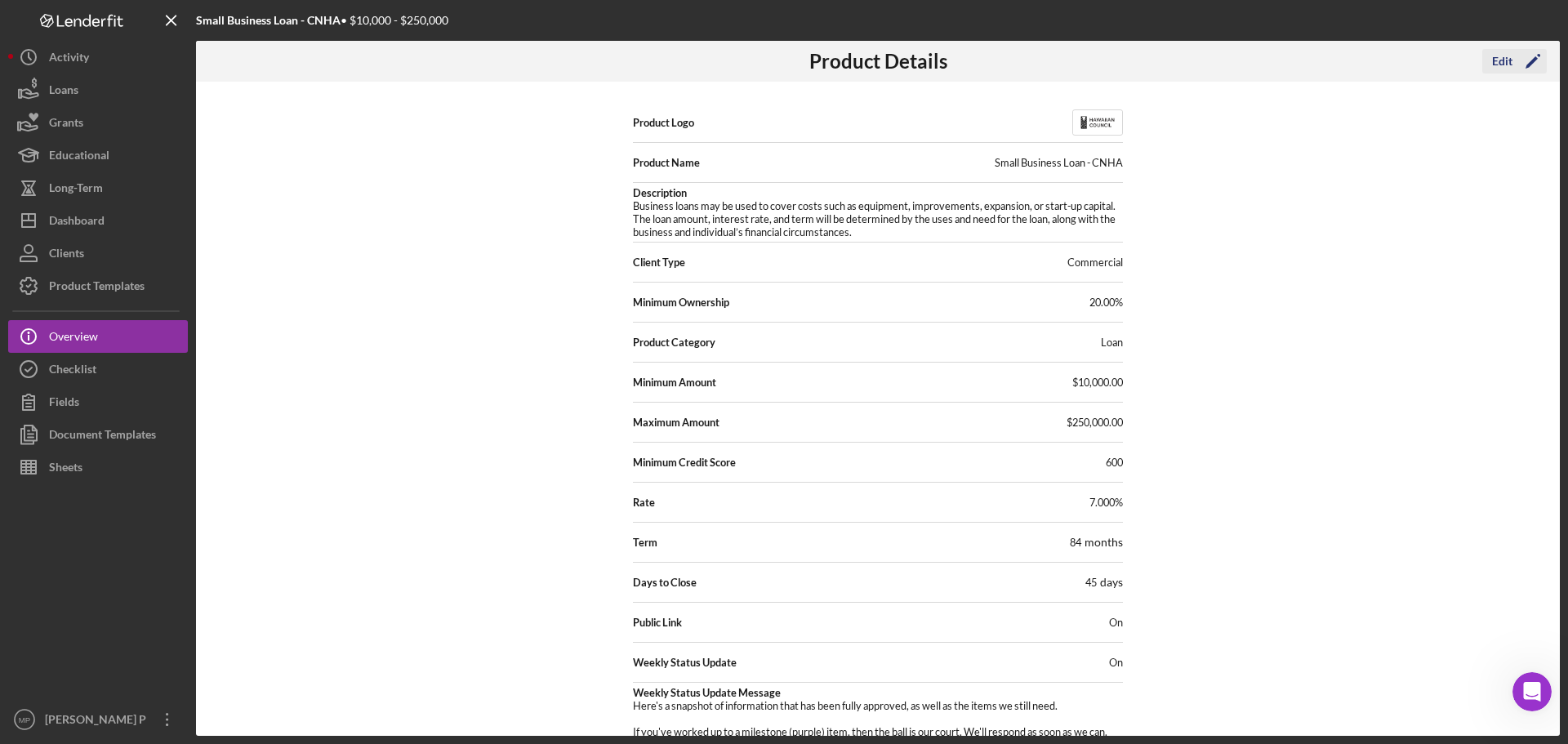
click at [1501, 58] on div "Edit" at bounding box center [1502, 61] width 21 height 25
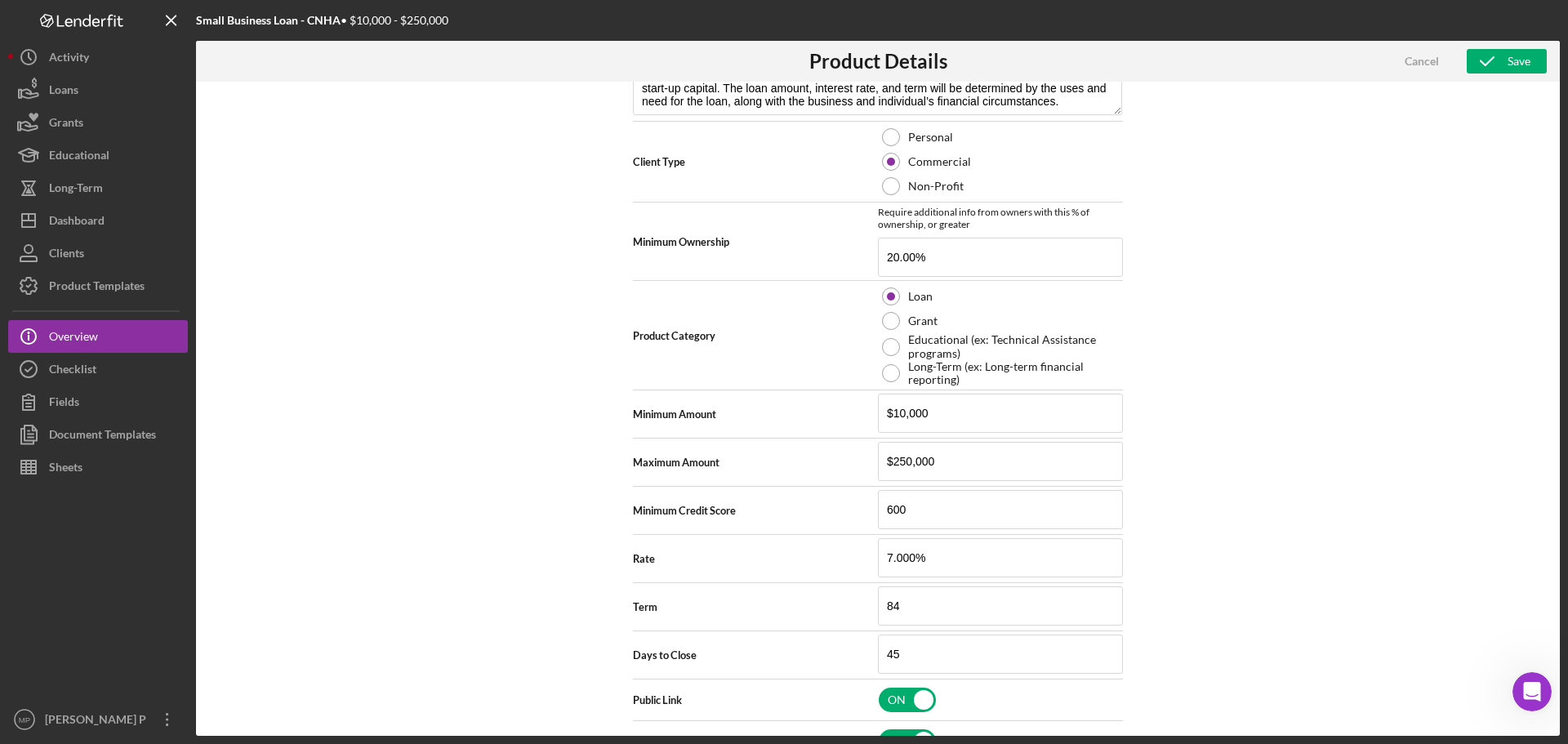
scroll to position [327, 0]
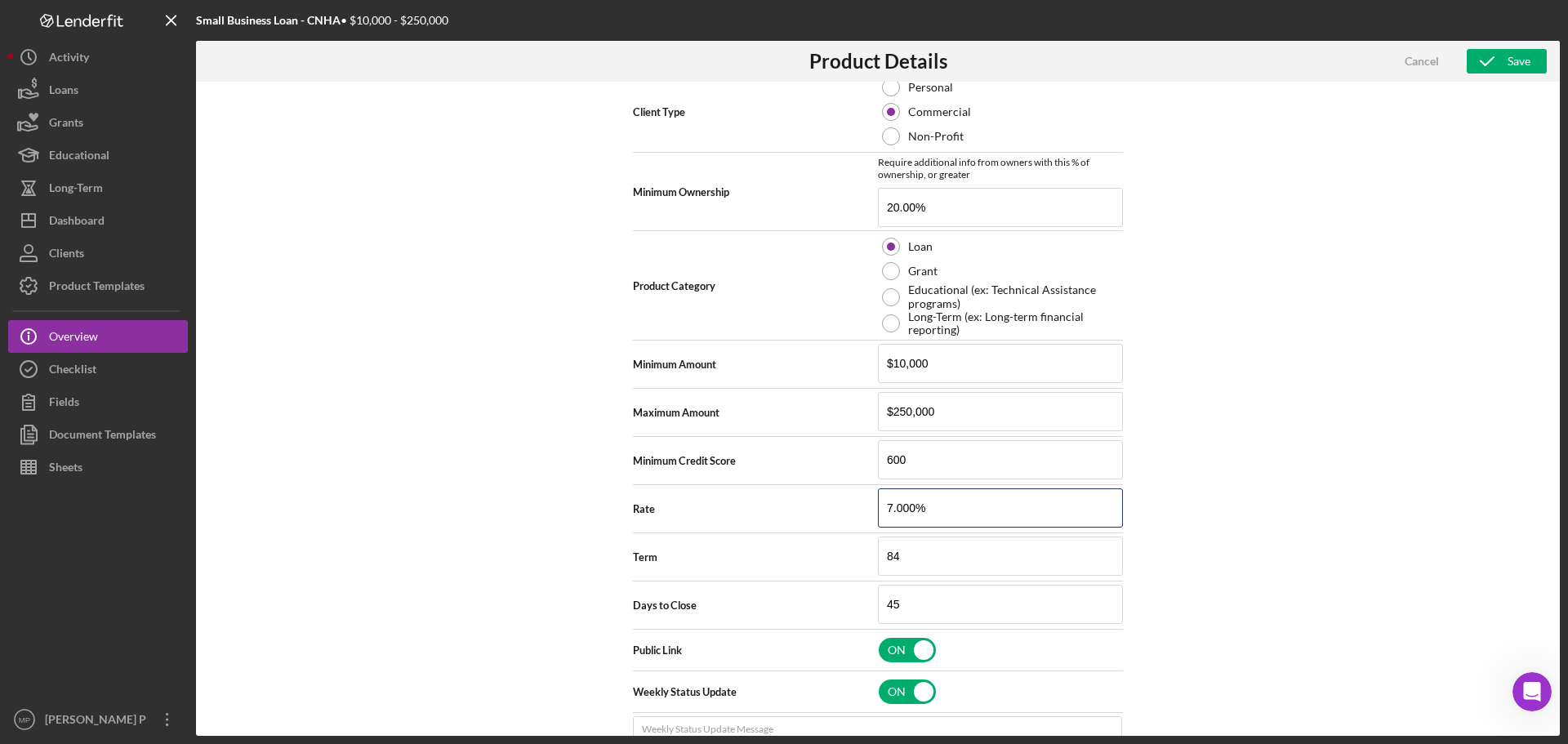
drag, startPoint x: 930, startPoint y: 508, endPoint x: 828, endPoint y: 518, distance: 102.5
click at [831, 516] on div "Rate 7.000%" at bounding box center [878, 508] width 490 height 41
drag, startPoint x: 909, startPoint y: 561, endPoint x: 866, endPoint y: 567, distance: 43.4
click at [867, 567] on div "Term 84" at bounding box center [878, 557] width 490 height 41
click at [1501, 56] on icon "button" at bounding box center [1486, 61] width 41 height 41
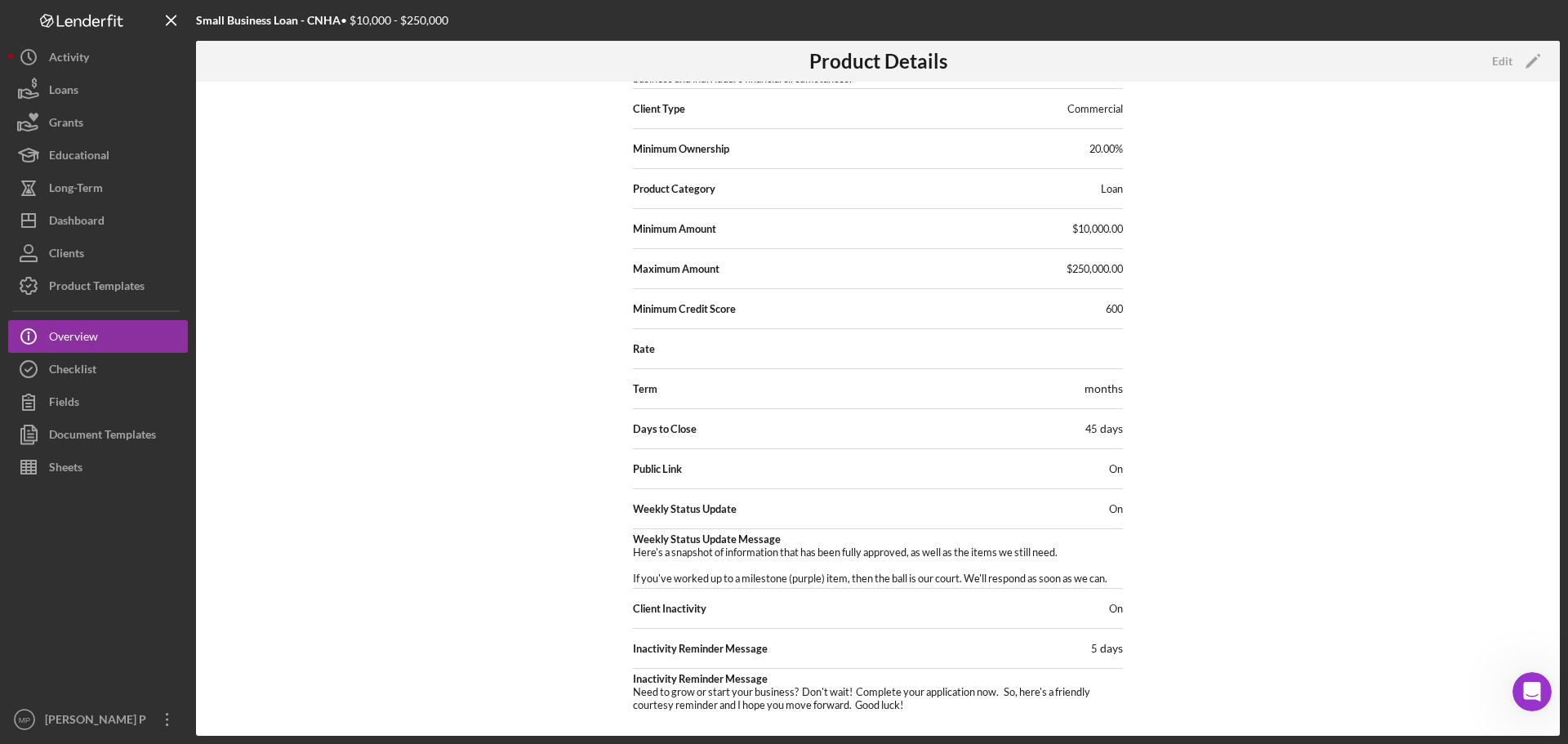
scroll to position [153, 0]
click at [132, 281] on div "Product Templates" at bounding box center [96, 287] width 95 height 37
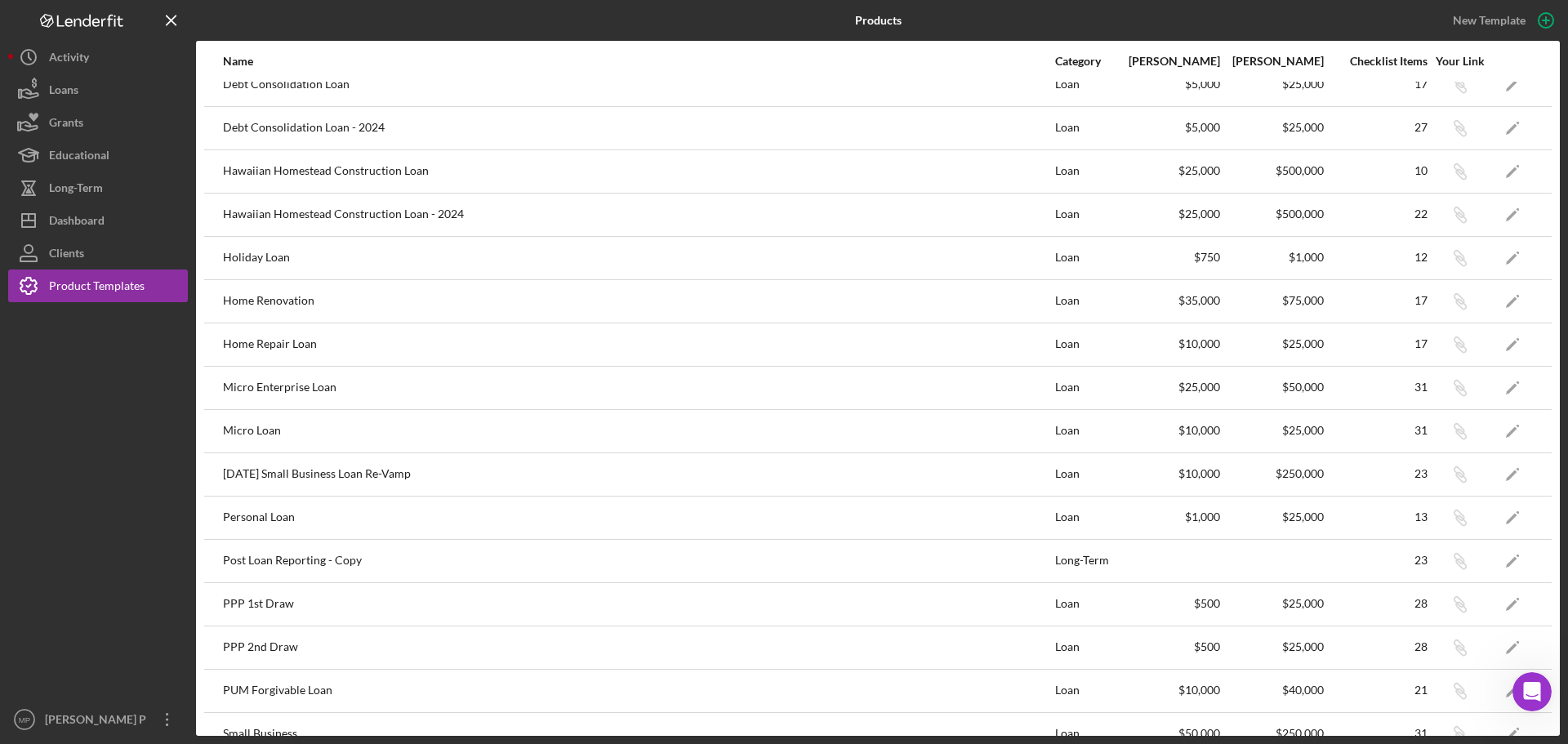
scroll to position [153, 0]
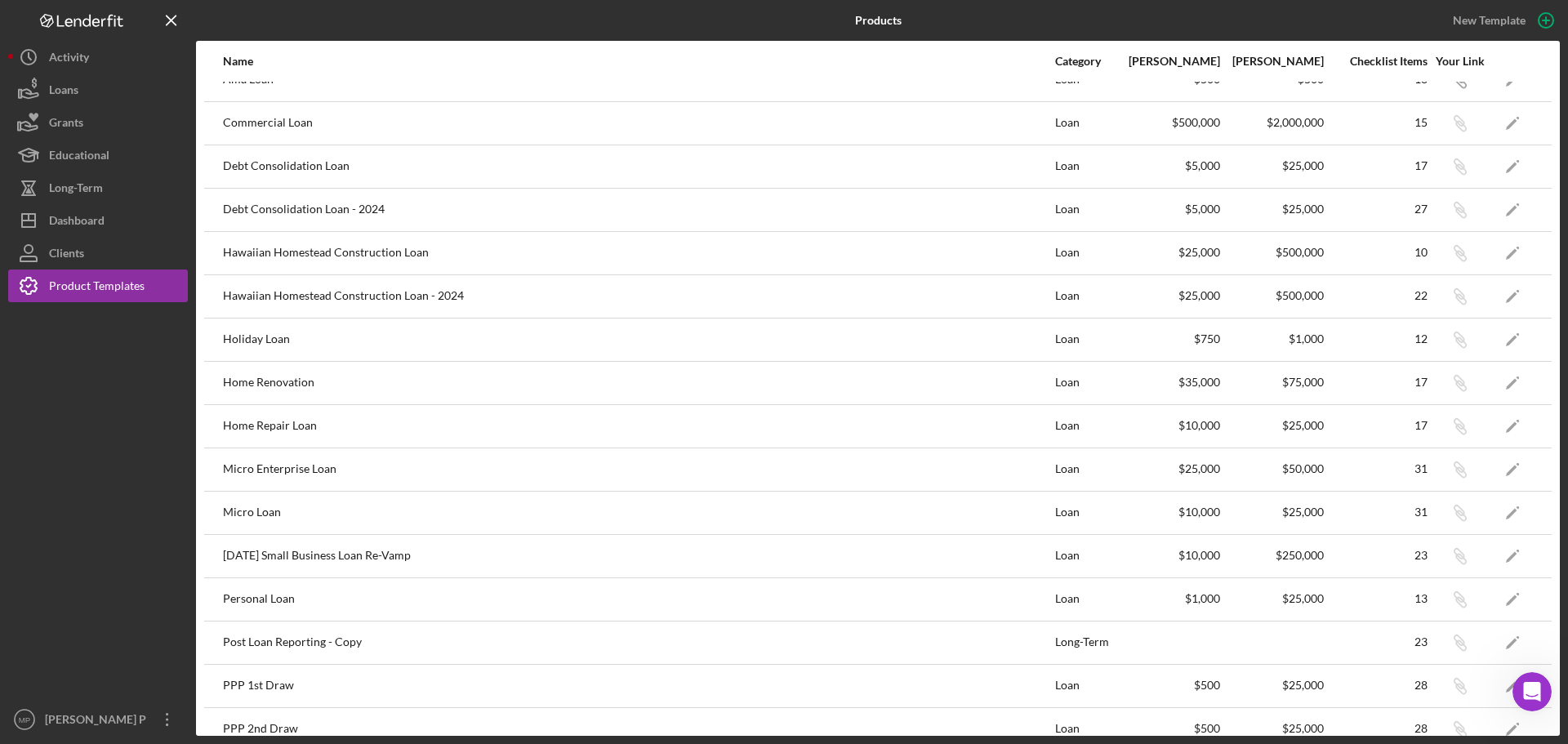
click at [1532, 686] on icon "Open Intercom Messenger" at bounding box center [1531, 691] width 11 height 13
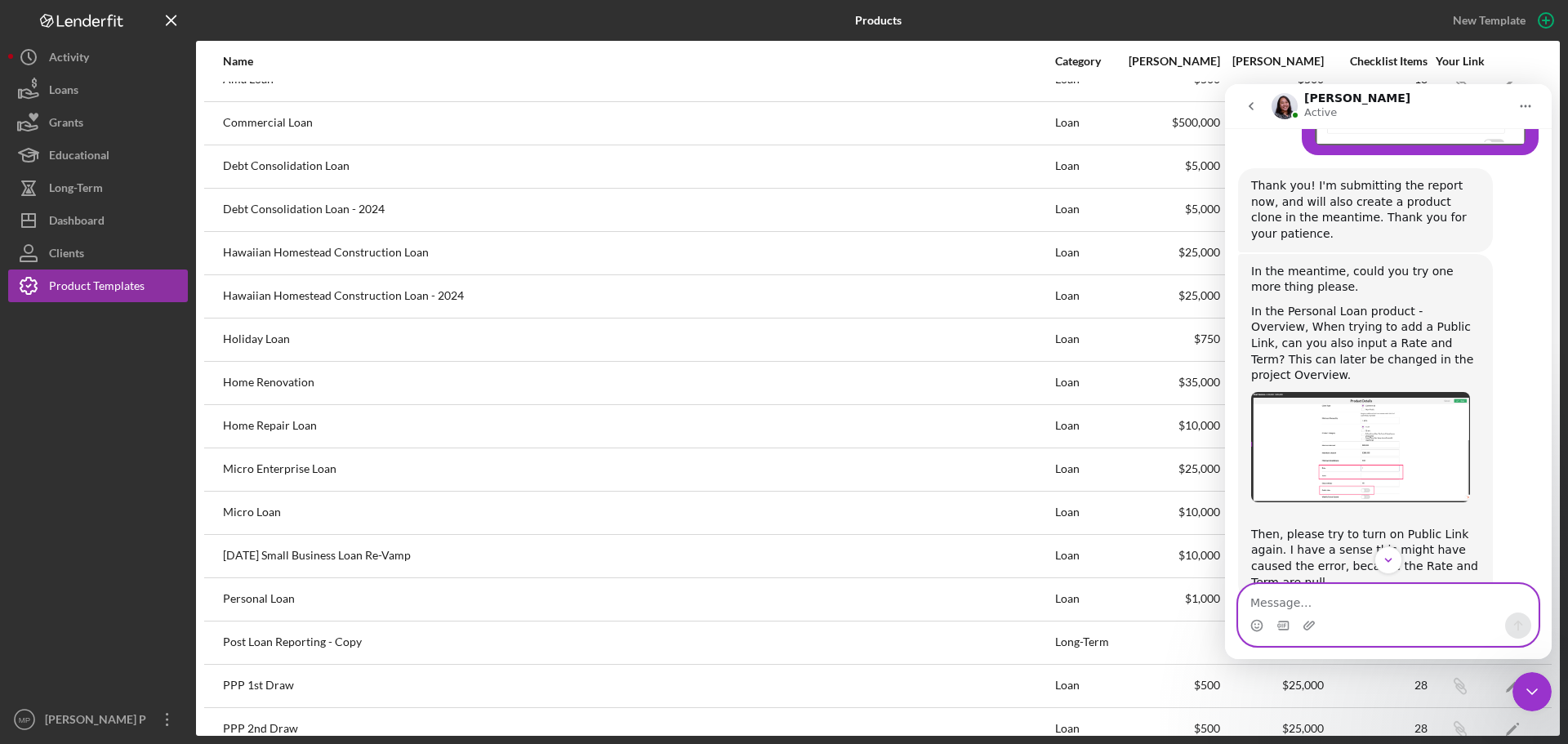
scroll to position [3441, 0]
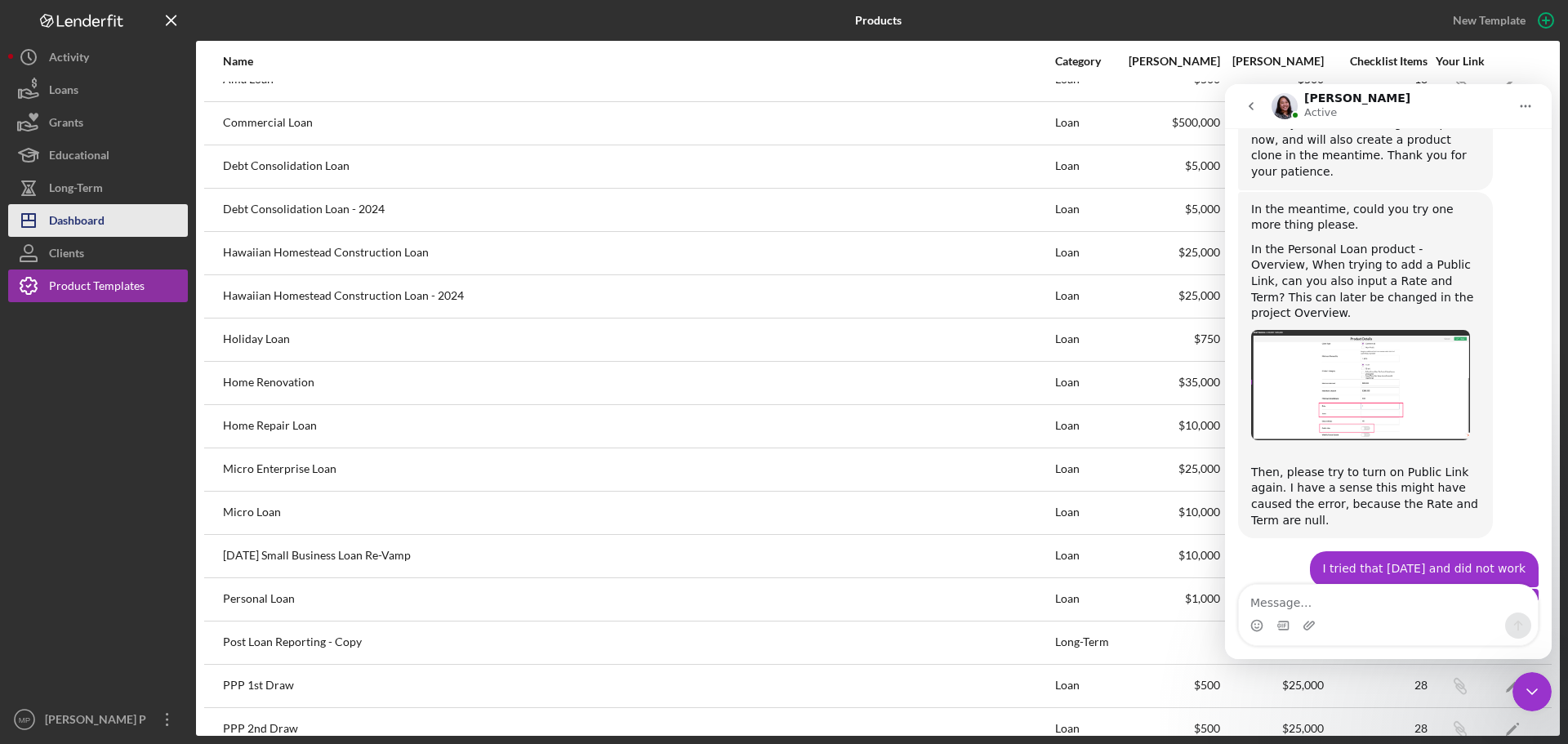
click at [106, 221] on button "Icon/Dashboard Dashboard" at bounding box center [97, 220] width 180 height 33
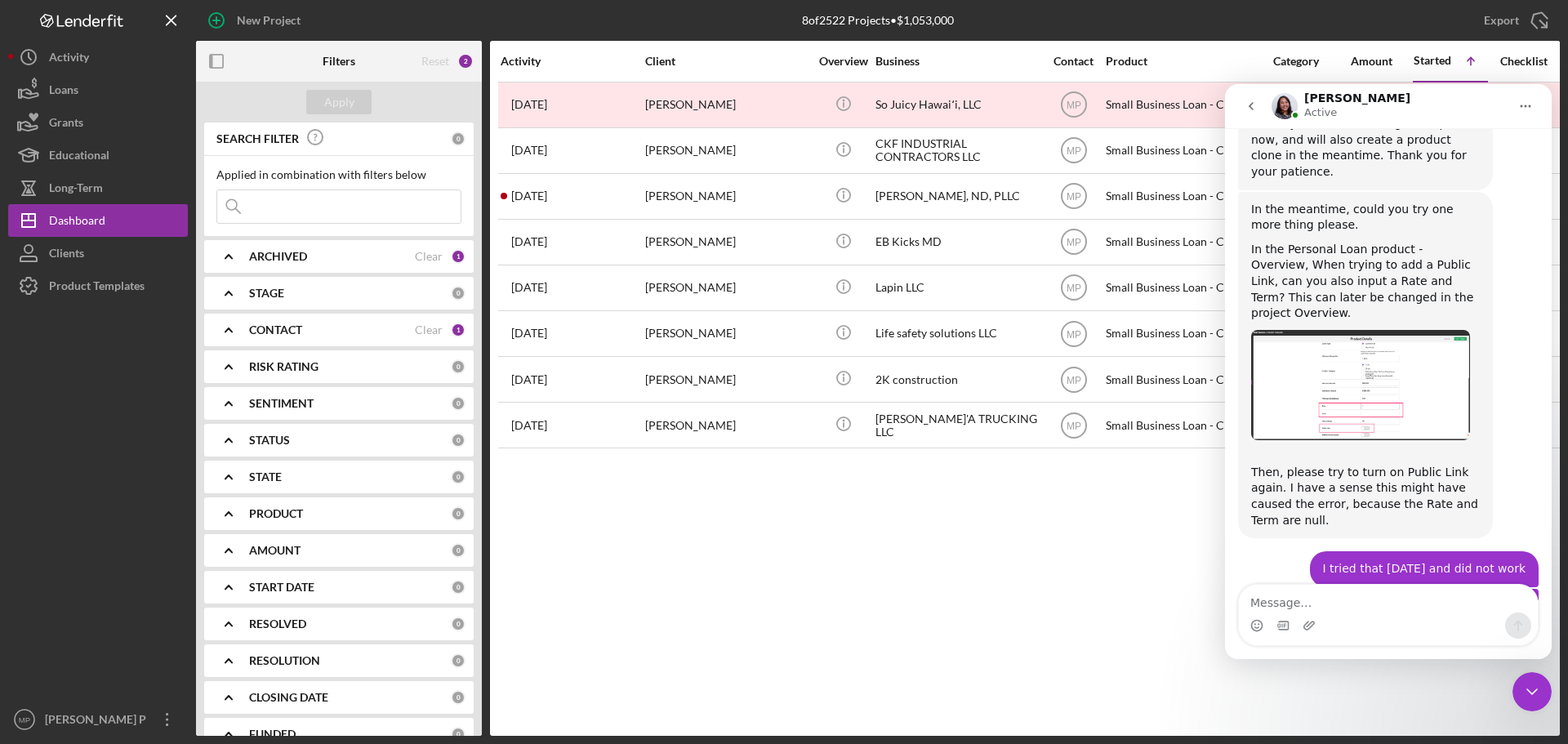
click at [285, 328] on b "CONTACT" at bounding box center [275, 329] width 53 height 13
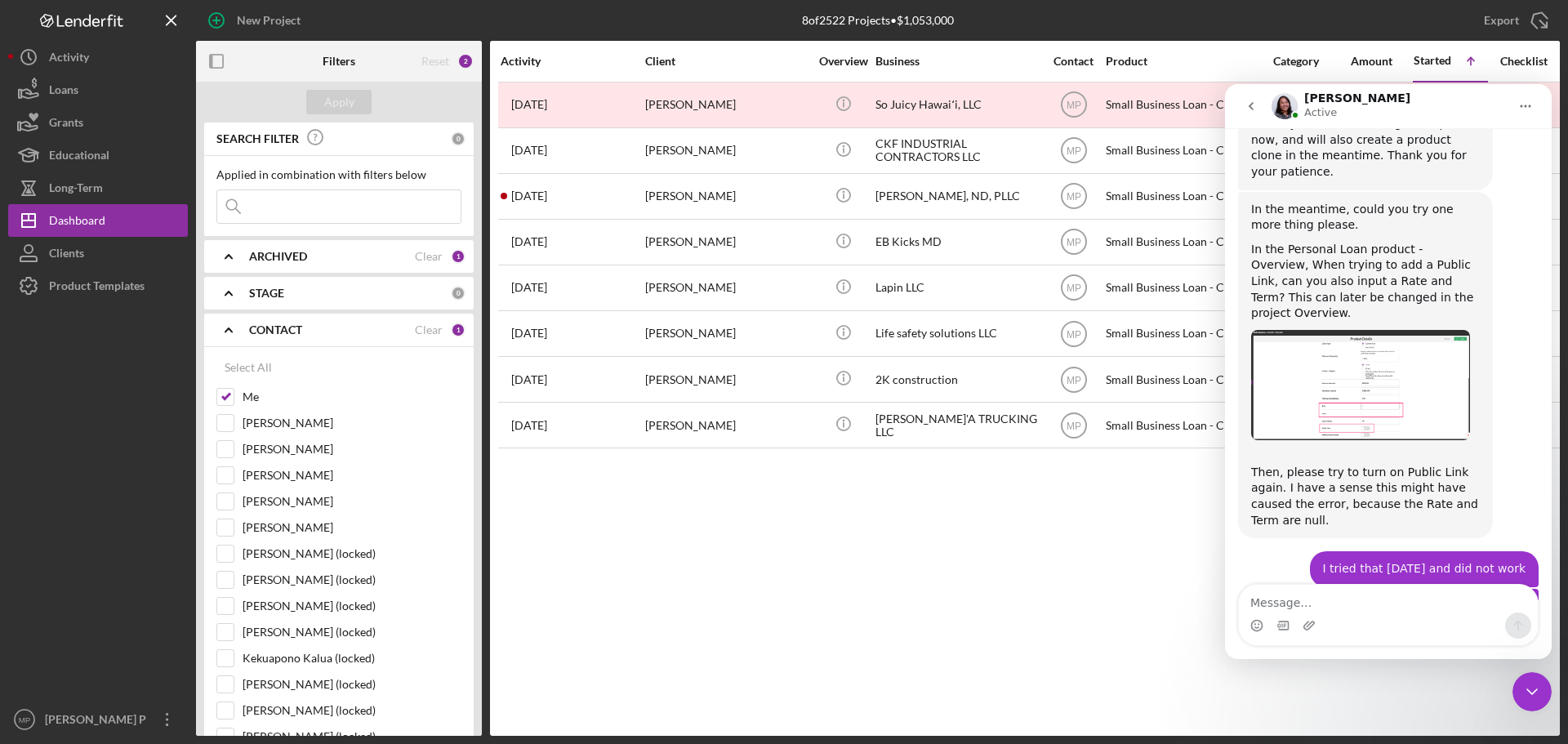
click at [284, 328] on b "CONTACT" at bounding box center [275, 329] width 53 height 13
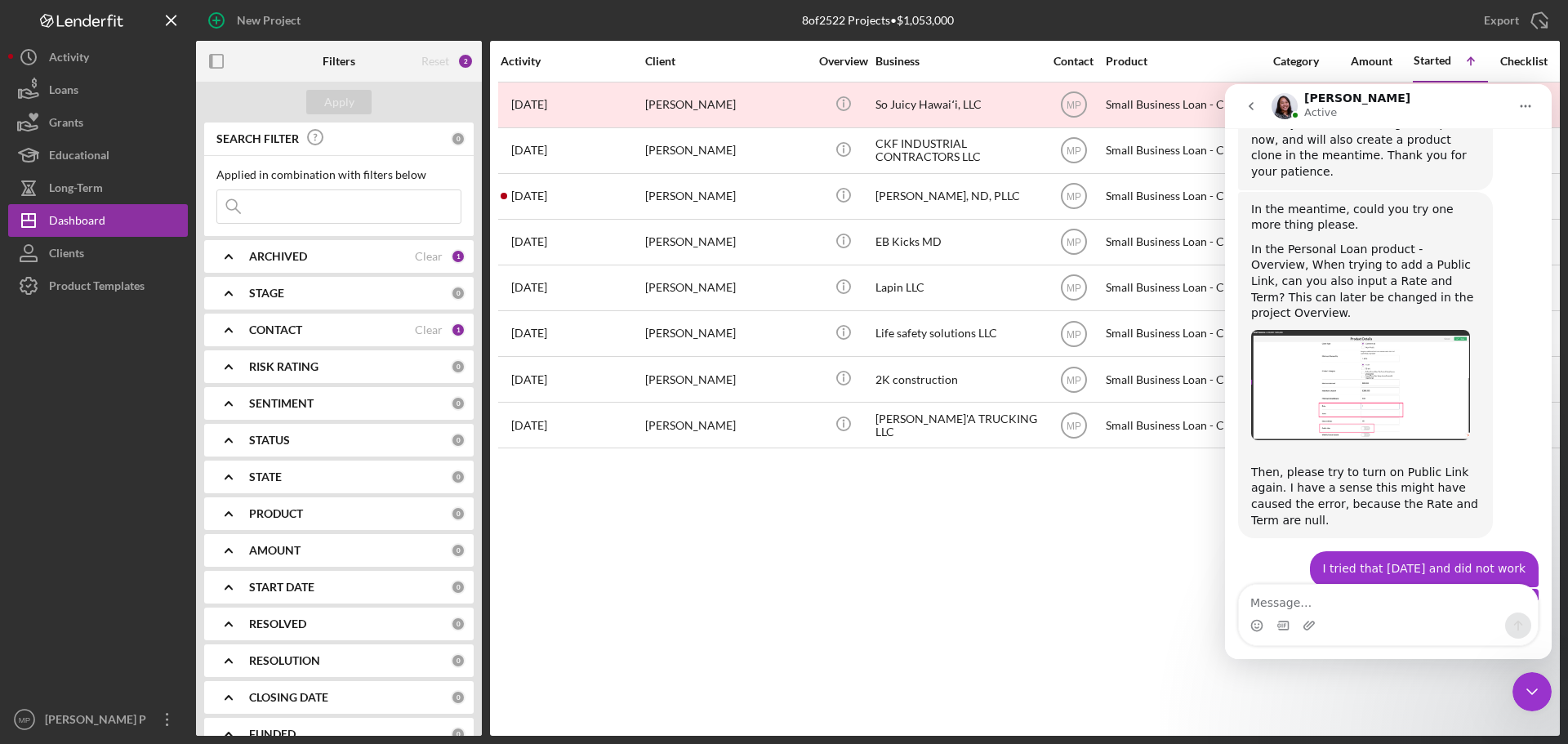
click at [266, 511] on b "PRODUCT" at bounding box center [276, 513] width 54 height 13
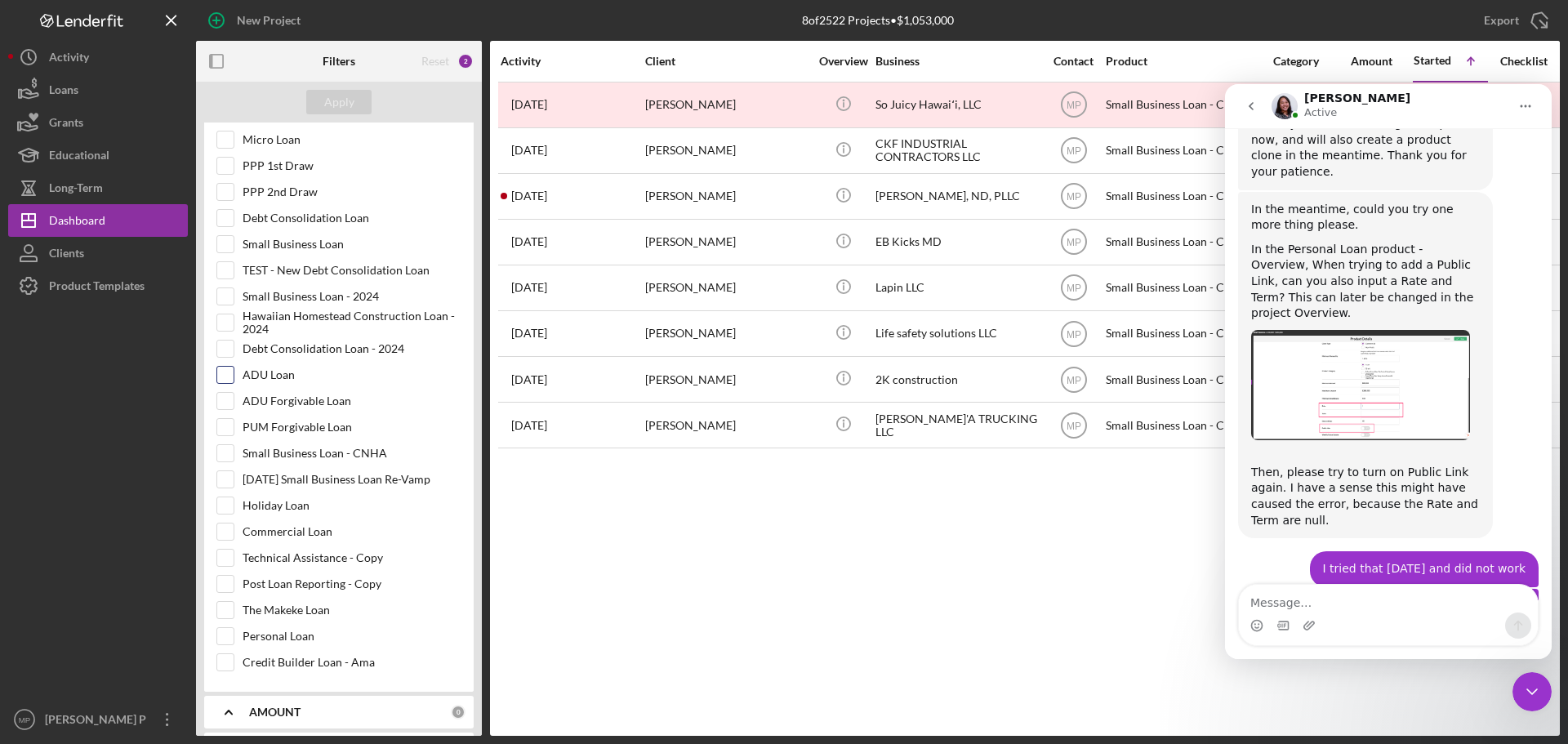
scroll to position [653, 0]
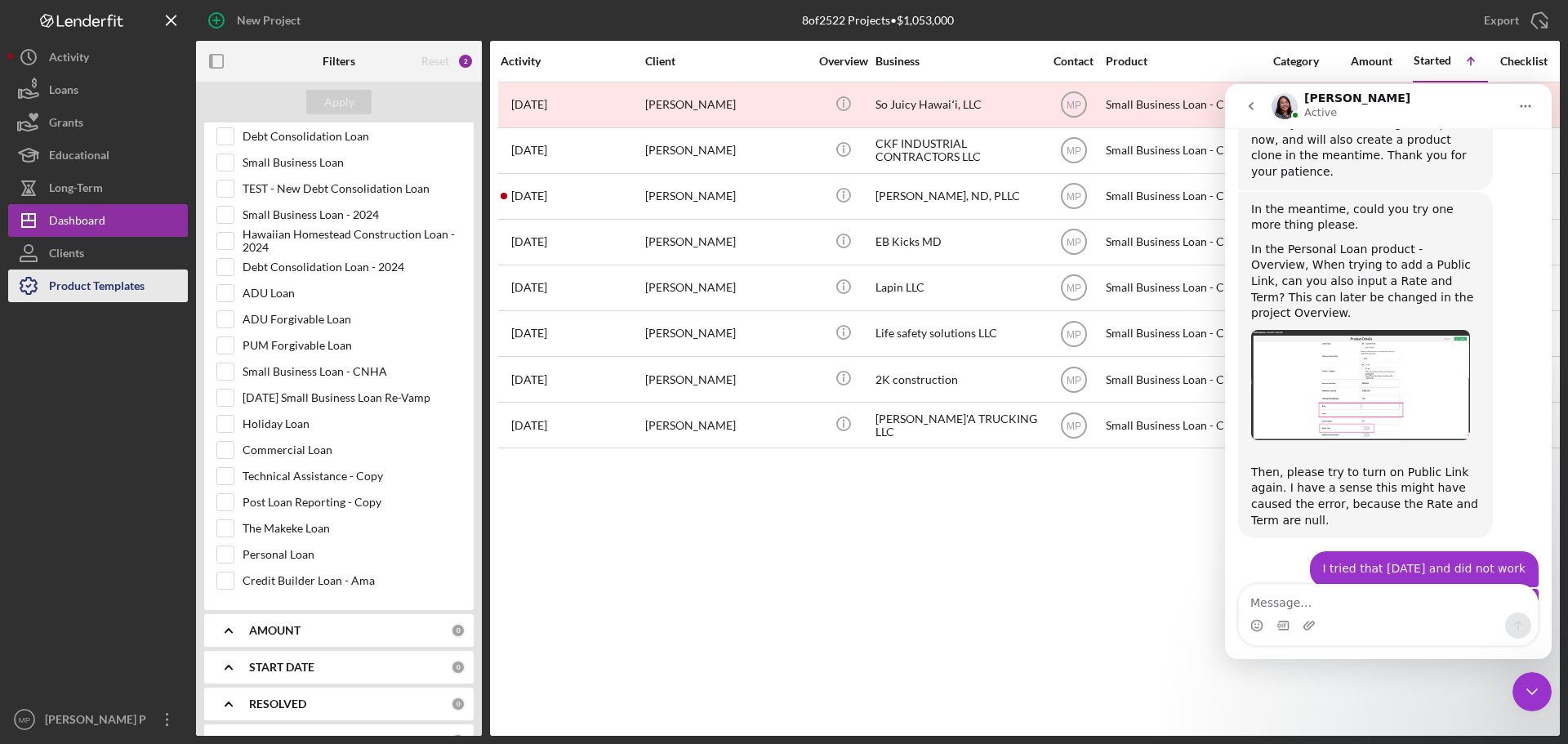
click at [110, 290] on div "Product Templates" at bounding box center [96, 287] width 95 height 37
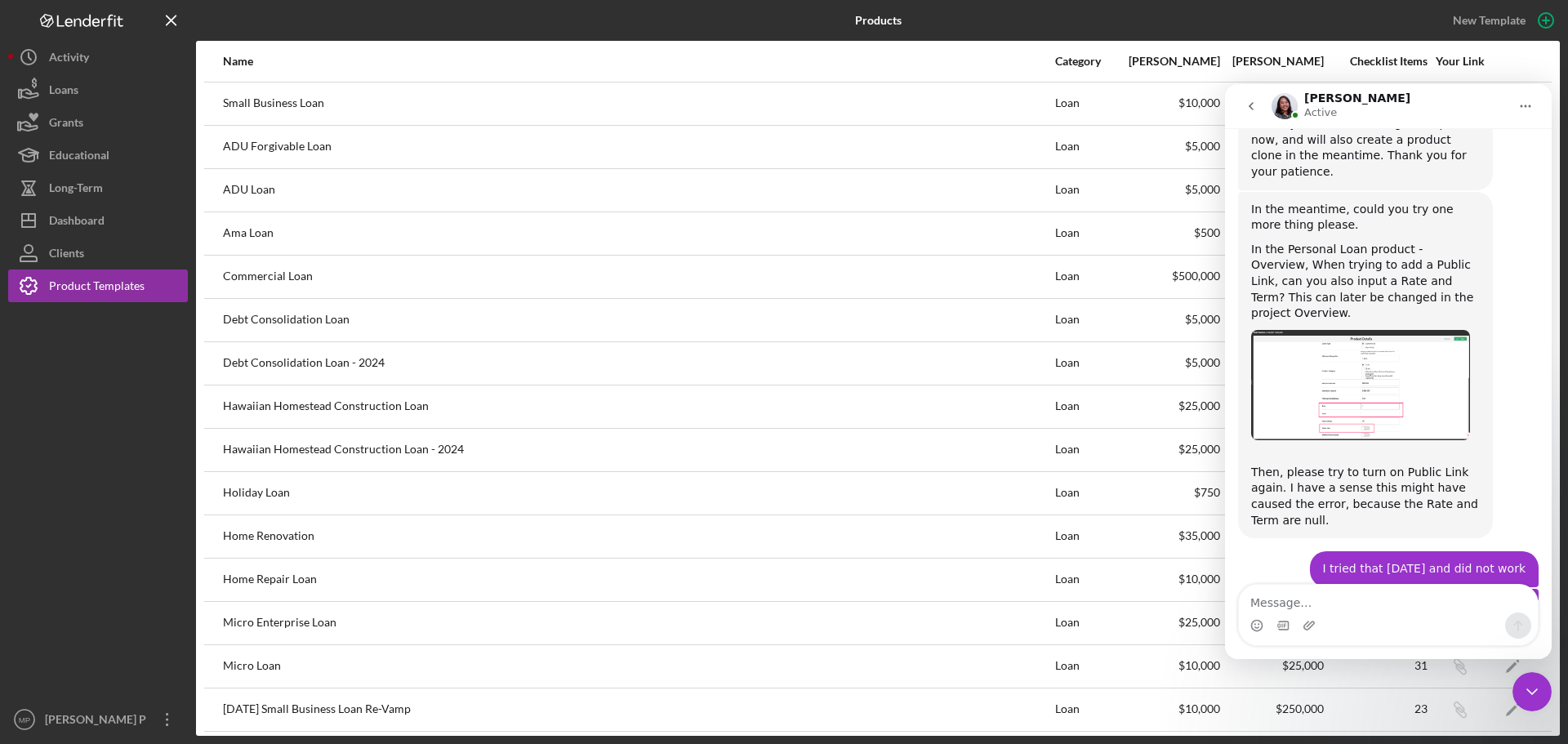
click at [1537, 688] on icon "Close Intercom Messenger" at bounding box center [1532, 692] width 20 height 20
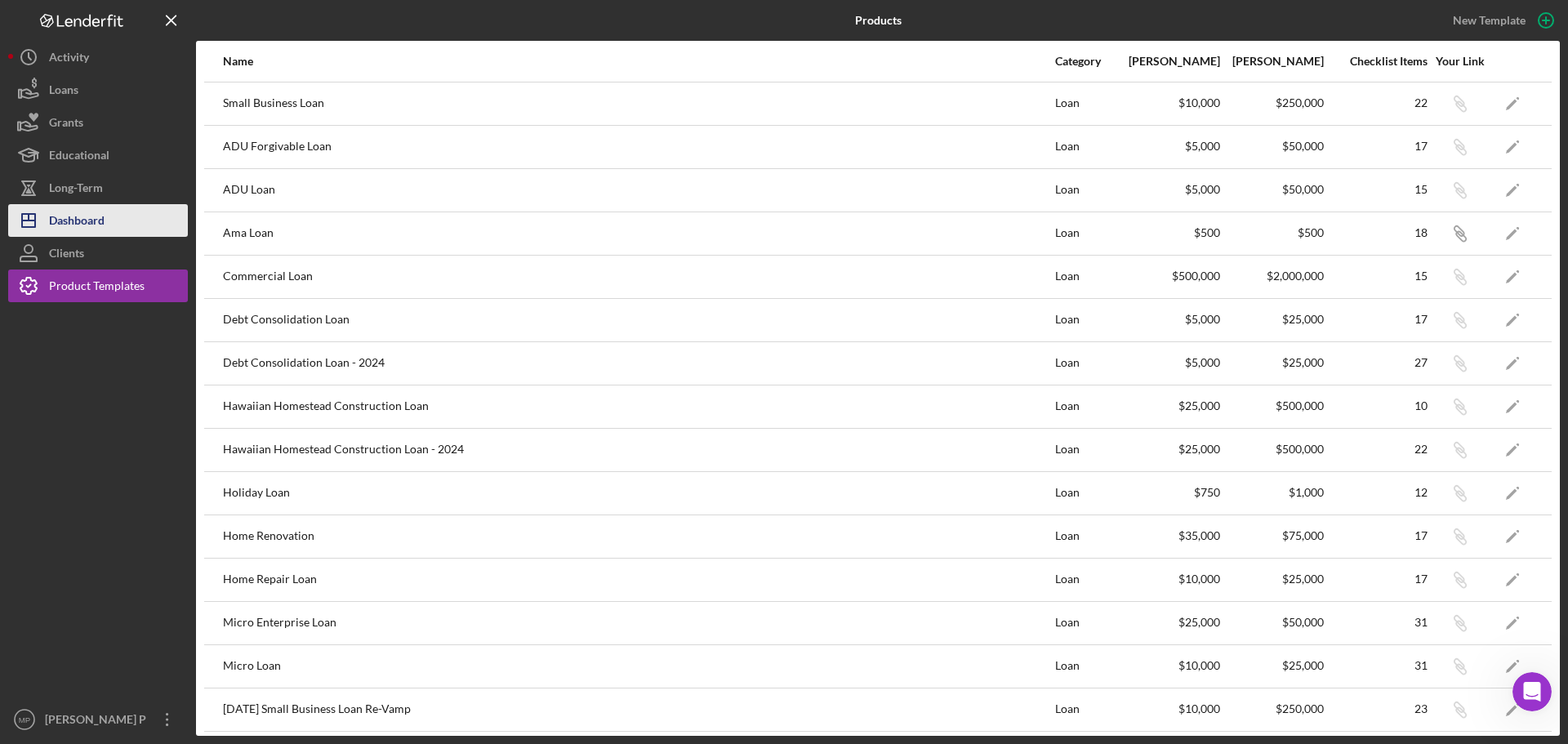
click at [89, 221] on div "Dashboard" at bounding box center [77, 222] width 56 height 37
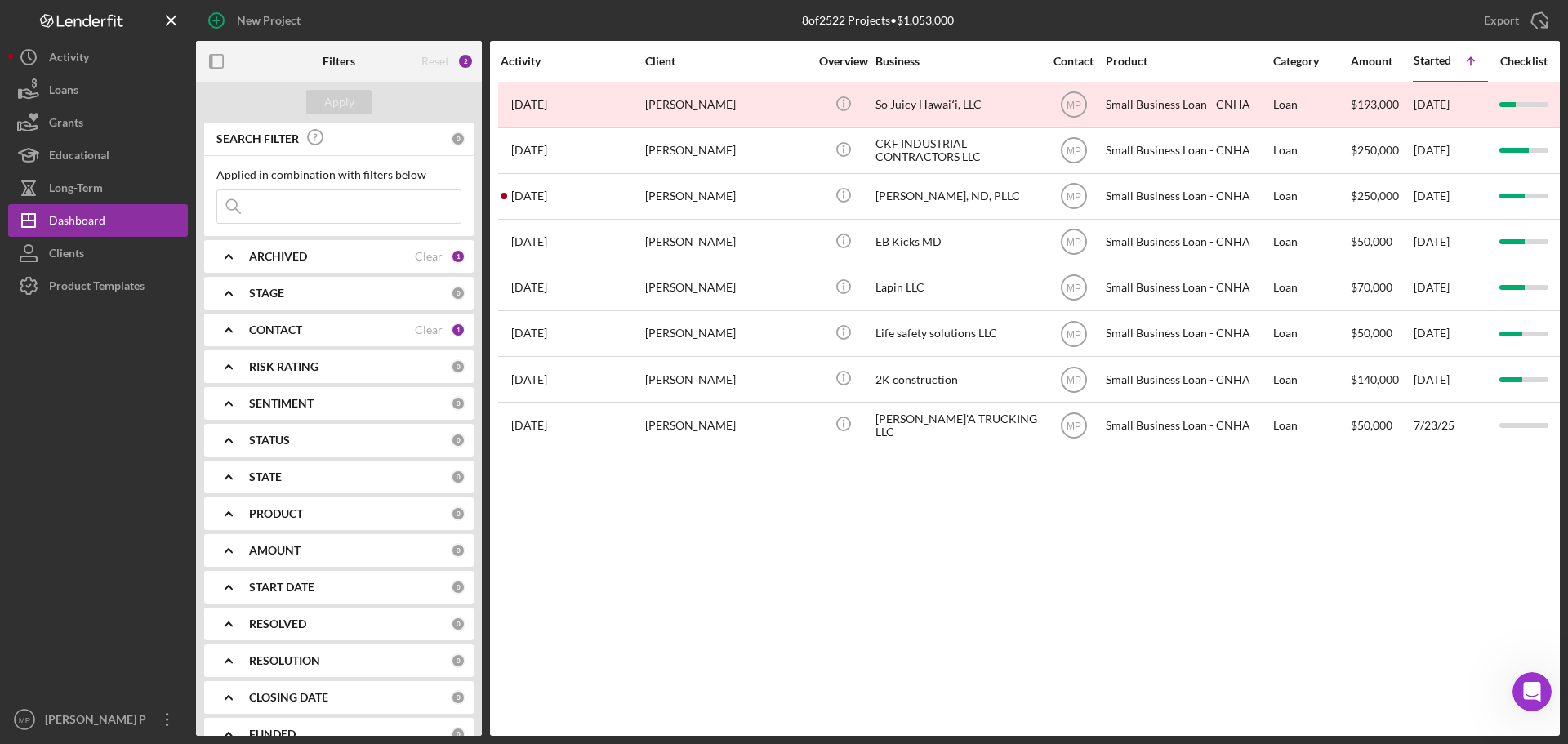
click at [289, 514] on b "PRODUCT" at bounding box center [276, 513] width 54 height 13
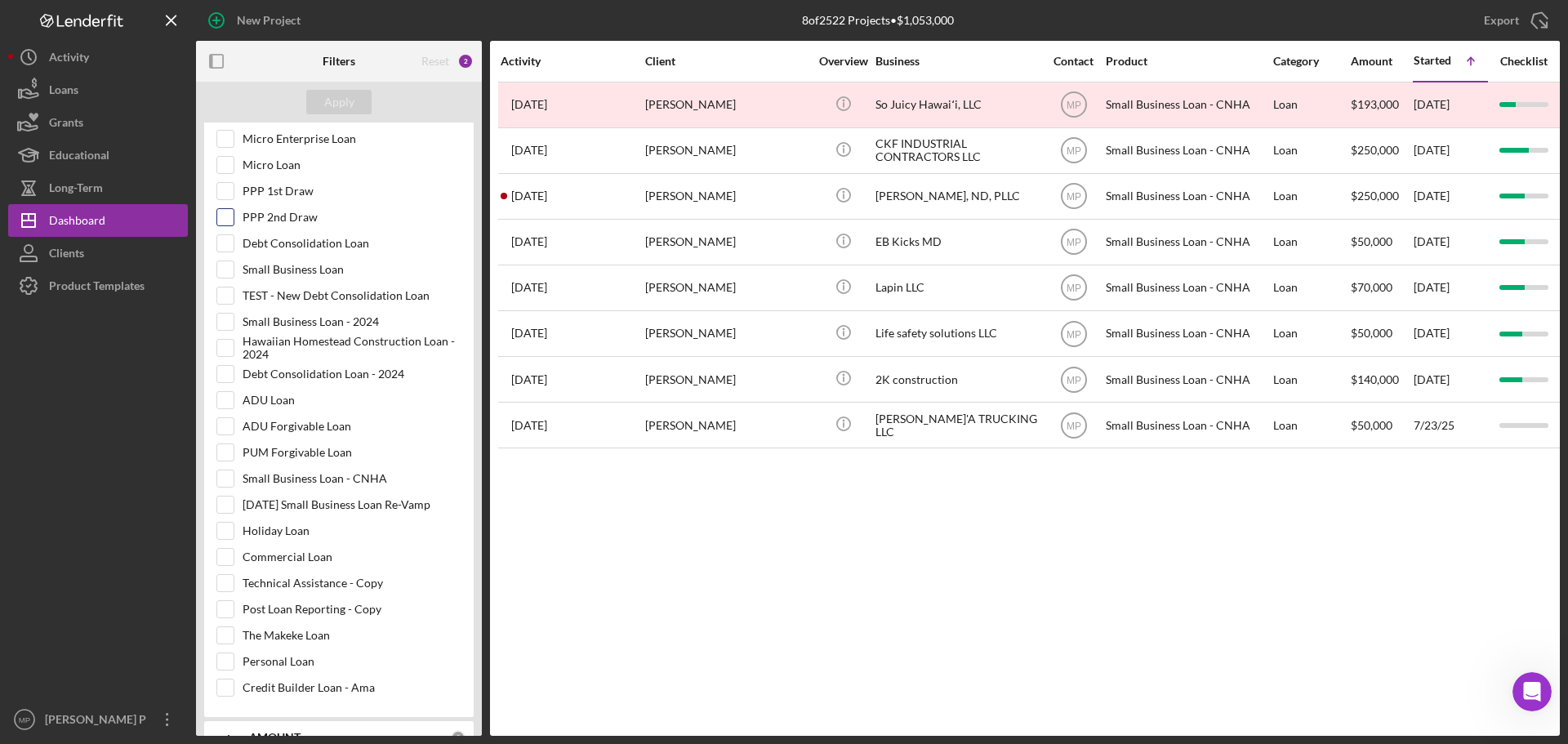
scroll to position [572, 0]
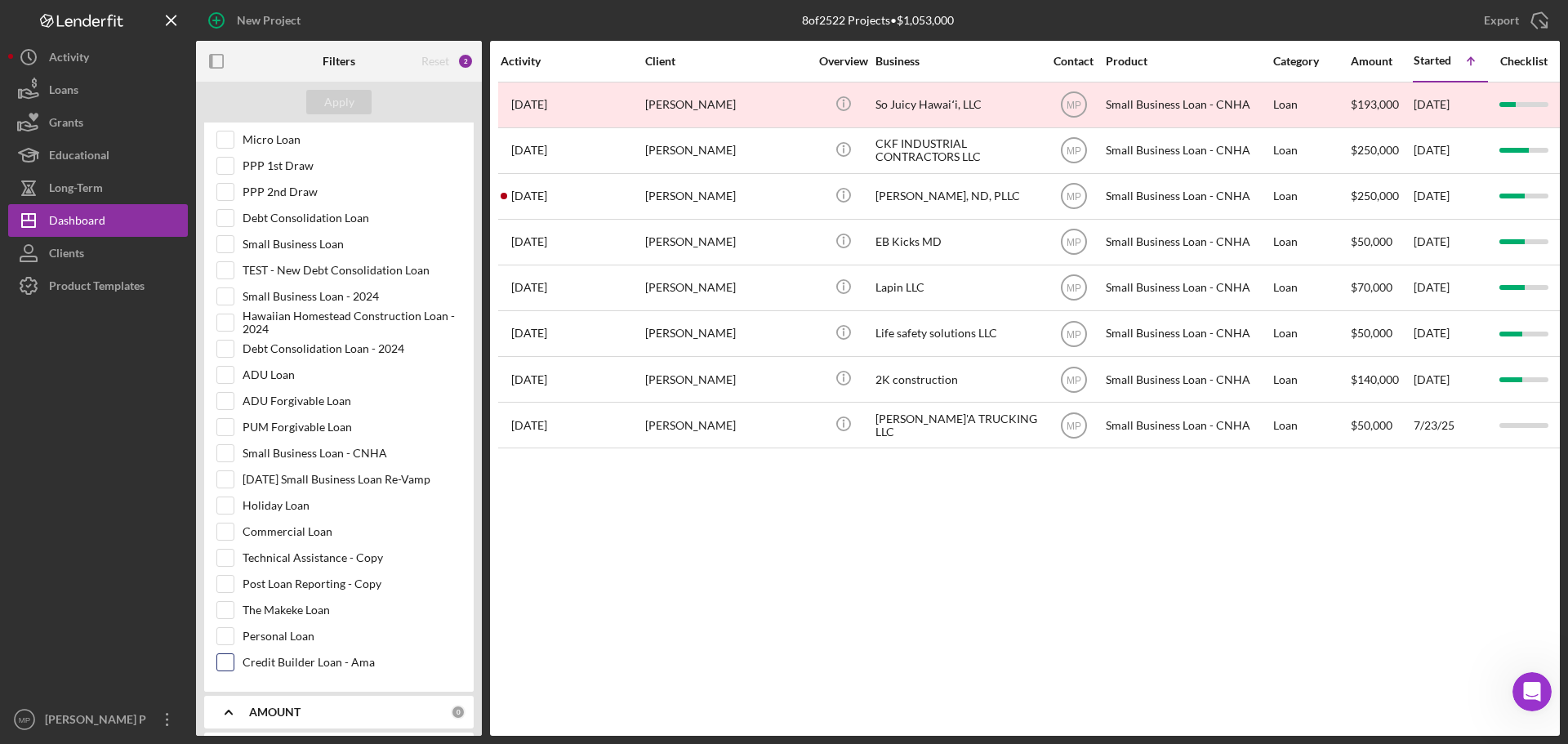
click at [223, 666] on input "Credit Builder Loan - Ama" at bounding box center [225, 662] width 16 height 16
checkbox input "true"
click at [343, 104] on div "Apply" at bounding box center [339, 101] width 30 height 25
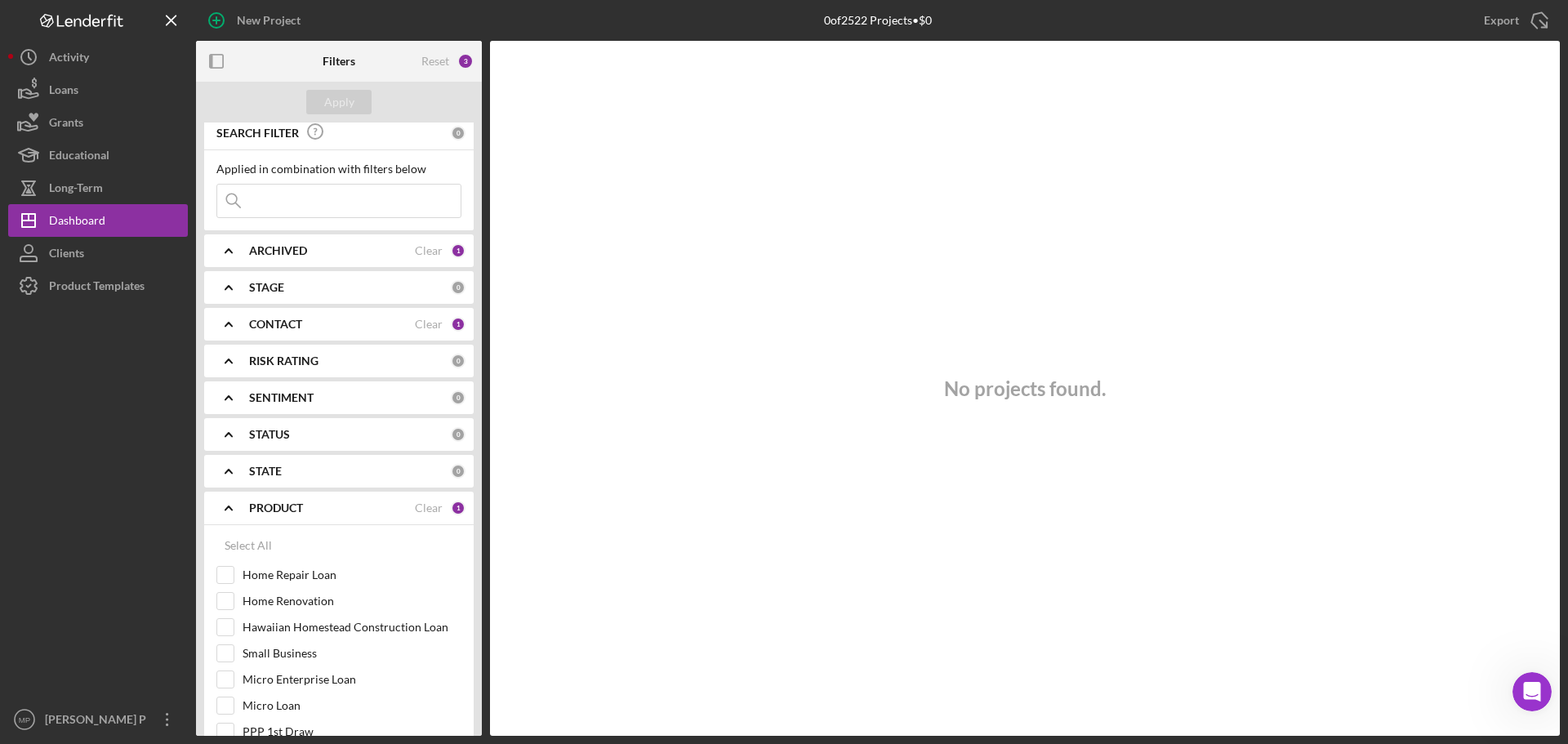
scroll to position [0, 0]
click at [232, 255] on icon "Icon/Expander" at bounding box center [228, 256] width 41 height 41
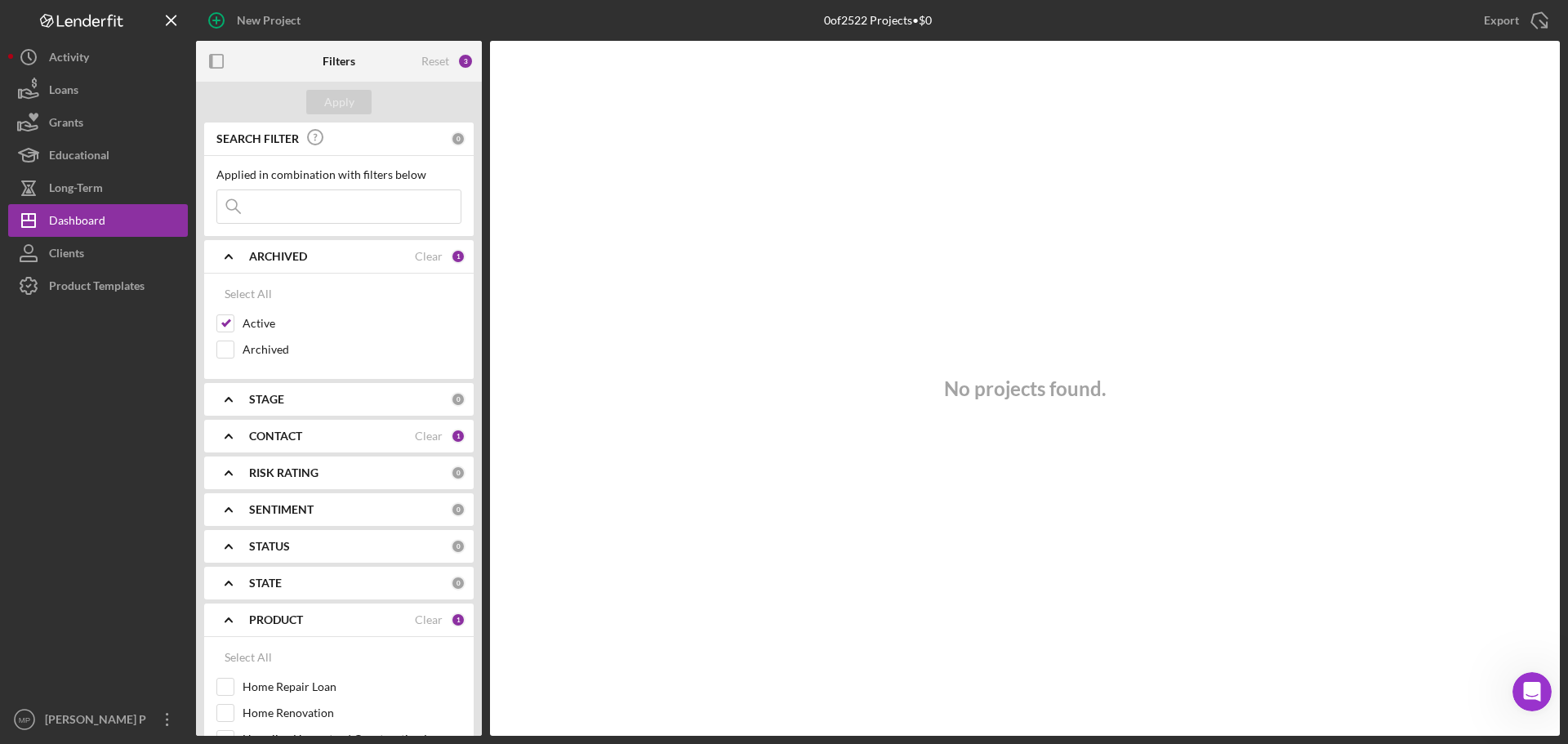
click at [232, 255] on icon "Icon/Expander" at bounding box center [228, 256] width 41 height 41
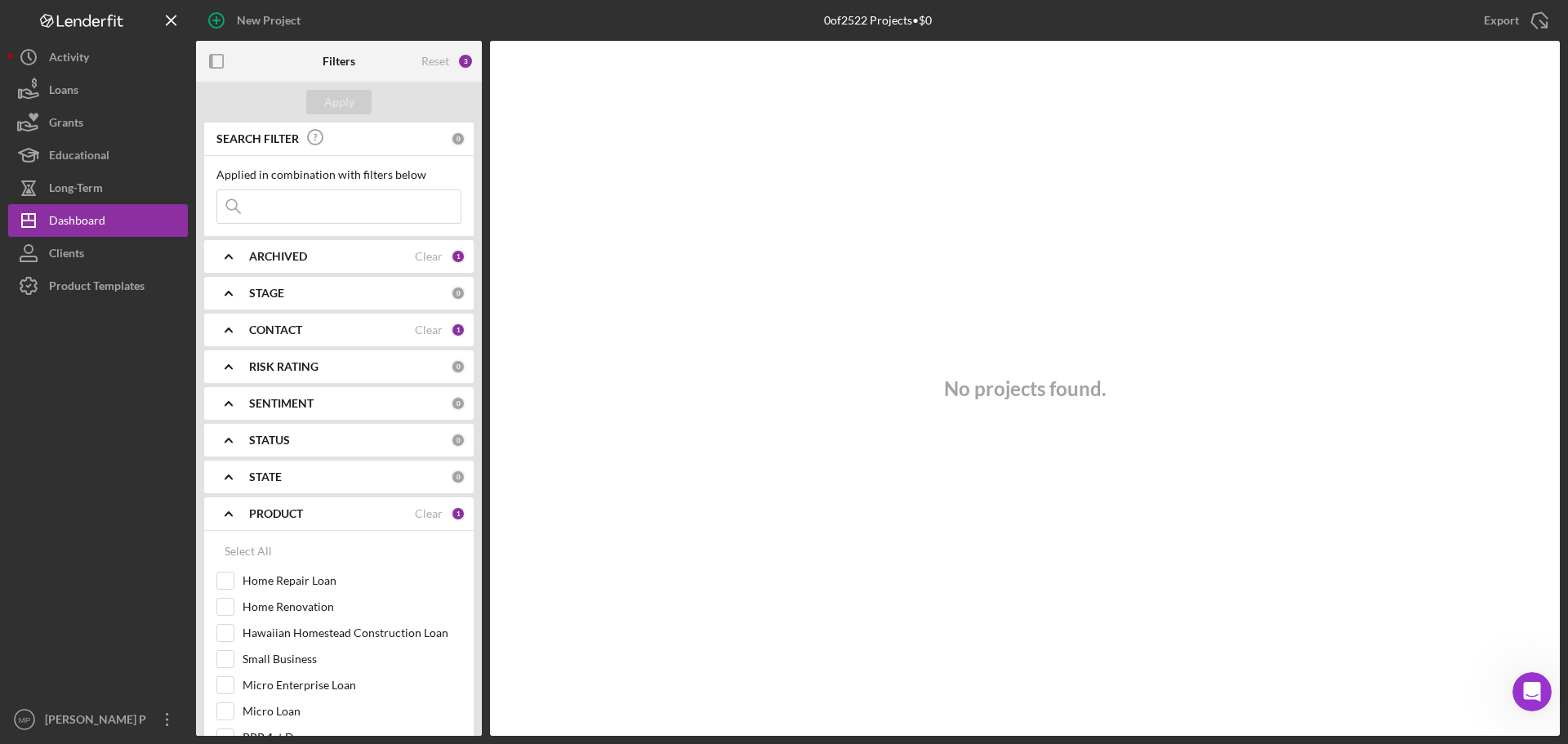
click at [229, 294] on icon "Icon/Expander" at bounding box center [228, 292] width 41 height 41
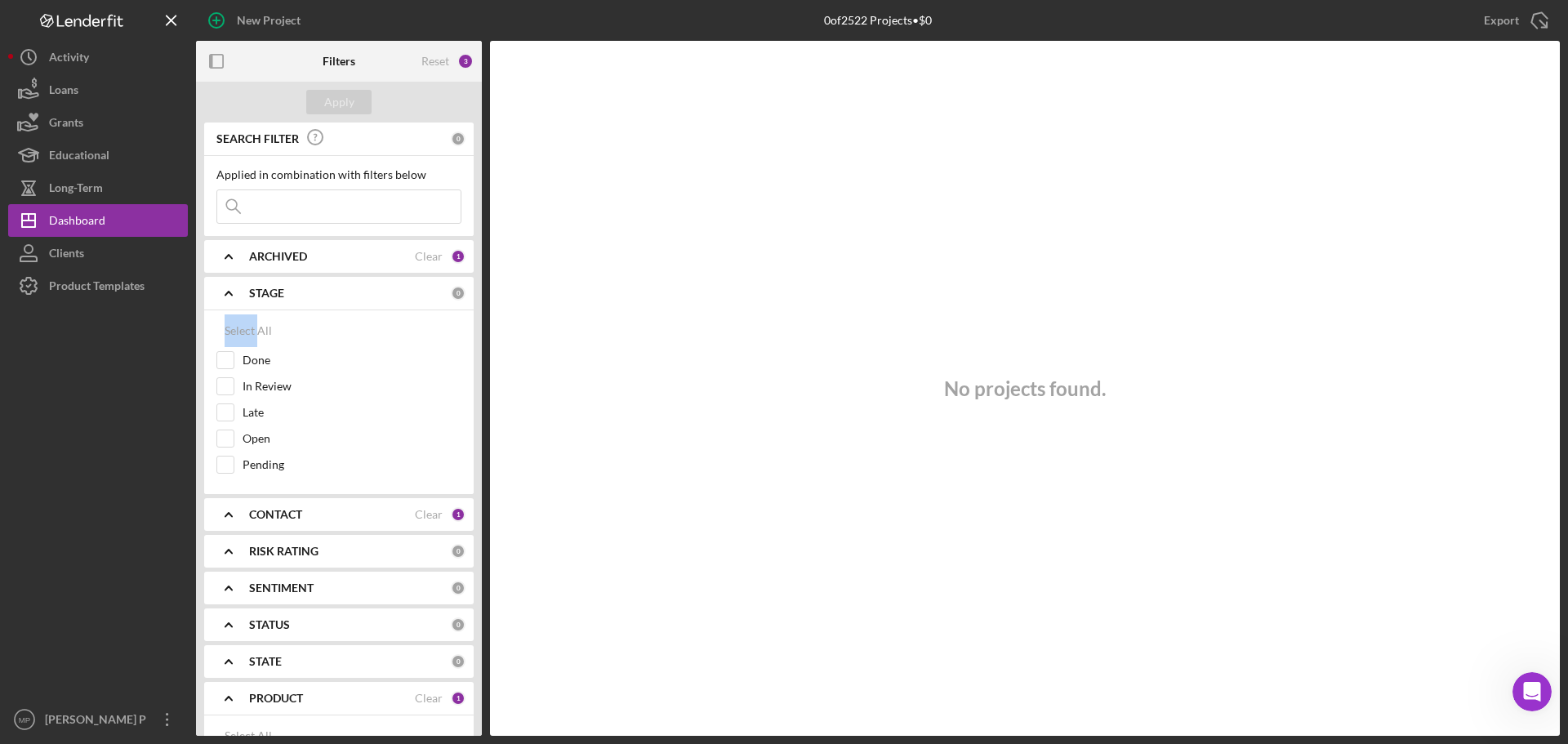
click at [229, 294] on icon "Icon/Expander" at bounding box center [228, 292] width 41 height 41
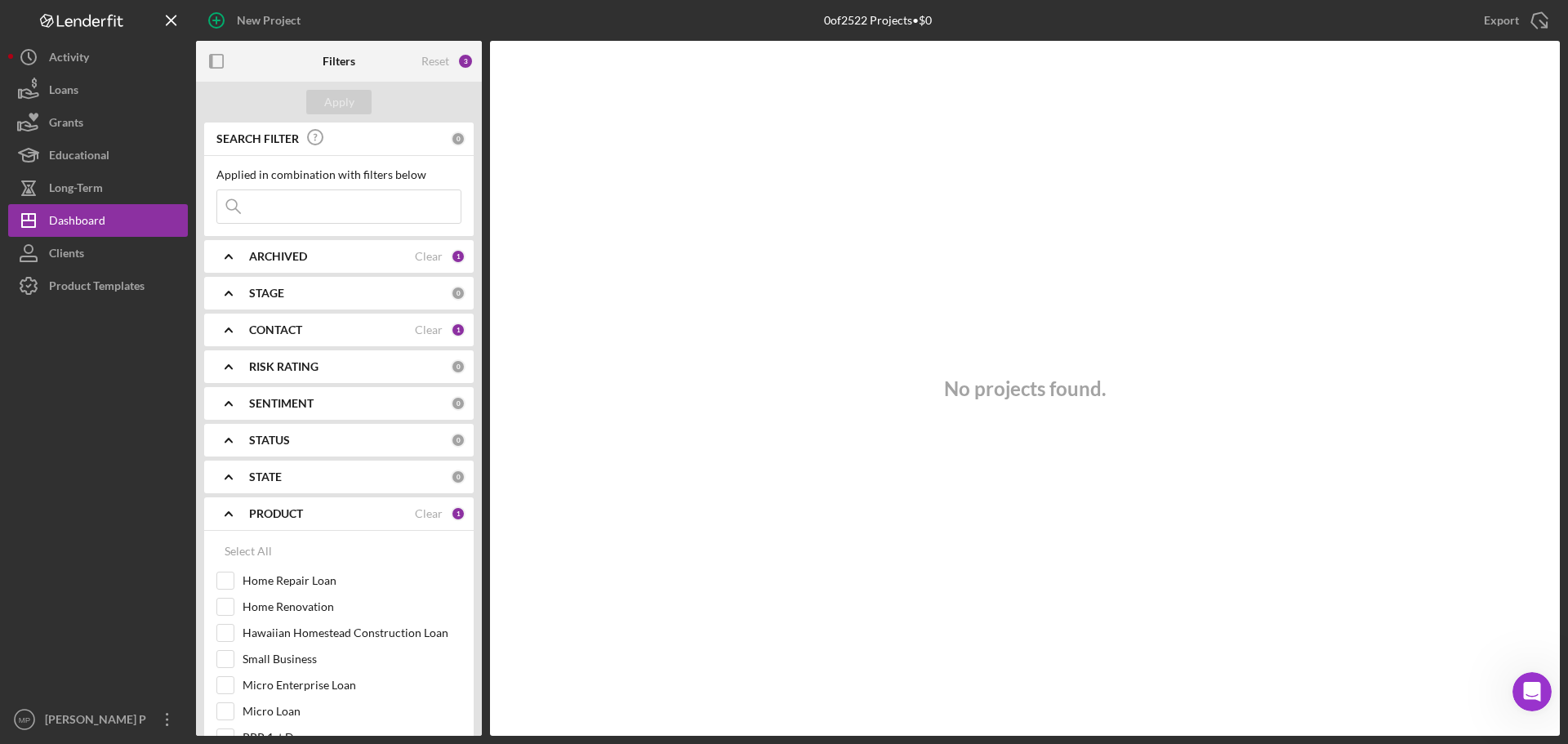
click at [229, 334] on icon "Icon/Expander" at bounding box center [228, 329] width 41 height 41
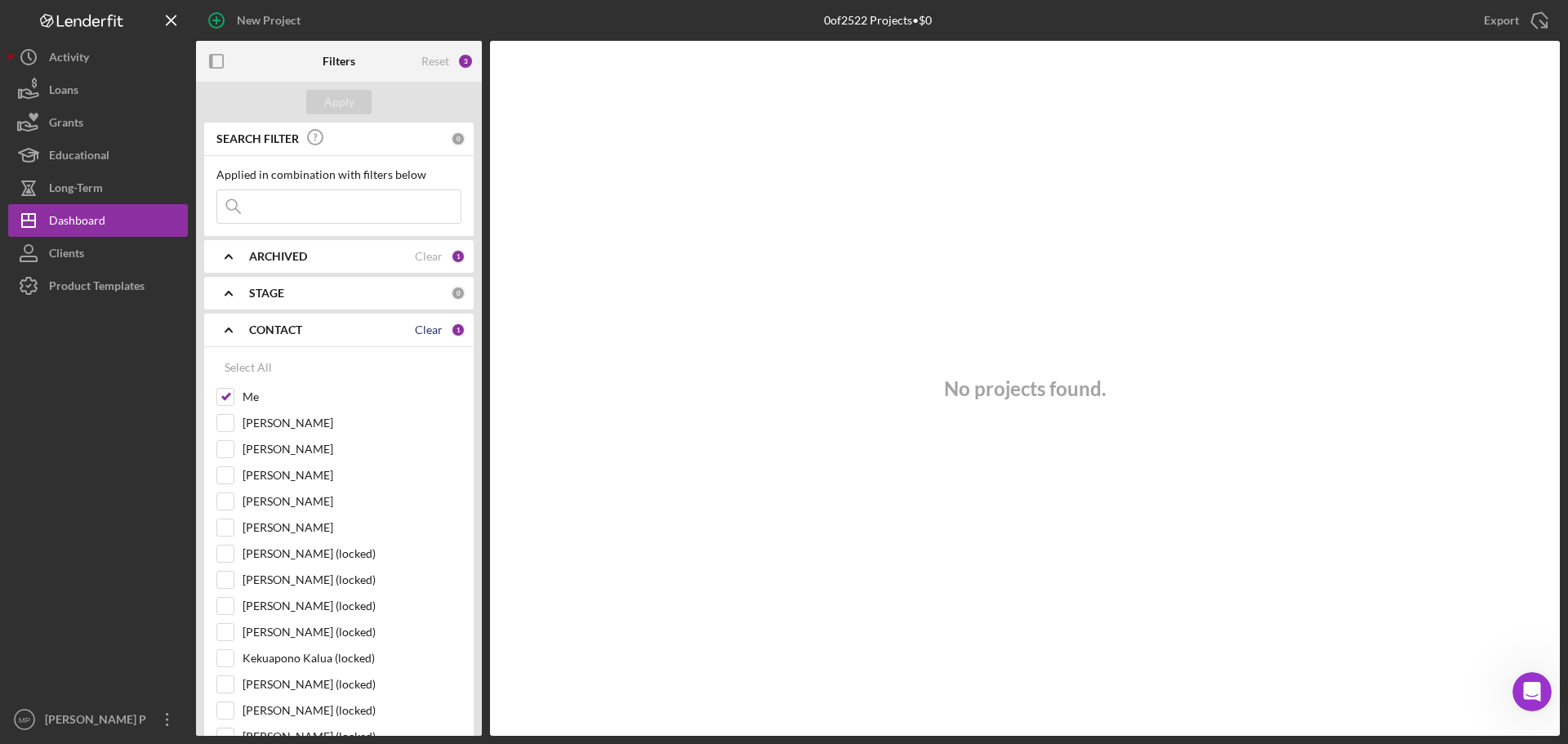
click at [433, 331] on div "Clear" at bounding box center [429, 329] width 28 height 13
checkbox input "false"
click at [327, 106] on div "Apply" at bounding box center [339, 101] width 30 height 25
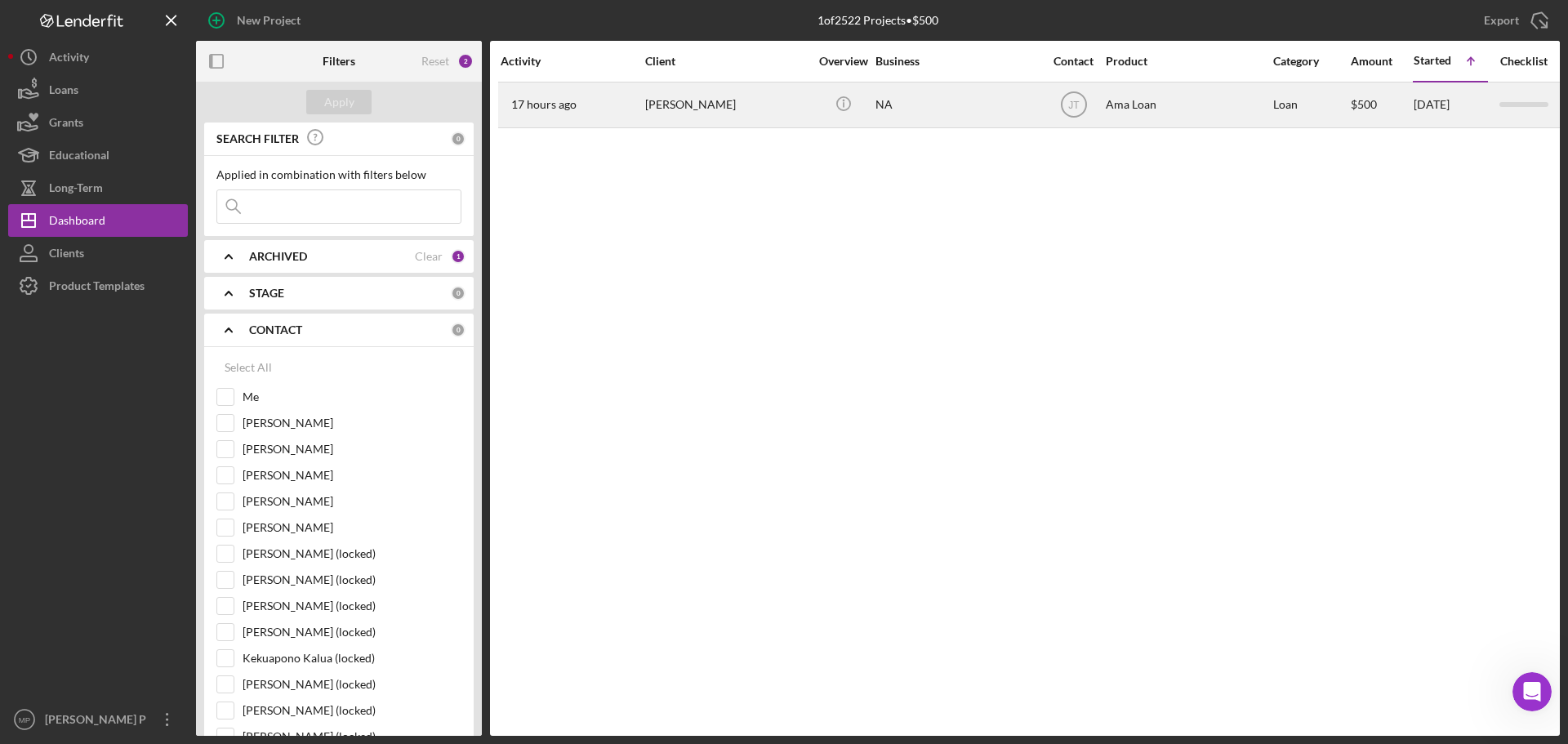
click at [702, 104] on div "Leona Hosea" at bounding box center [727, 105] width 163 height 44
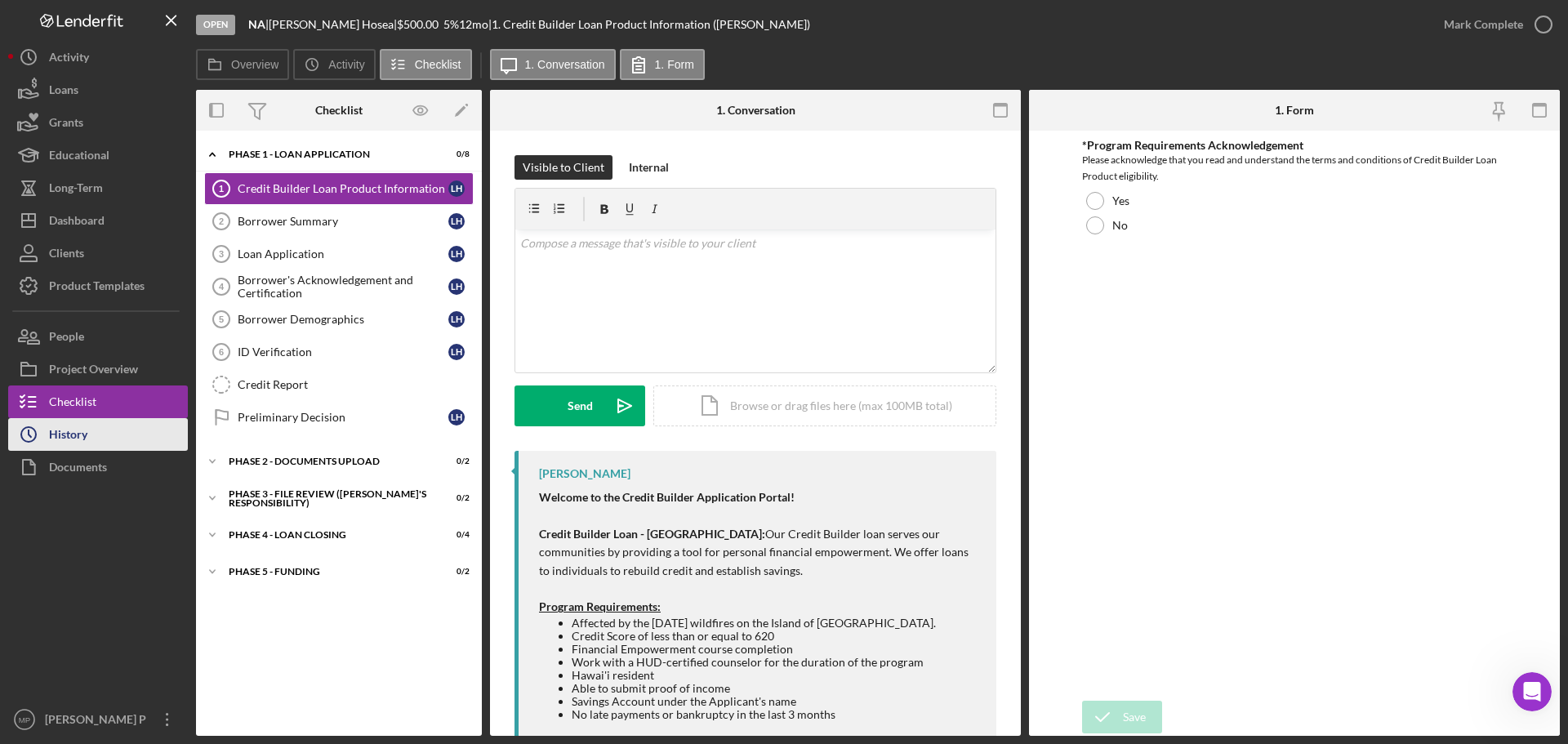
click at [107, 442] on button "Icon/History History" at bounding box center [97, 435] width 180 height 33
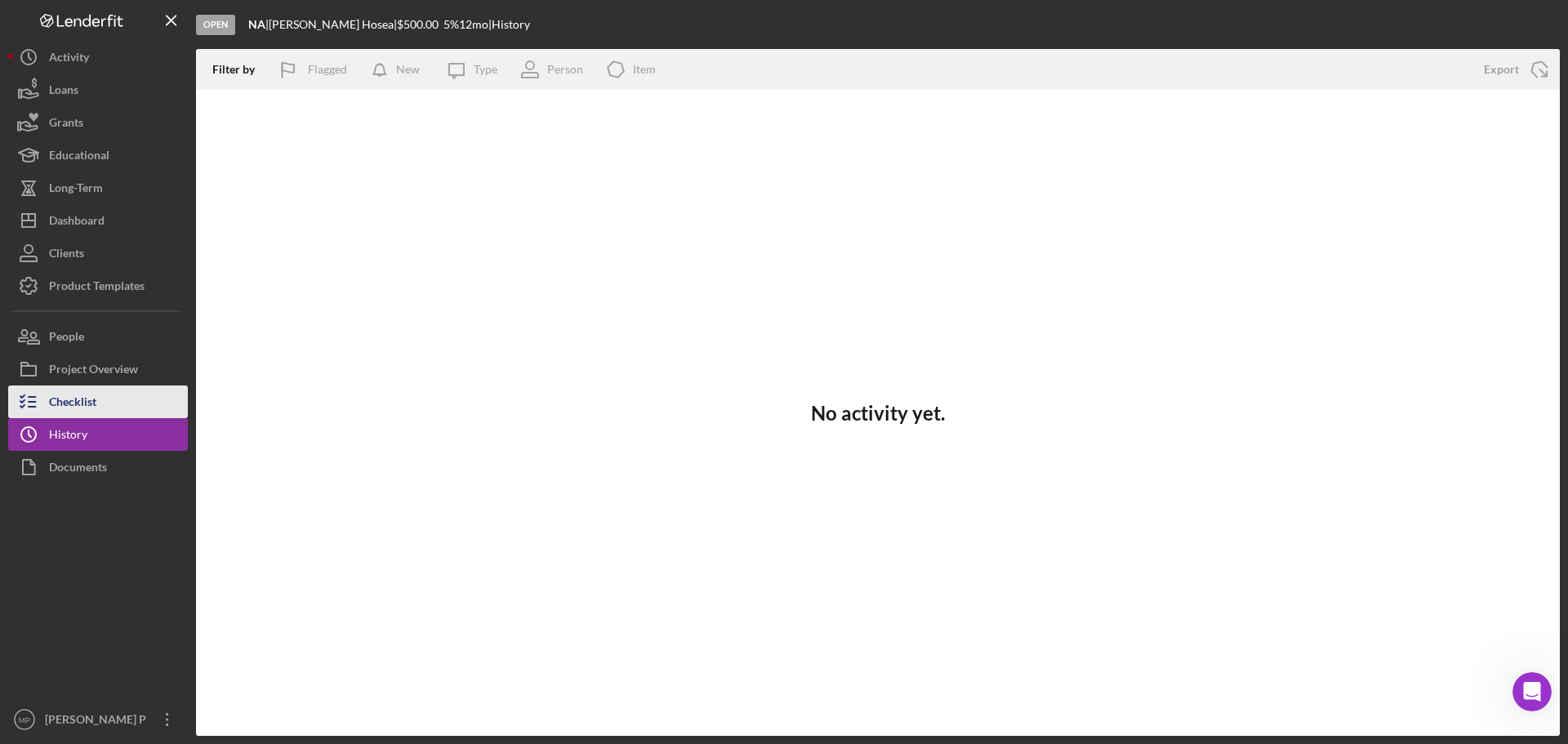
click at [98, 400] on button "Checklist" at bounding box center [97, 402] width 180 height 33
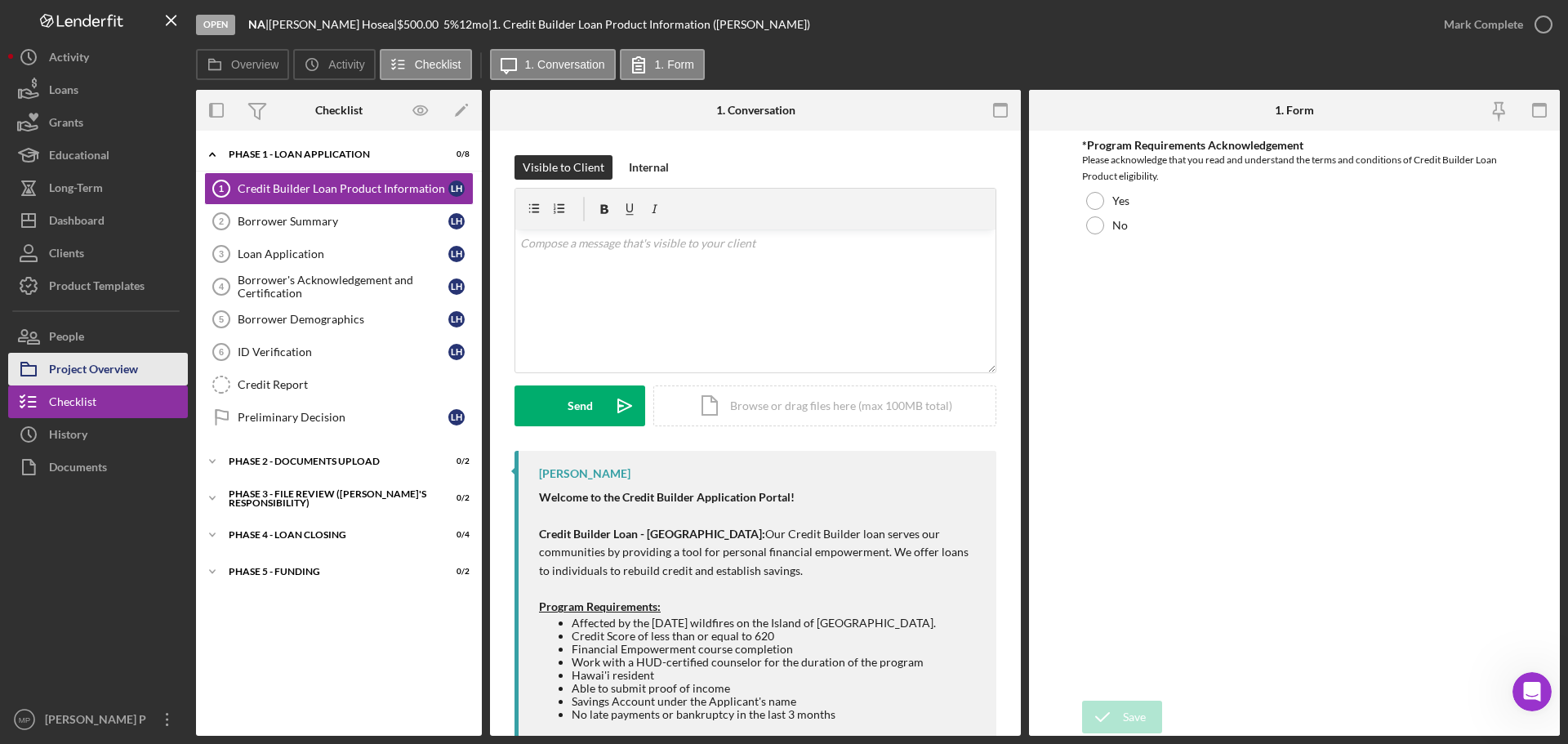
click at [116, 367] on div "Project Overview" at bounding box center [93, 371] width 89 height 37
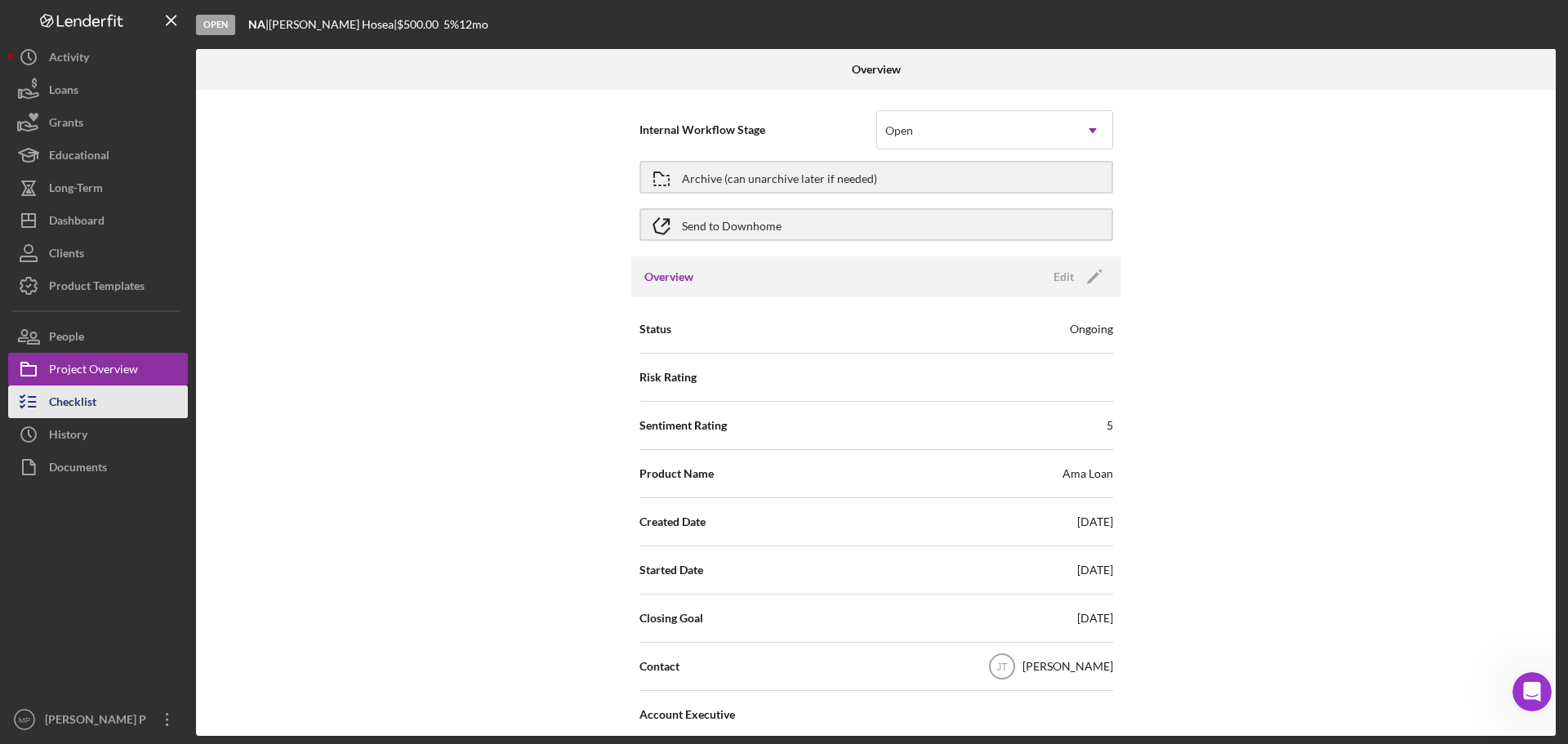
click at [102, 405] on button "Checklist" at bounding box center [97, 402] width 180 height 33
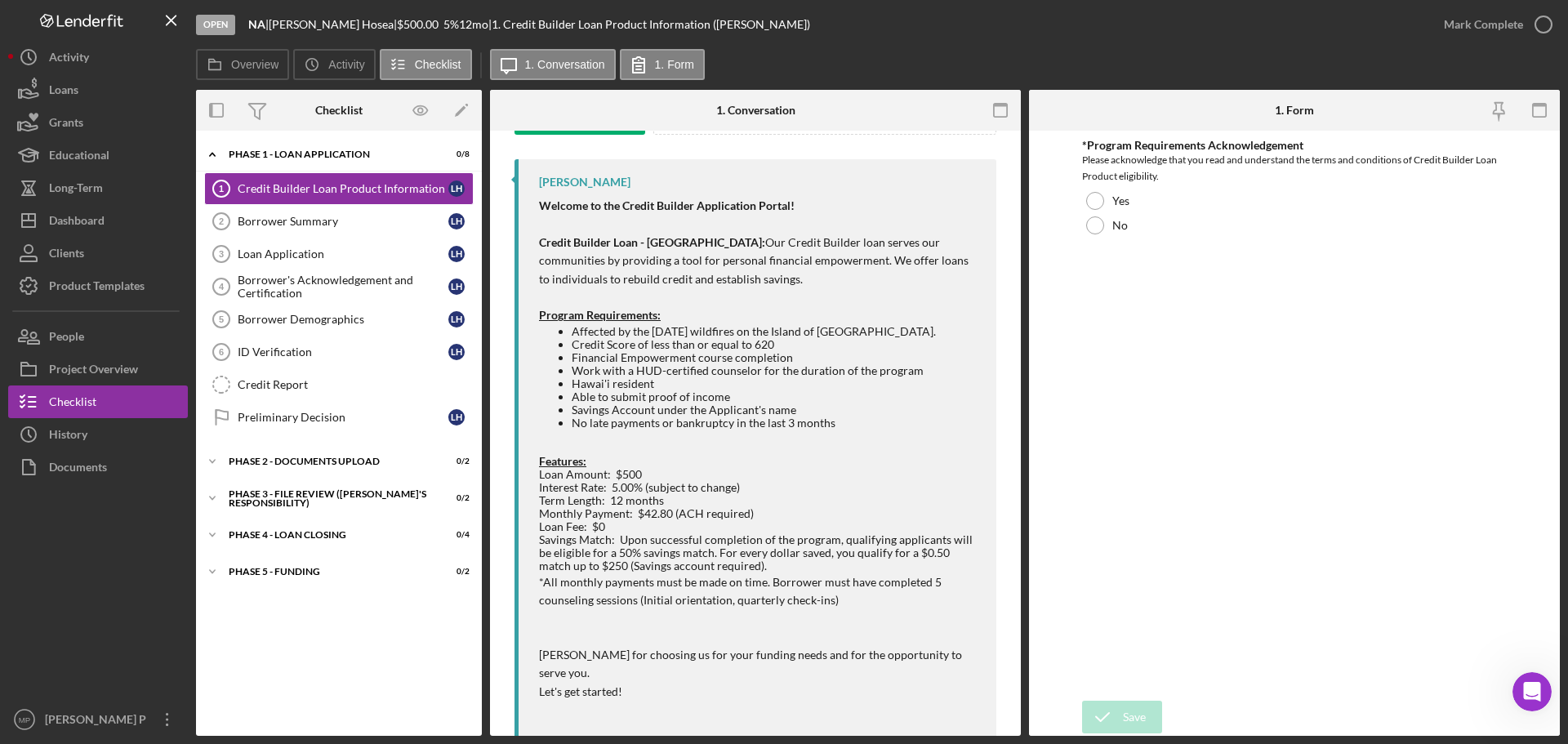
scroll to position [317, 0]
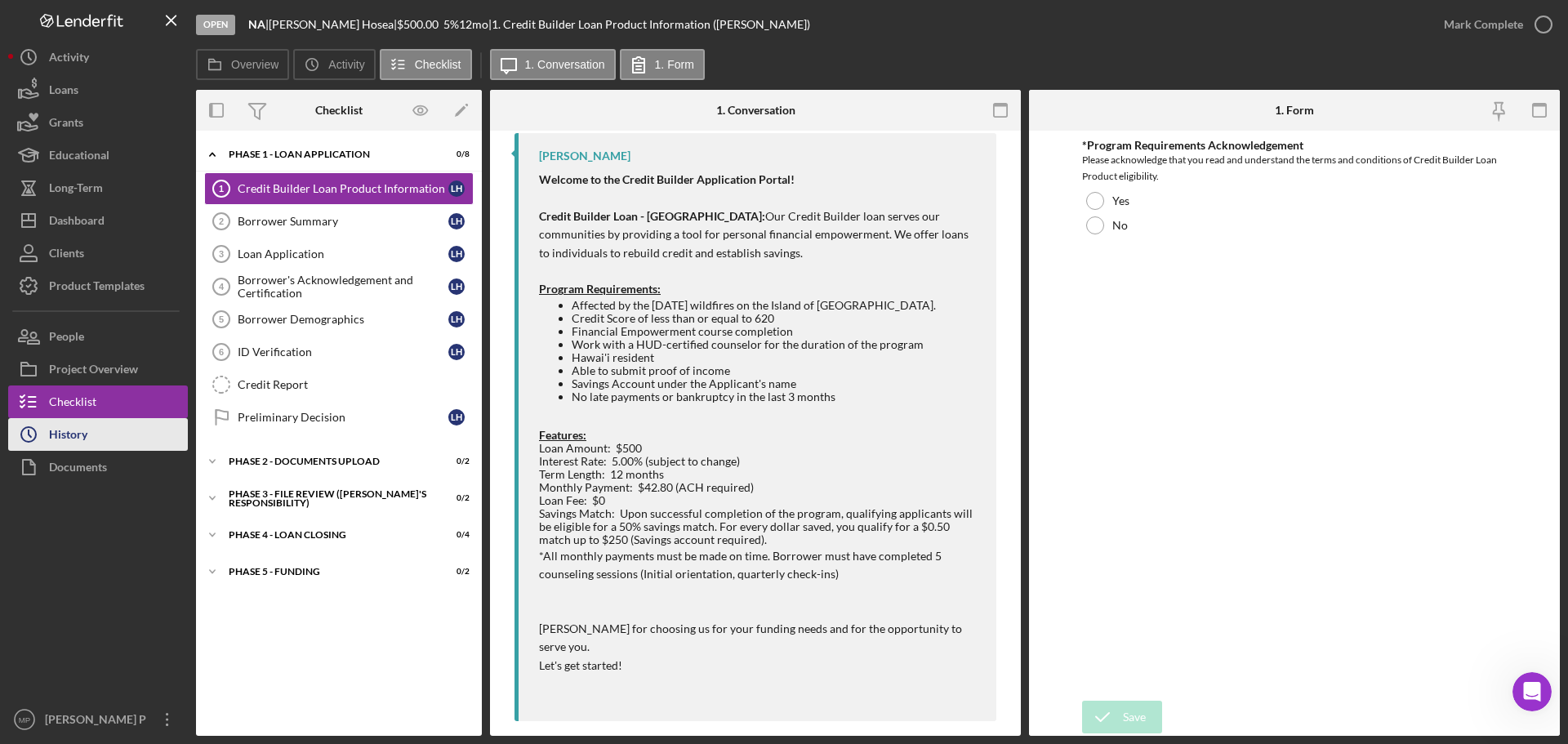
click at [78, 442] on div "History" at bounding box center [68, 437] width 39 height 37
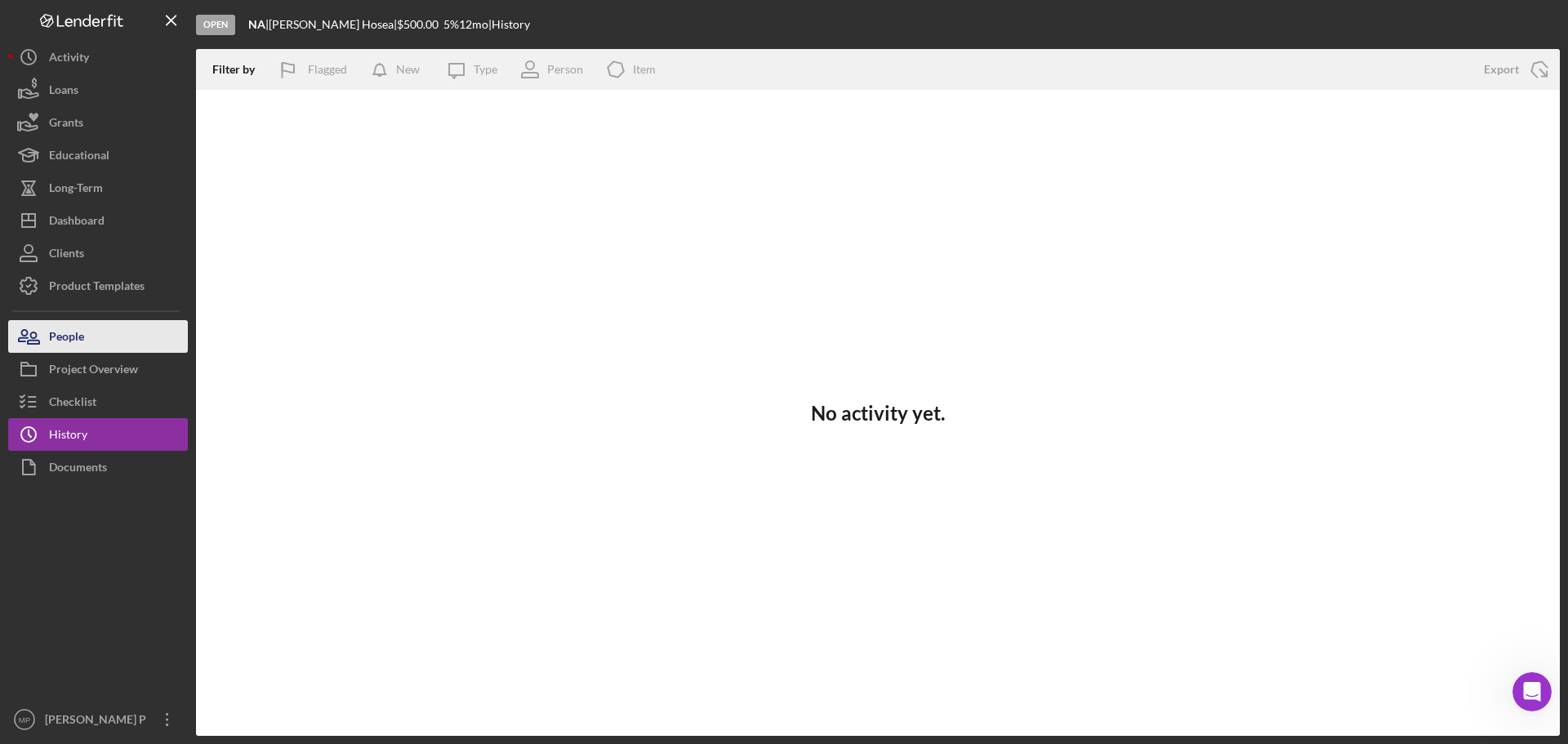
click at [103, 328] on button "People" at bounding box center [97, 336] width 180 height 33
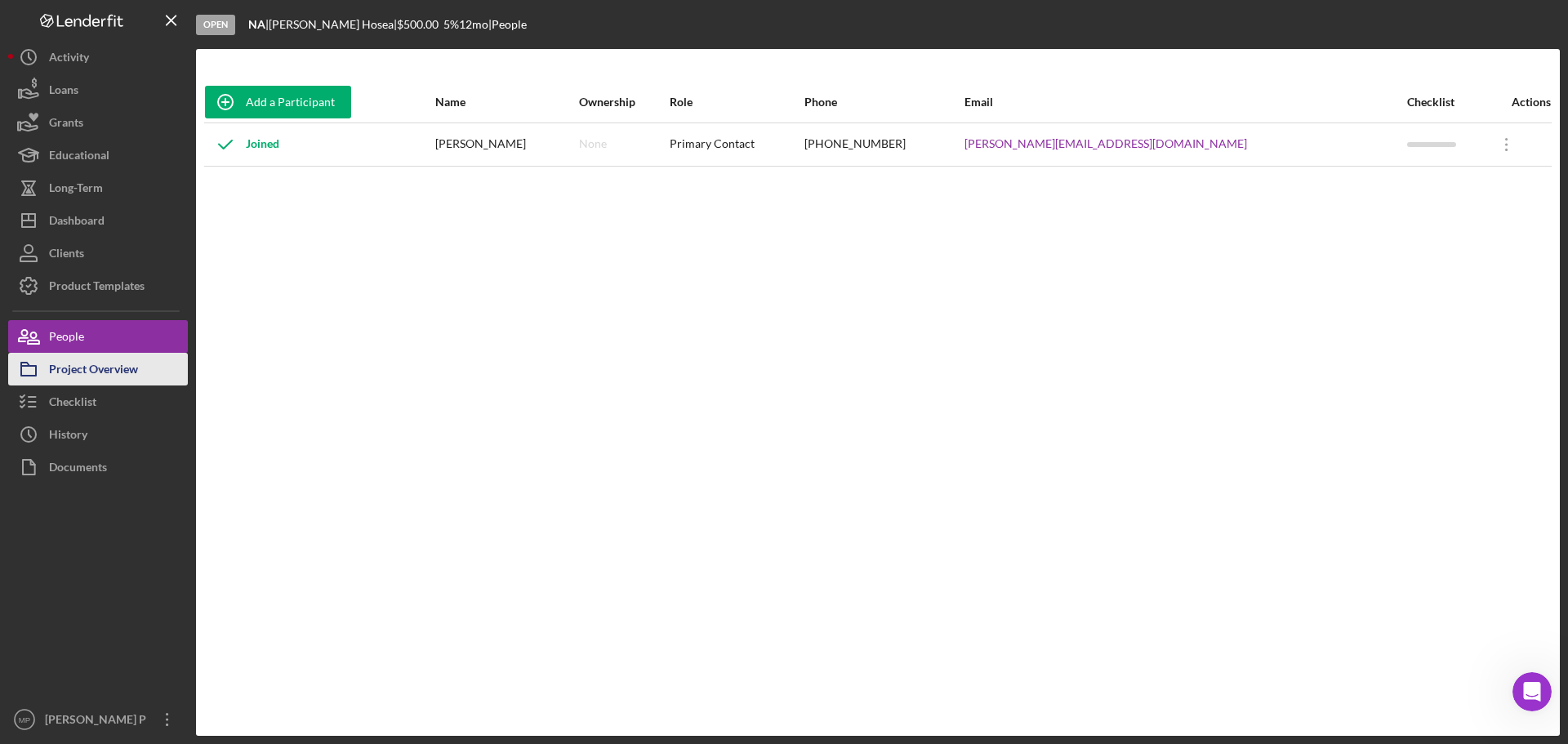
click at [102, 368] on div "Project Overview" at bounding box center [93, 371] width 89 height 37
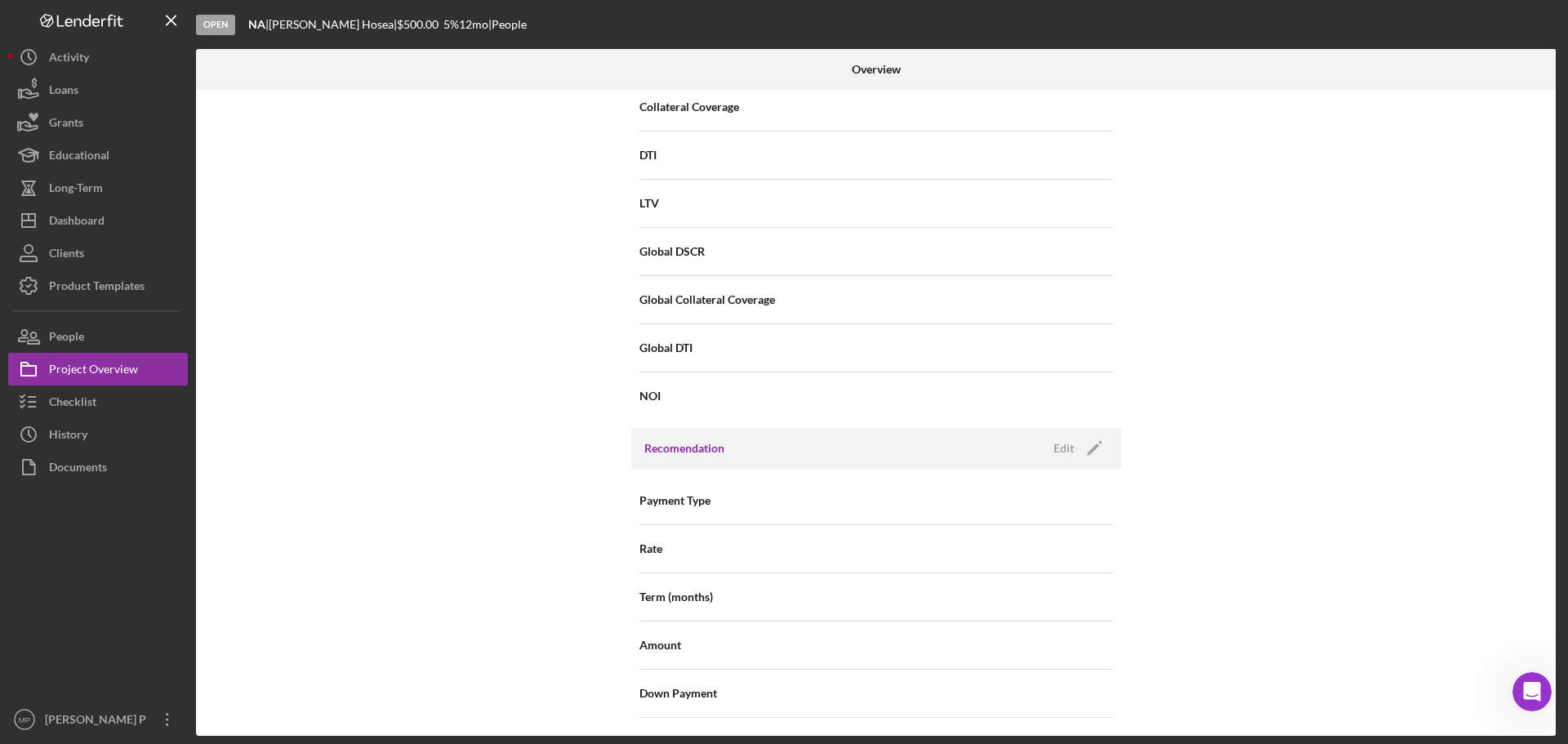
scroll to position [1307, 0]
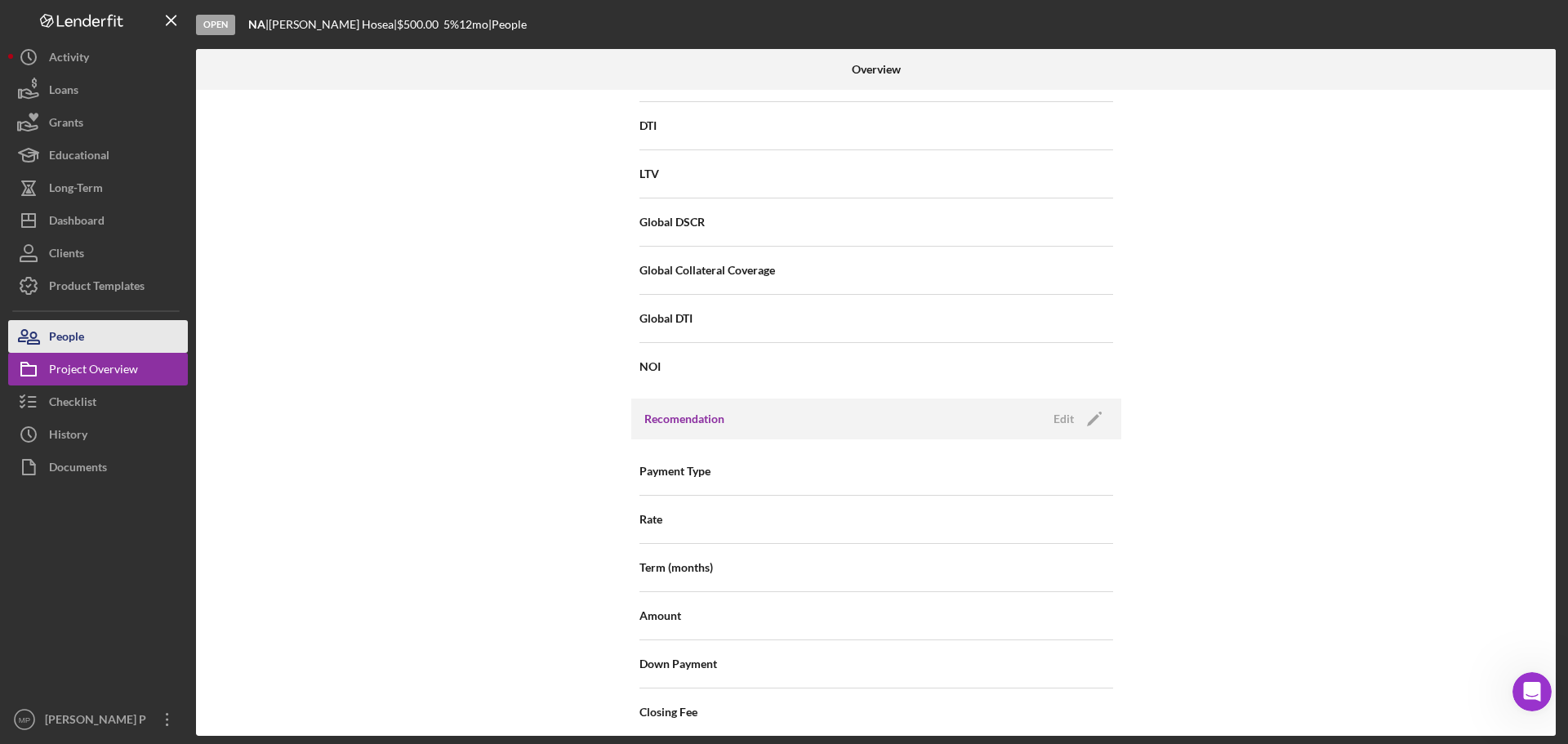
click at [107, 343] on button "People" at bounding box center [97, 336] width 180 height 33
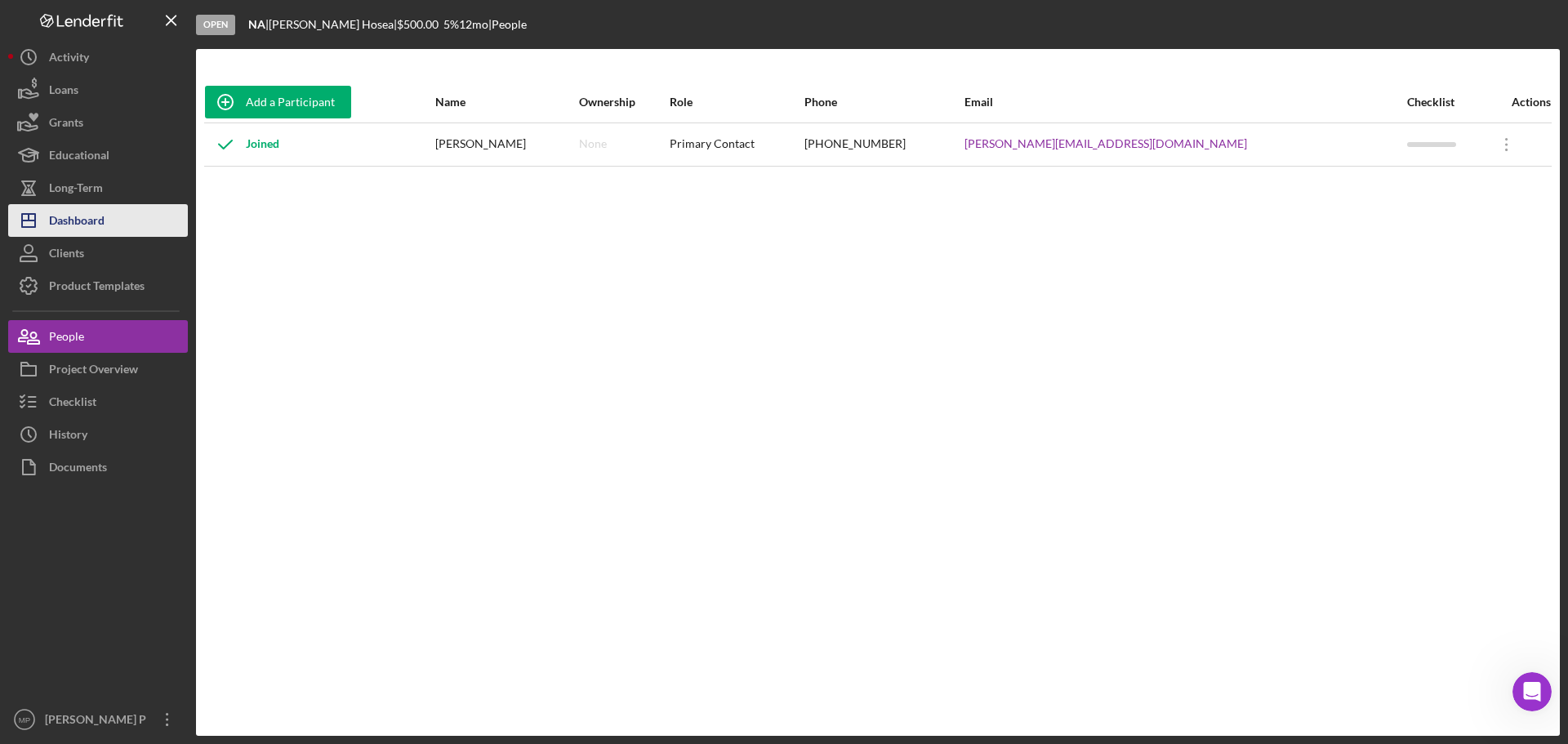
click at [89, 220] on div "Dashboard" at bounding box center [77, 222] width 56 height 37
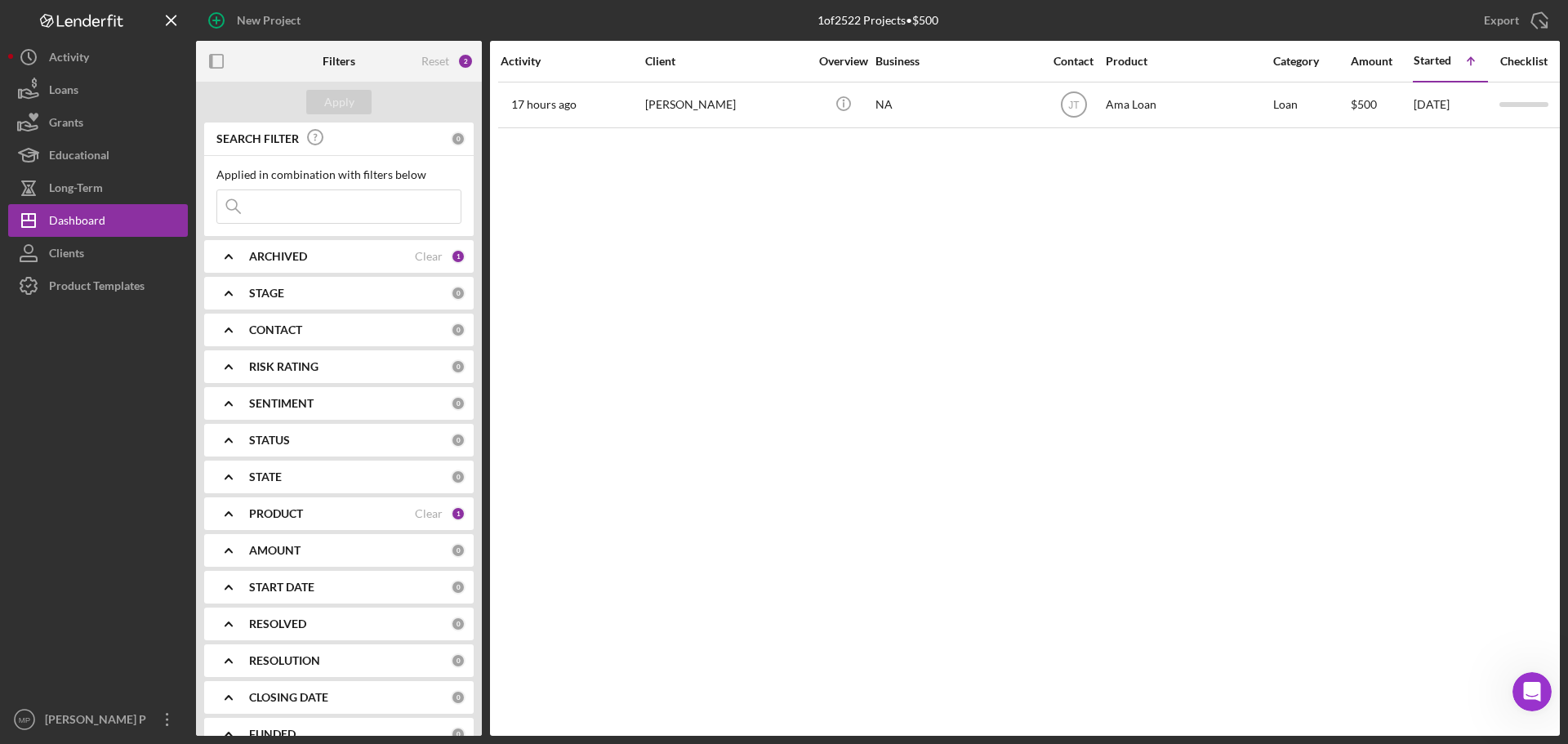
click at [261, 331] on b "CONTACT" at bounding box center [275, 329] width 53 height 13
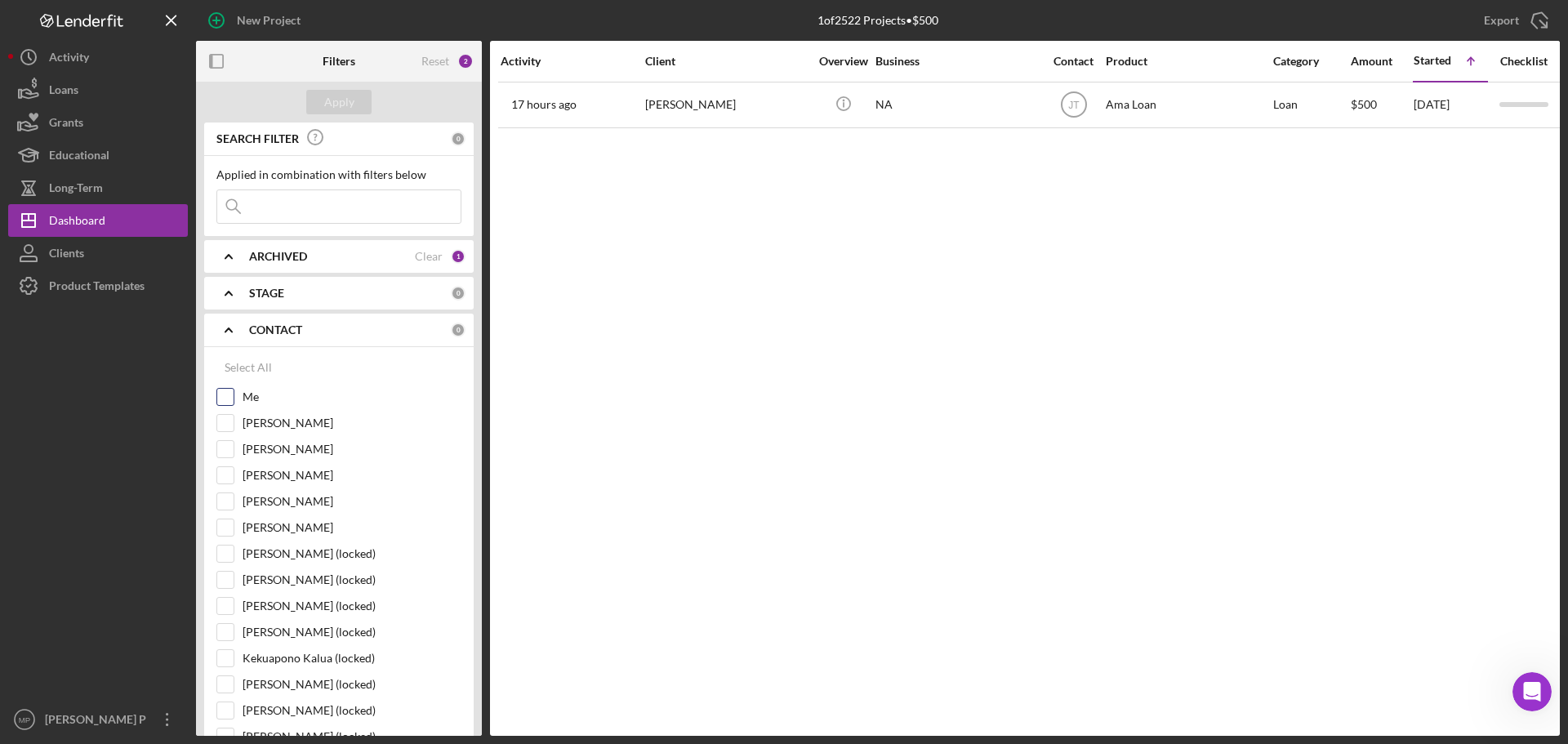
click at [219, 398] on input "Me" at bounding box center [225, 397] width 16 height 16
checkbox input "true"
click at [255, 330] on b "CONTACT" at bounding box center [275, 329] width 53 height 13
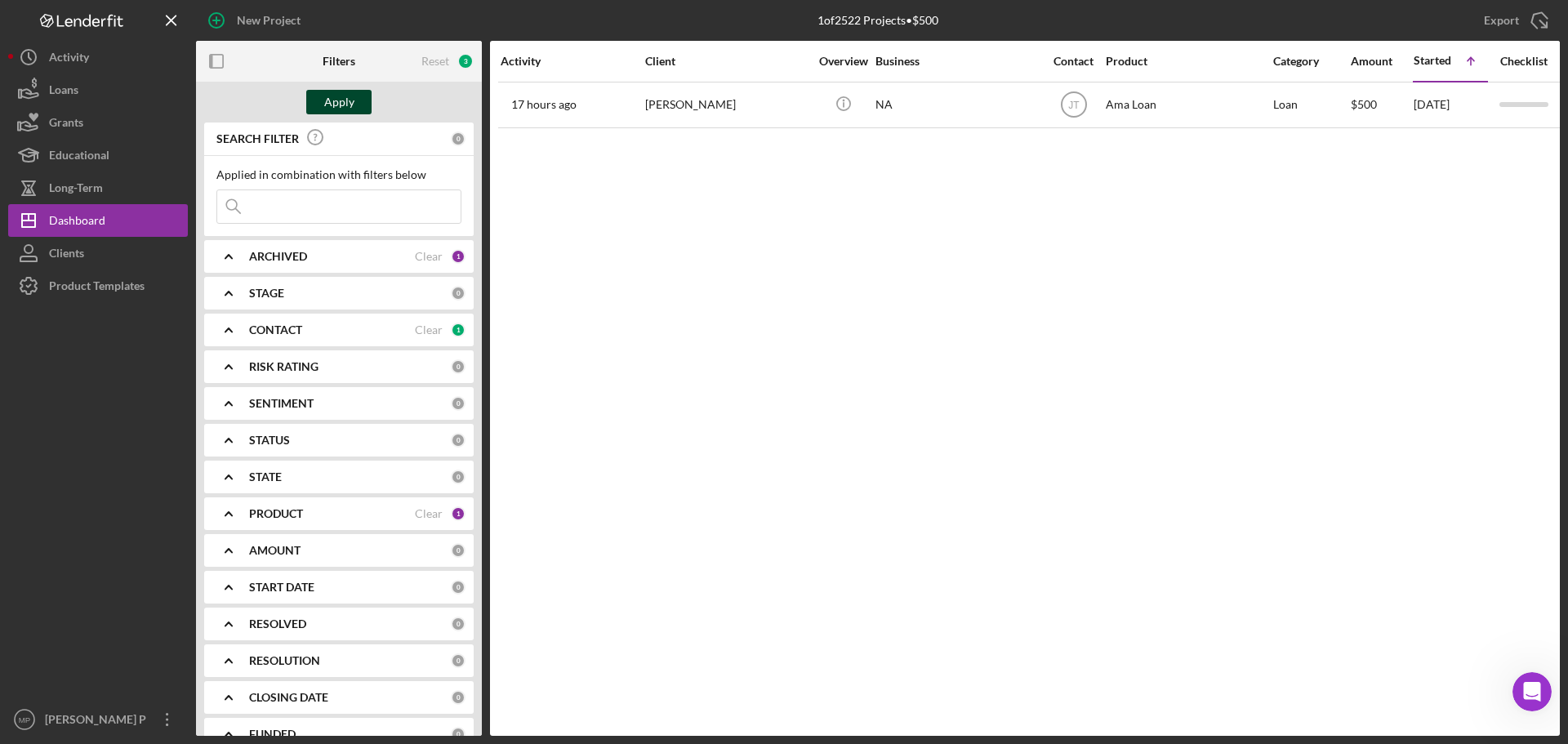
click at [334, 97] on div "Apply" at bounding box center [339, 101] width 30 height 25
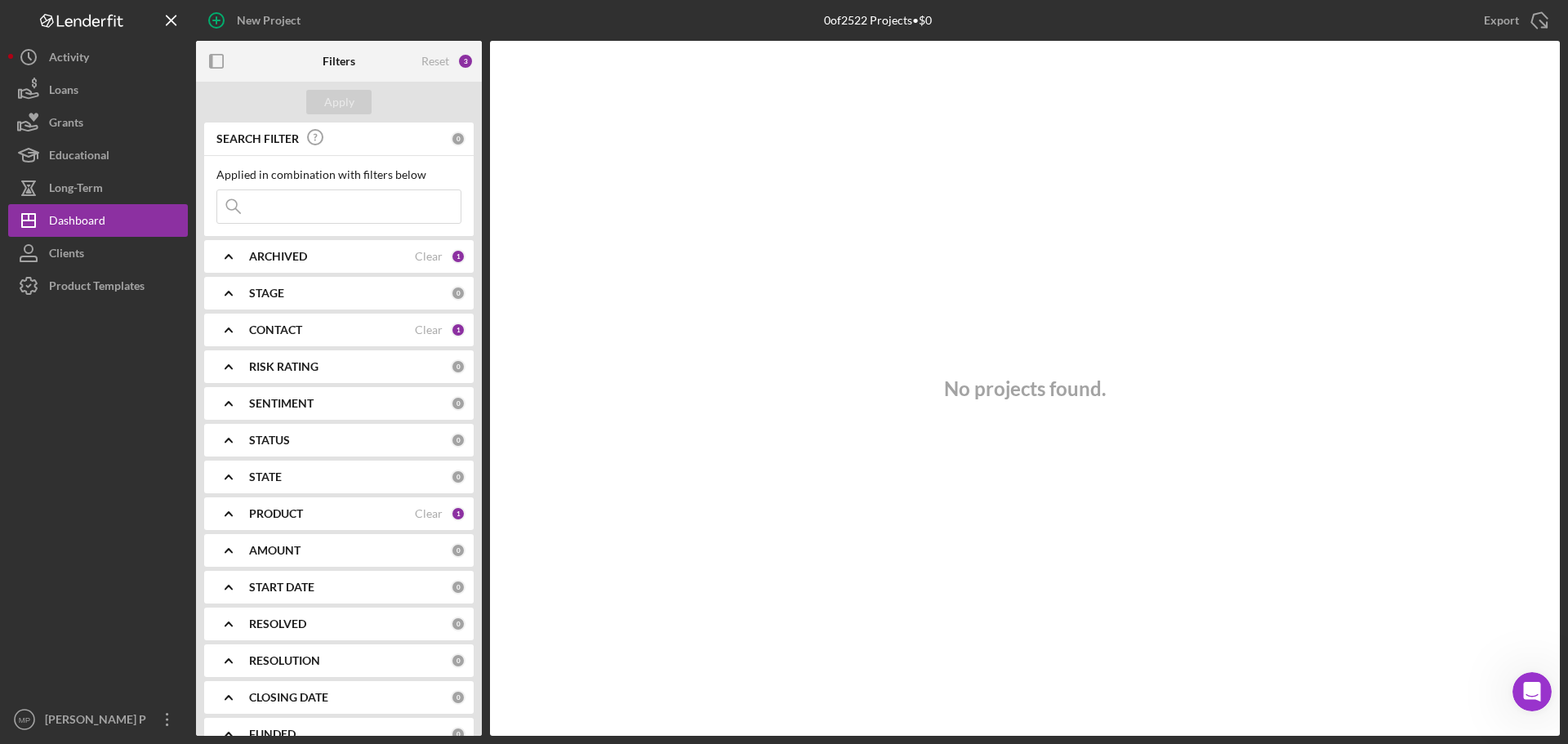
click at [275, 512] on b "PRODUCT" at bounding box center [276, 513] width 54 height 13
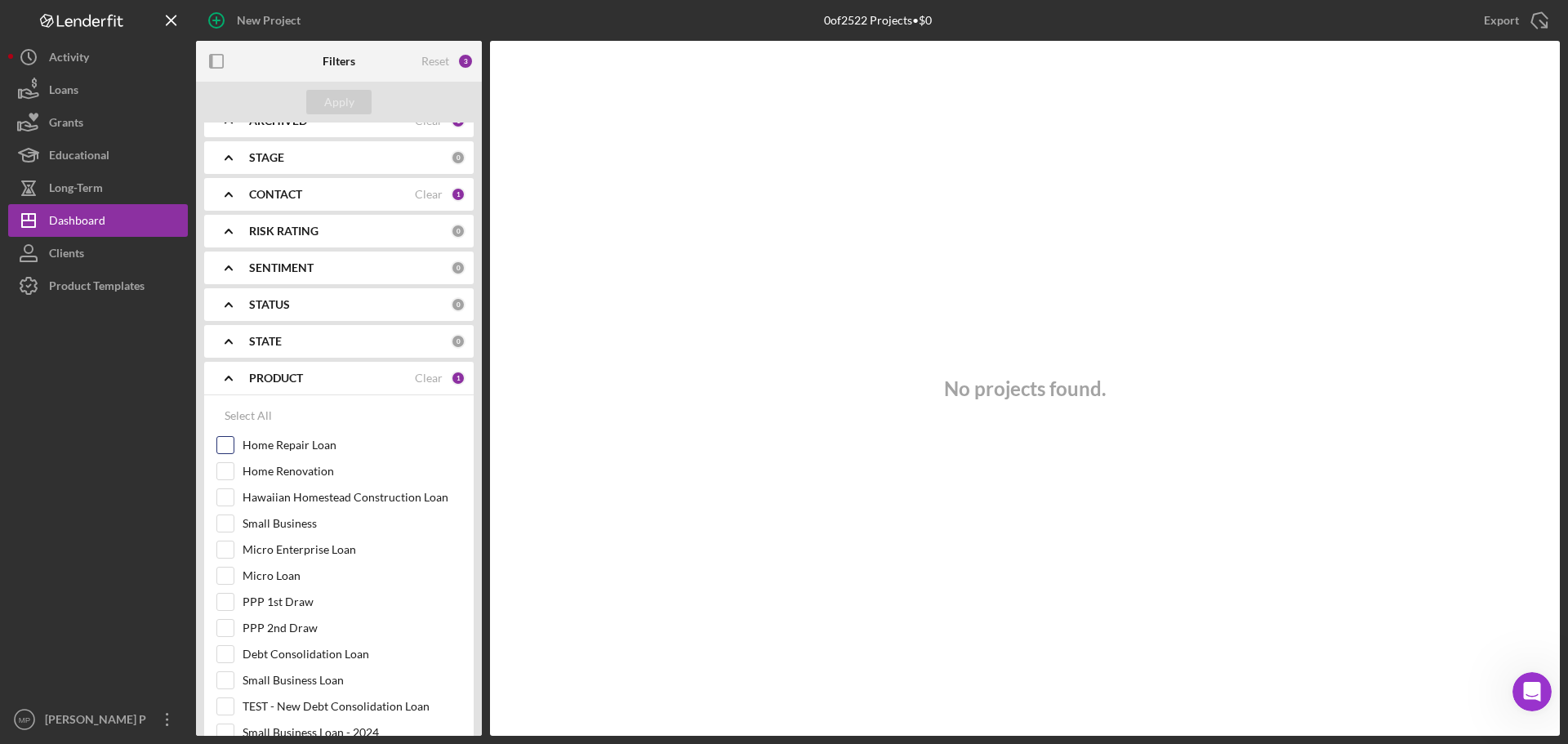
scroll to position [163, 0]
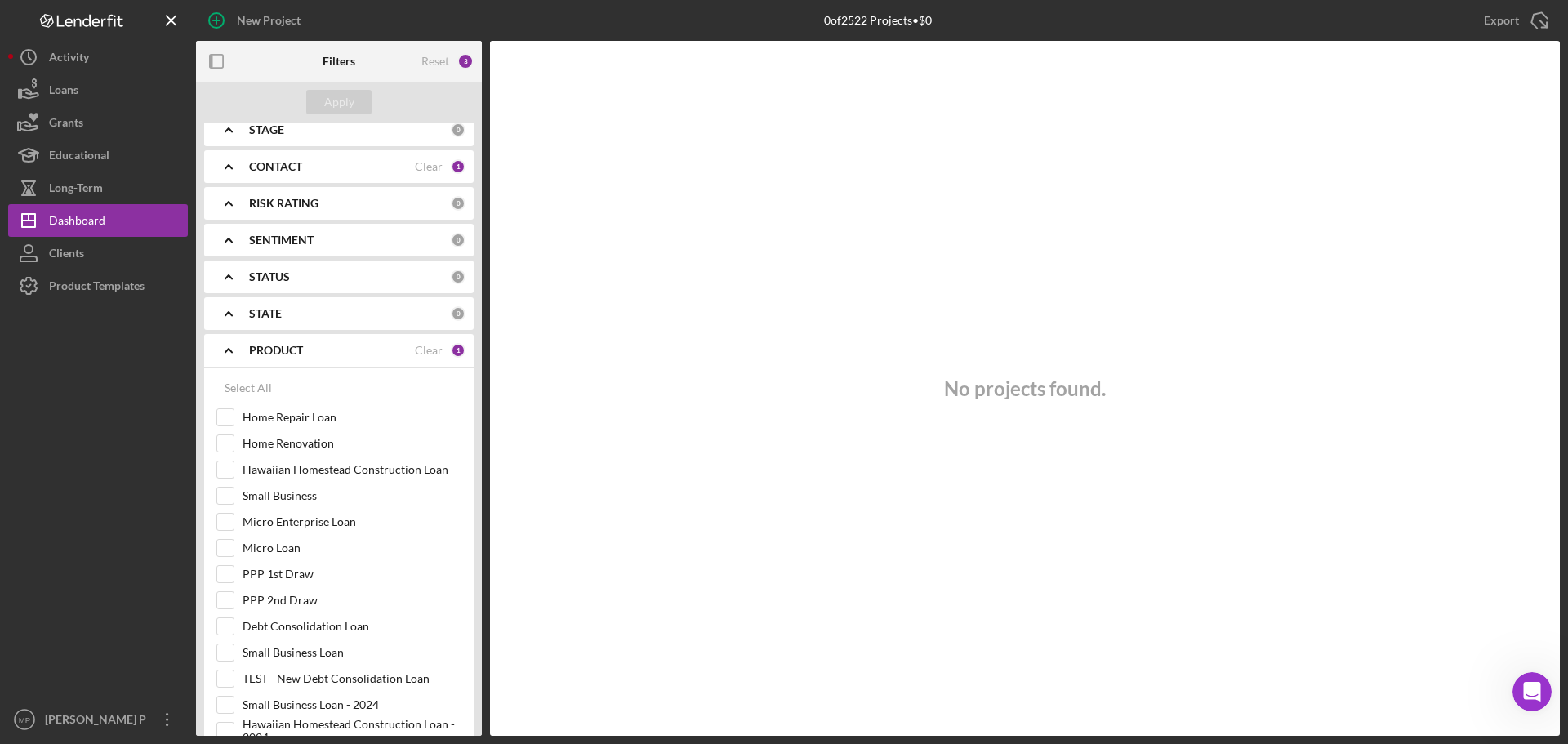
click at [426, 354] on div "Clear" at bounding box center [429, 350] width 28 height 13
checkbox input "false"
click at [324, 110] on div "Apply" at bounding box center [339, 101] width 30 height 25
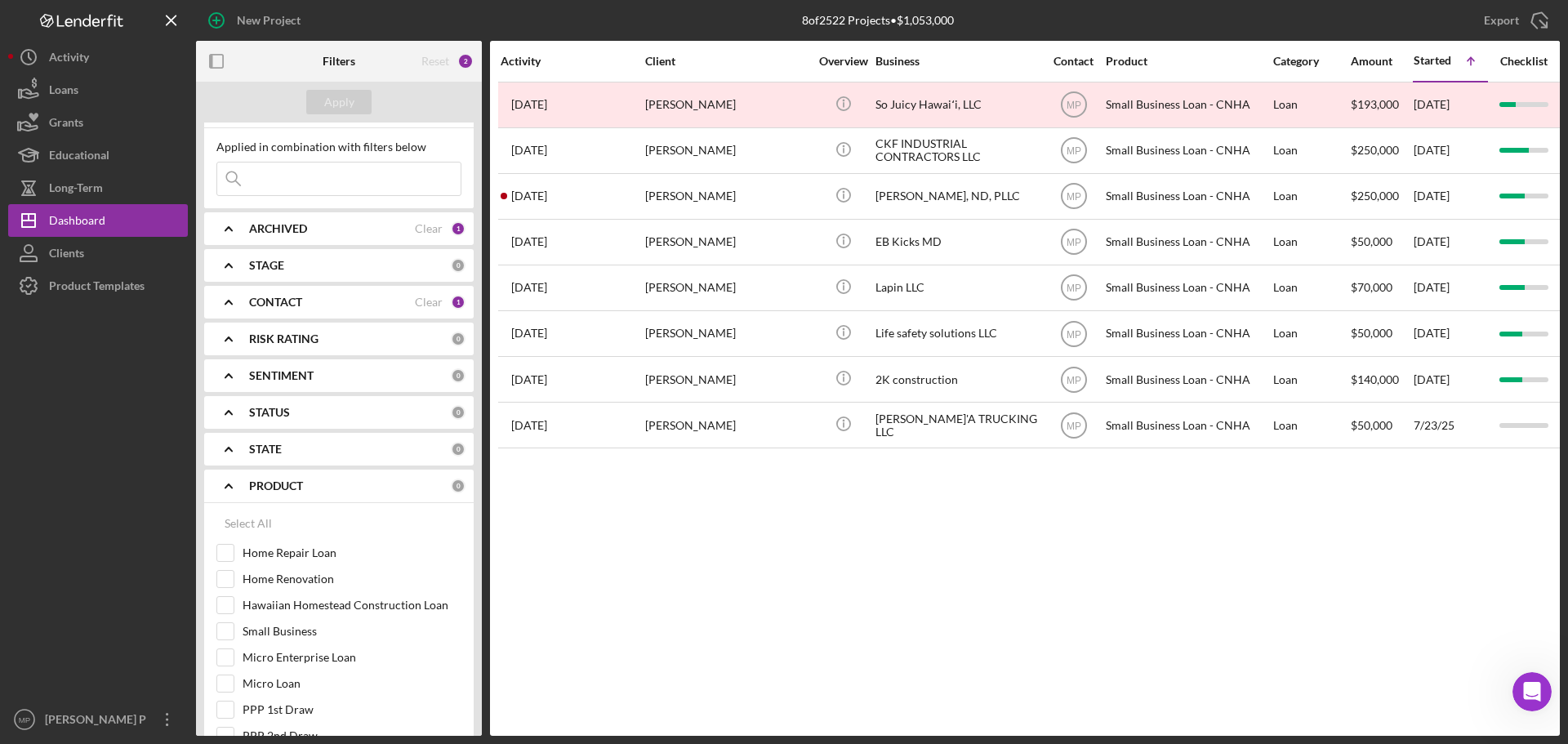
scroll to position [0, 0]
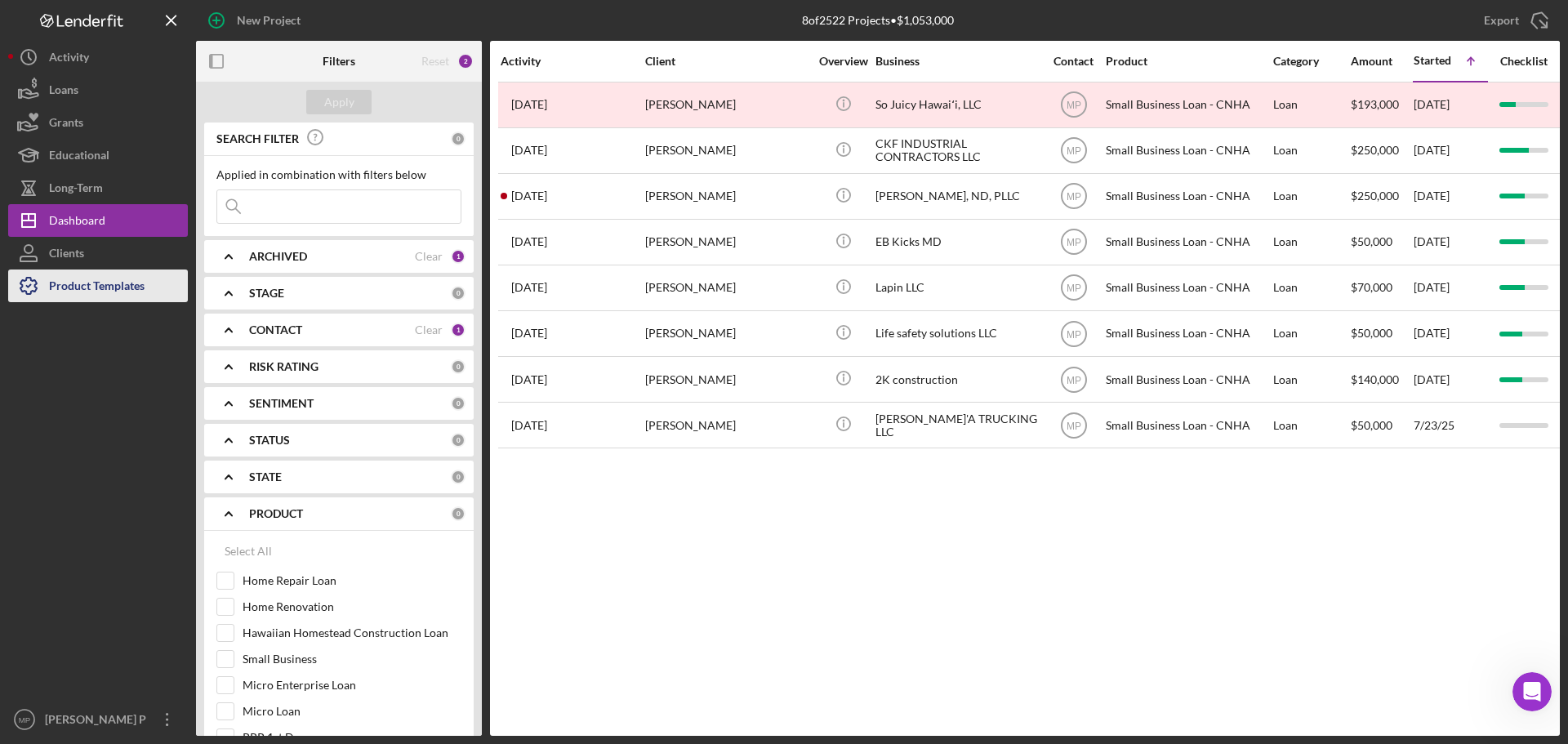
click at [86, 284] on div "Product Templates" at bounding box center [96, 287] width 95 height 37
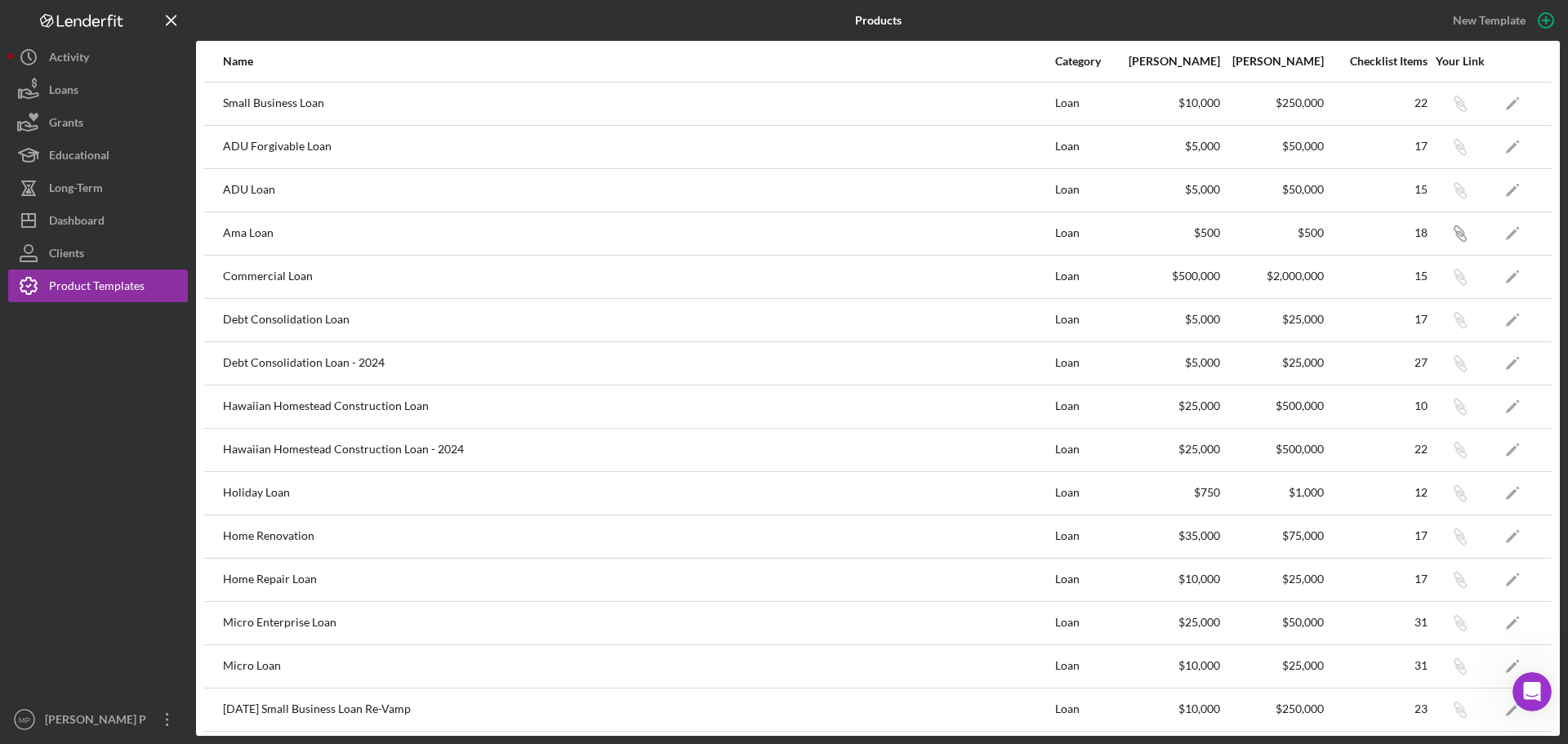
click at [1531, 691] on icon "Open Intercom Messenger" at bounding box center [1532, 692] width 27 height 27
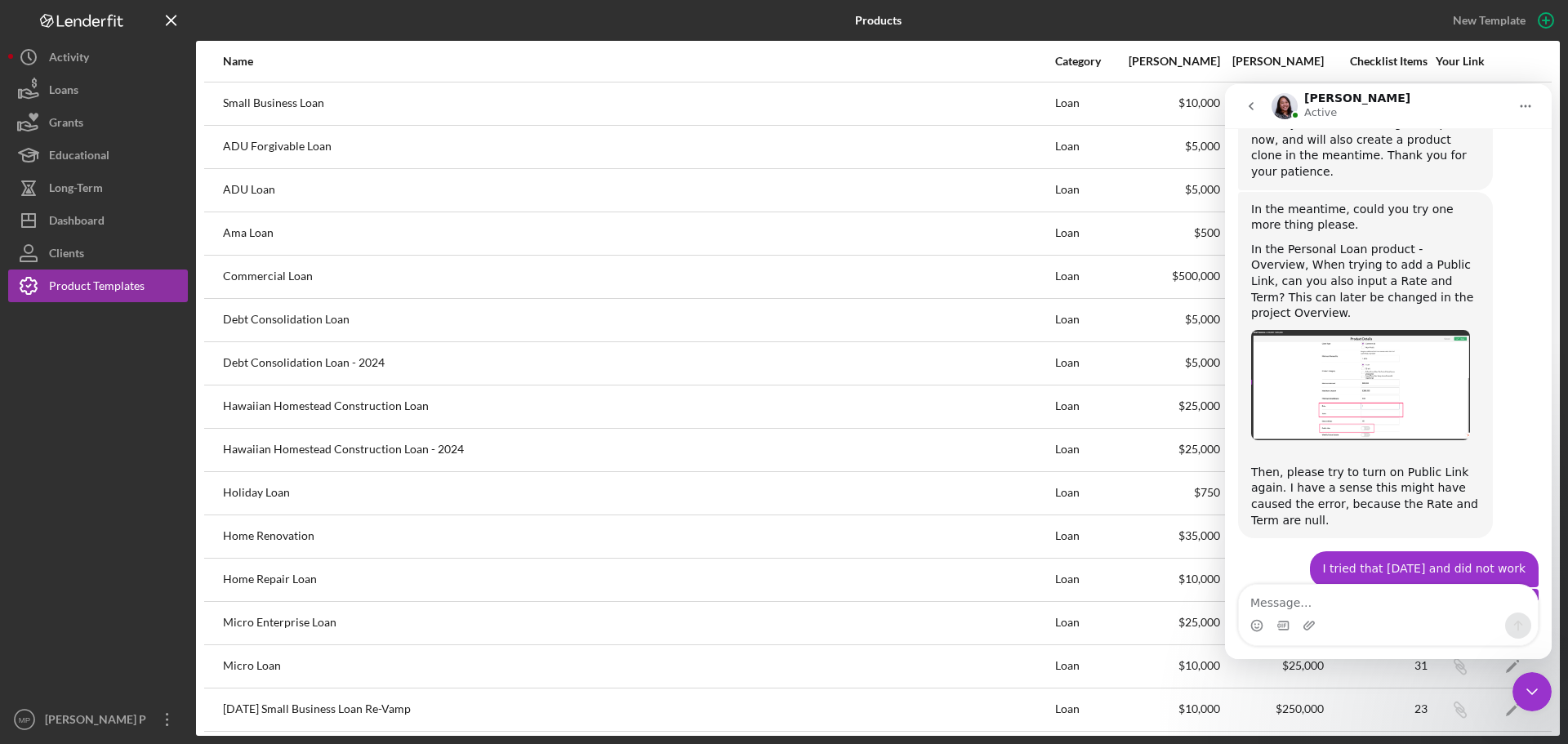
click at [1527, 692] on icon "Close Intercom Messenger" at bounding box center [1532, 692] width 20 height 20
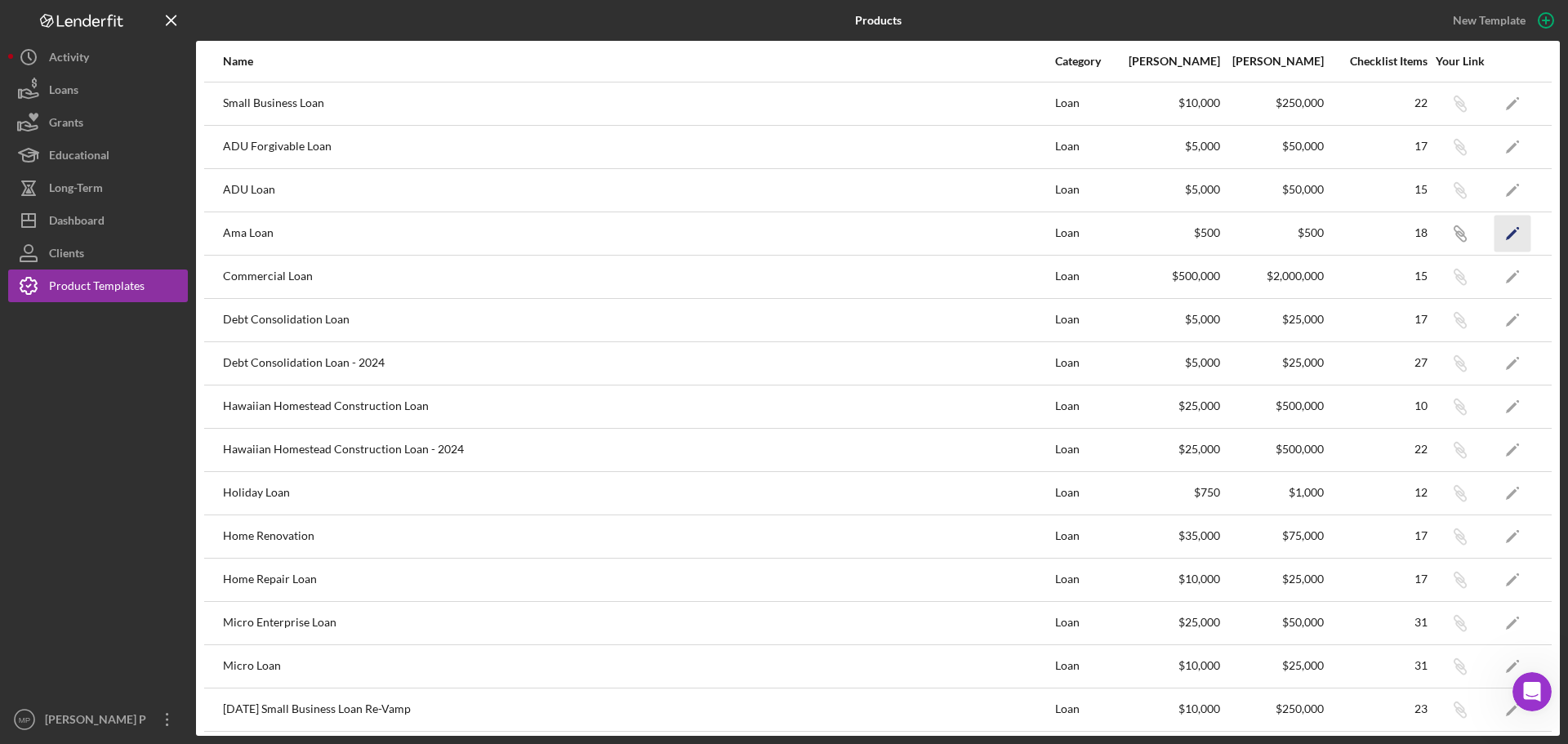
click at [1498, 232] on icon "Icon/Edit" at bounding box center [1512, 233] width 37 height 37
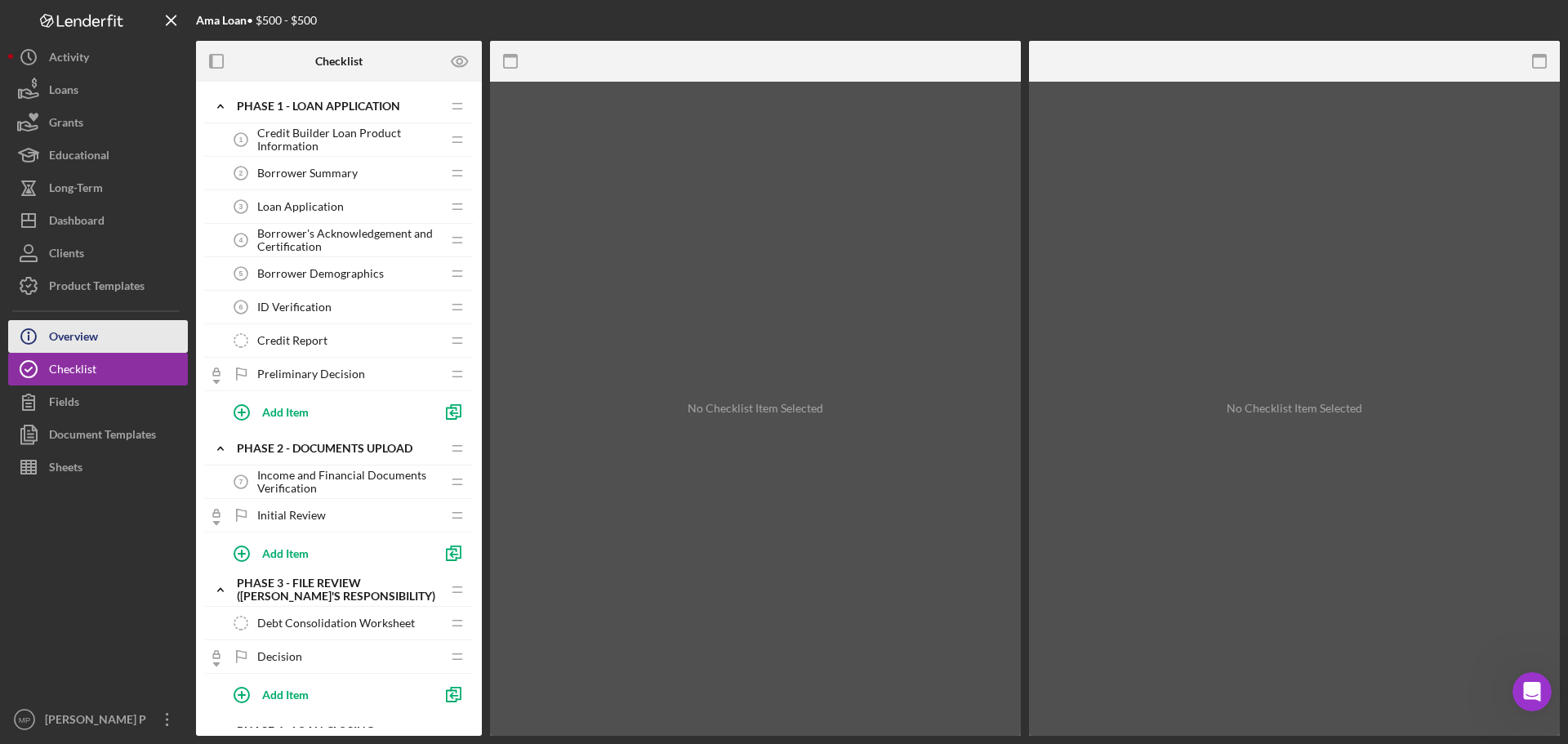
click at [124, 332] on button "Icon/Info Overview" at bounding box center [97, 336] width 180 height 33
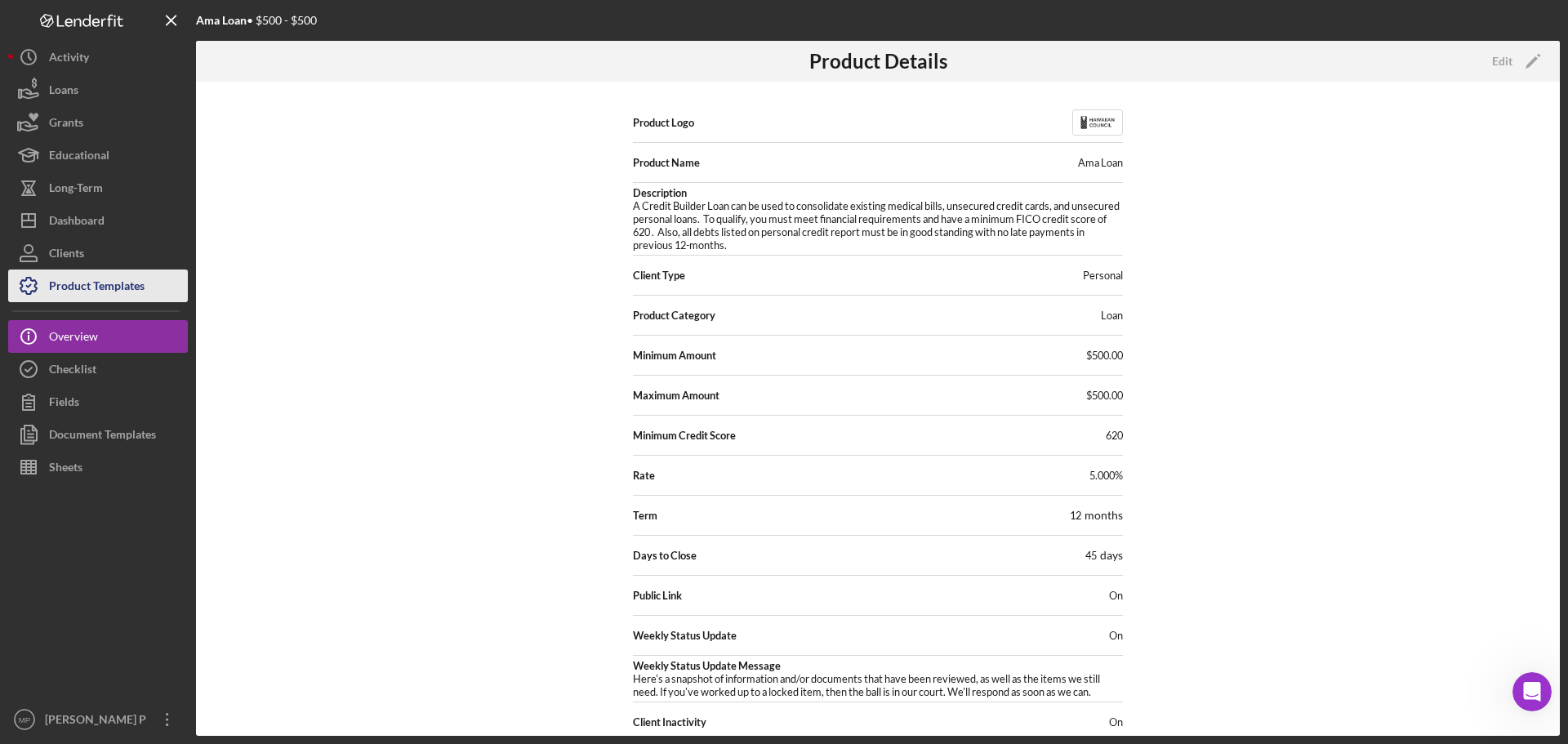
click at [94, 294] on div "Product Templates" at bounding box center [96, 287] width 95 height 37
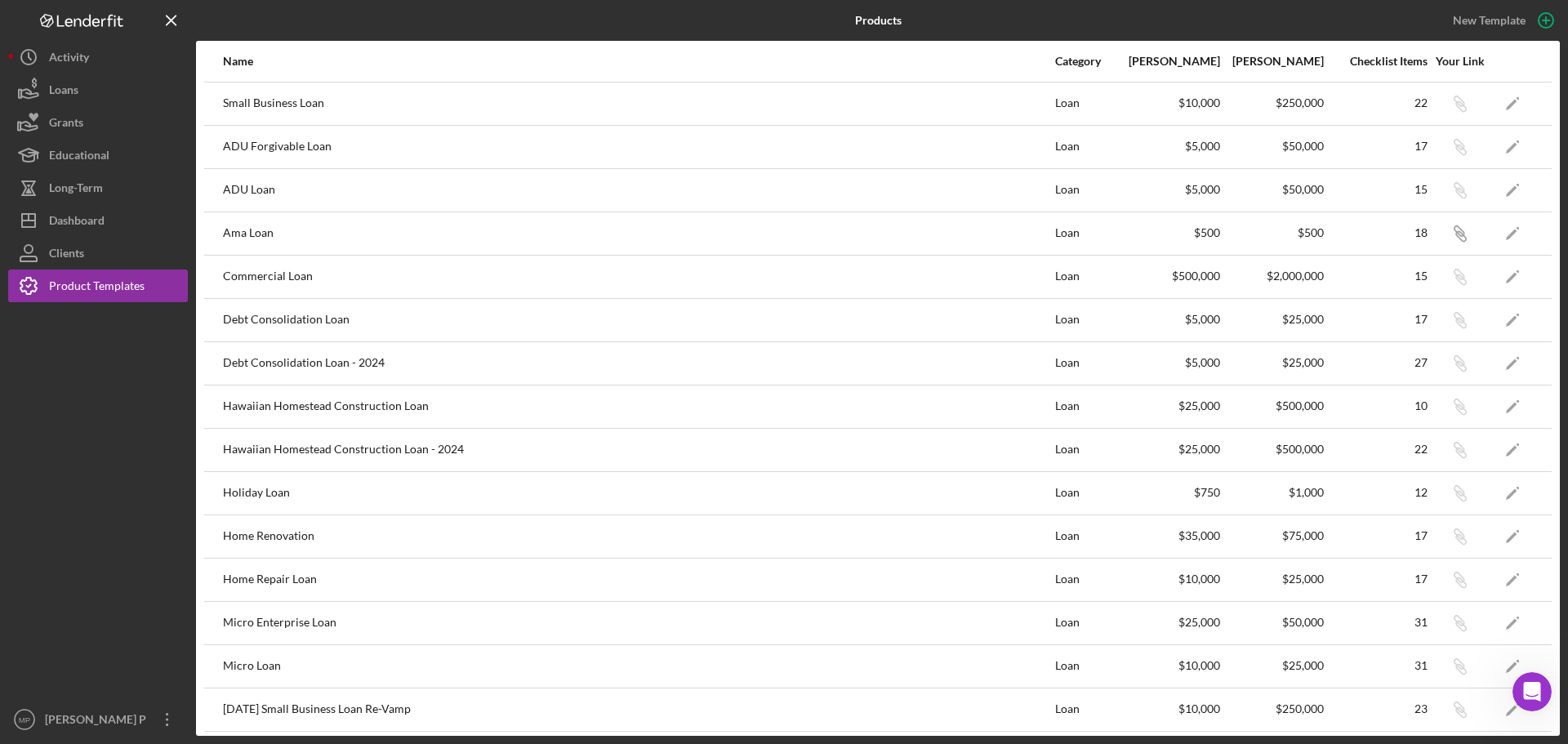
click at [1532, 689] on icon "Open Intercom Messenger" at bounding box center [1532, 692] width 27 height 27
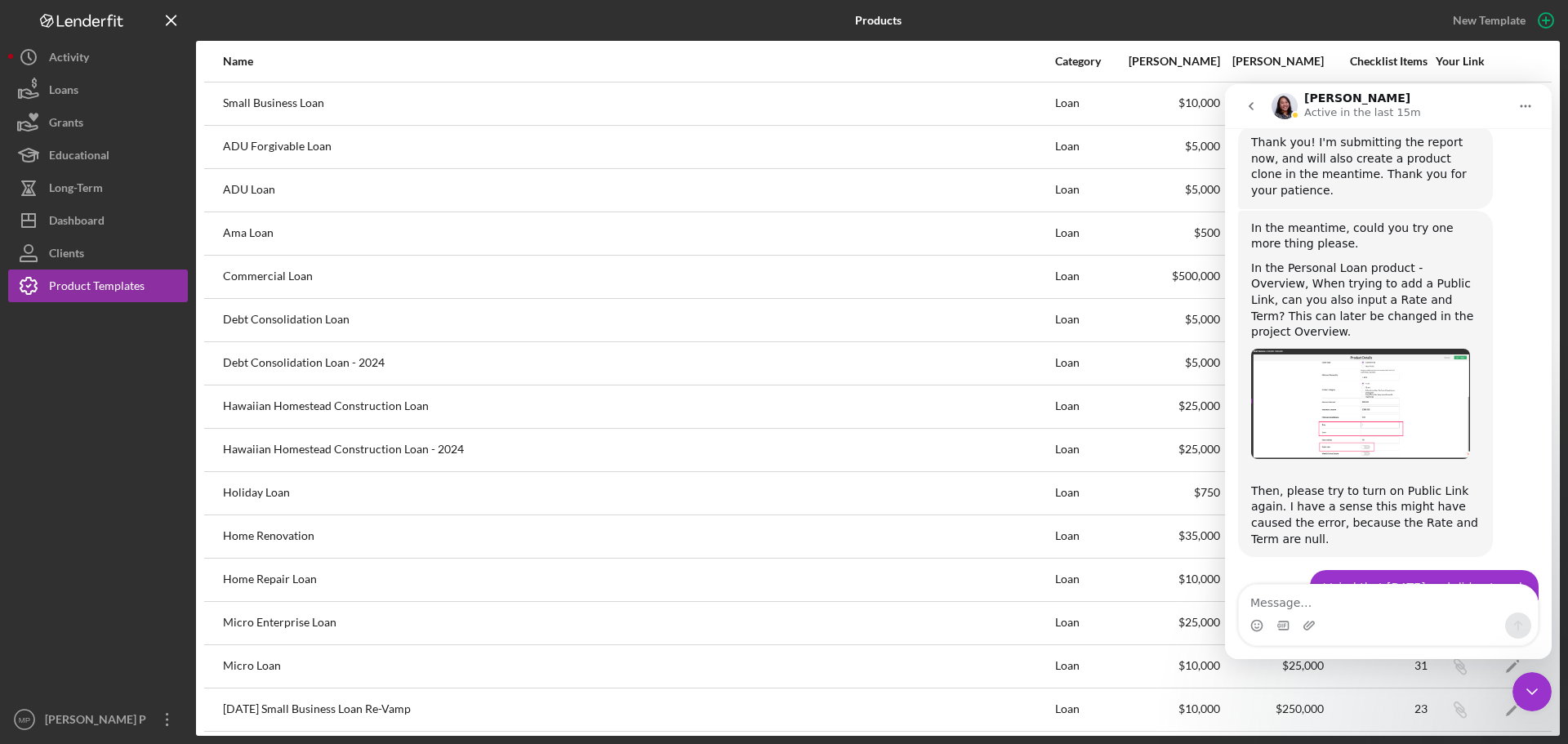
scroll to position [3441, 0]
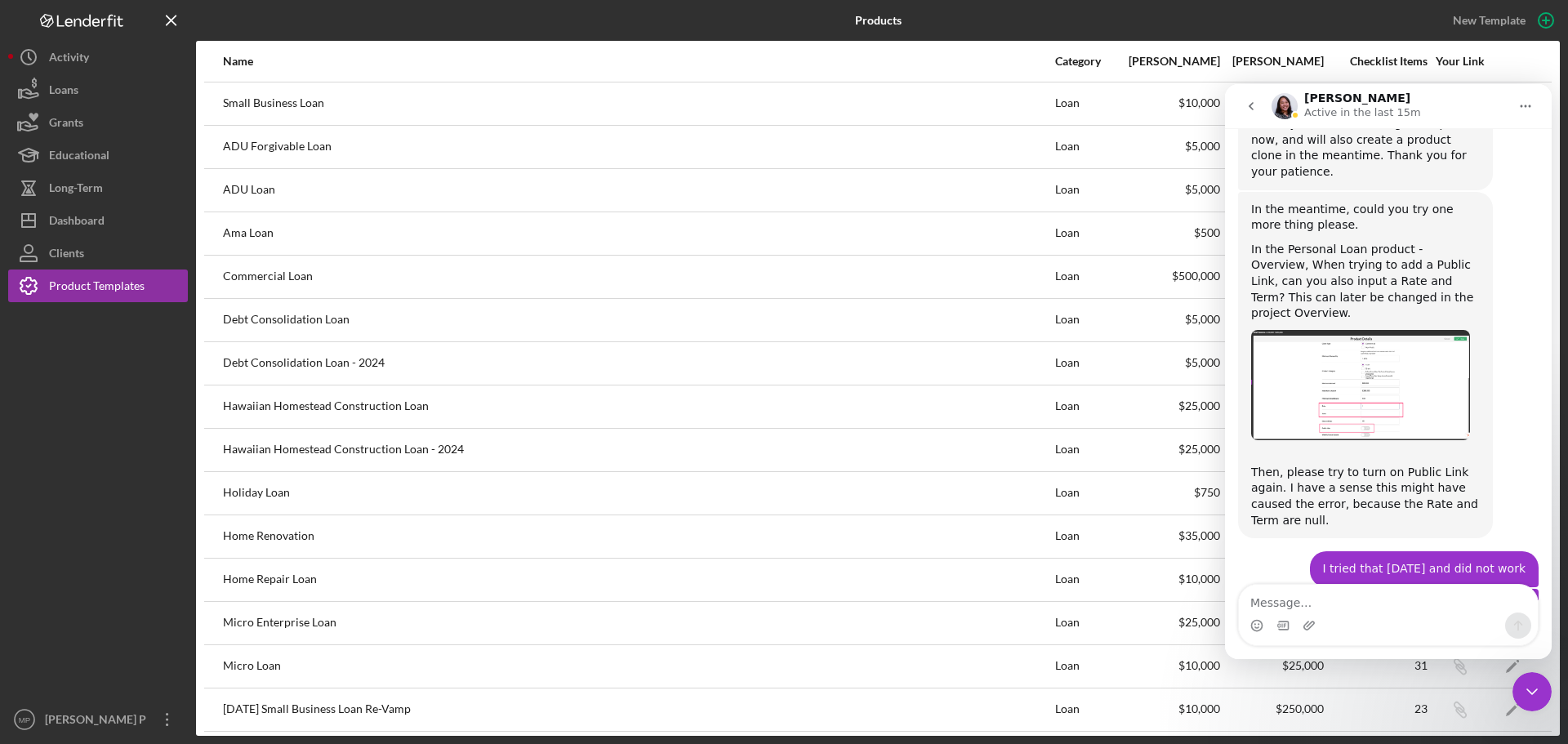
click at [1357, 599] on textarea "Message…" at bounding box center [1388, 599] width 299 height 28
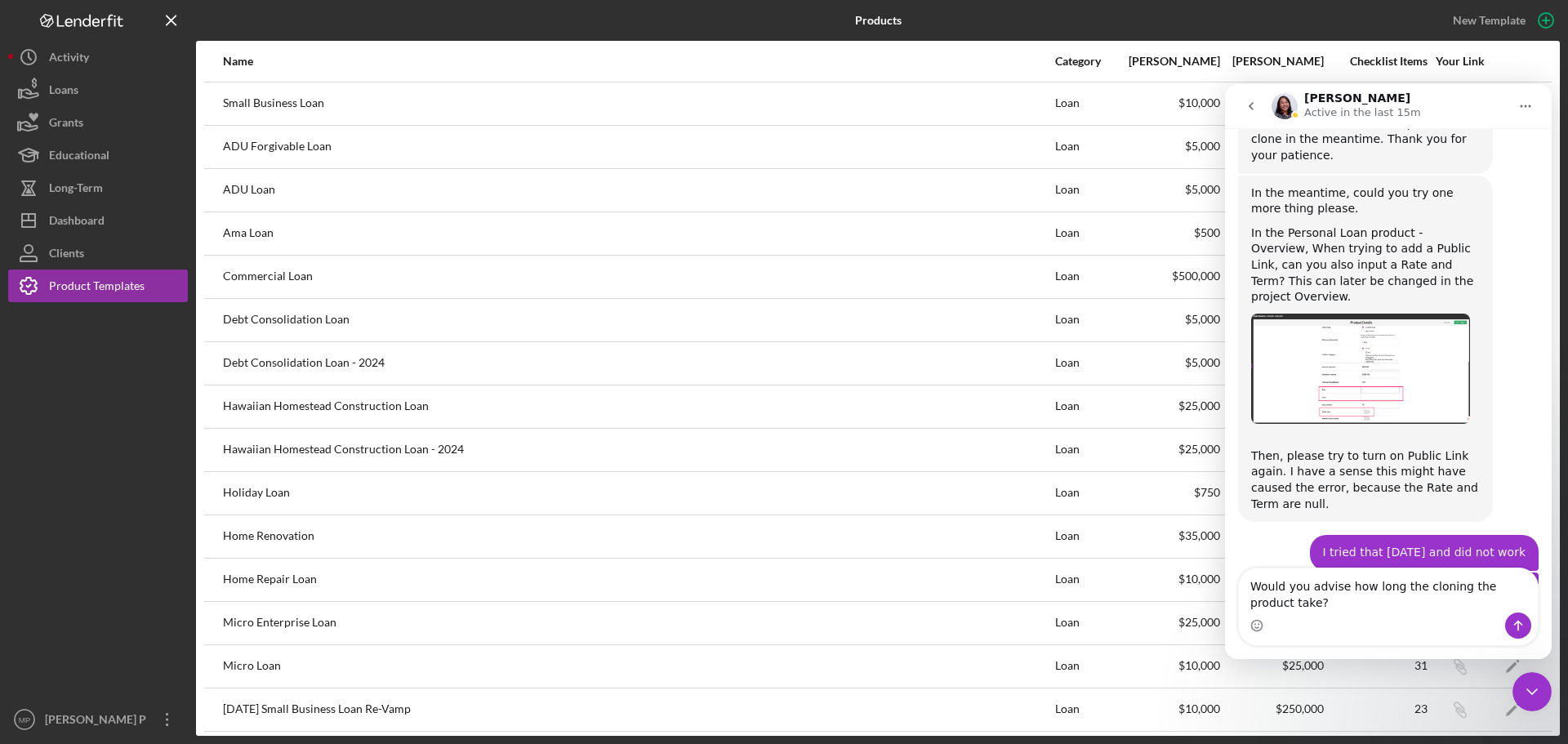
type textarea "Would you advise how long the cloning the product take?"
click at [1519, 629] on icon "Send a message…" at bounding box center [1517, 626] width 13 height 13
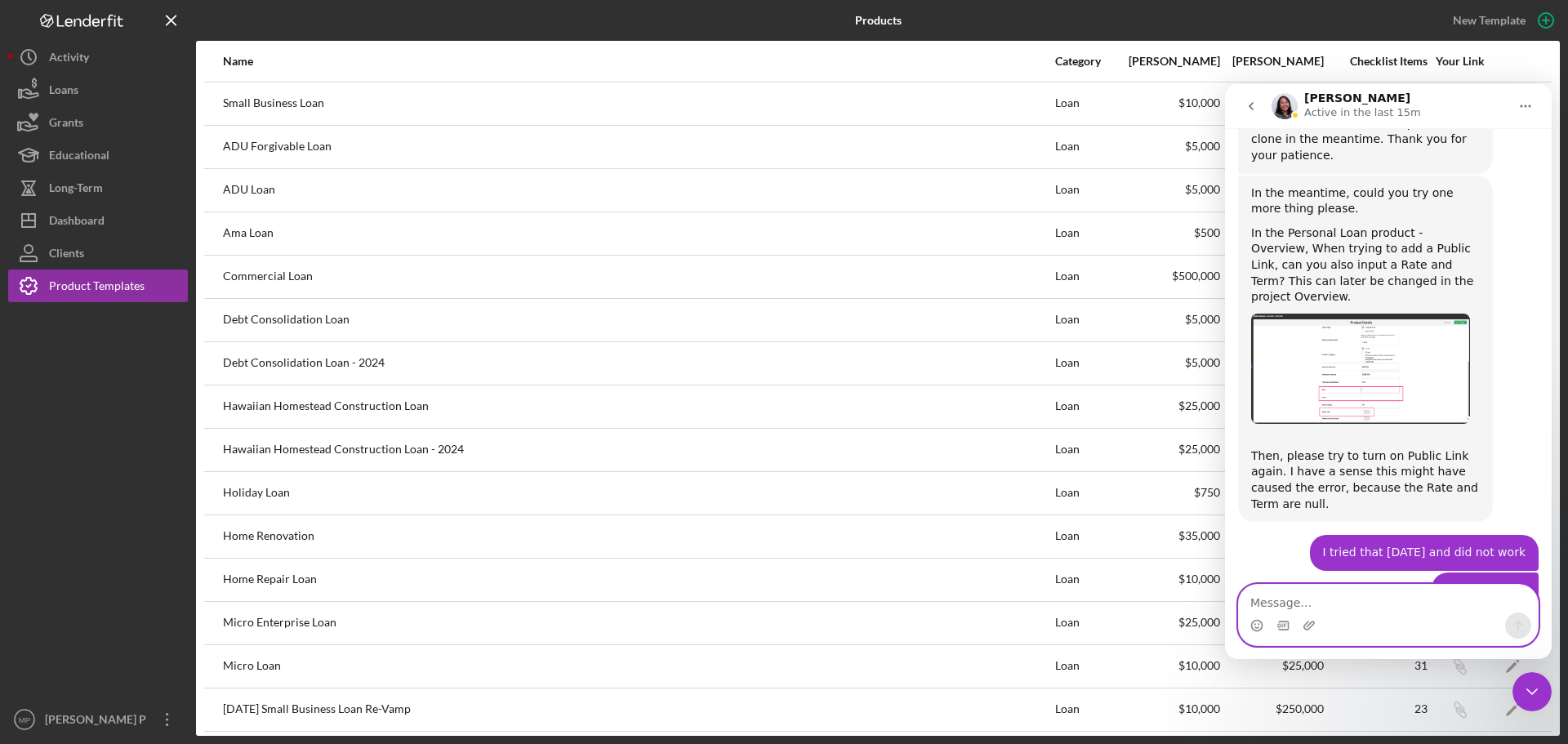
scroll to position [3493, 0]
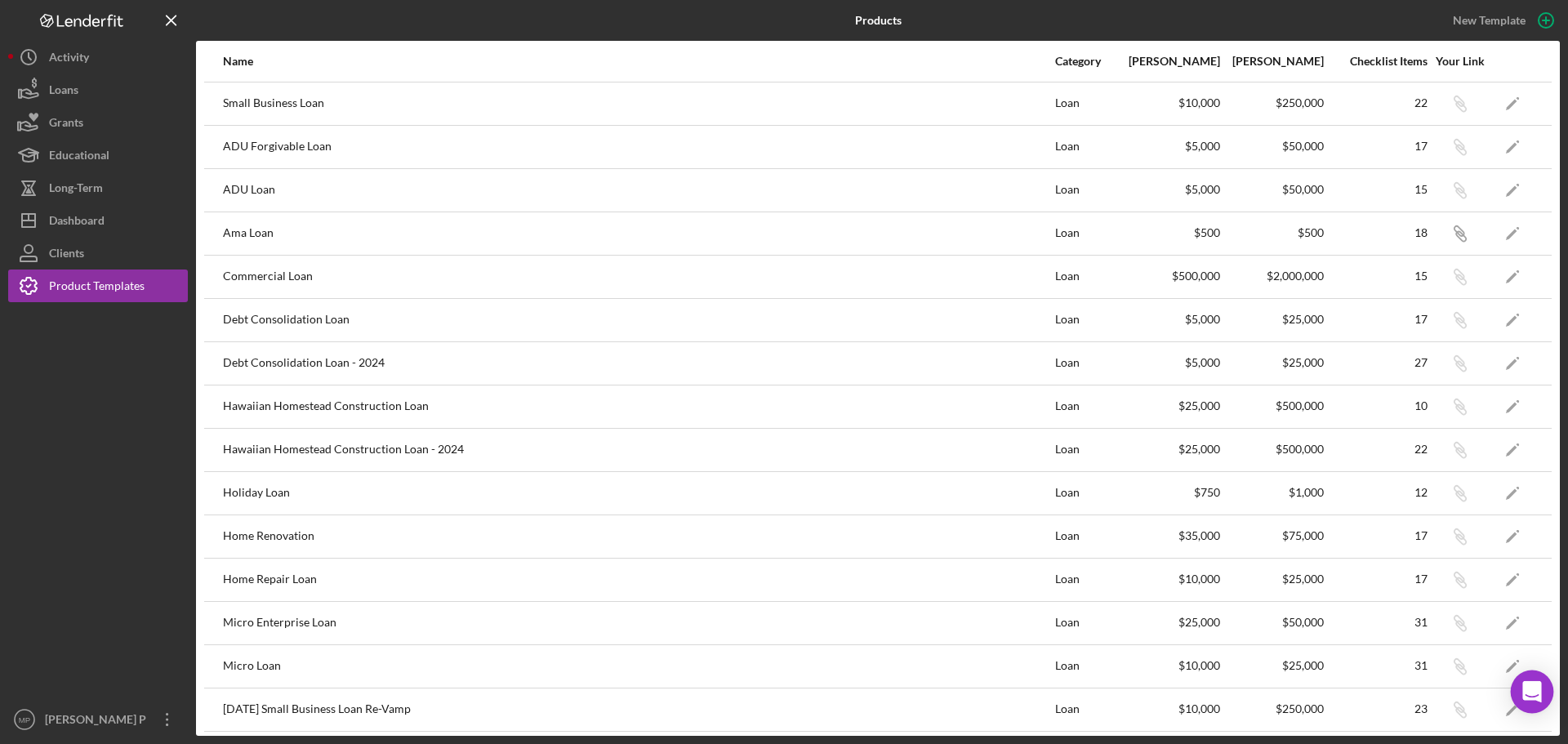
click at [1531, 692] on icon "Open Intercom Messenger" at bounding box center [1531, 691] width 19 height 21
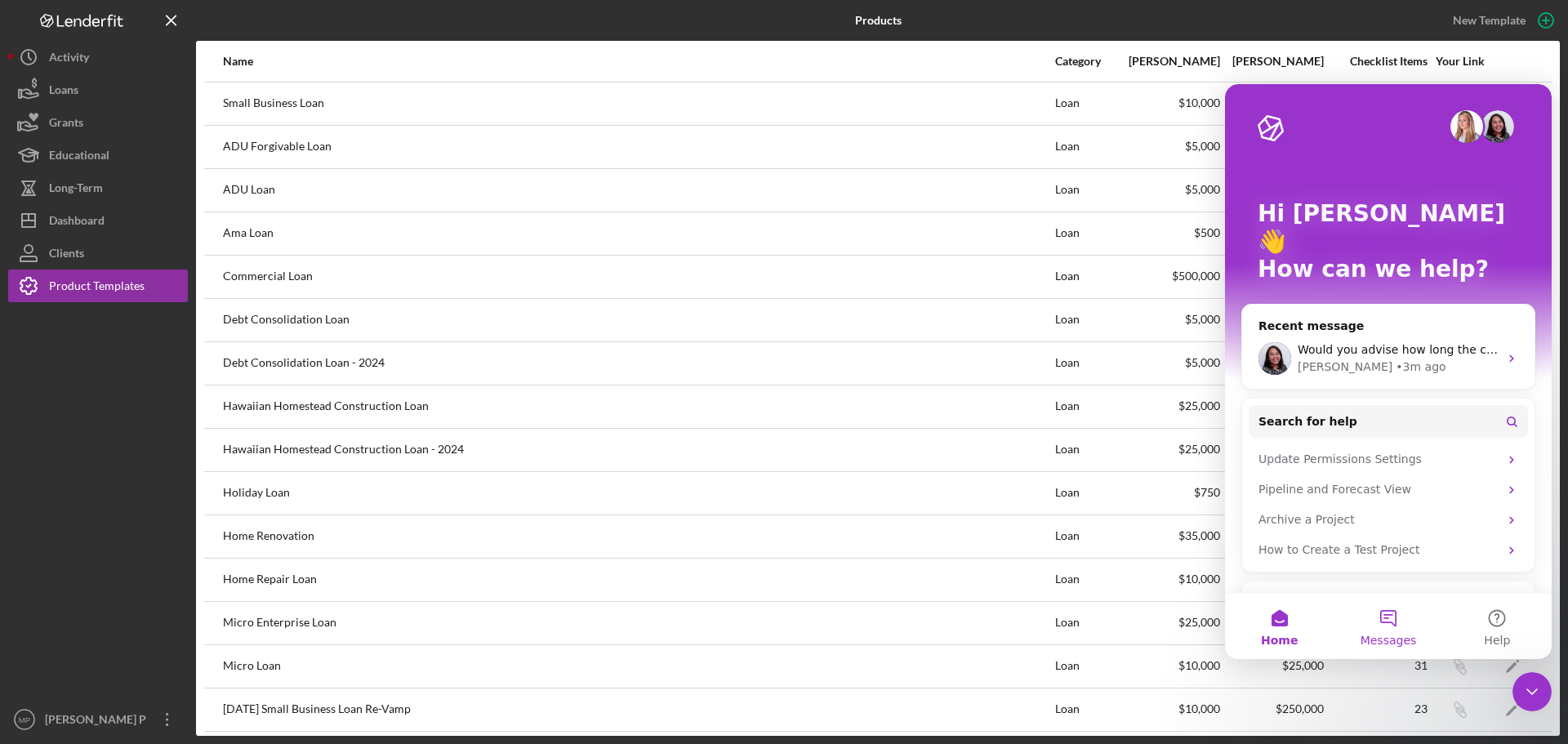
click at [1390, 615] on button "Messages" at bounding box center [1387, 627] width 108 height 66
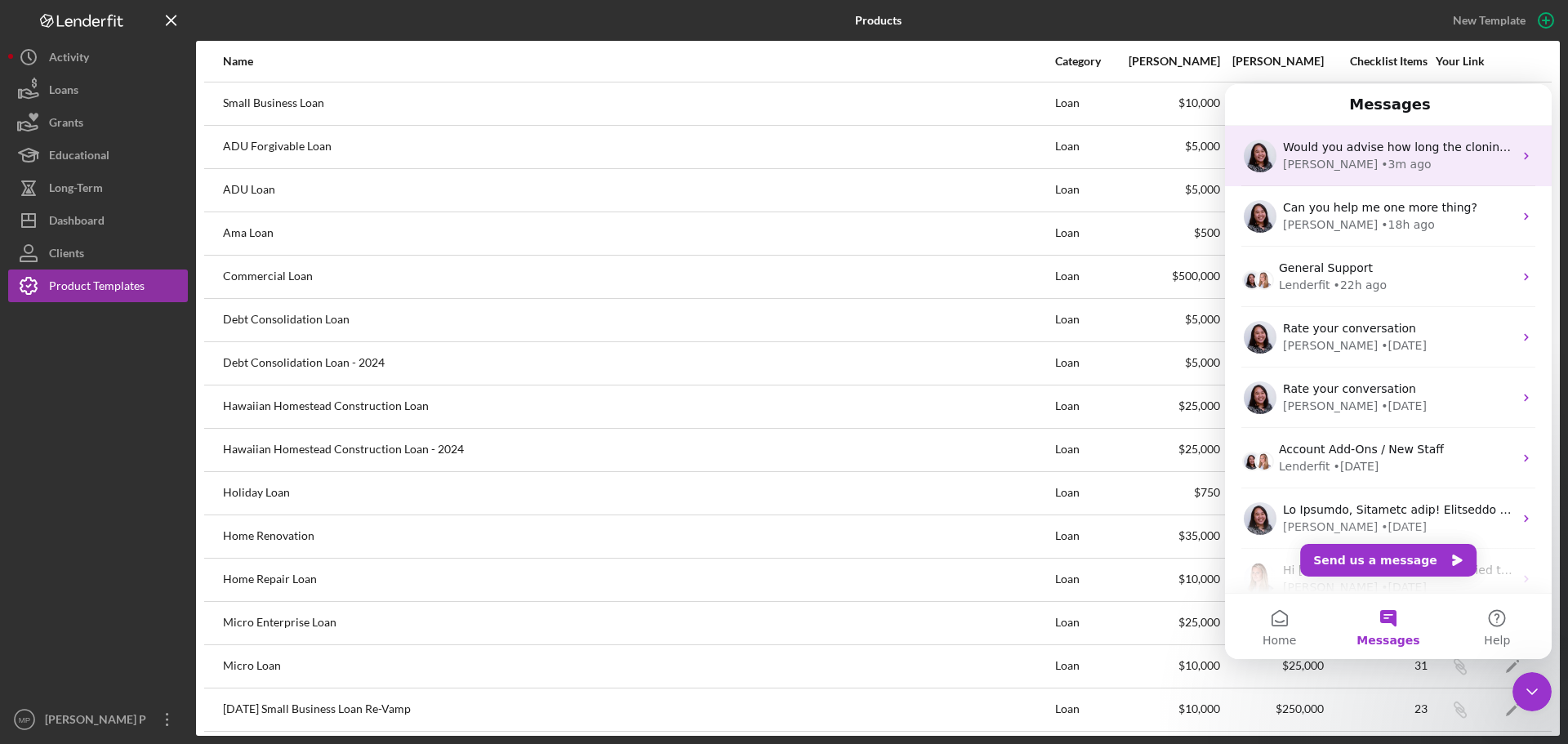
click at [1414, 161] on div "Christina • 3m ago" at bounding box center [1398, 164] width 231 height 17
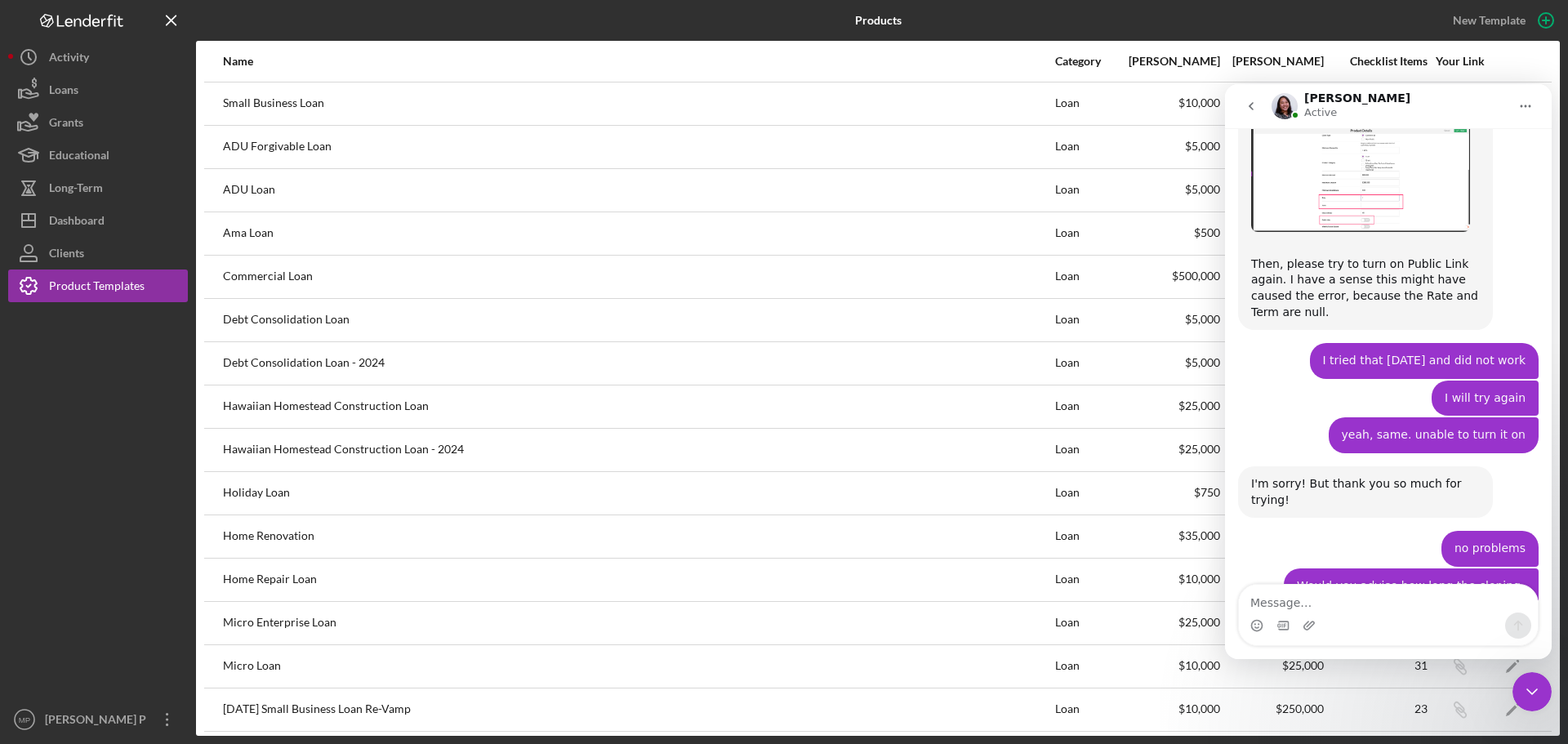
scroll to position [3654, 0]
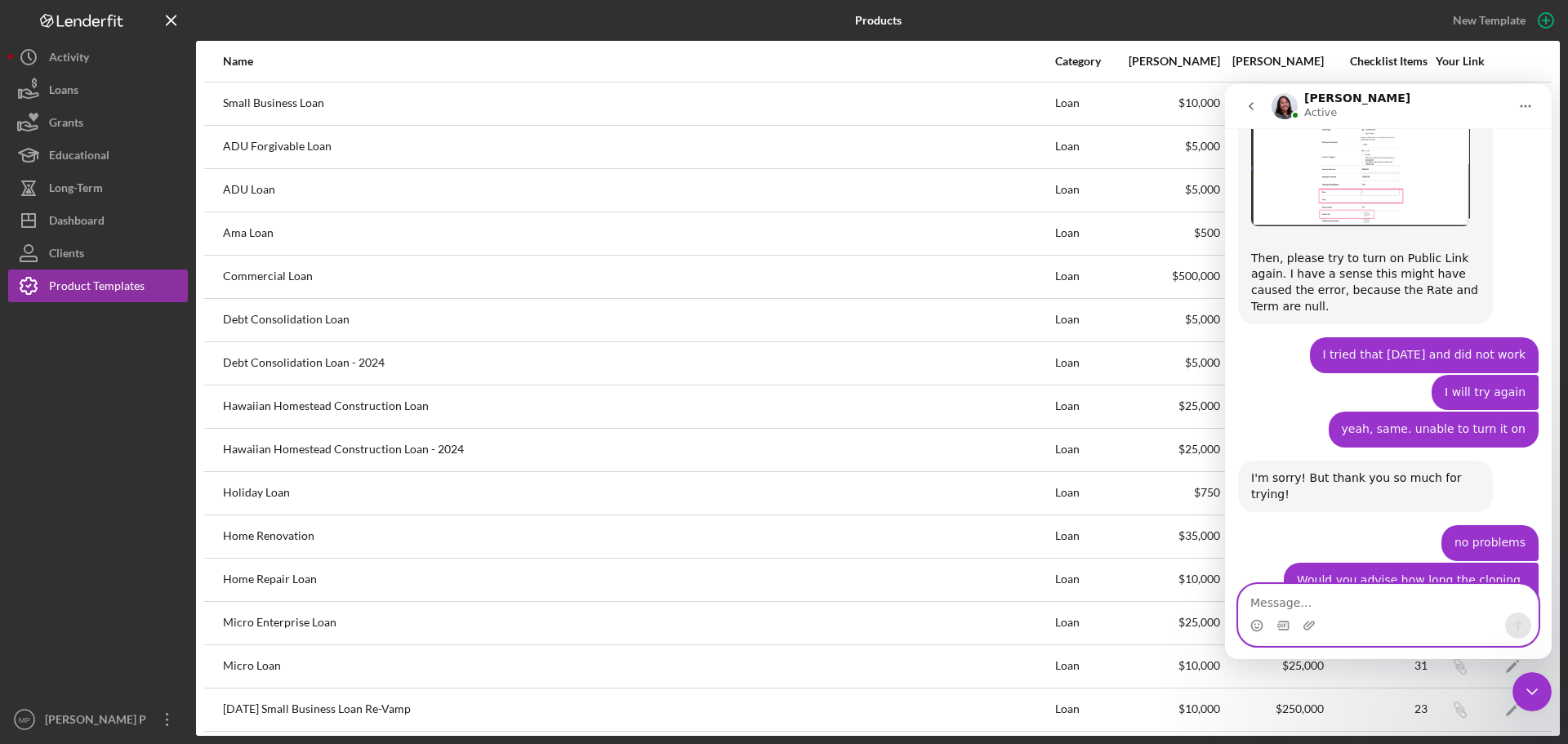
click at [1294, 601] on textarea "Message…" at bounding box center [1388, 599] width 299 height 28
type textarea "ok understand"
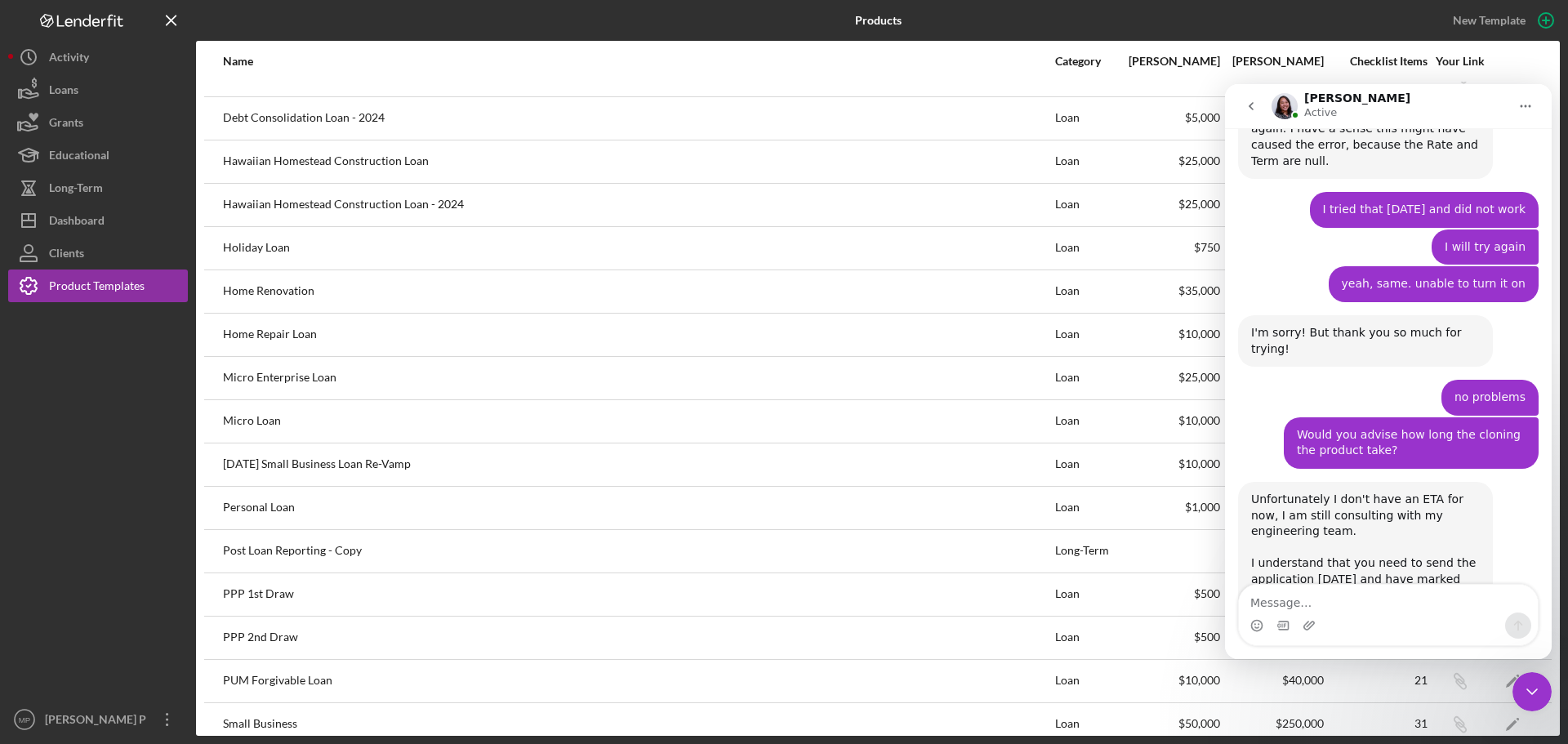
scroll to position [327, 0]
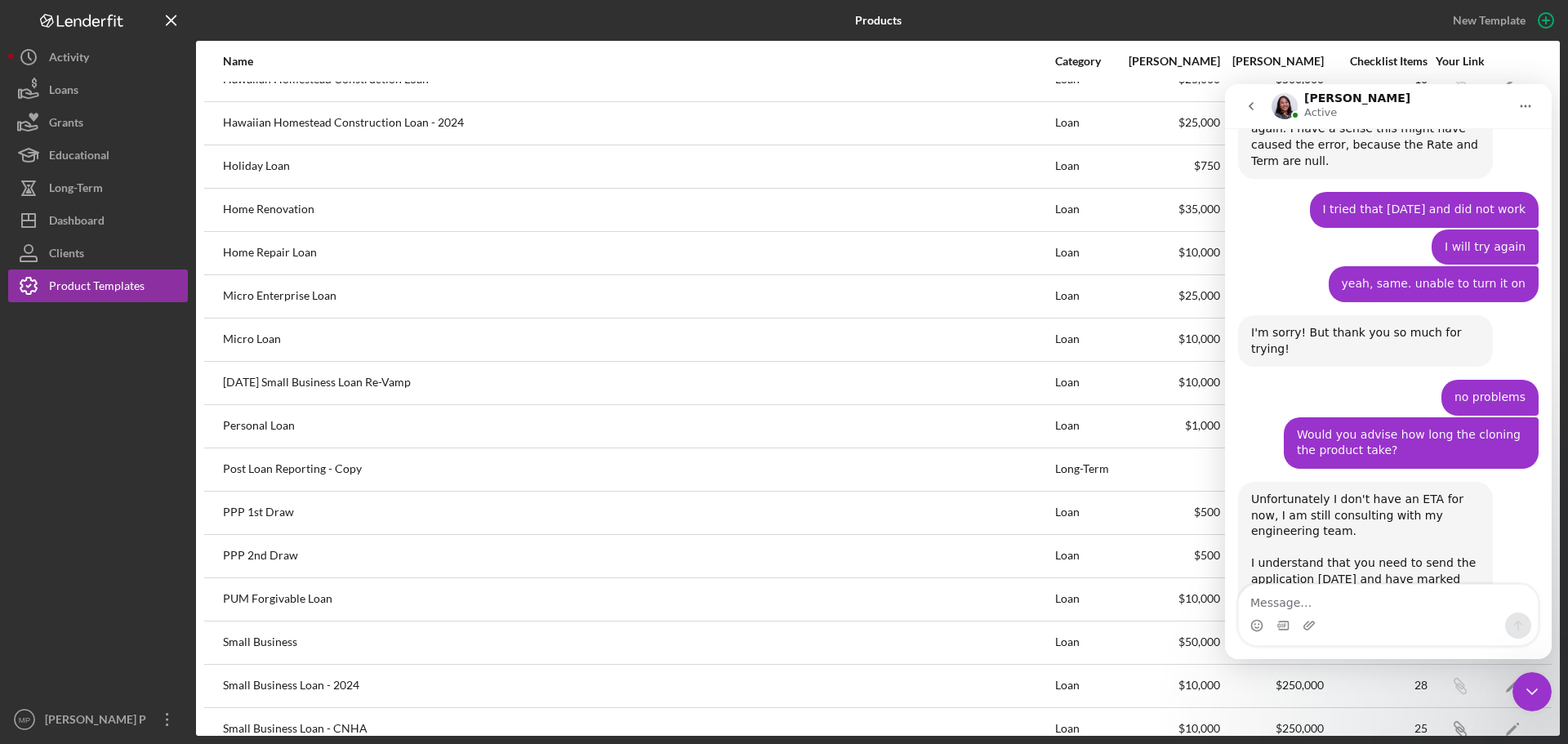
click at [1533, 691] on icon "Close Intercom Messenger" at bounding box center [1532, 692] width 20 height 20
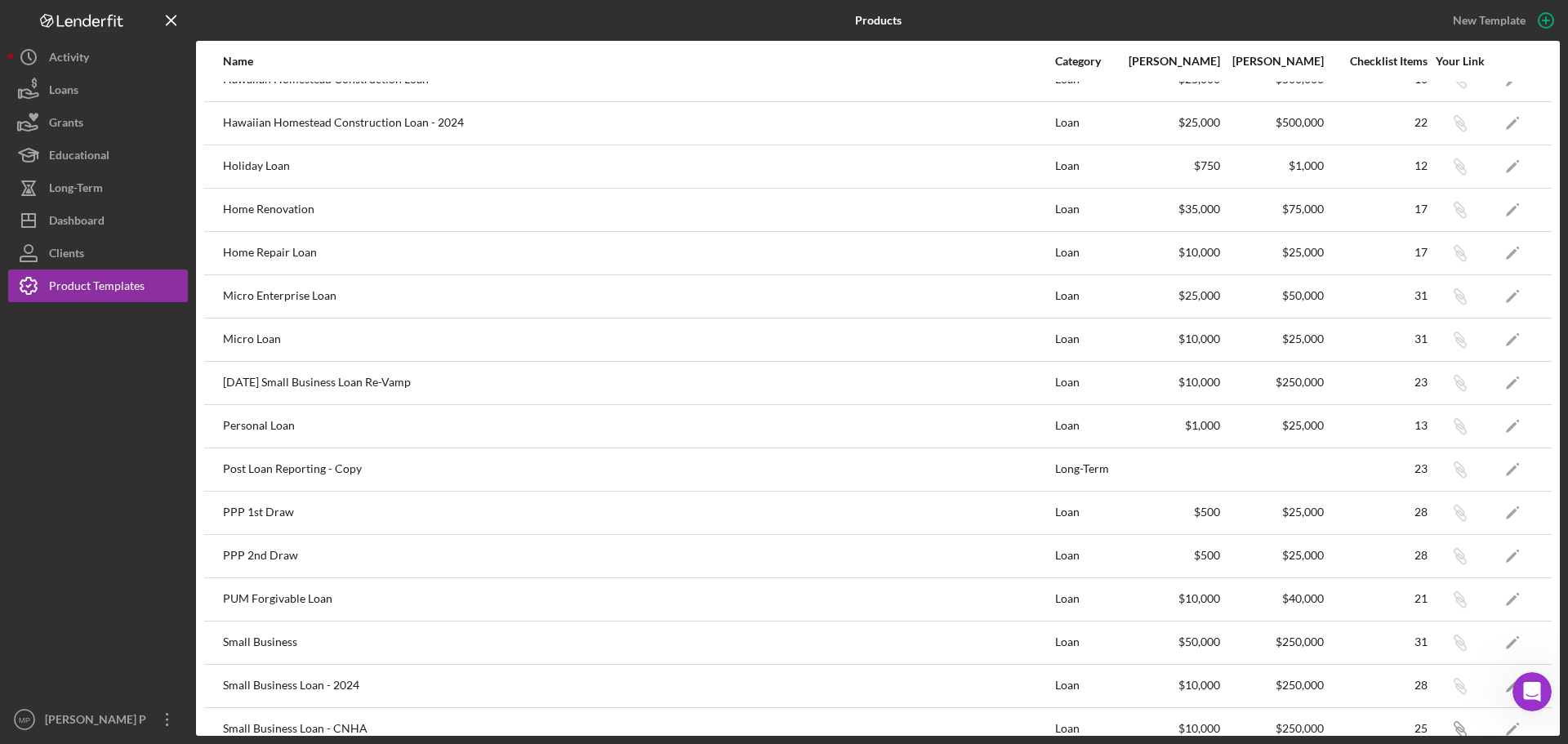
scroll to position [3800, 0]
click at [1503, 427] on icon "Icon/Edit" at bounding box center [1512, 426] width 37 height 37
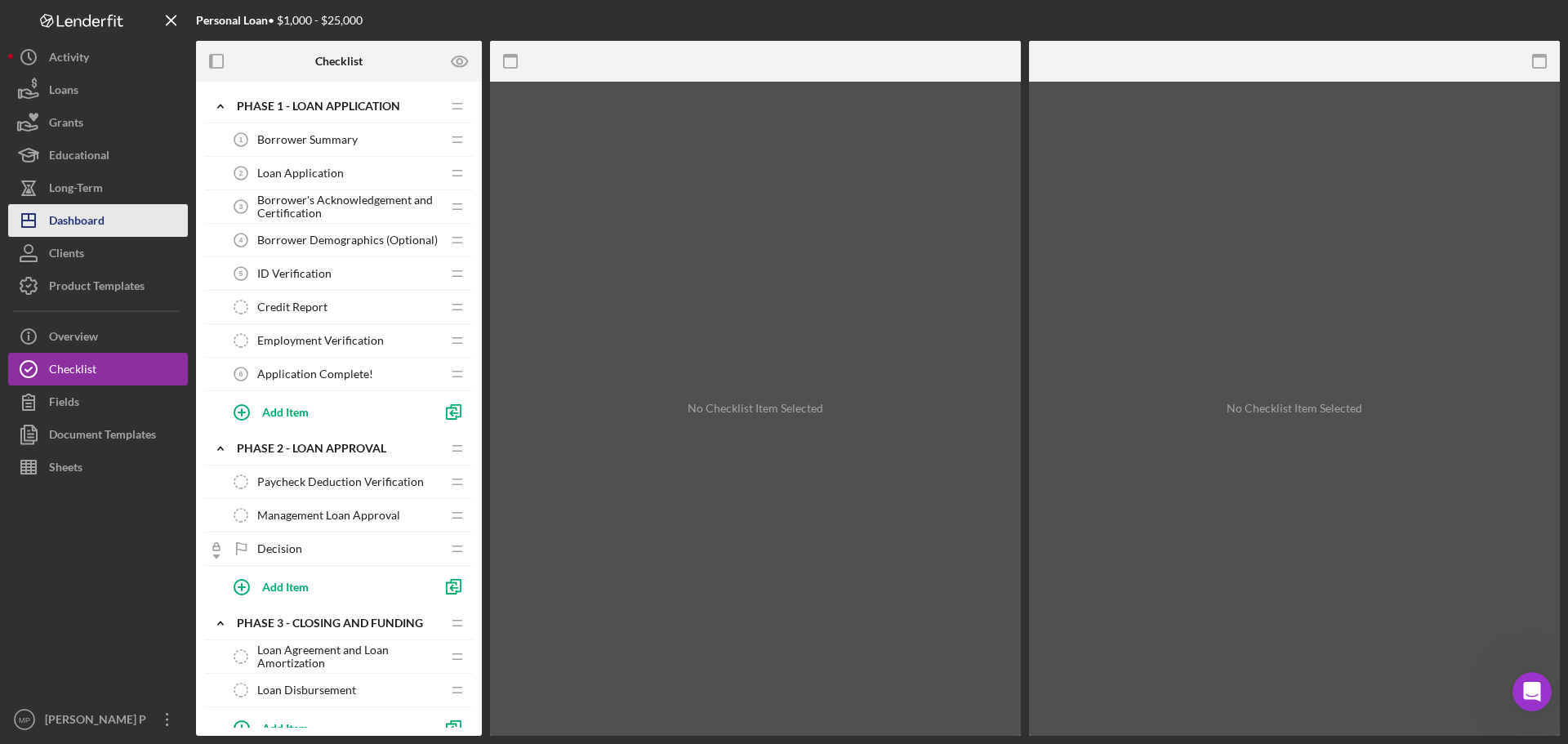
click at [86, 227] on div "Dashboard" at bounding box center [77, 222] width 56 height 37
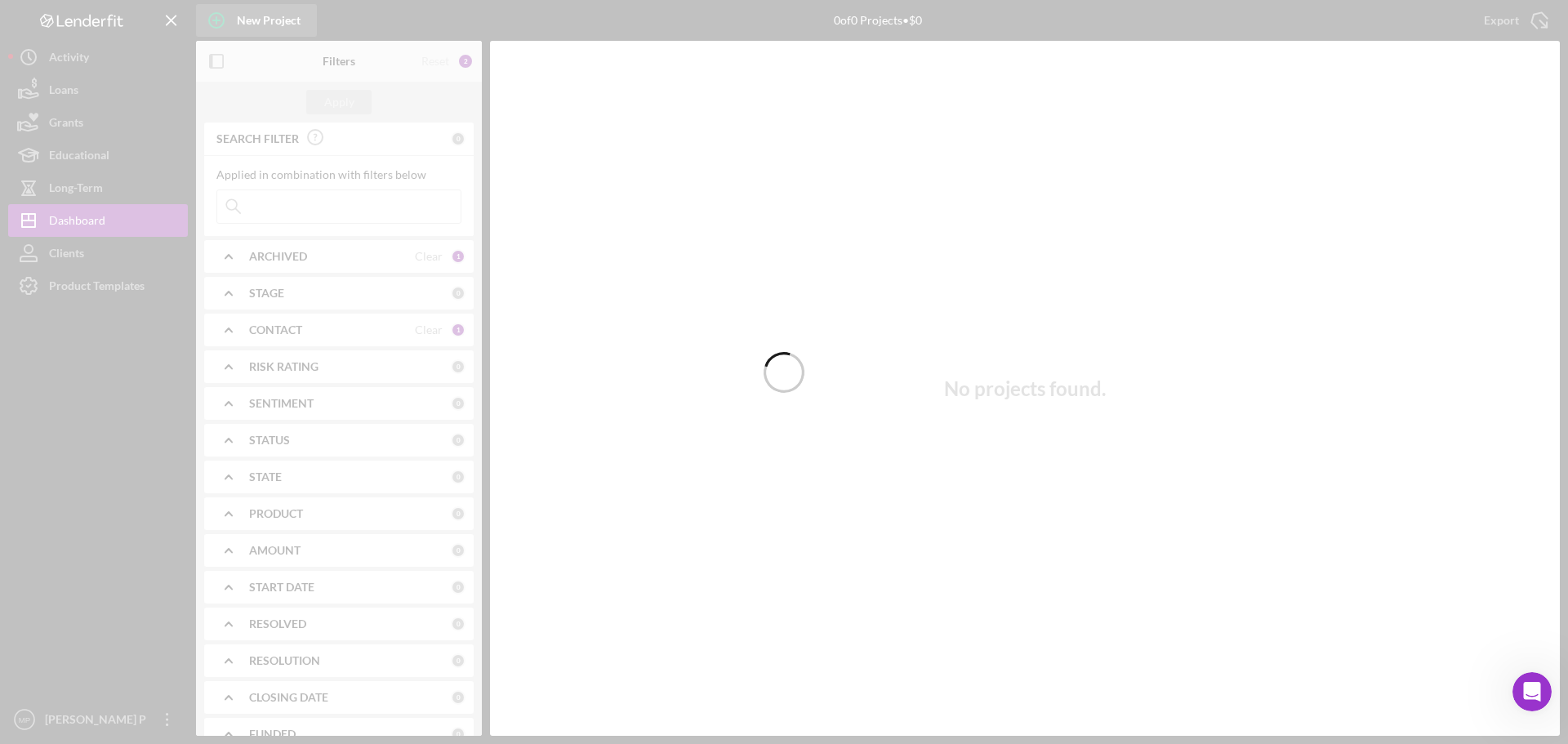
click at [239, 28] on div at bounding box center [784, 372] width 1568 height 744
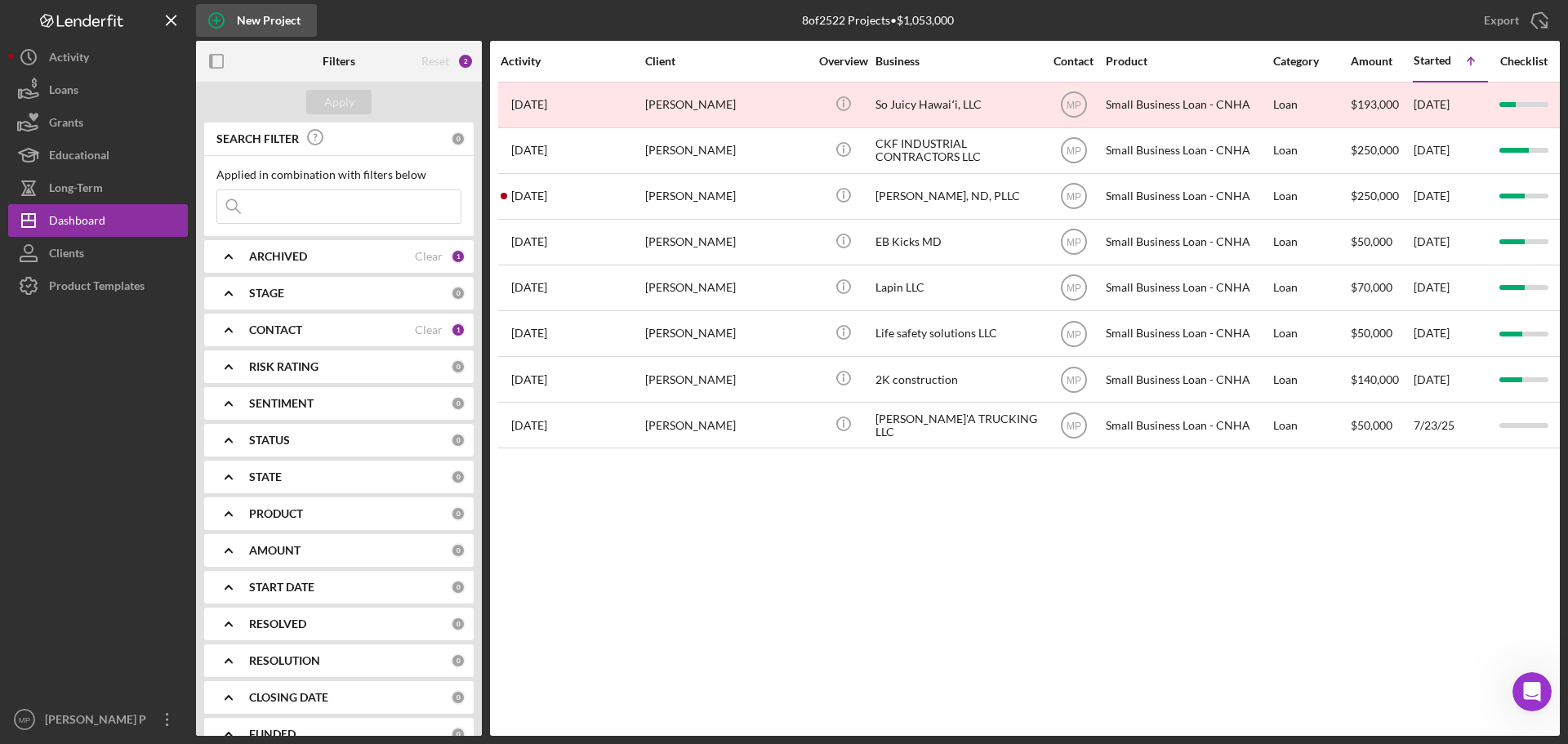
click at [251, 23] on div "New Project" at bounding box center [268, 20] width 64 height 33
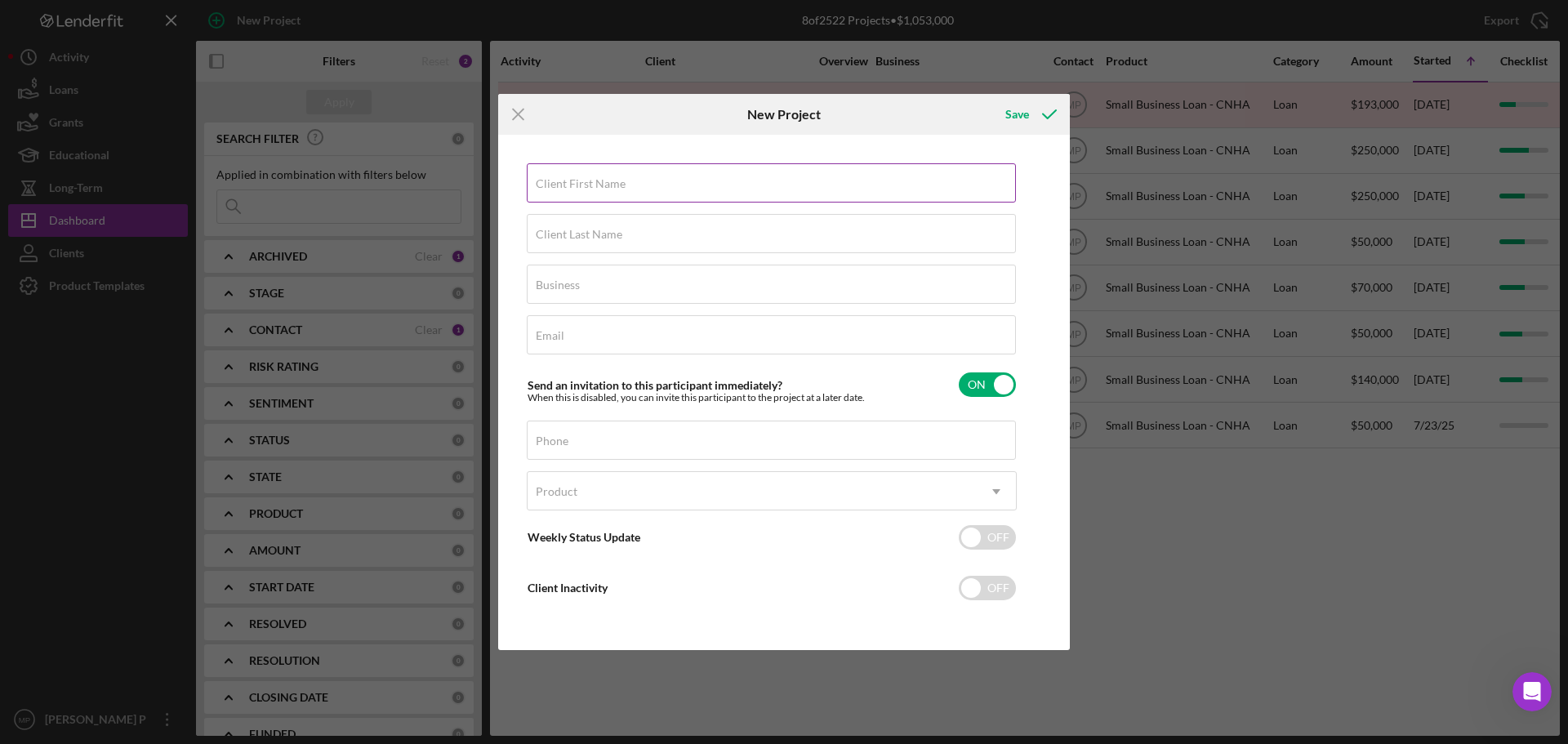
click at [612, 187] on label "Client First Name" at bounding box center [581, 183] width 89 height 13
click at [612, 187] on input "Client First Name" at bounding box center [772, 182] width 489 height 39
type input "Dickson"
click at [649, 236] on input "Client Last Name" at bounding box center [772, 233] width 489 height 39
type input "Lewis"
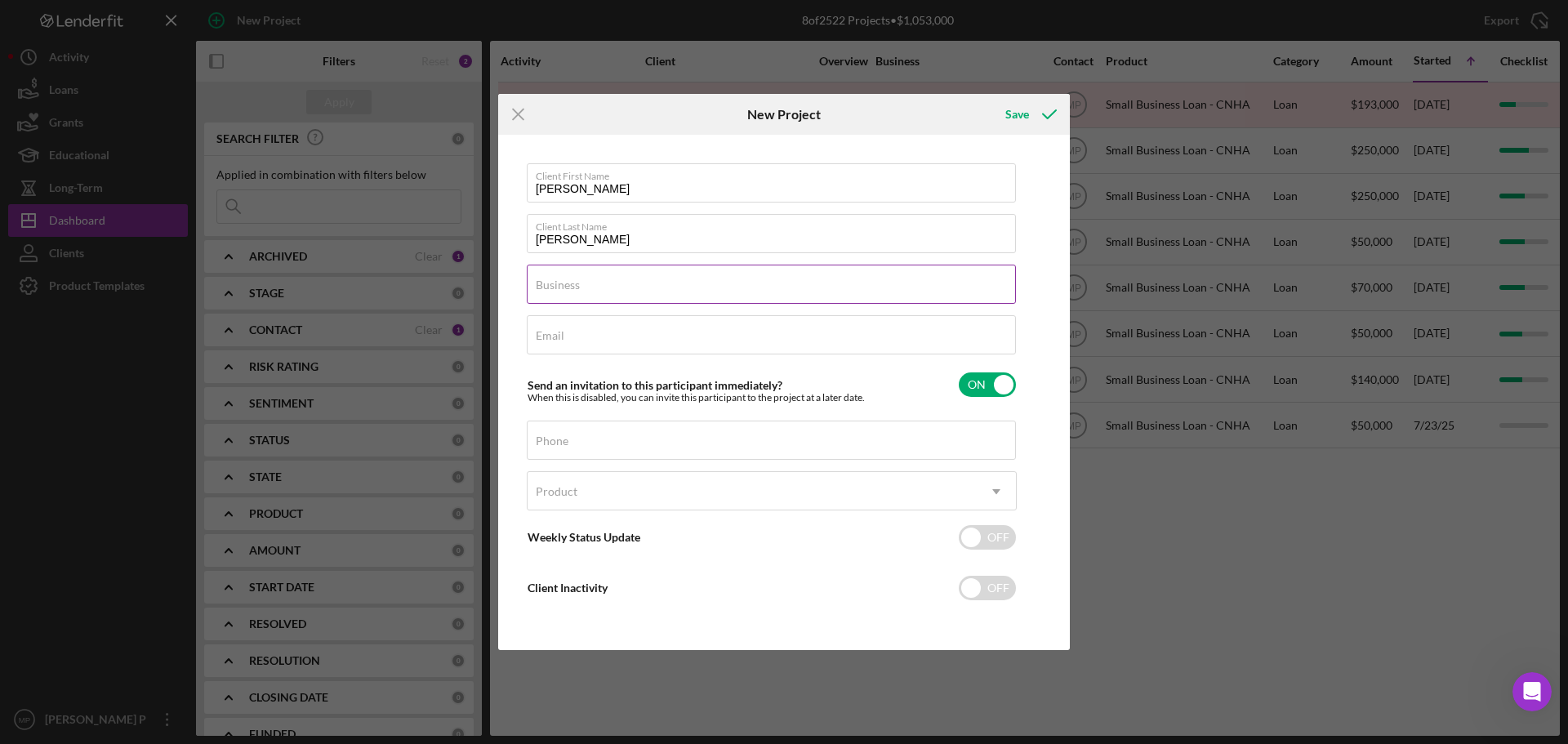
click at [619, 286] on input "Business" at bounding box center [772, 283] width 489 height 39
type input "N/A"
click at [610, 337] on input "Email" at bounding box center [772, 334] width 489 height 39
type input "dickie@hawaii-stage.com"
click at [647, 443] on input "Phone" at bounding box center [772, 440] width 489 height 39
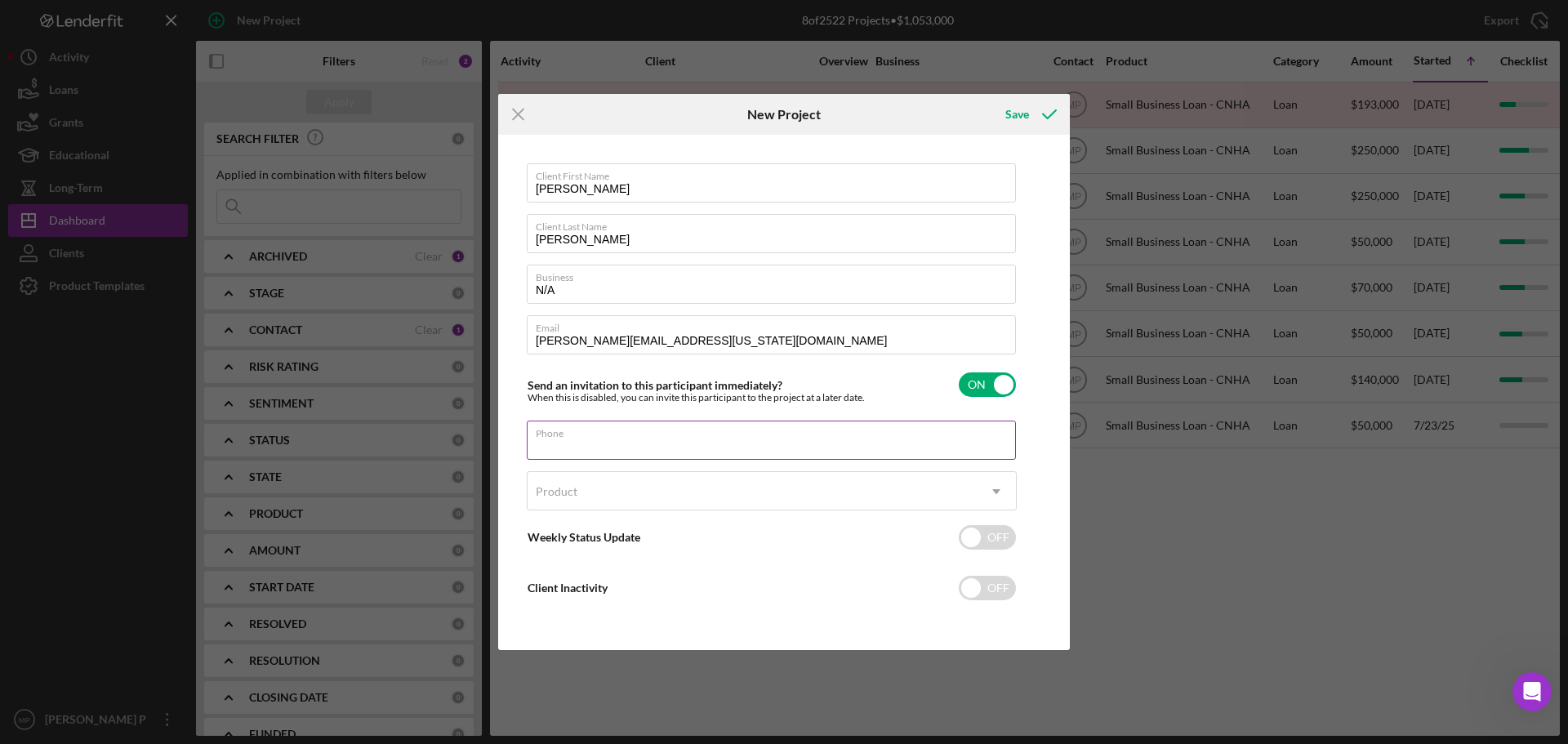
type input "(808) 265-2732"
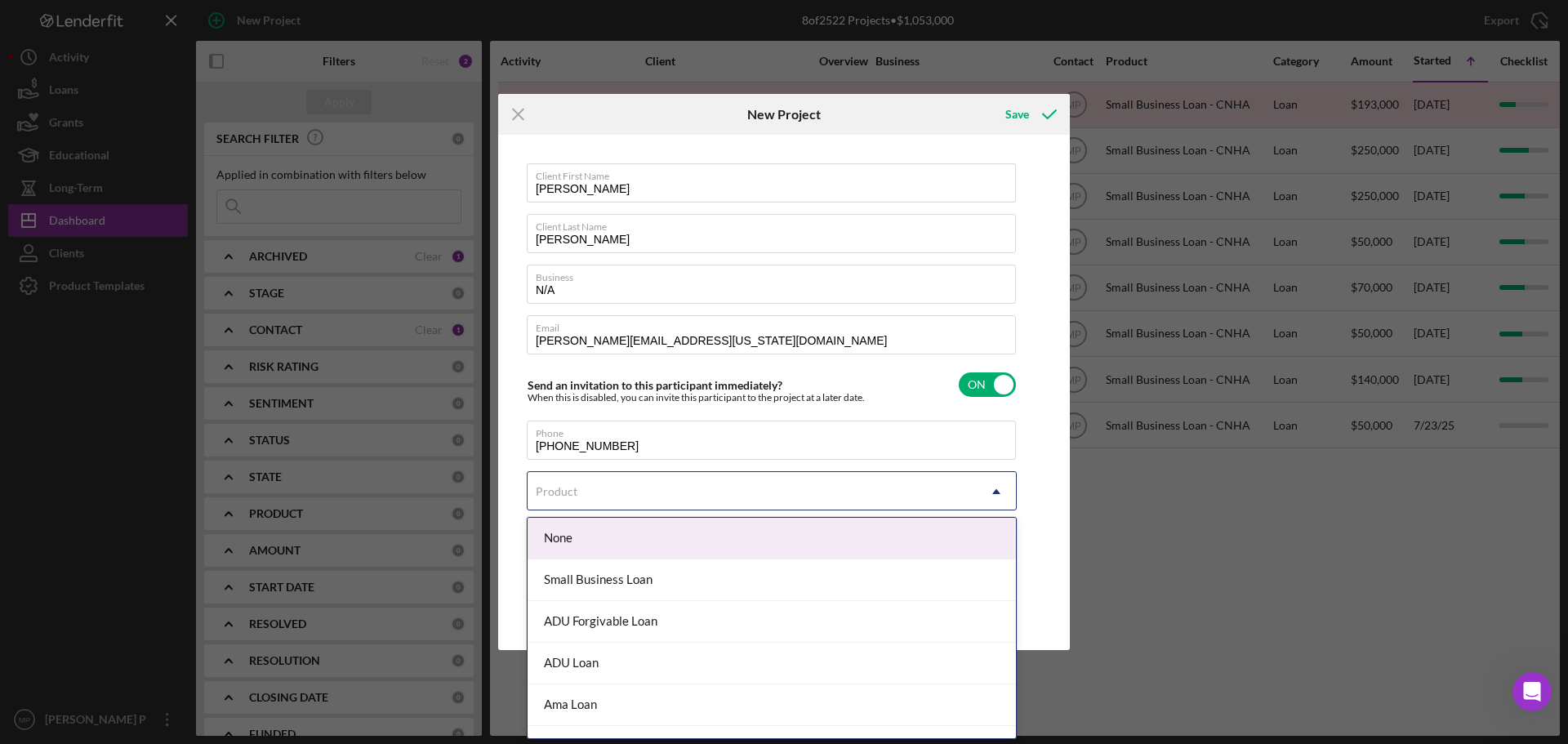
click at [619, 491] on div "Product" at bounding box center [753, 492] width 449 height 38
type input "p"
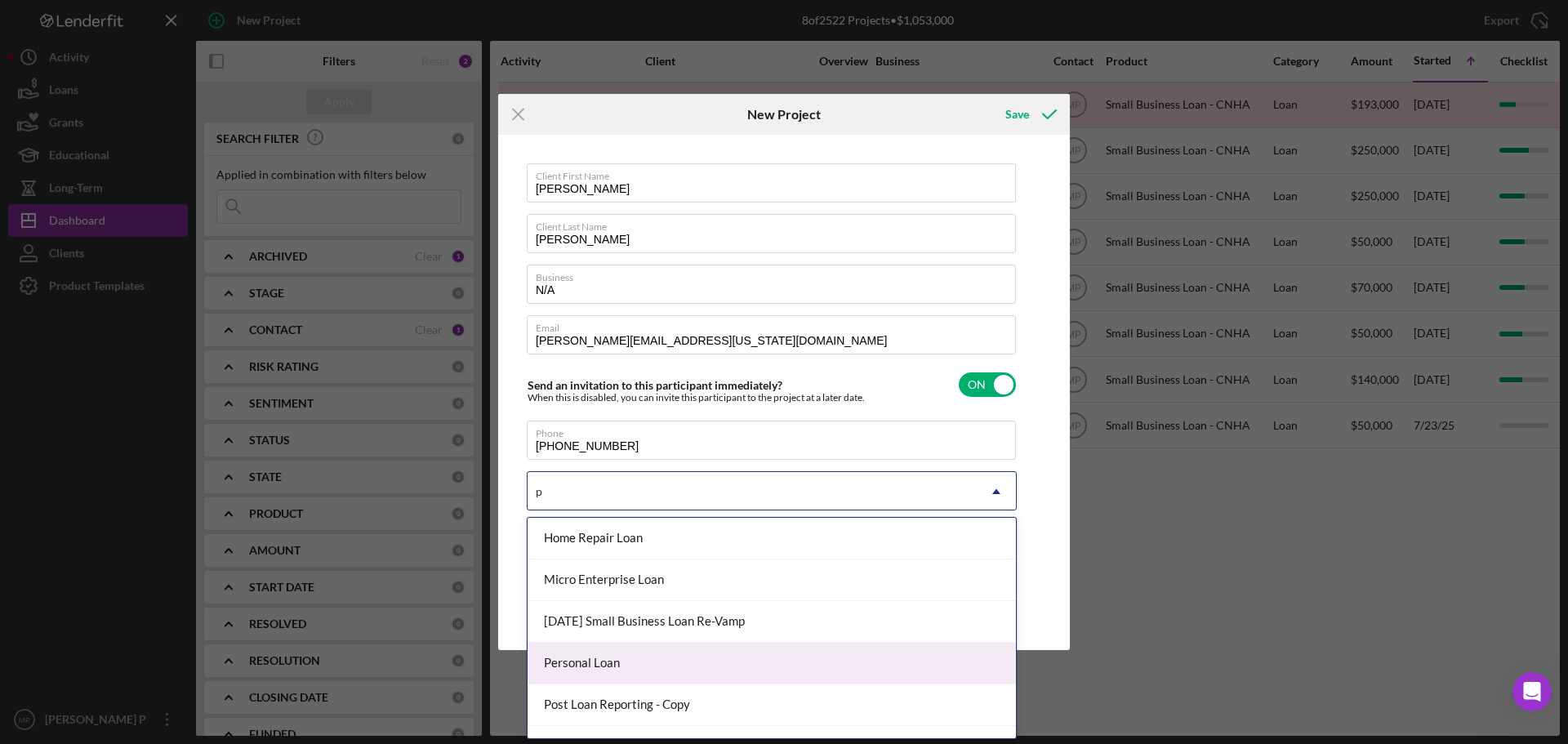
click at [623, 668] on div "Personal Loan" at bounding box center [772, 663] width 488 height 42
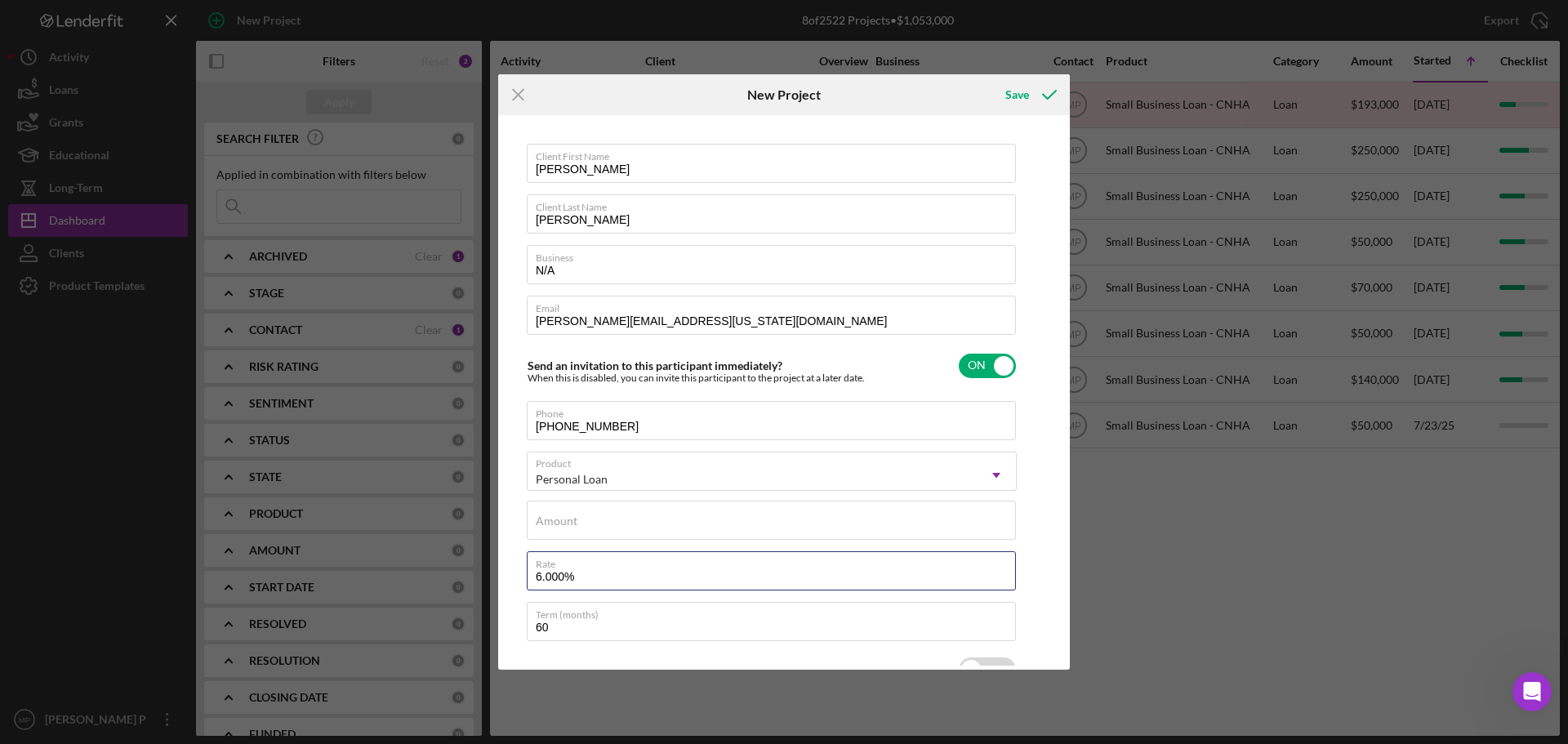
drag, startPoint x: 592, startPoint y: 578, endPoint x: 484, endPoint y: 580, distance: 108.0
click at [485, 580] on div "Icon/Menu Close New Project Save Client First Name Dickson Client Last Name Lew…" at bounding box center [784, 372] width 1568 height 744
drag, startPoint x: 578, startPoint y: 630, endPoint x: 521, endPoint y: 624, distance: 57.3
click at [521, 624] on div "Client First Name Dickson Client Last Name Lewis Business N/A Email dickie@hawa…" at bounding box center [784, 392] width 564 height 546
click at [806, 519] on div "Amount" at bounding box center [772, 520] width 490 height 41
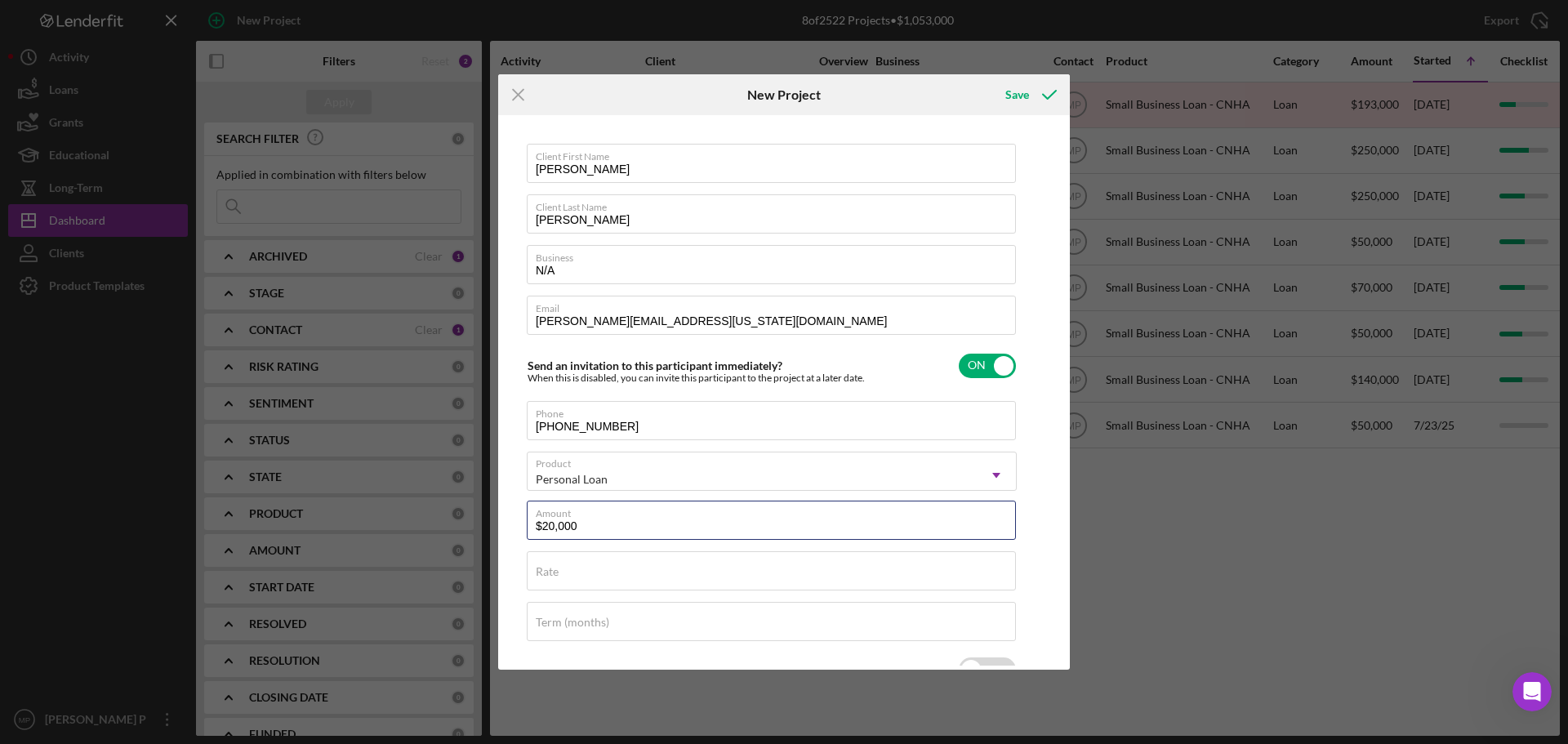
type input "$20,000"
click at [1037, 421] on div "Client First Name Dickson Client Last Name Lewis Business N/A Email dickie@hawa…" at bounding box center [784, 392] width 564 height 546
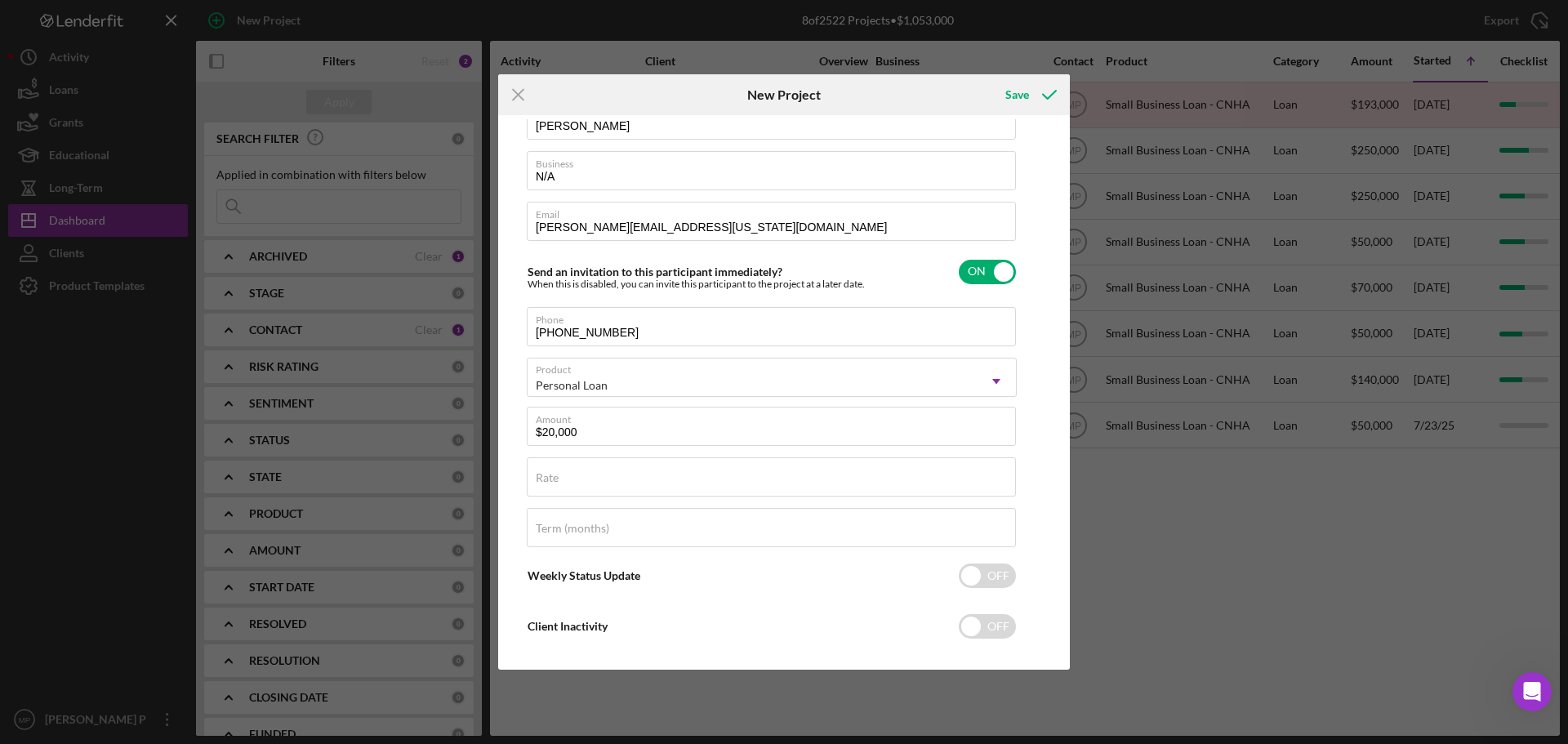
scroll to position [112, 0]
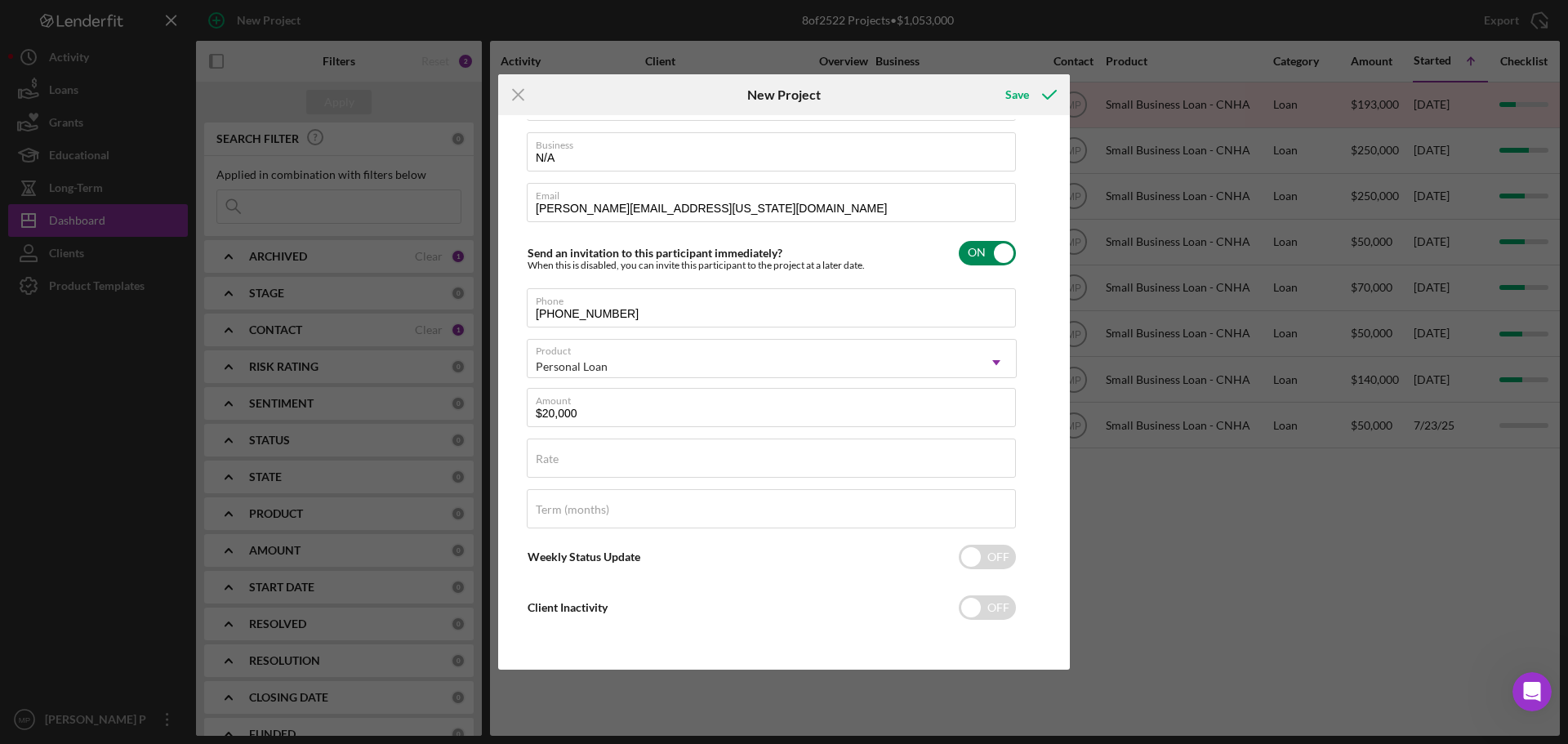
click at [998, 250] on input "checkbox" at bounding box center [986, 253] width 57 height 25
checkbox input "false"
click at [1049, 96] on icon "submit" at bounding box center [1049, 94] width 41 height 41
checkbox input "true"
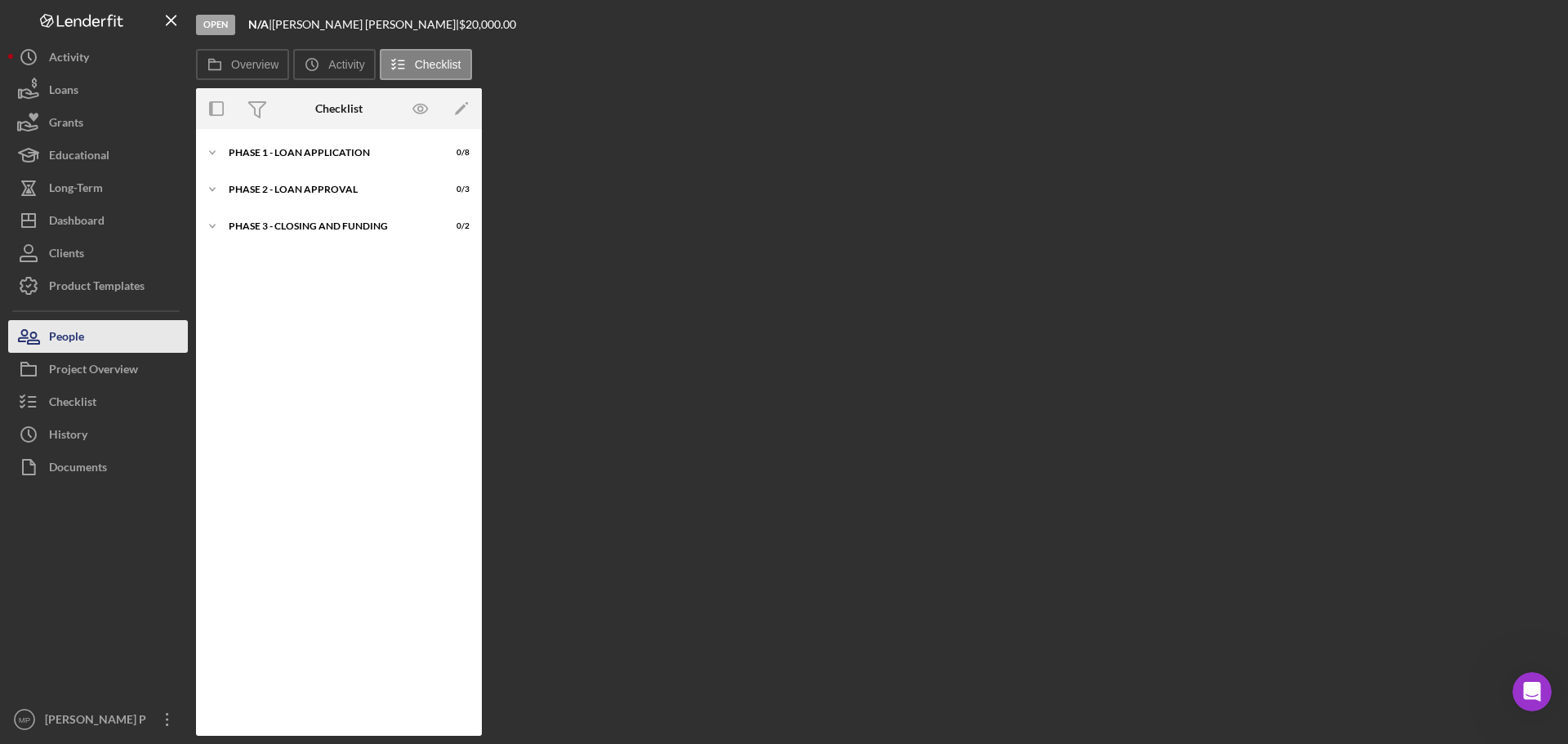
click at [121, 333] on button "People" at bounding box center [97, 336] width 180 height 33
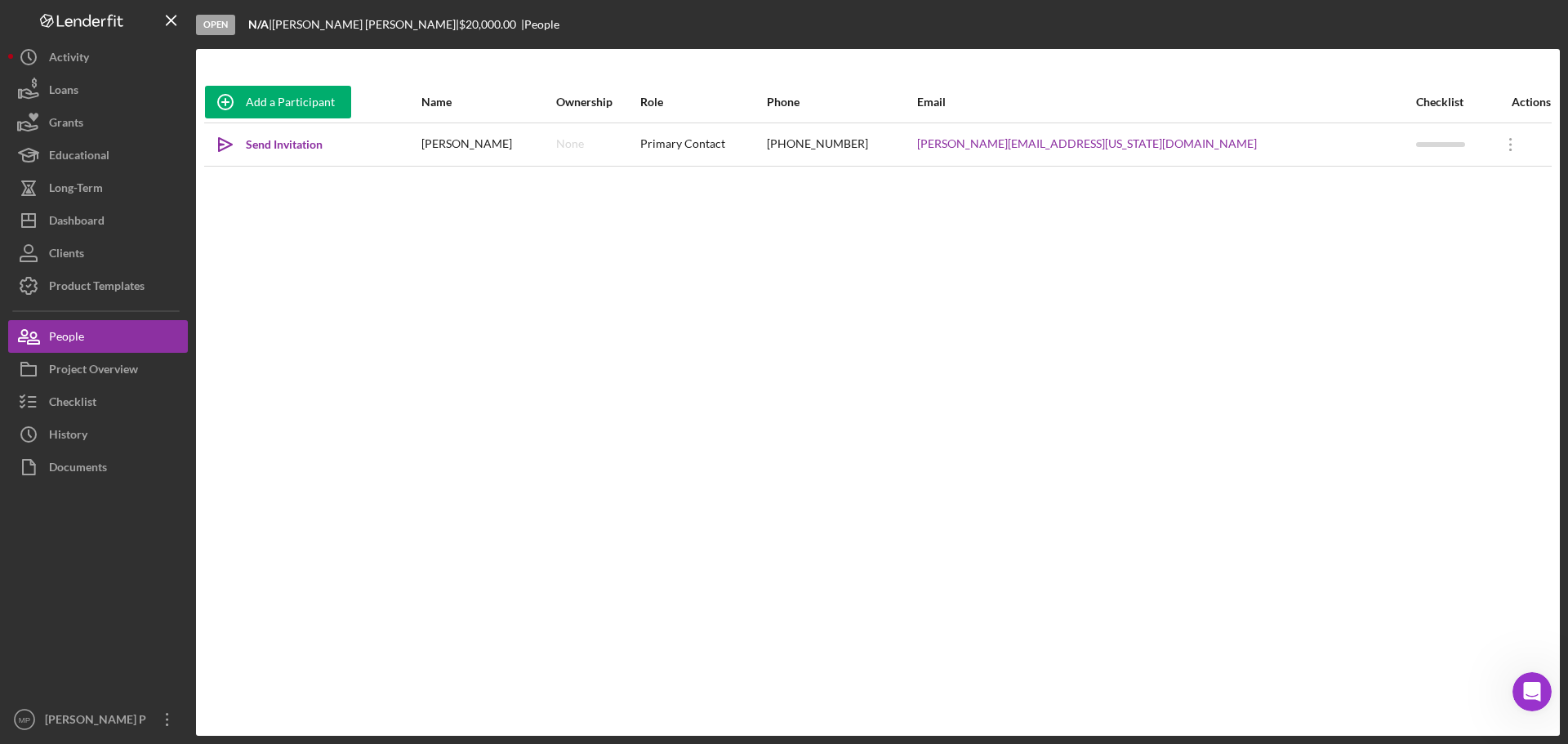
click at [1529, 691] on icon "Open Intercom Messenger" at bounding box center [1532, 692] width 27 height 27
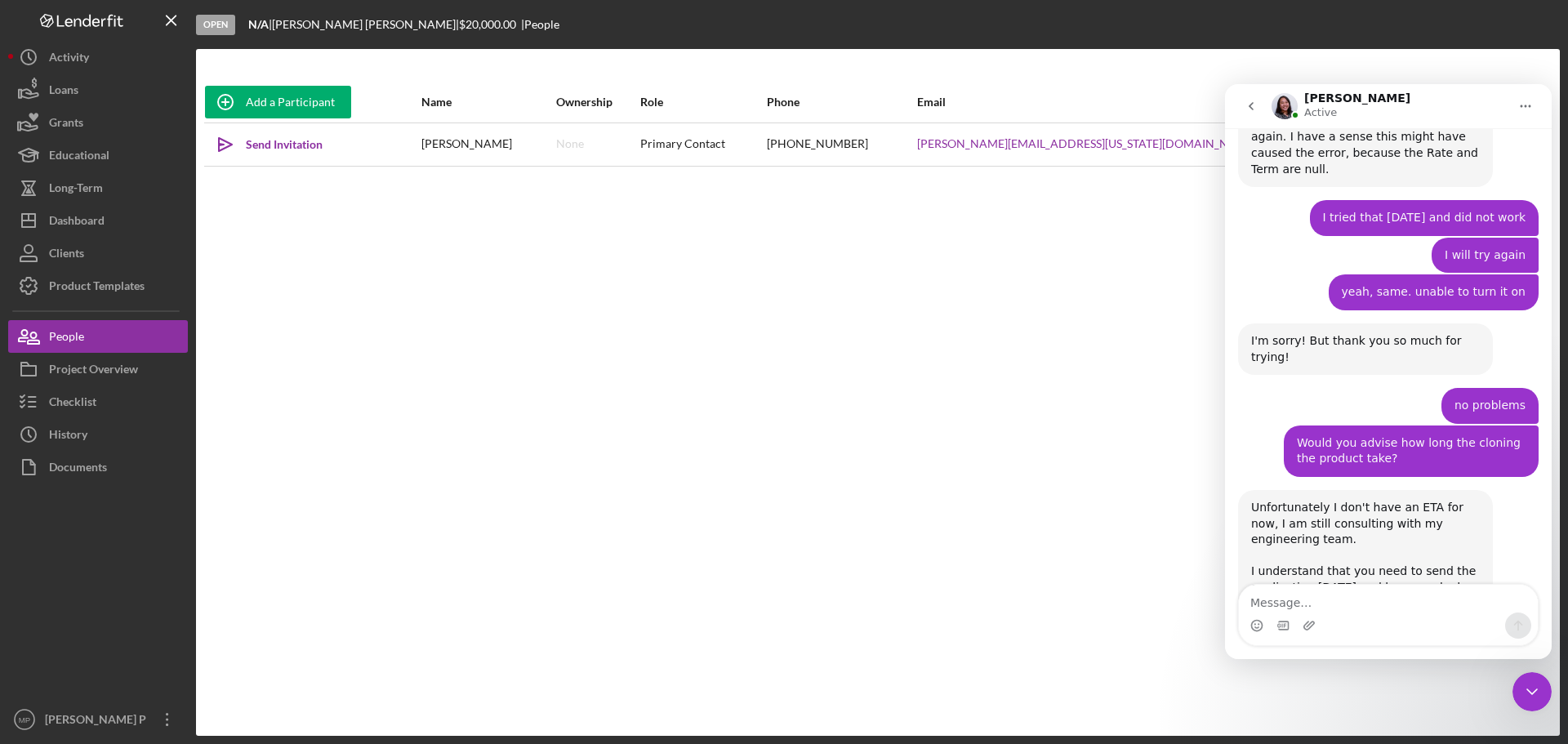
scroll to position [3800, 0]
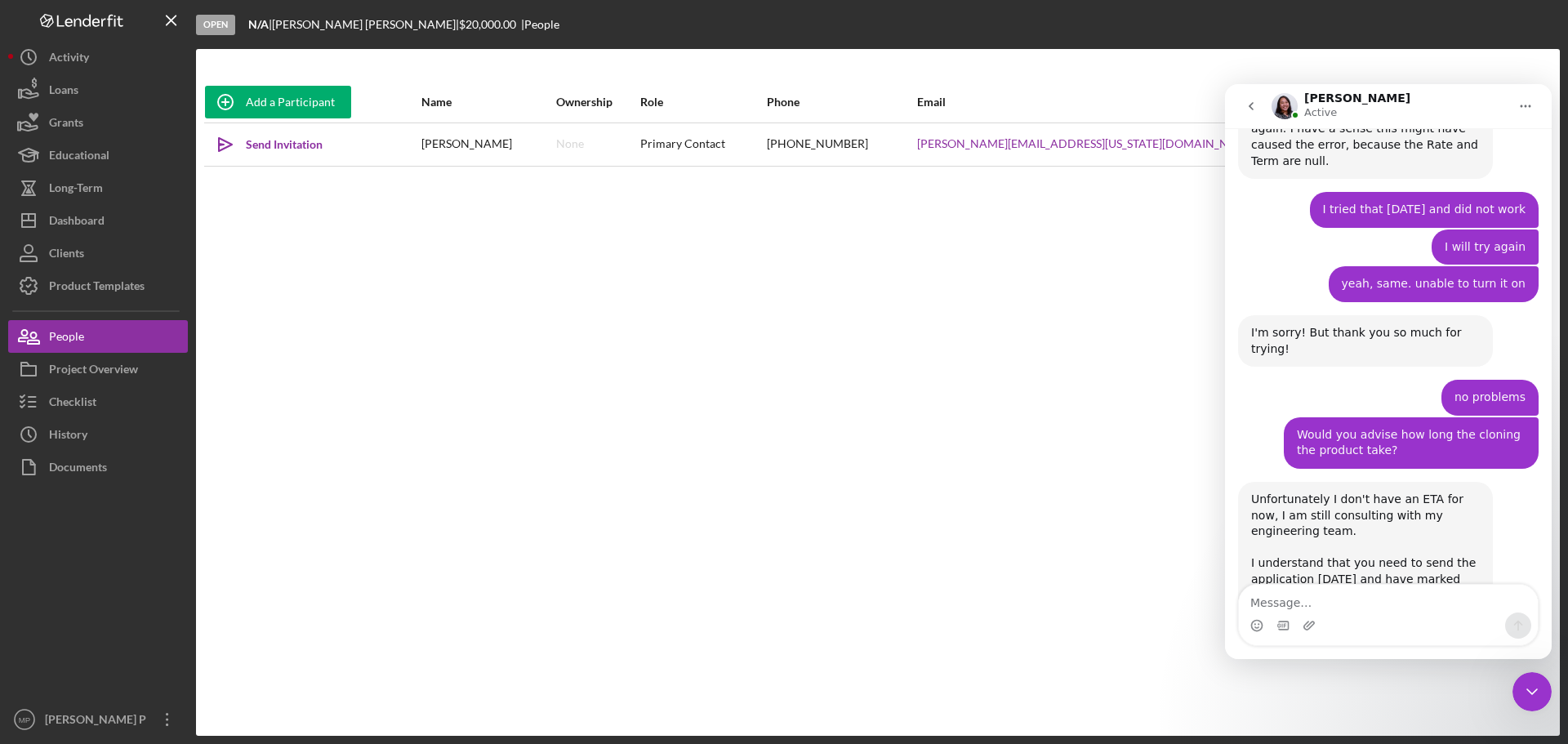
click at [1355, 601] on textarea "Message…" at bounding box center [1388, 599] width 299 height 28
click at [1346, 606] on textarea "Amazing!" at bounding box center [1388, 599] width 299 height 28
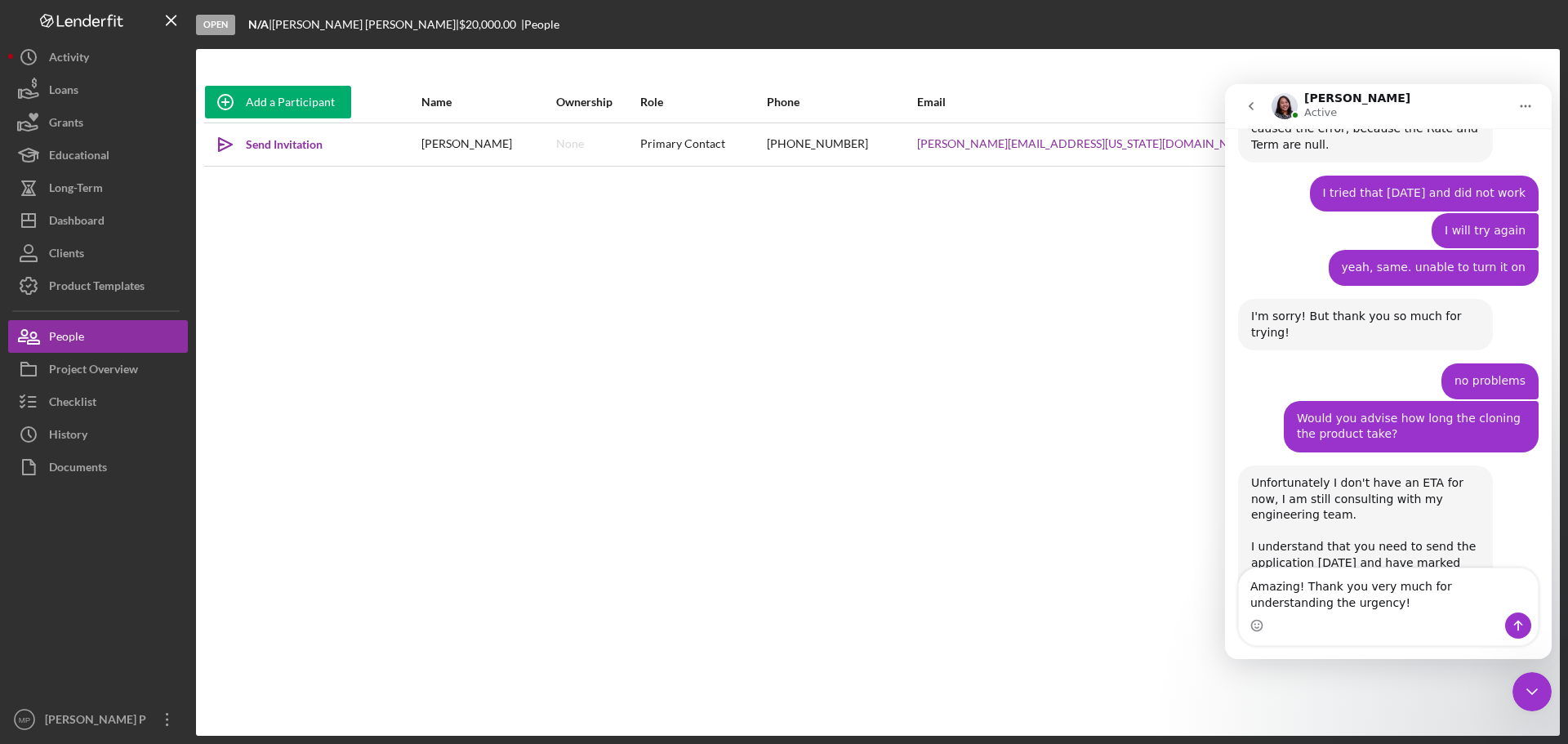
type textarea "Amazing! Thank you very much for understanding the urgency!"
click at [1516, 623] on icon "Send a message…" at bounding box center [1518, 626] width 9 height 11
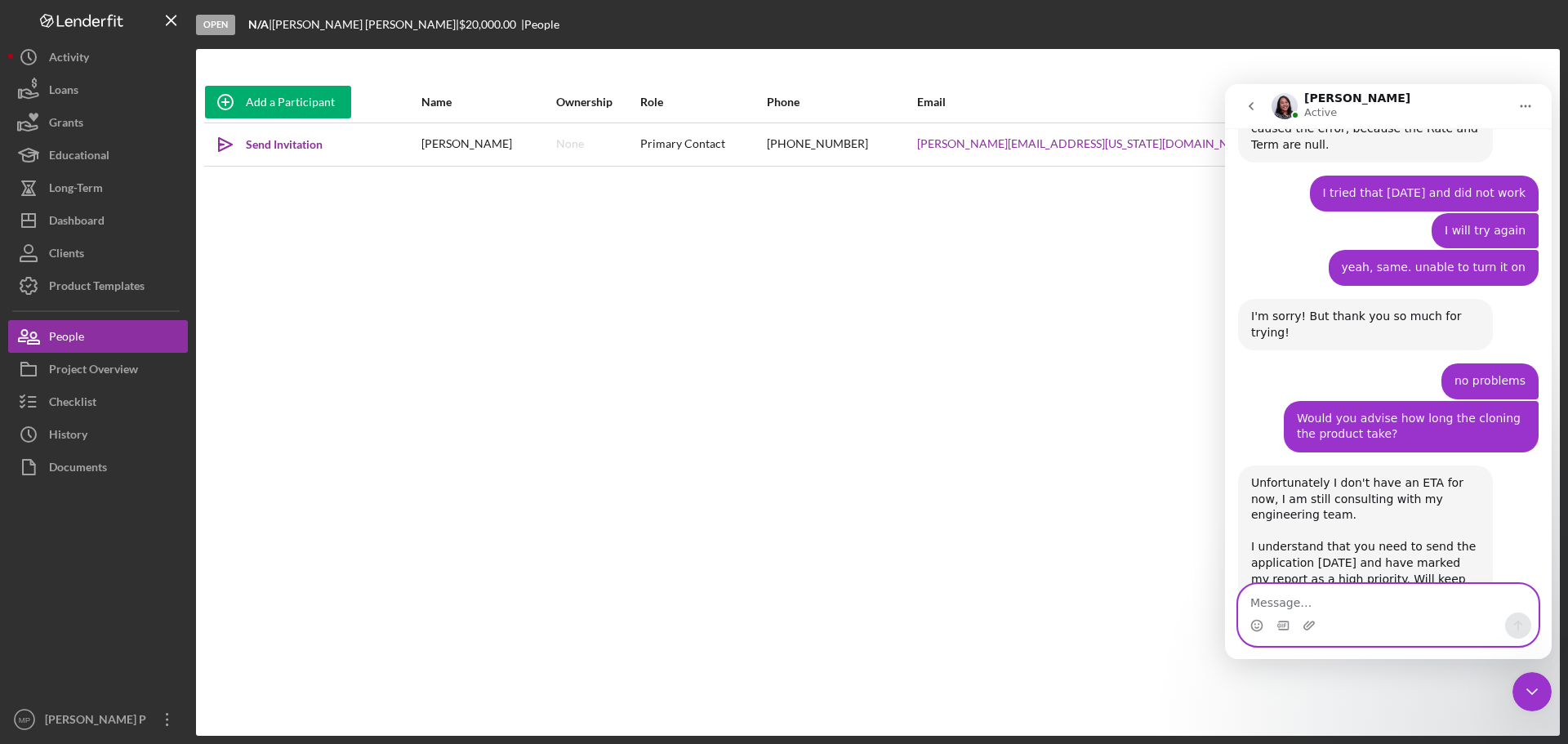
scroll to position [3864, 0]
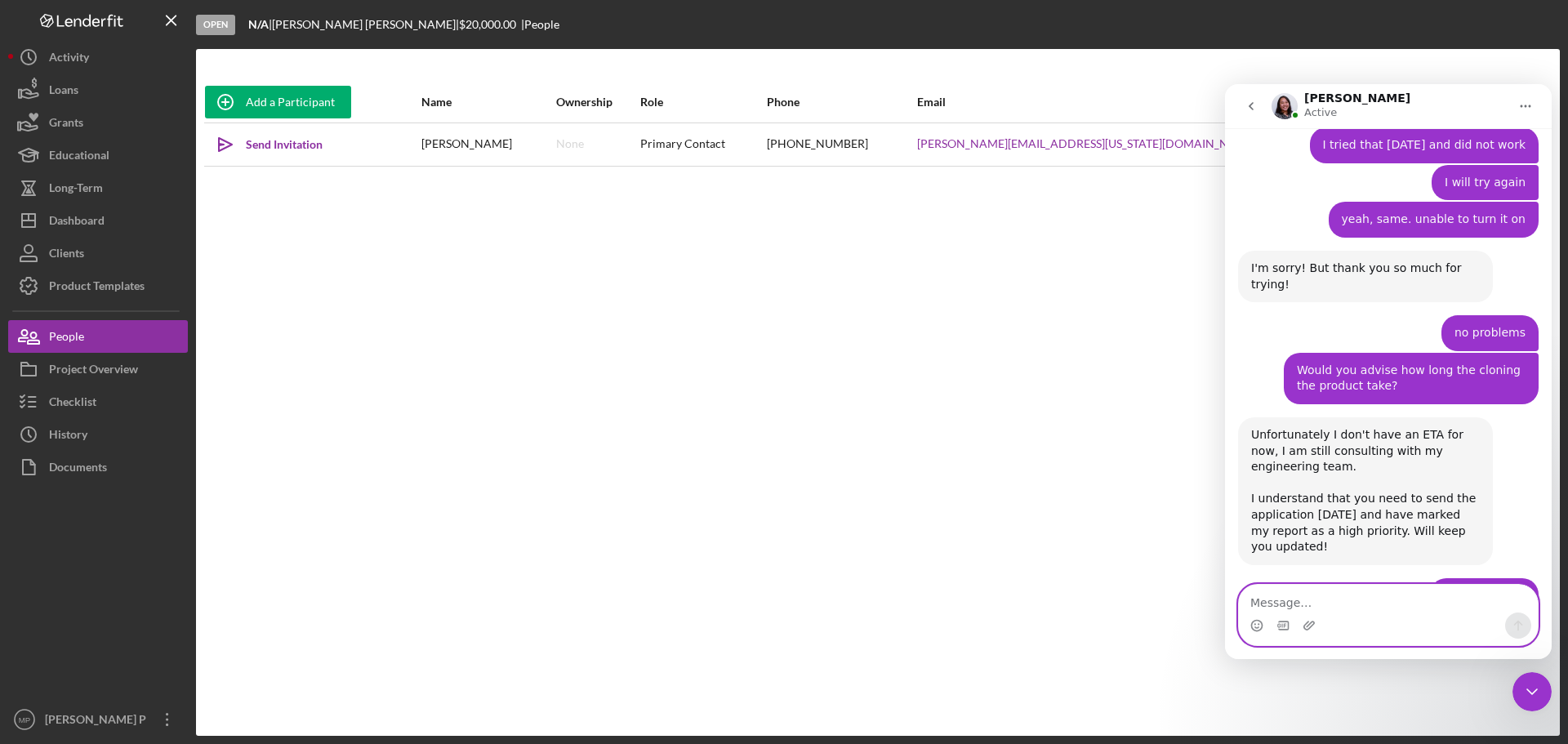
click at [1364, 593] on textarea "Message…" at bounding box center [1388, 599] width 299 height 28
drag, startPoint x: 1542, startPoint y: 691, endPoint x: 3025, endPoint y: 1356, distance: 1625.3
click at [1542, 691] on div "Close Intercom Messenger" at bounding box center [1531, 691] width 39 height 39
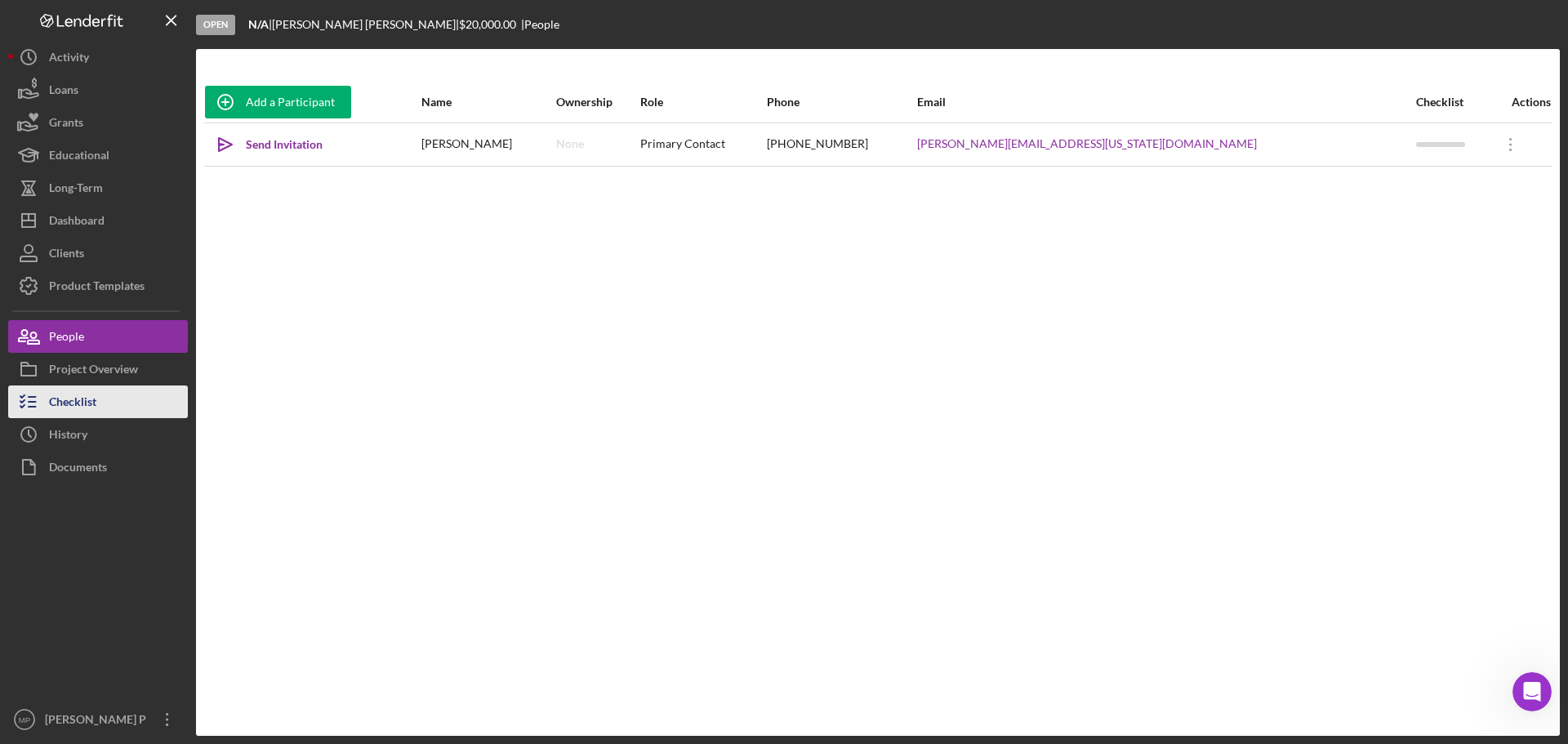
click at [94, 404] on div "Checklist" at bounding box center [73, 404] width 48 height 37
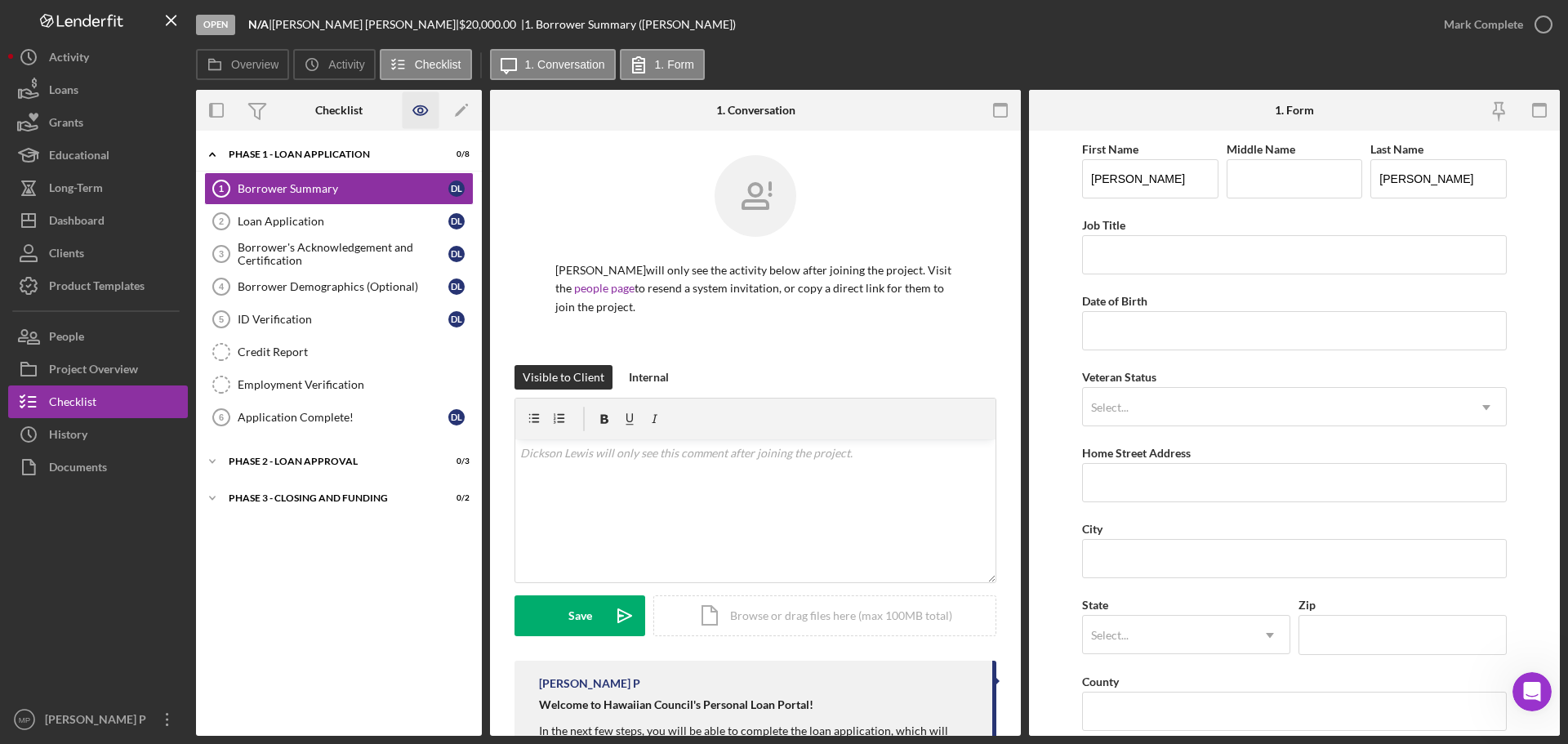
click at [415, 109] on icon "button" at bounding box center [421, 110] width 37 height 37
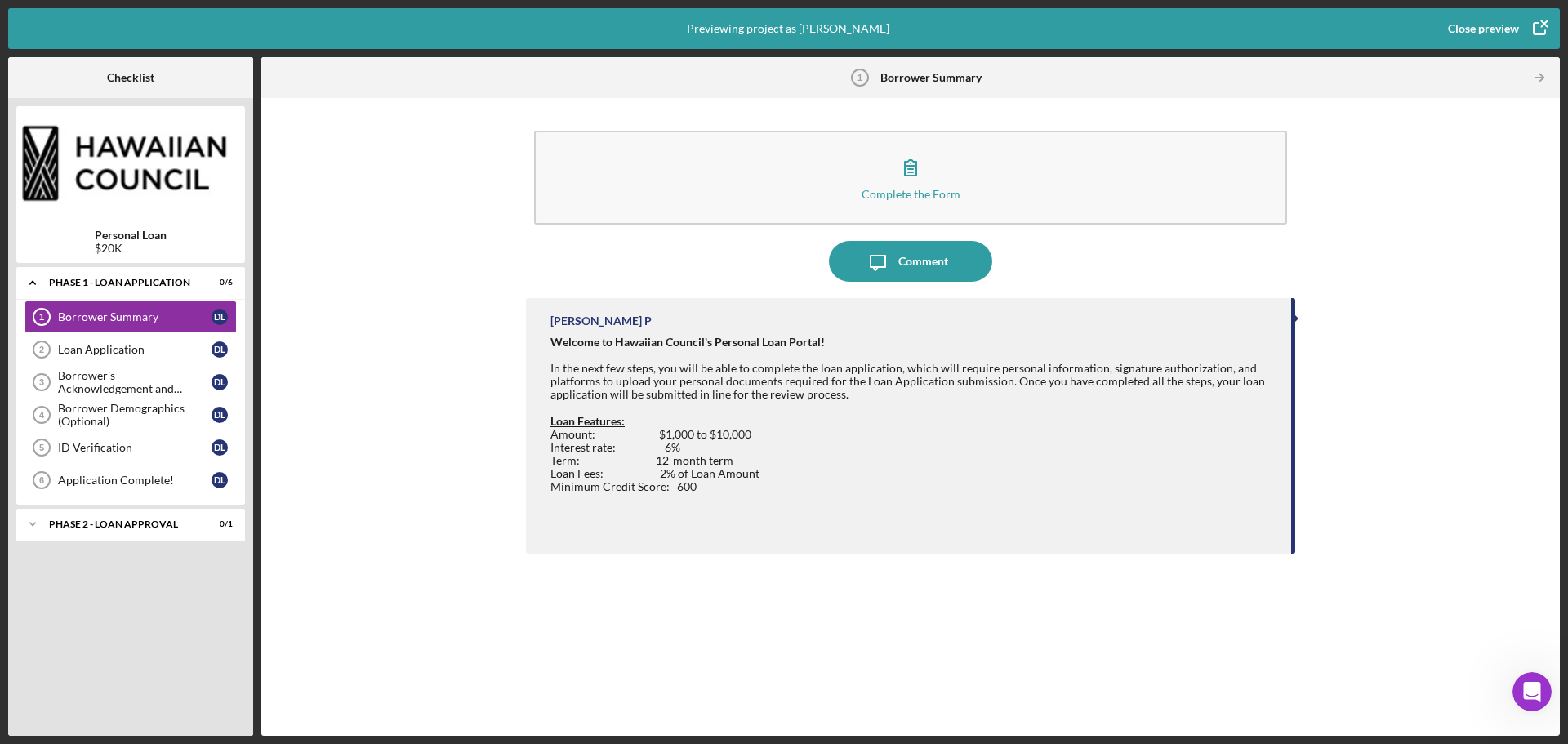
click at [1536, 29] on icon "button" at bounding box center [1539, 28] width 41 height 41
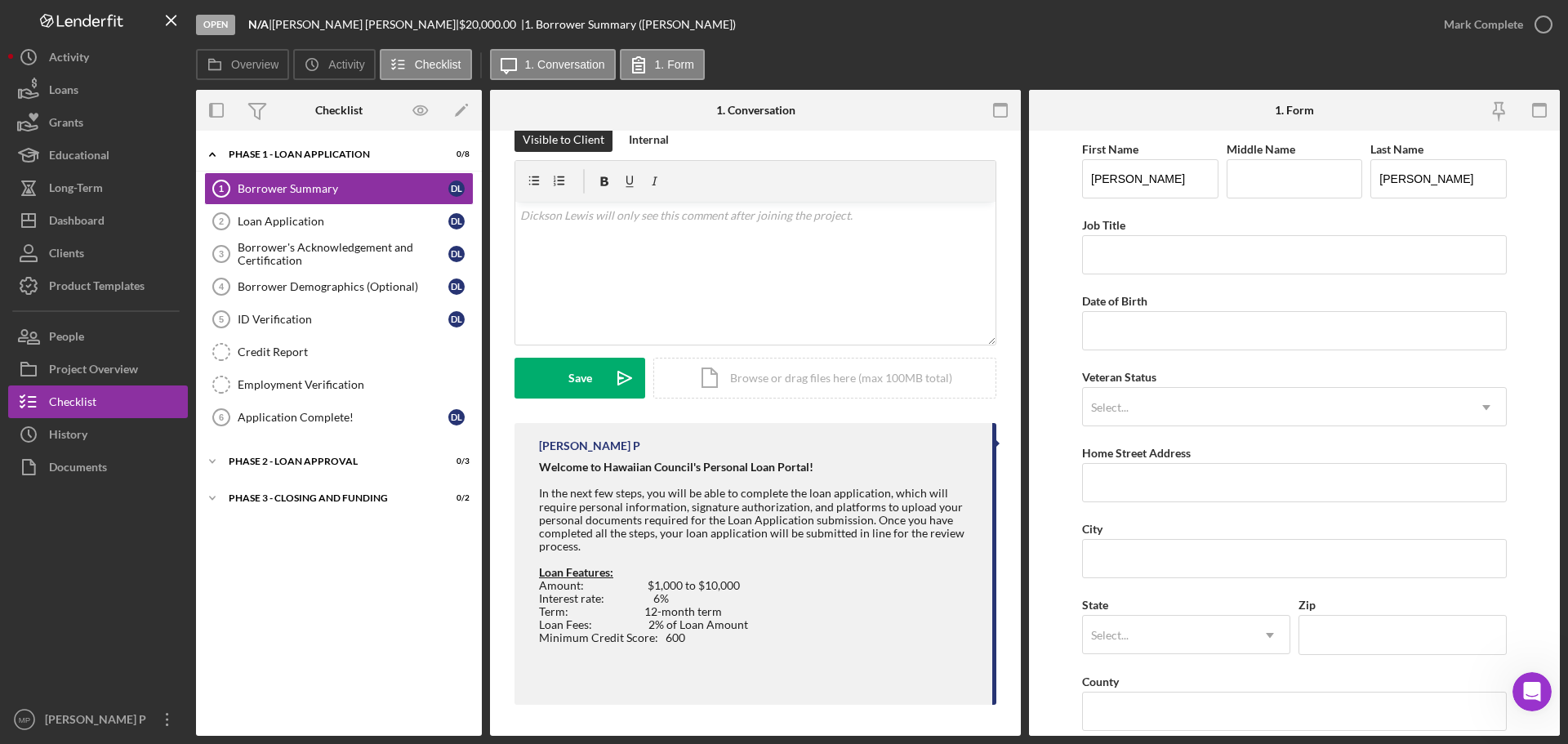
scroll to position [240, 0]
click at [706, 585] on div "Amount: $1,000 to $10,000 Interest rate: 6% Term: 12-month term Loan Fees: 2% o…" at bounding box center [757, 611] width 436 height 66
click at [703, 585] on div "Amount: $1,000 to $10,000 Interest rate: 6% Term: 12-month term Loan Fees: 2% o…" at bounding box center [757, 611] width 436 height 66
click at [464, 107] on polygon "button" at bounding box center [459, 111] width 11 height 11
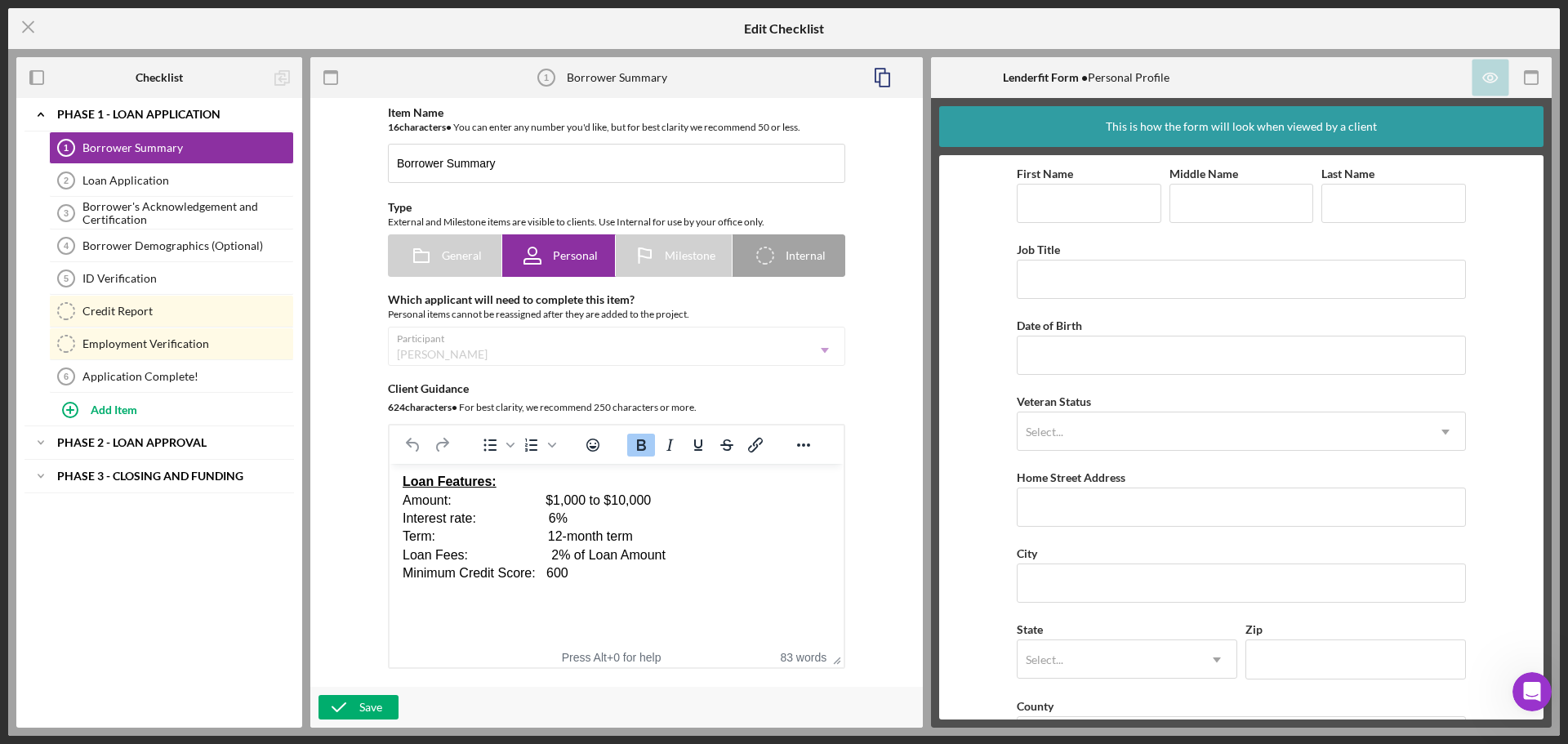
scroll to position [154, 0]
click at [616, 495] on div "Amount: $1,000 to $10,000 Interest rate: 6% Term: 12-month term Loan Fees: 2% o…" at bounding box center [616, 533] width 428 height 92
drag, startPoint x: 564, startPoint y: 514, endPoint x: 549, endPoint y: 514, distance: 15.0
click at [549, 514] on div "Amount: $1,000 to $20,000 Interest rate: 6% Term: 12-month term Loan Fees: 2% o…" at bounding box center [616, 533] width 428 height 92
drag, startPoint x: 557, startPoint y: 533, endPoint x: 546, endPoint y: 533, distance: 11.0
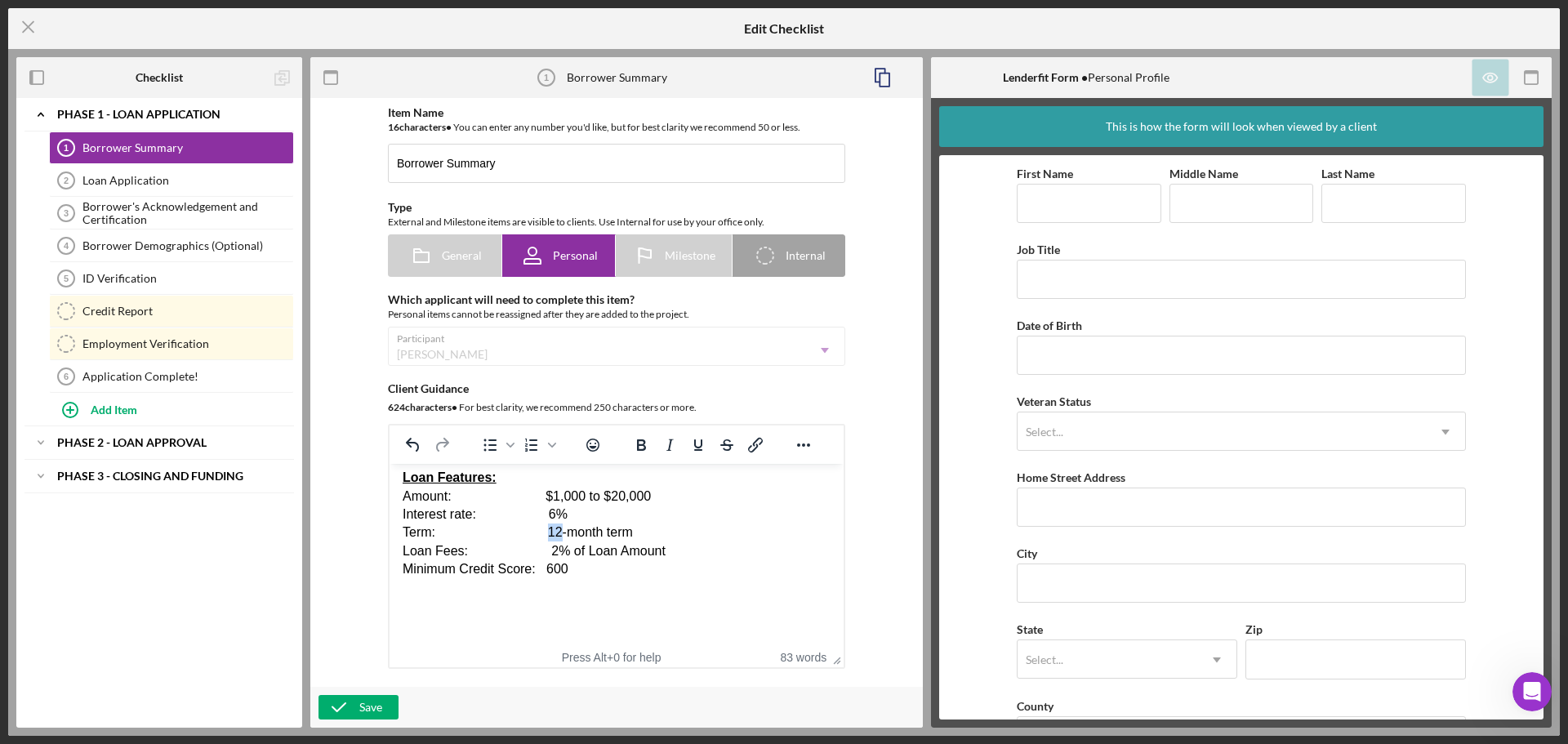
click at [546, 533] on div "Amount: $1,000 to $20,000 Interest rate: 6% Term: 12-month term Loan Fees: 2% o…" at bounding box center [616, 533] width 428 height 92
drag, startPoint x: 565, startPoint y: 515, endPoint x: 549, endPoint y: 515, distance: 16.0
click at [549, 515] on div "Amount: $1,000 to $20,000 Interest rate: 6% Term: 60-month term Loan Fees: 2% o…" at bounding box center [616, 533] width 428 height 92
click at [350, 709] on icon "button" at bounding box center [338, 707] width 41 height 41
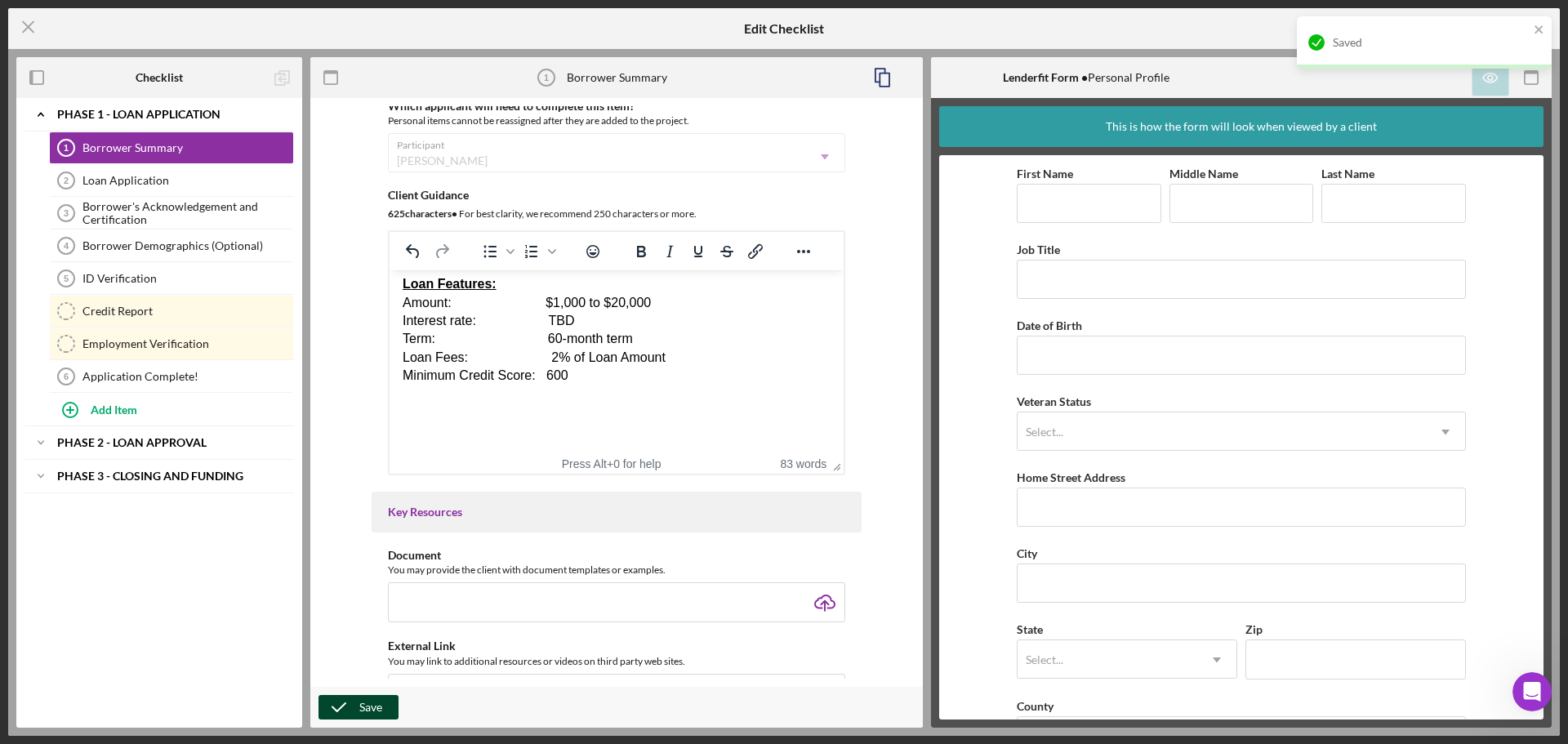
scroll to position [245, 0]
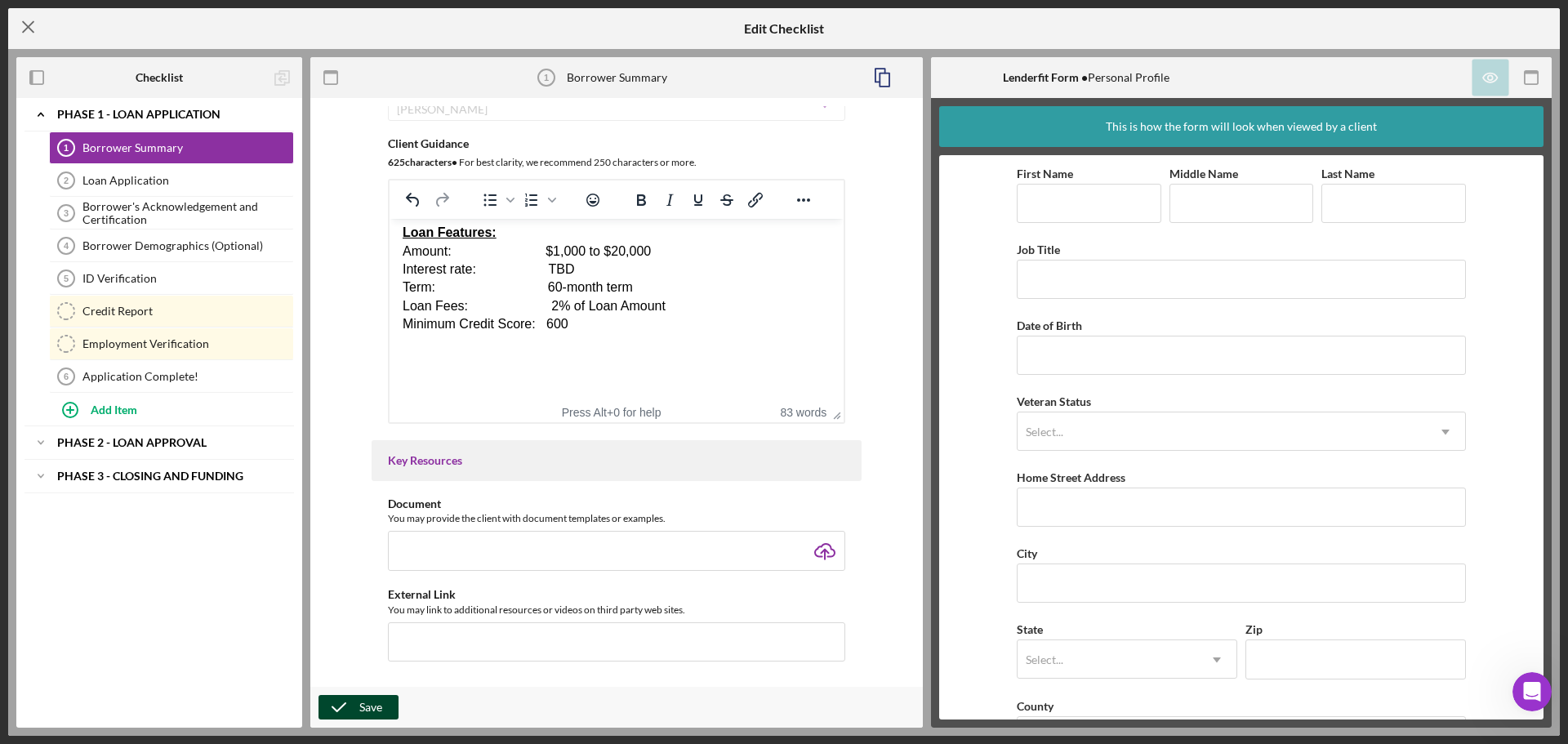
click at [27, 33] on icon "Icon/Menu Close" at bounding box center [28, 27] width 41 height 41
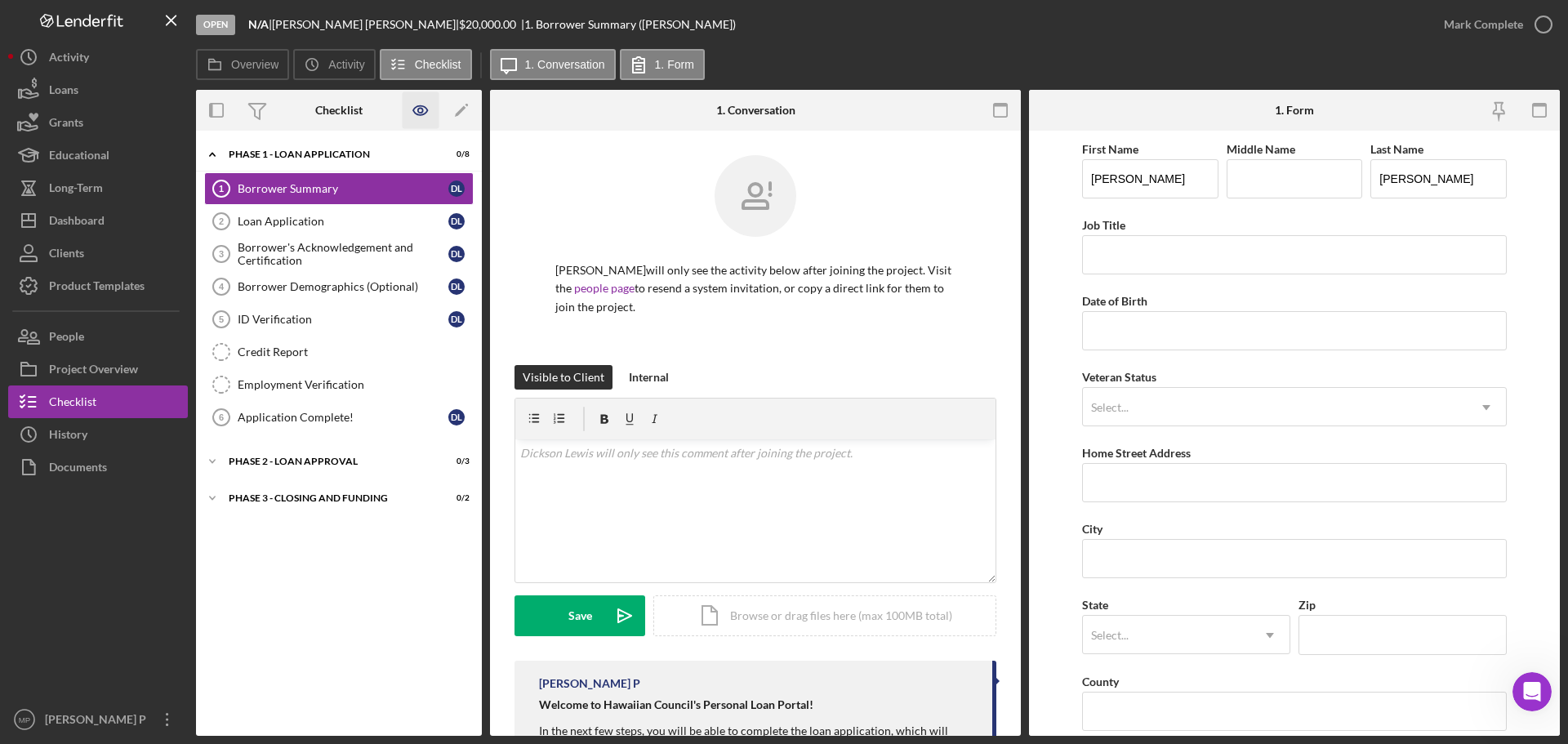
click at [422, 108] on icon "button" at bounding box center [421, 109] width 5 height 5
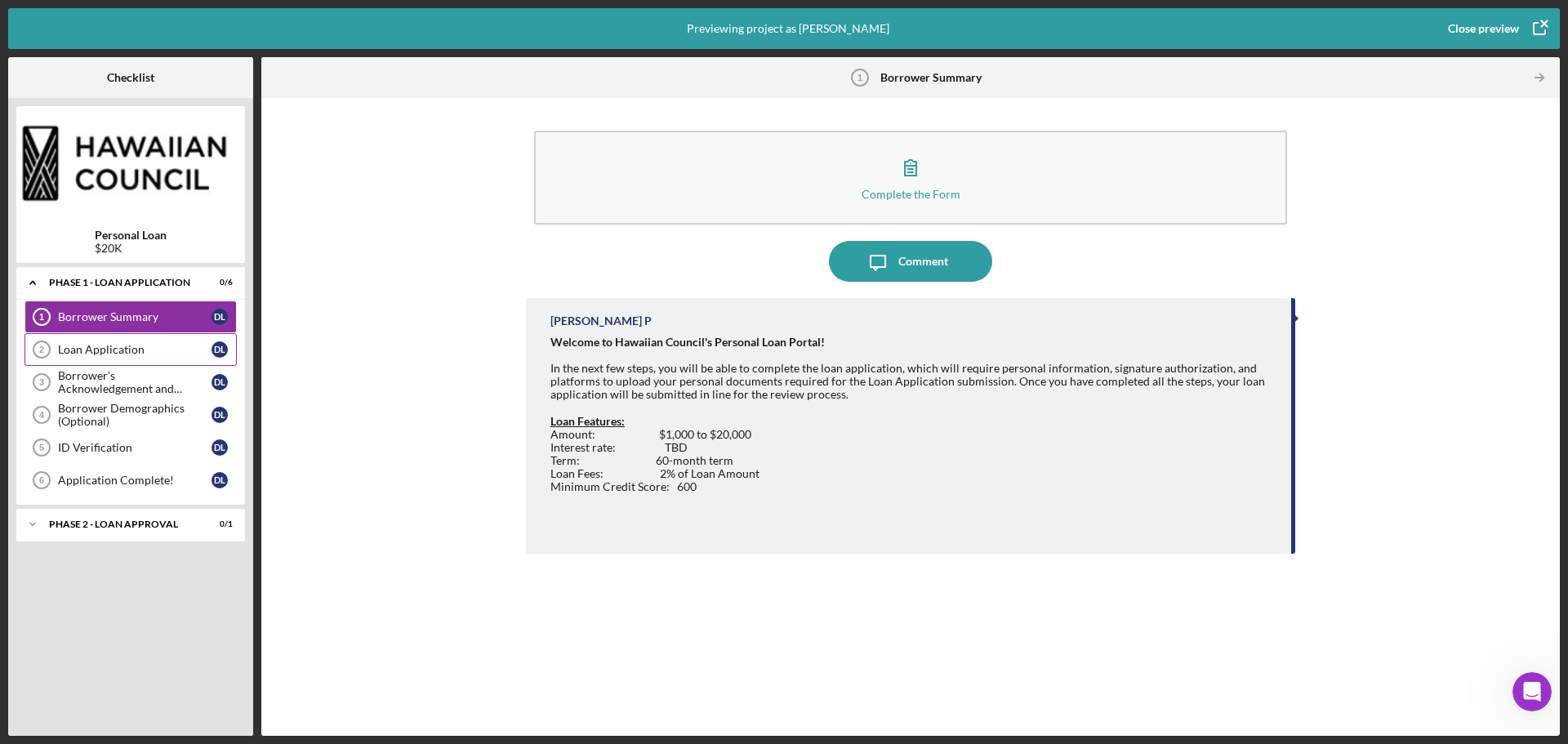
click at [130, 352] on div "Loan Application" at bounding box center [134, 349] width 153 height 13
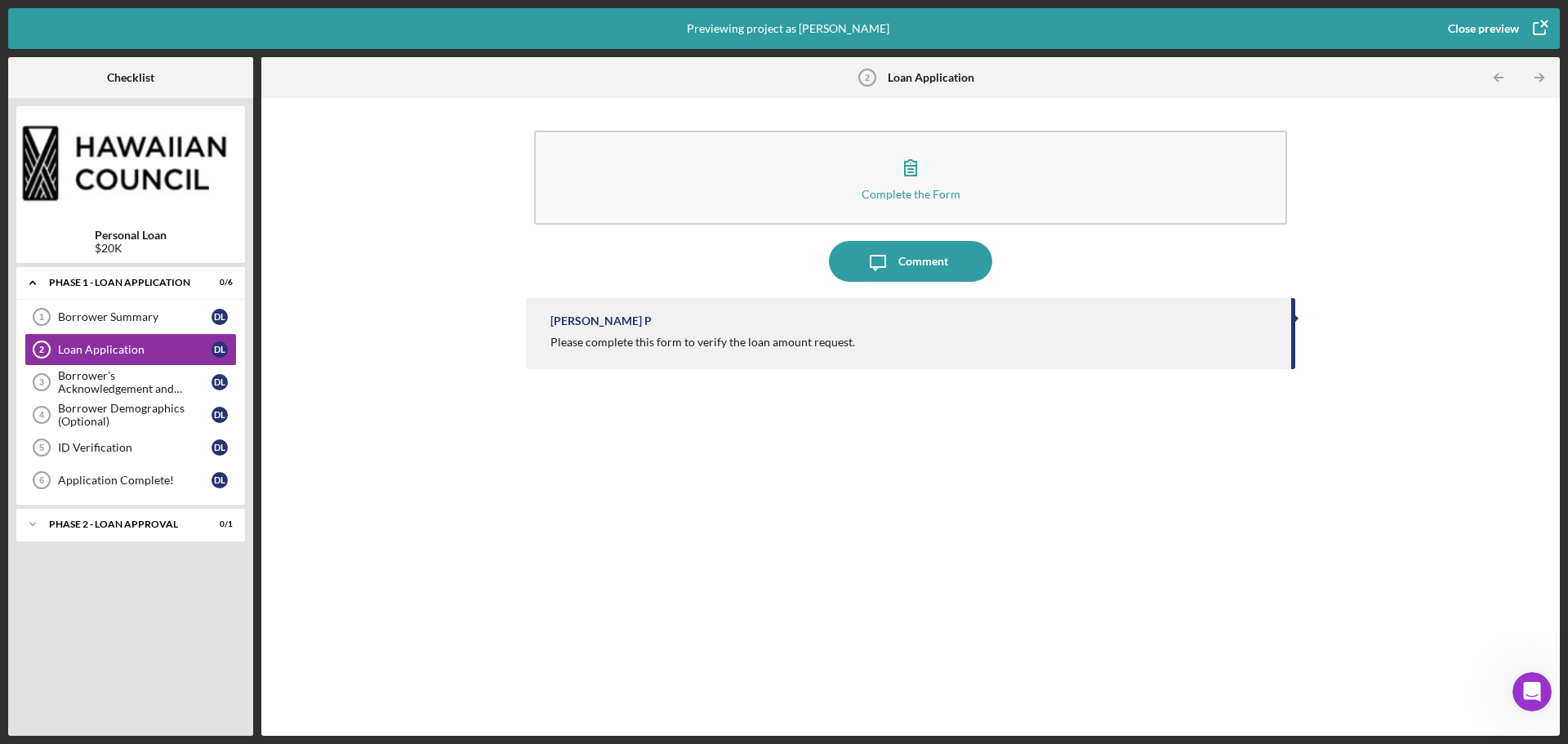
click at [1469, 26] on div "Close preview" at bounding box center [1482, 28] width 71 height 33
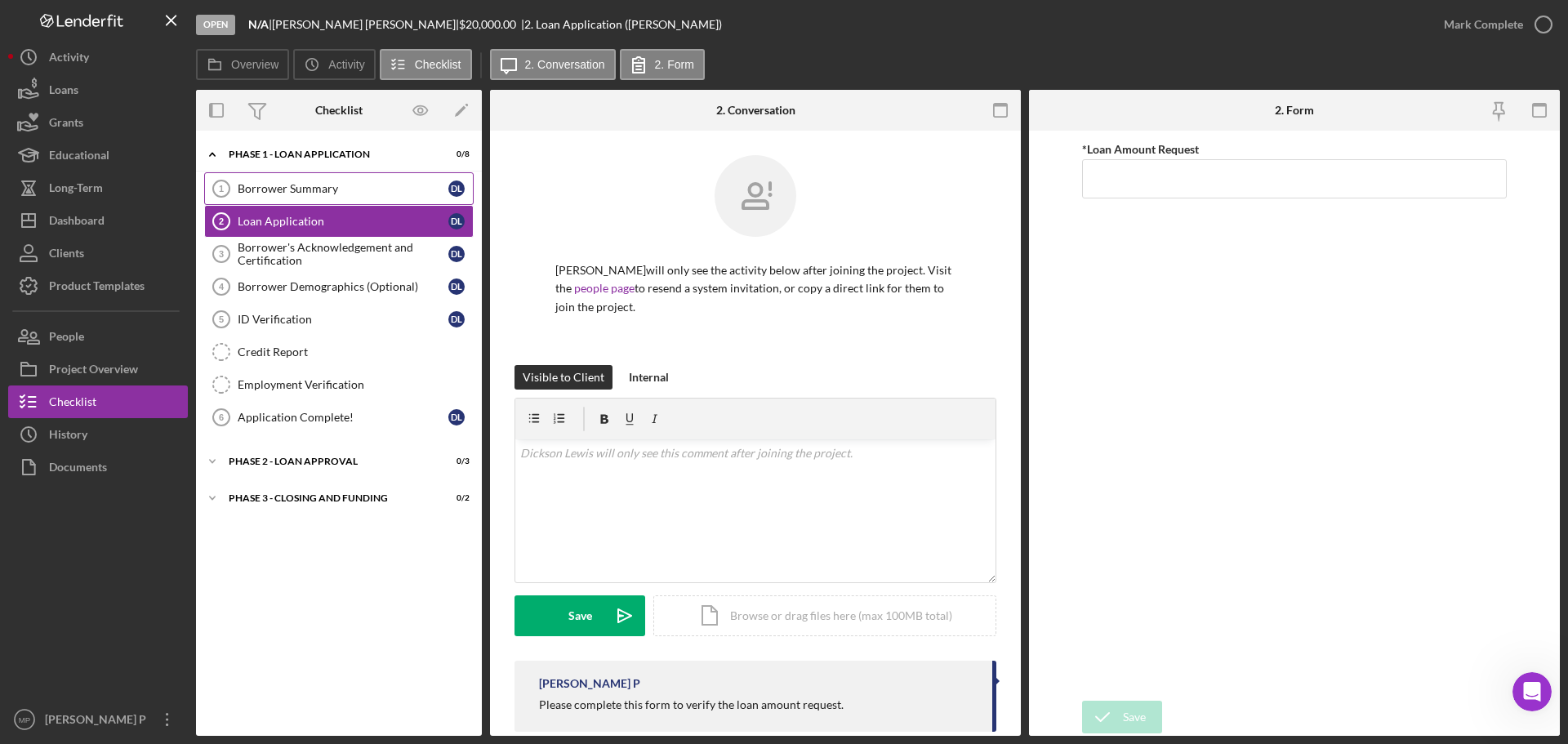
click at [300, 190] on div "Borrower Summary" at bounding box center [343, 188] width 211 height 13
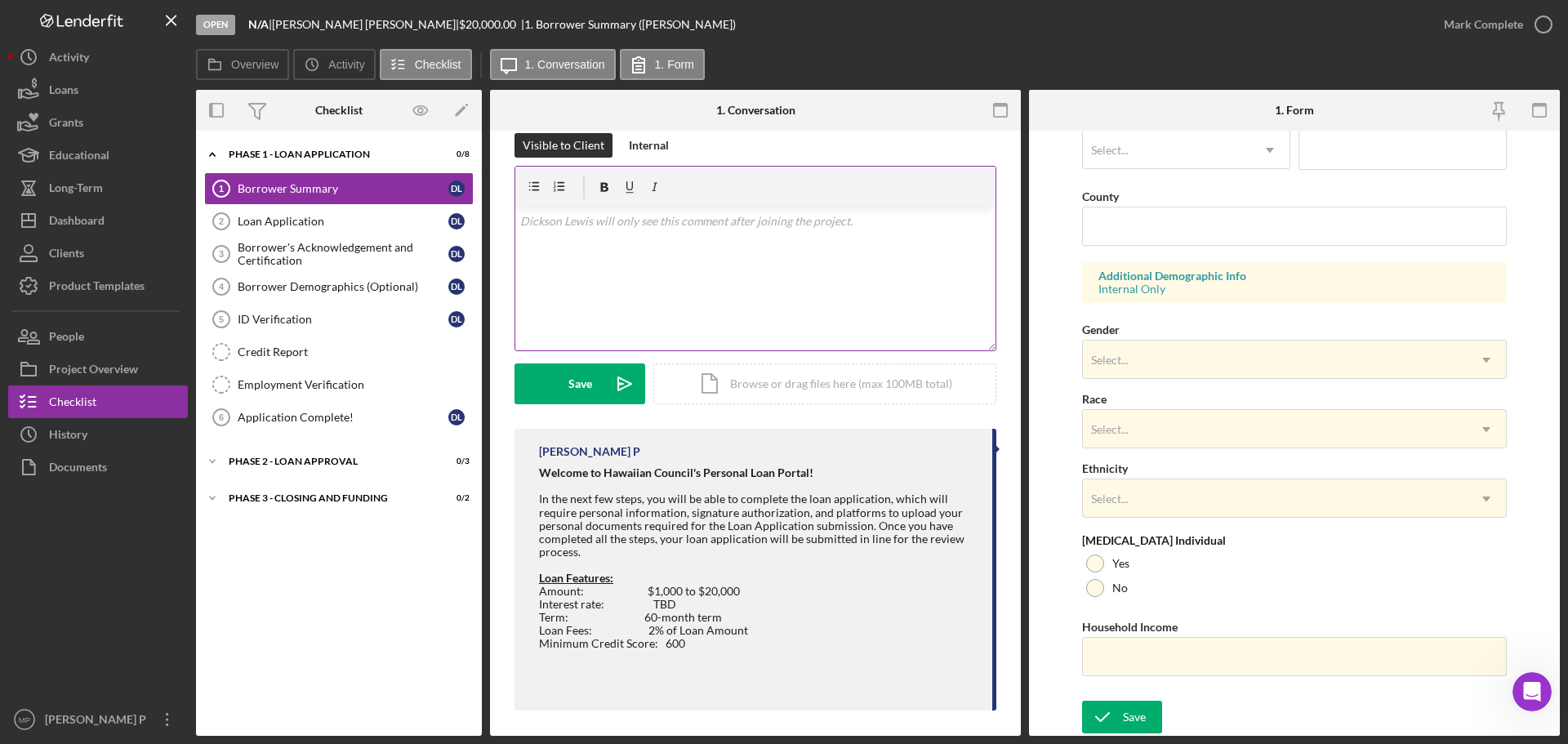
scroll to position [240, 0]
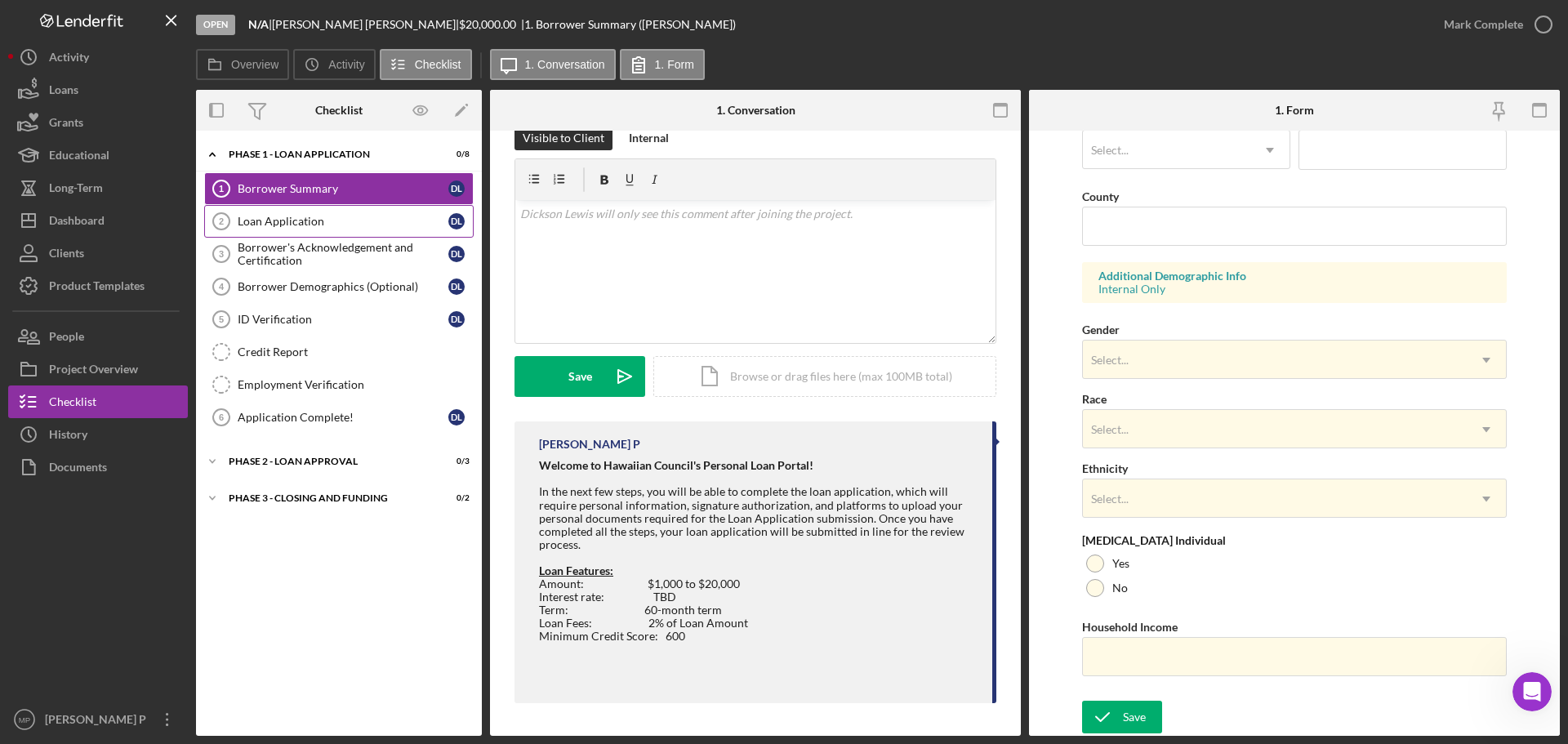
click at [350, 225] on div "Loan Application" at bounding box center [343, 221] width 211 height 13
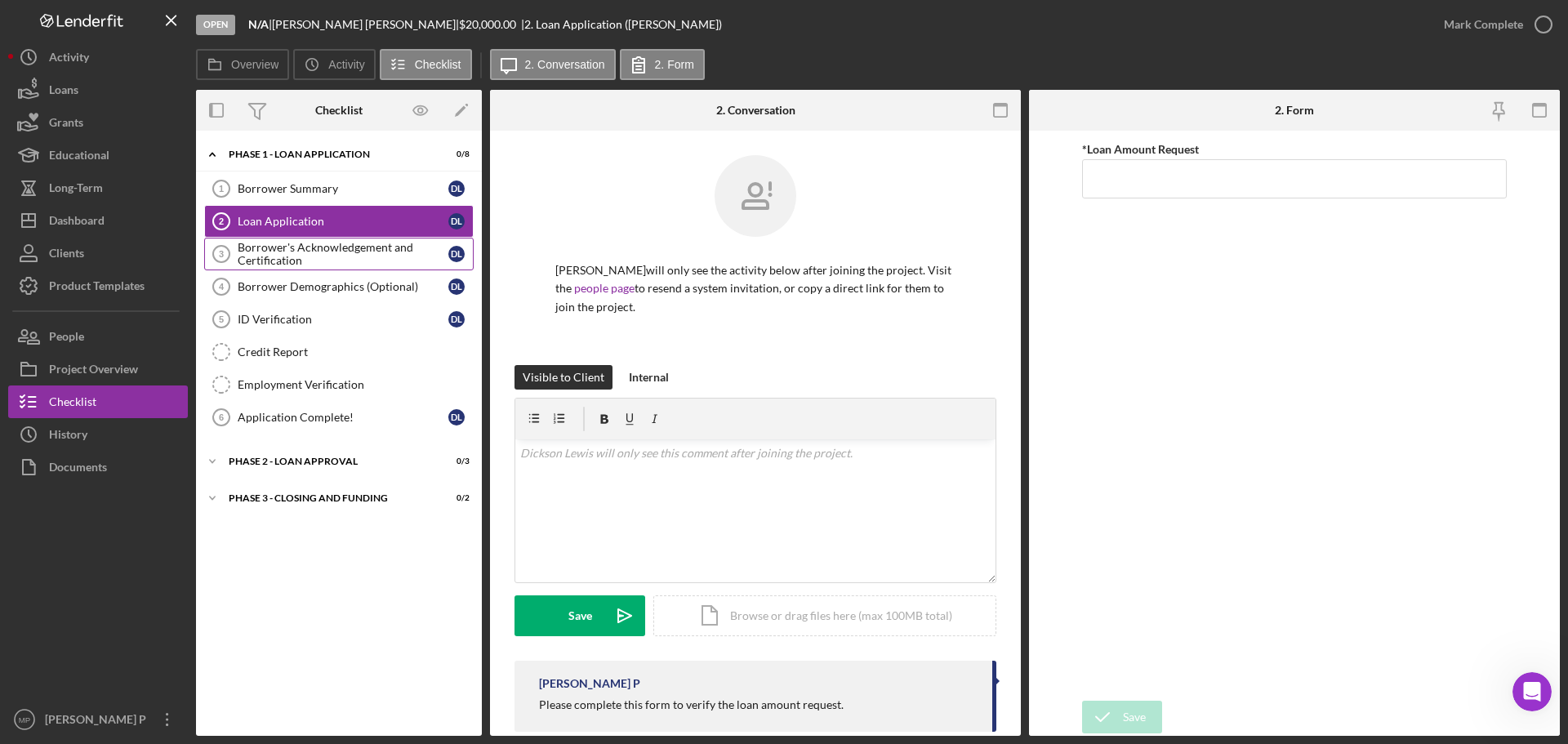
click at [349, 254] on div "Borrower's Acknowledgement and Certification" at bounding box center [343, 254] width 211 height 26
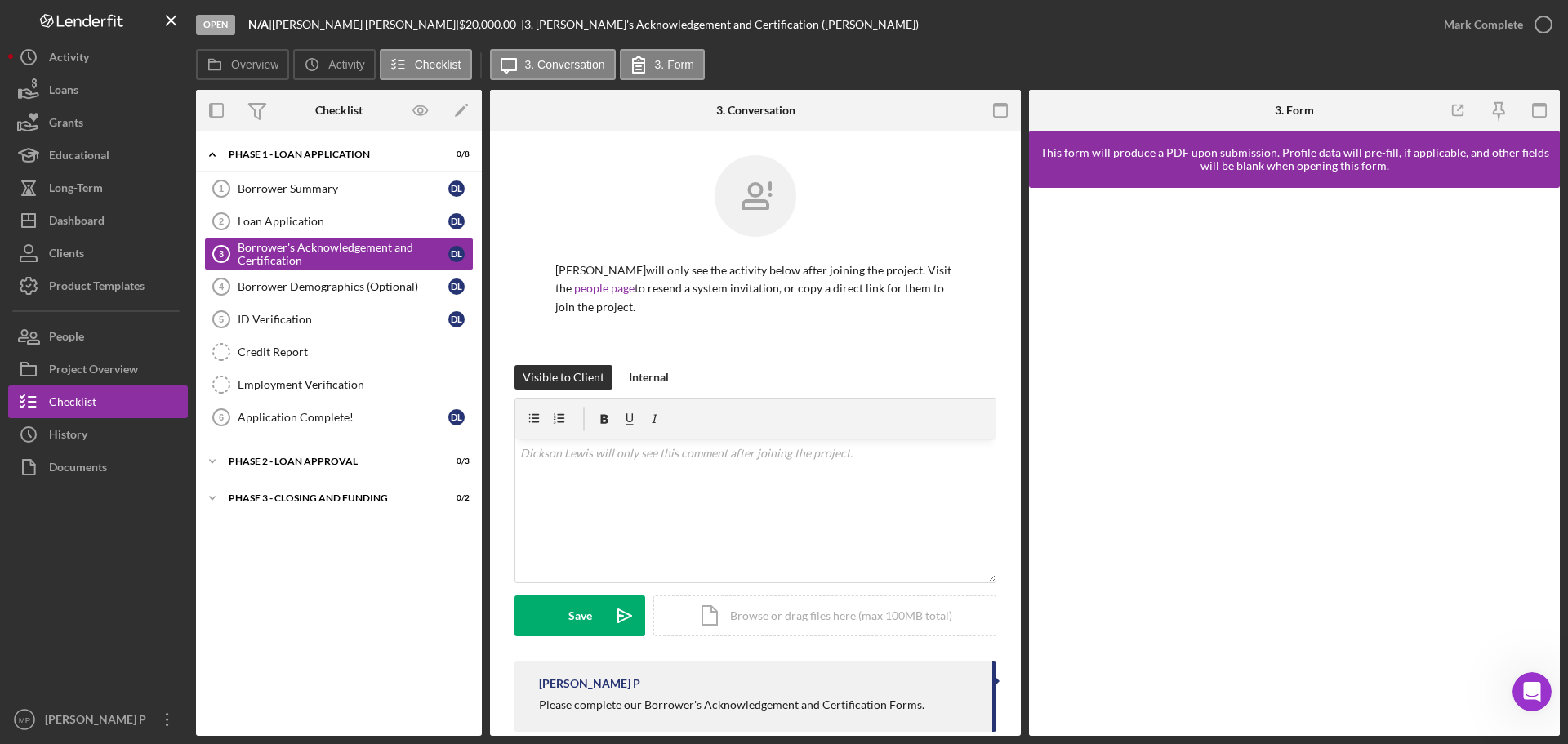
scroll to position [29, 0]
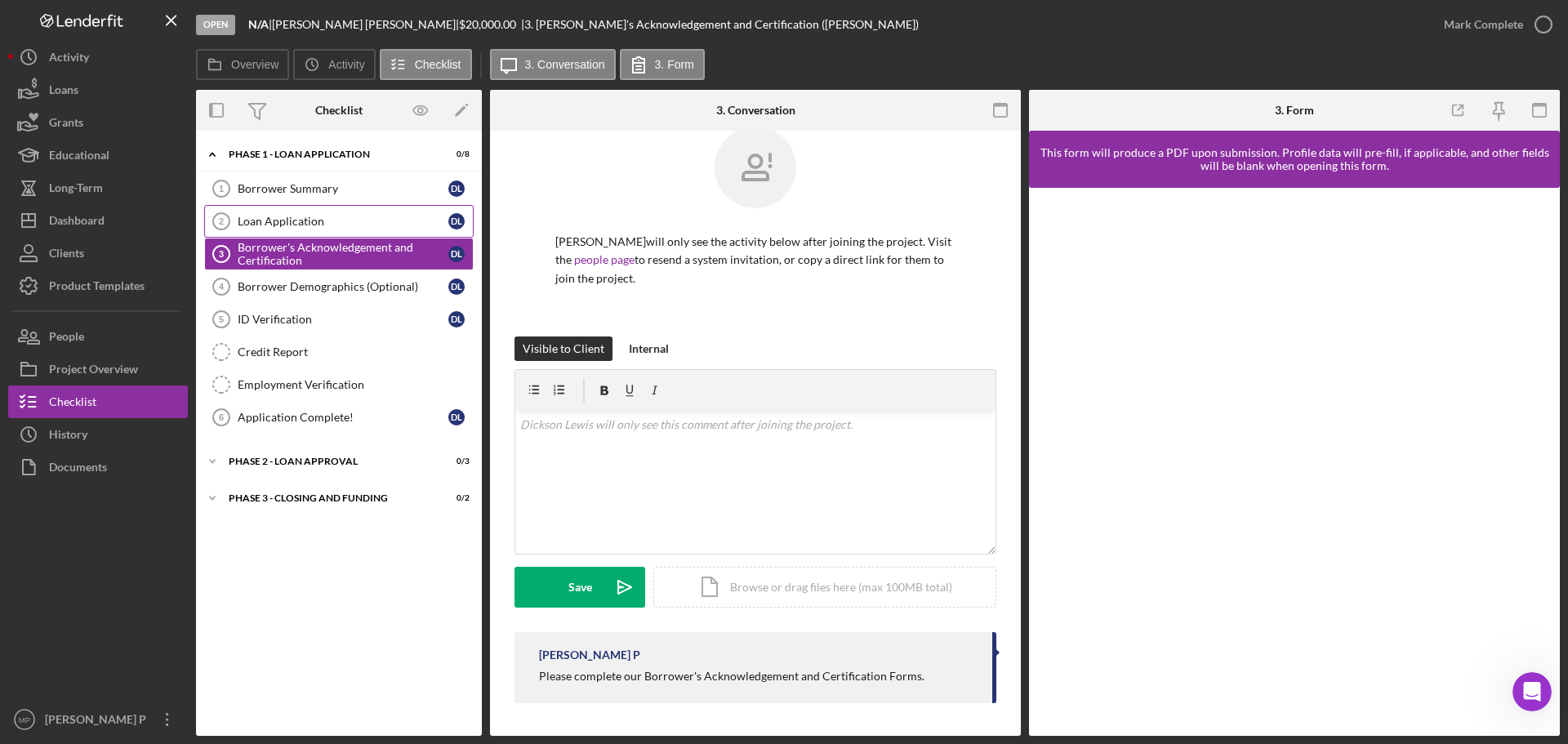
click at [327, 219] on div "Loan Application" at bounding box center [343, 221] width 211 height 13
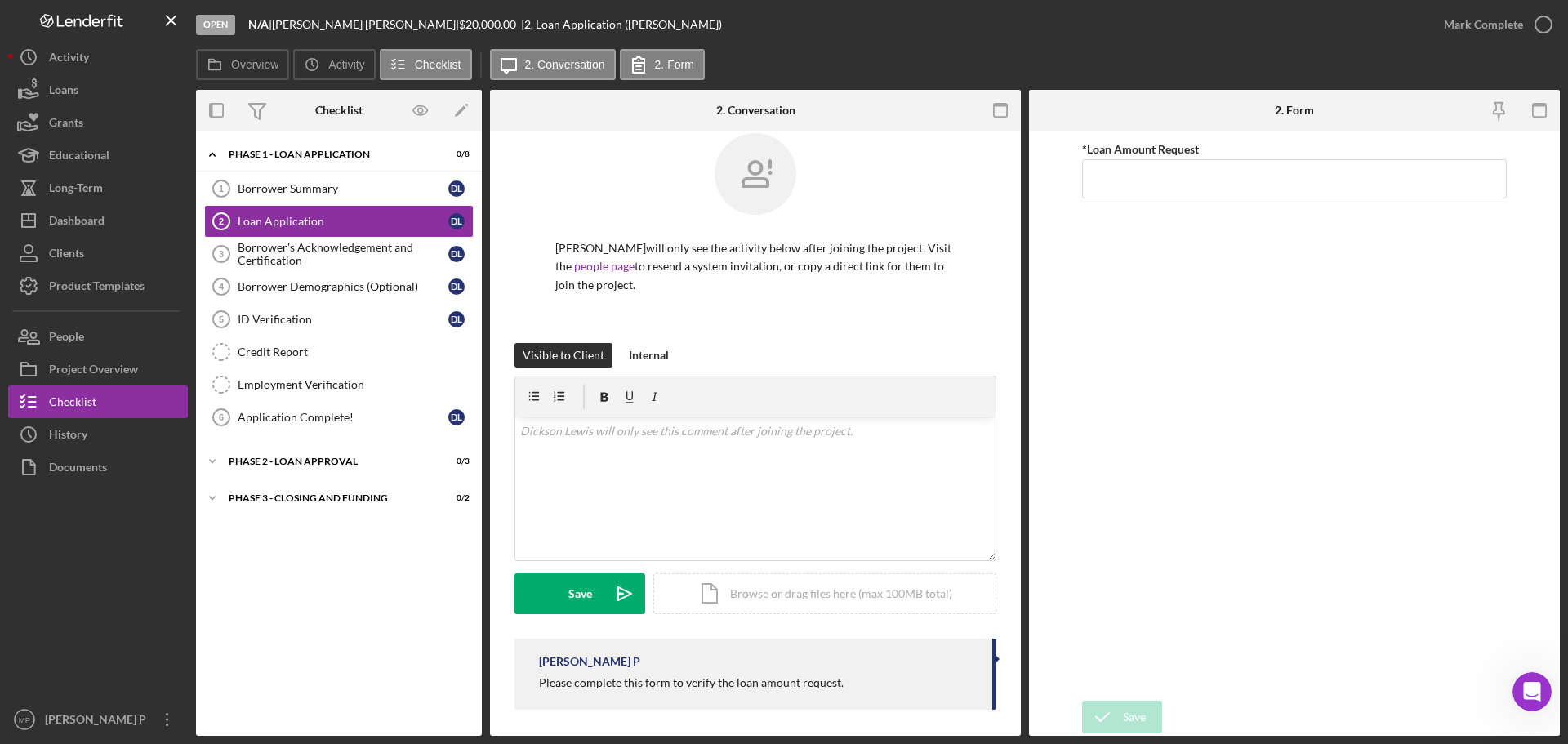
scroll to position [29, 0]
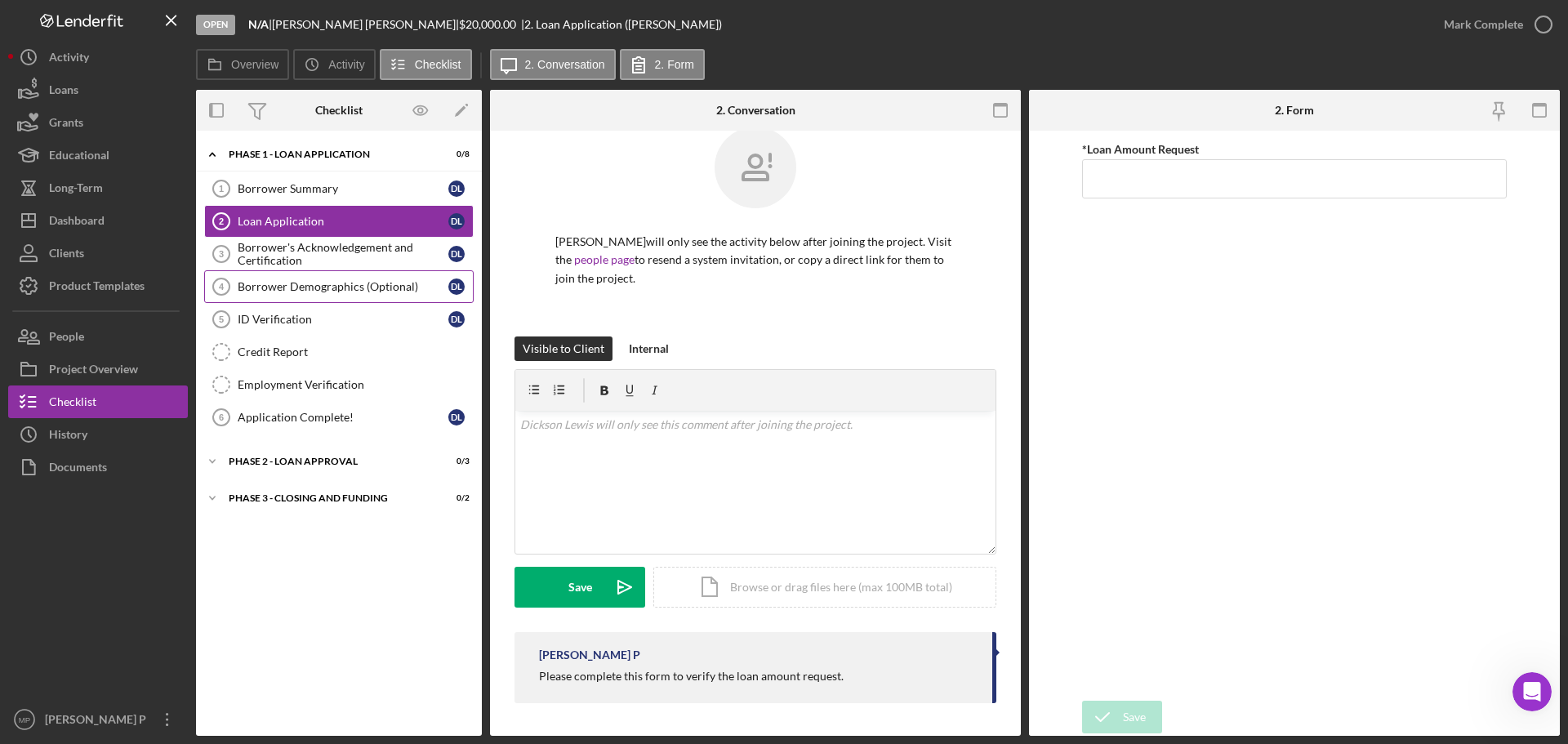
click at [340, 294] on link "Borrower Demographics (Optional) 4 Borrower Demographics (Optional) D L" at bounding box center [338, 286] width 269 height 33
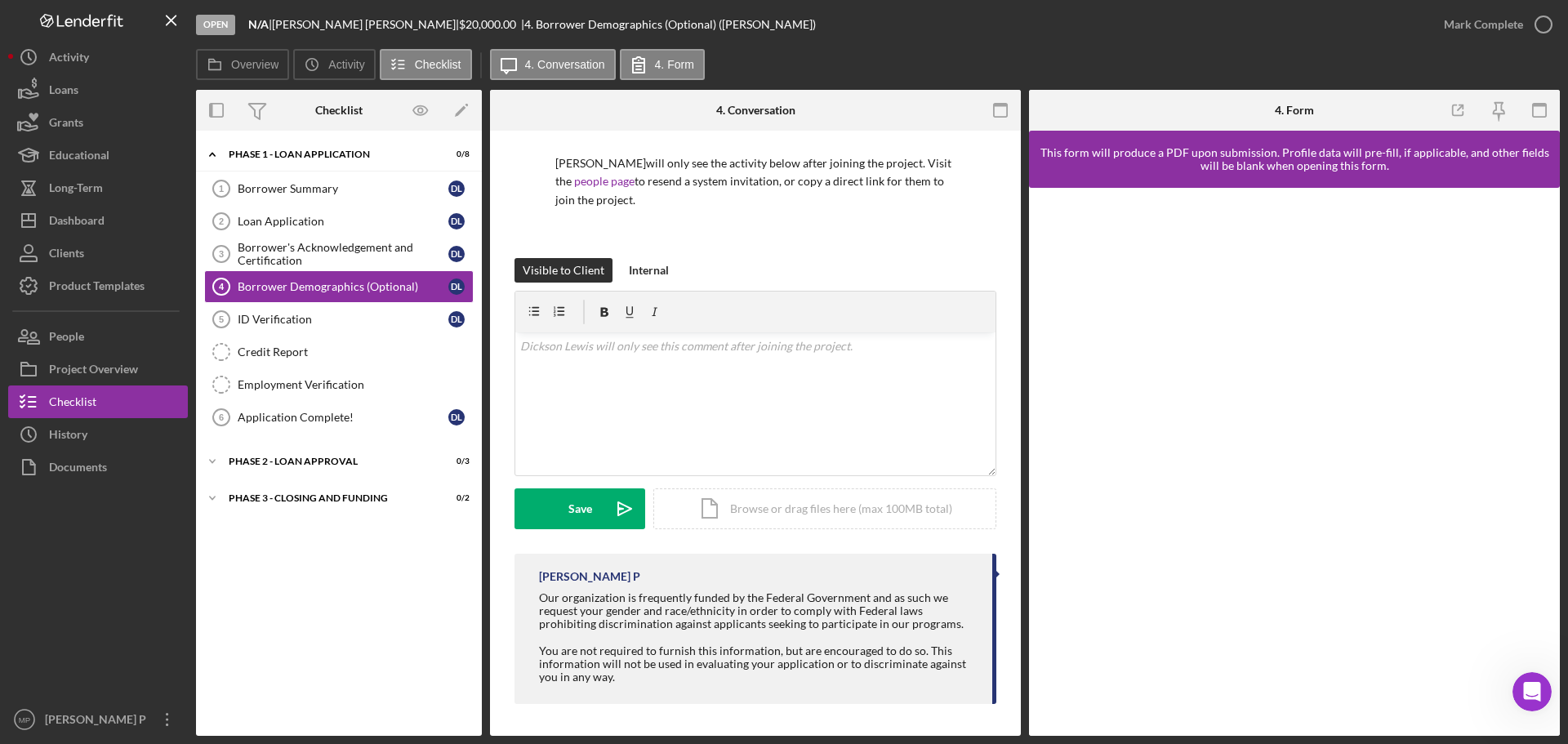
scroll to position [107, 0]
click at [320, 319] on div "ID Verification" at bounding box center [343, 319] width 211 height 13
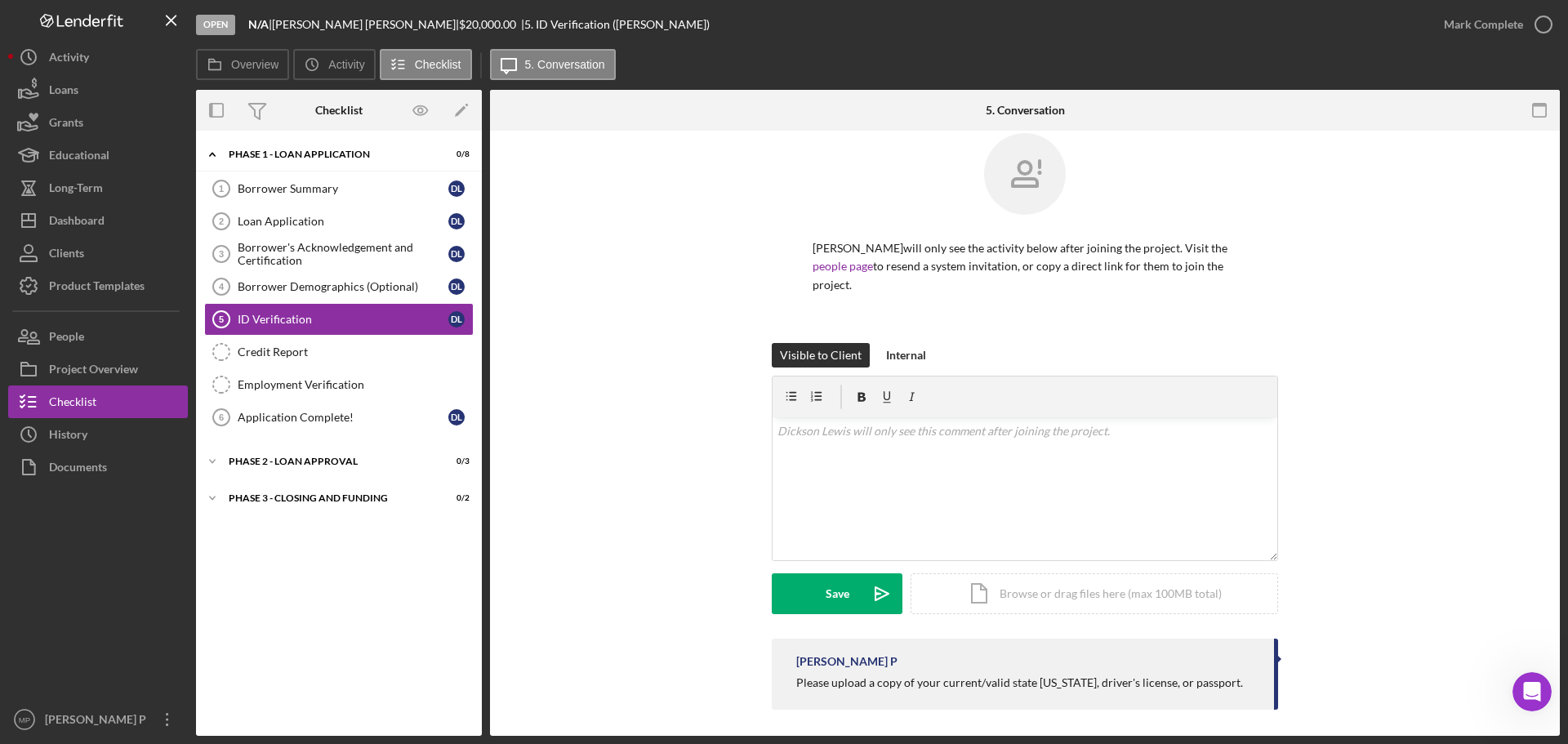
scroll to position [29, 0]
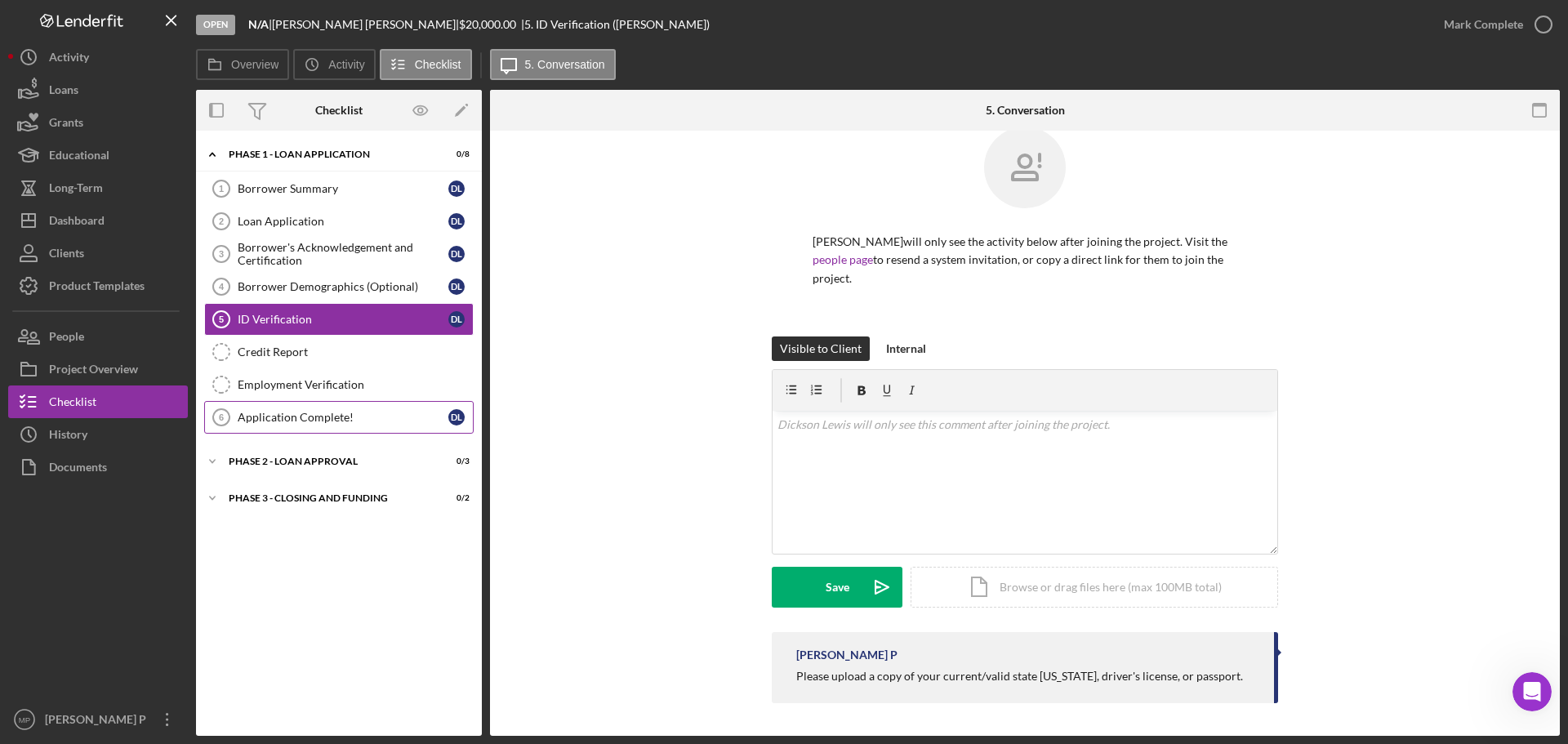
click at [326, 423] on div "Application Complete!" at bounding box center [343, 417] width 211 height 13
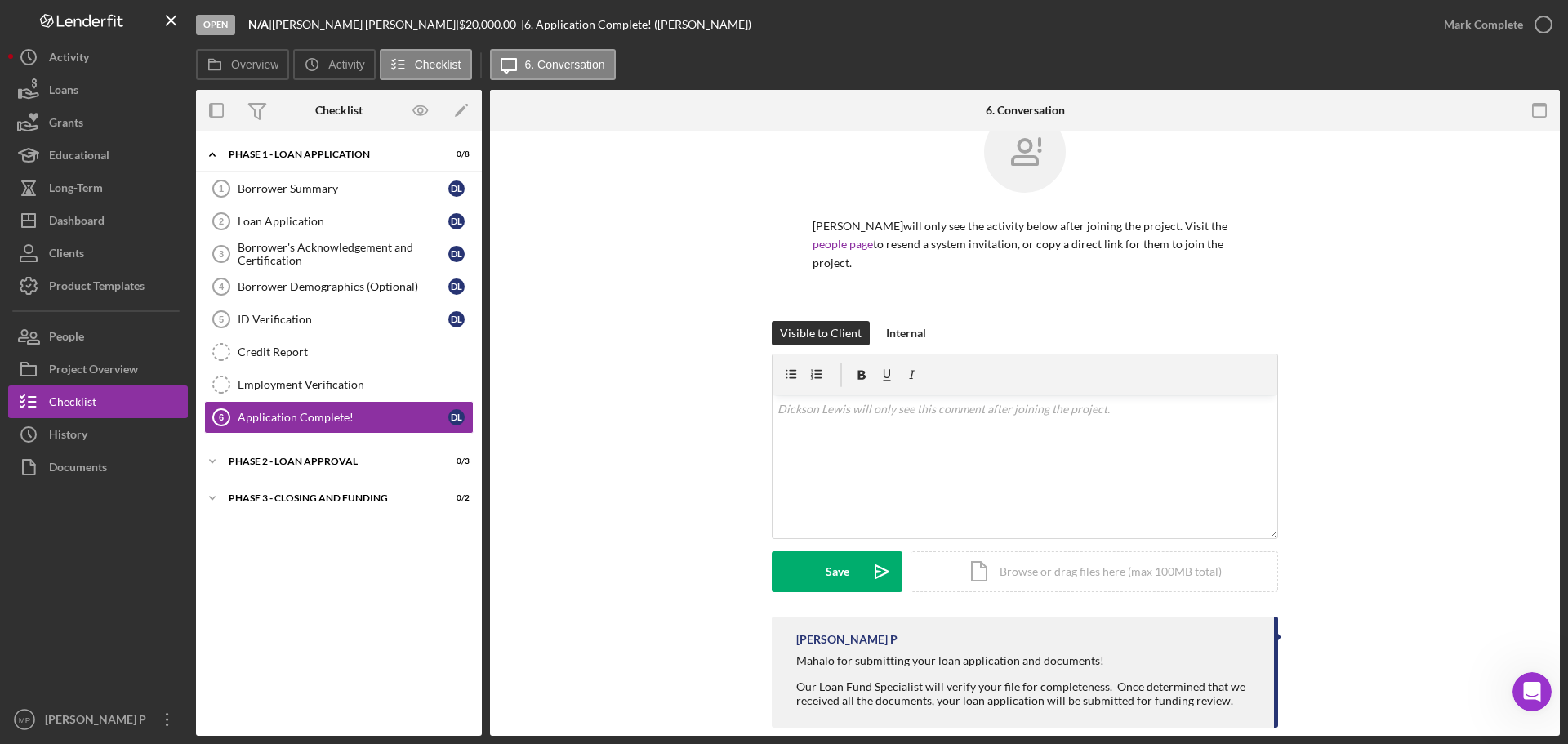
scroll to position [69, 0]
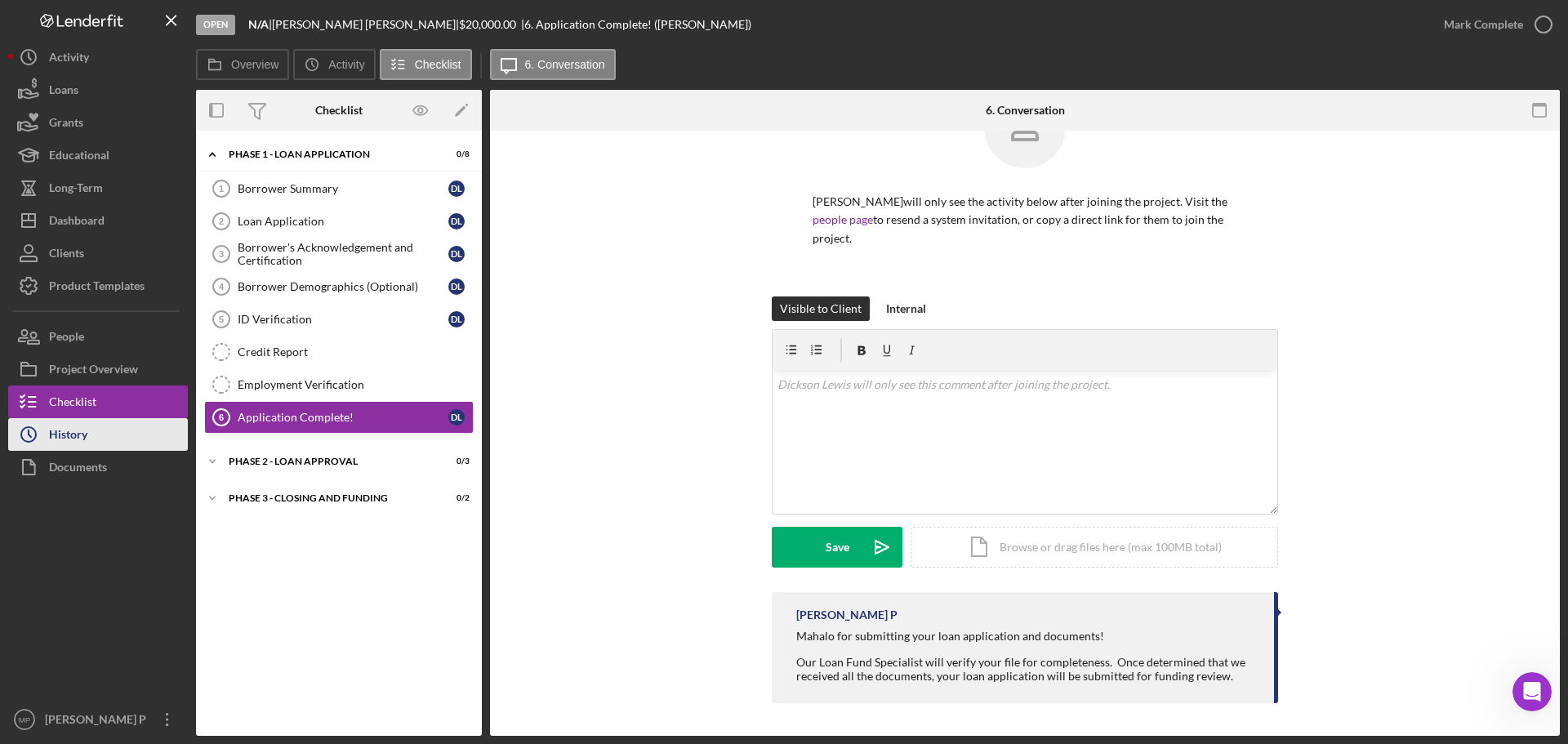
click at [99, 434] on button "Icon/History History" at bounding box center [97, 435] width 180 height 33
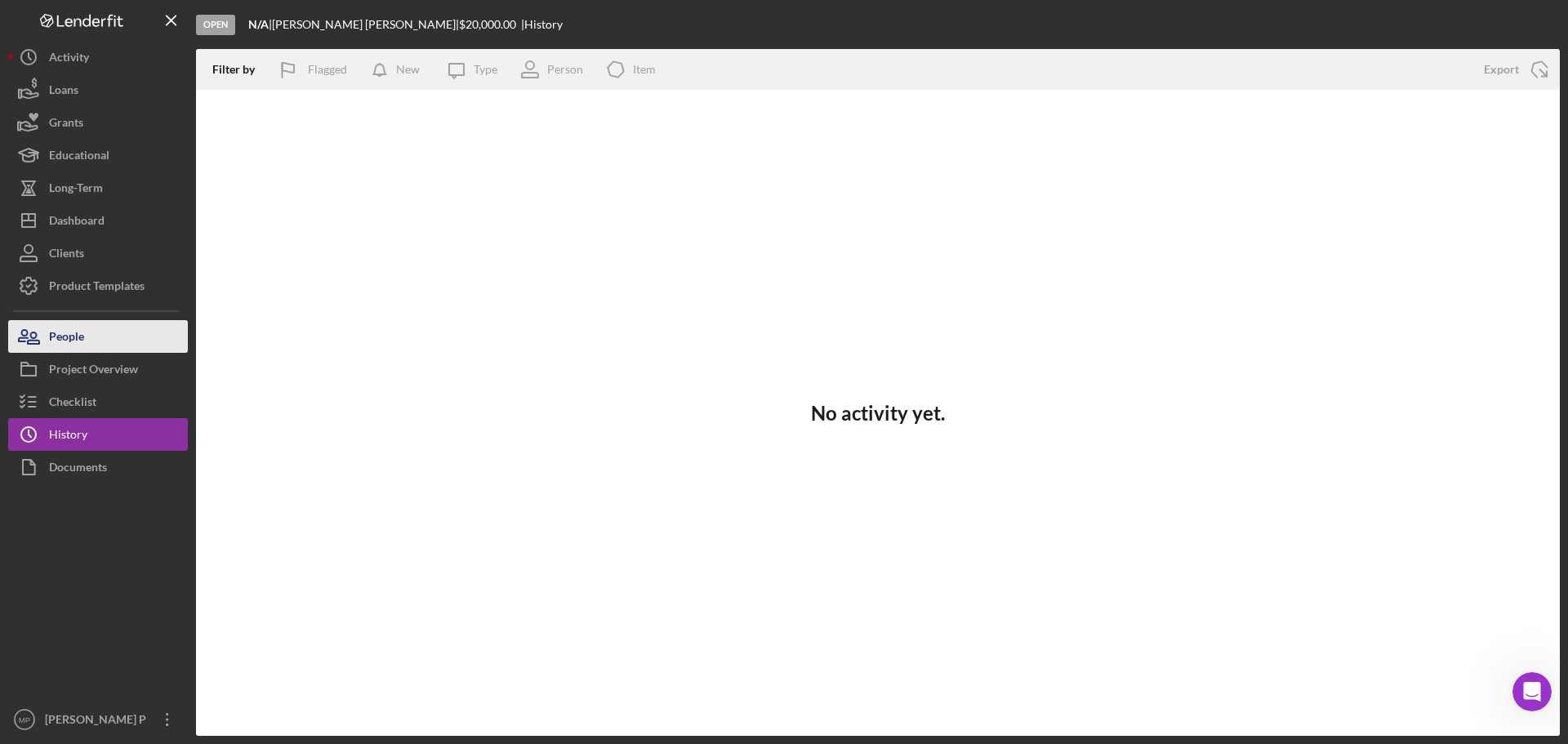
click at [103, 347] on button "People" at bounding box center [97, 336] width 180 height 33
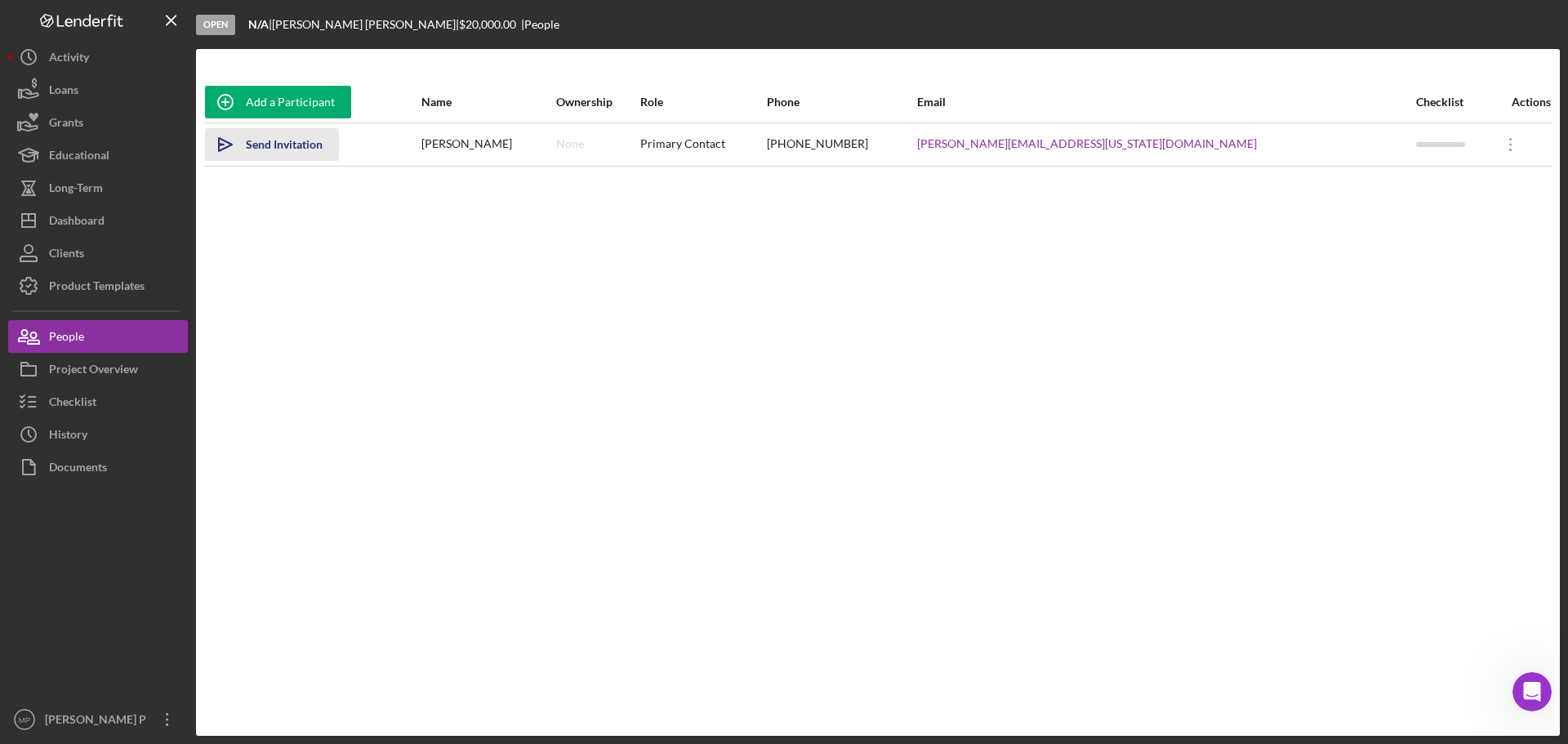
click at [290, 139] on div "Send Invitation" at bounding box center [283, 144] width 77 height 33
click at [97, 435] on button "Icon/History History" at bounding box center [97, 435] width 180 height 33
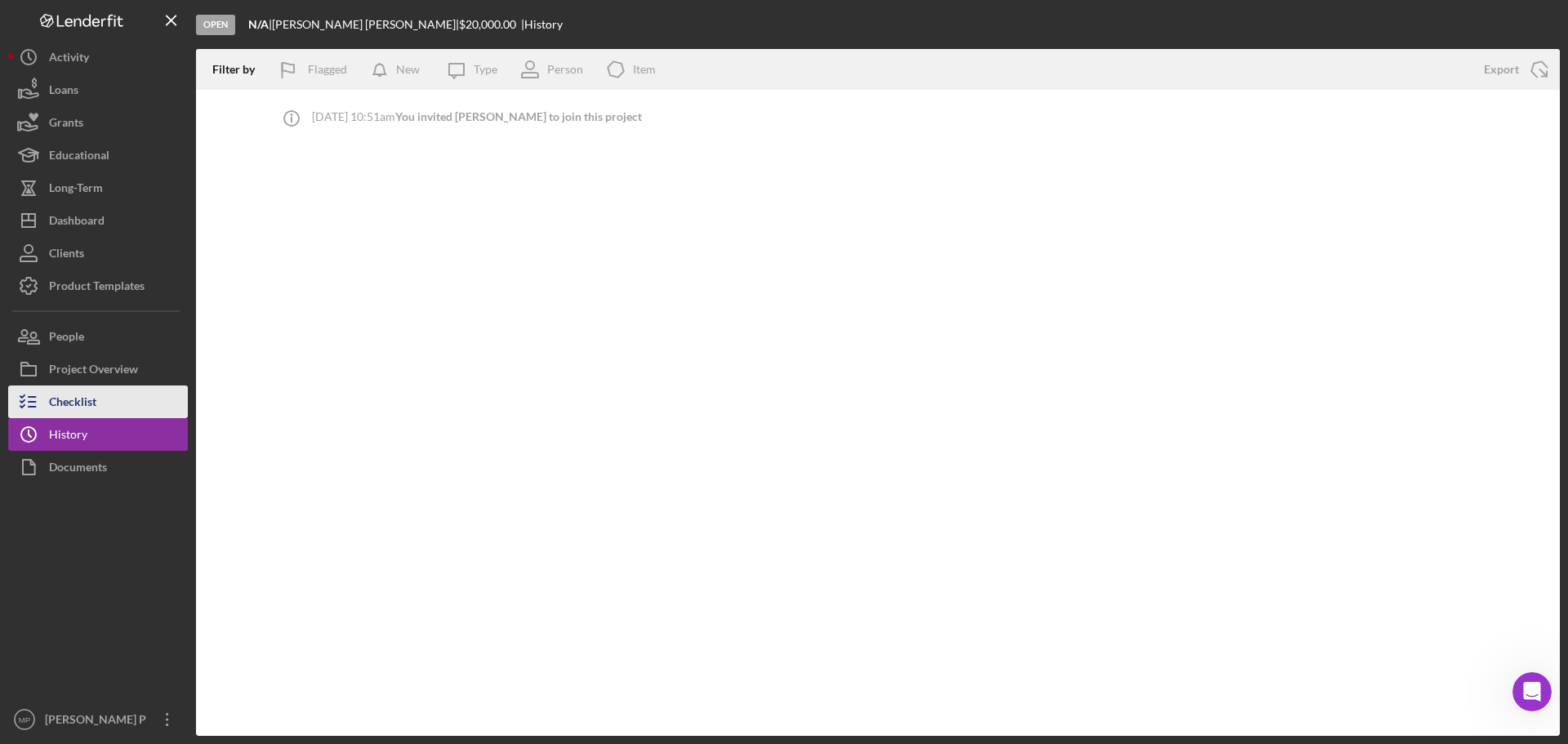
click at [118, 400] on button "Checklist" at bounding box center [97, 402] width 180 height 33
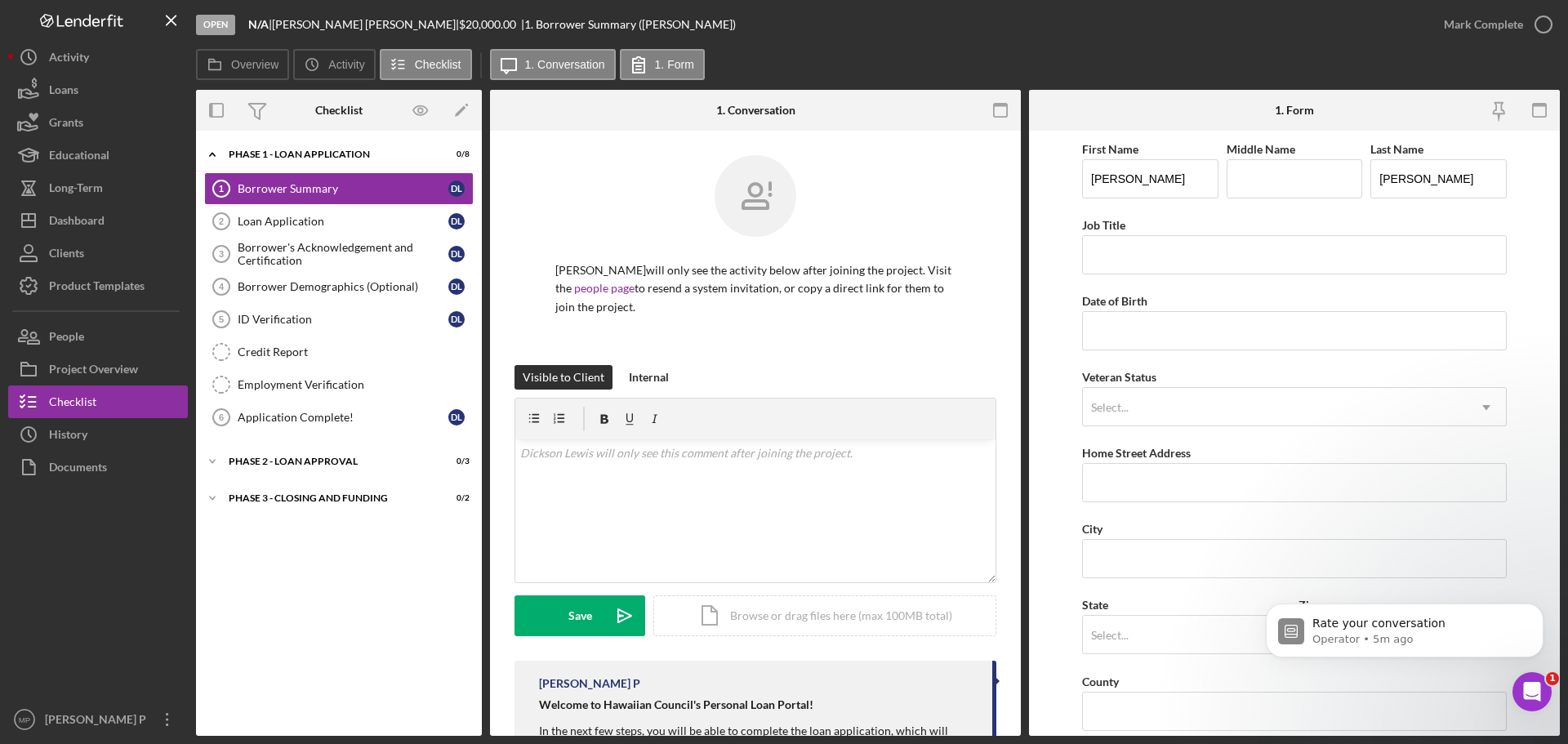
scroll to position [4043, 0]
